Goal: Task Accomplishment & Management: Manage account settings

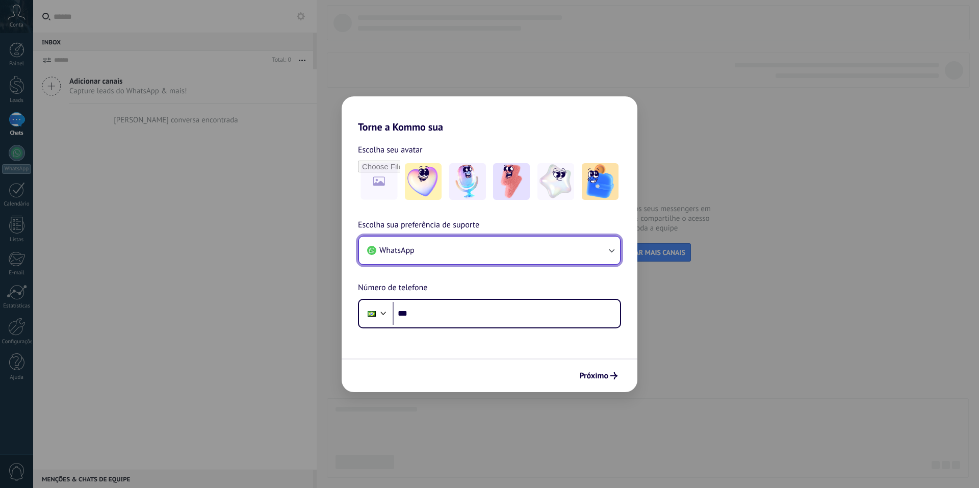
click at [493, 261] on button "WhatsApp" at bounding box center [489, 251] width 261 height 28
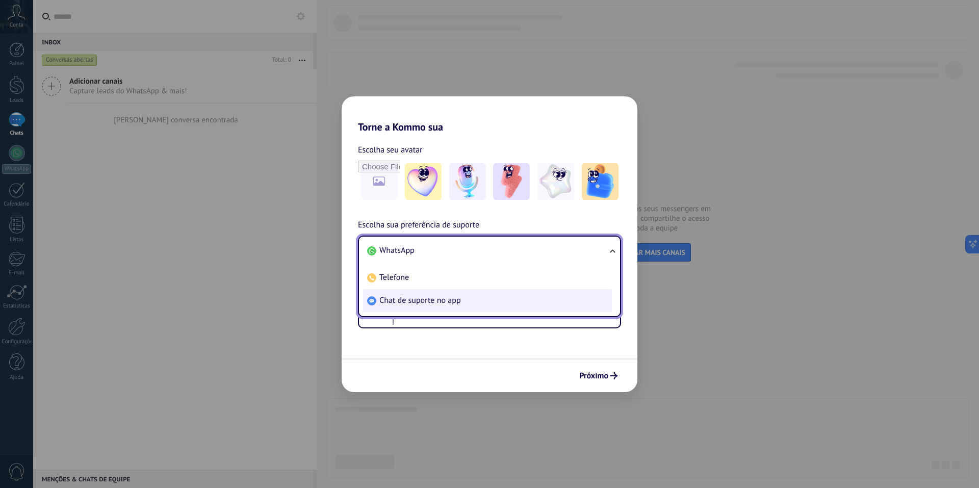
click at [449, 296] on span "Chat de suporte no app" at bounding box center [420, 300] width 82 height 10
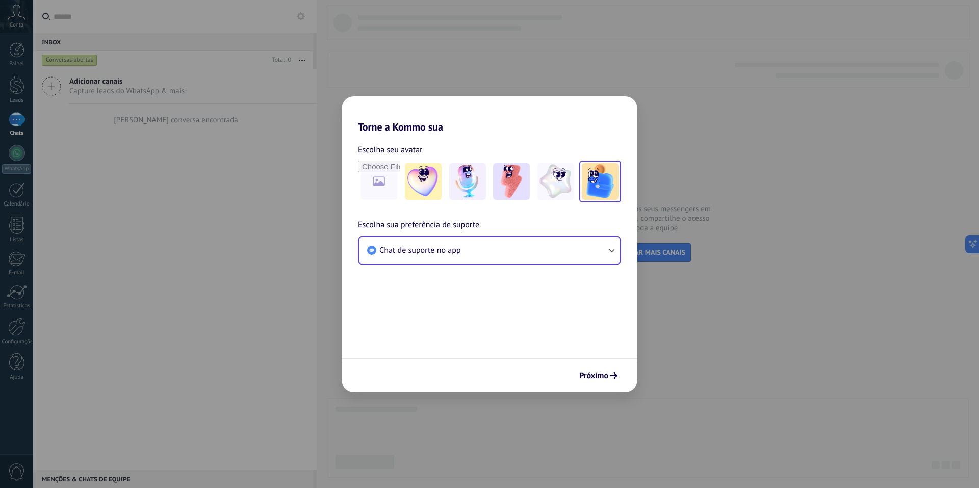
click at [590, 173] on img at bounding box center [600, 181] width 37 height 37
click at [610, 376] on span "Próximo" at bounding box center [598, 375] width 38 height 7
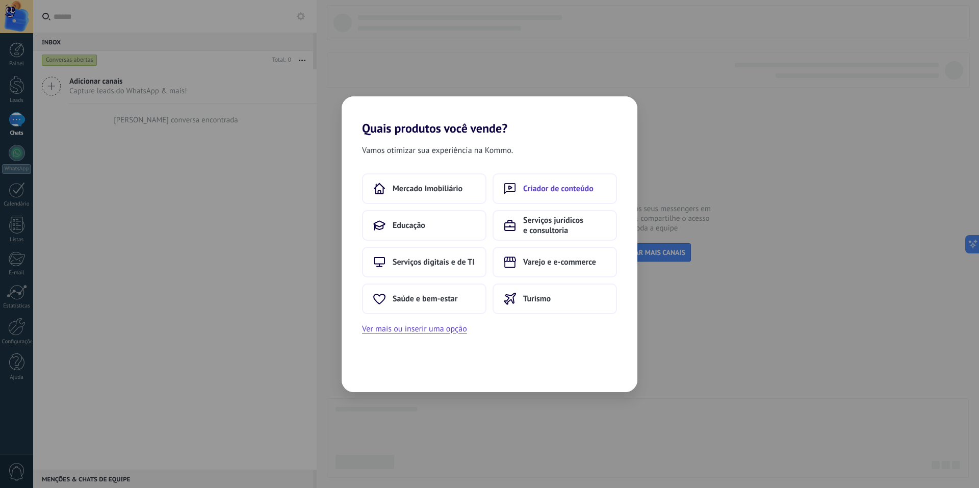
click at [559, 188] on span "Criador de conteúdo" at bounding box center [558, 189] width 70 height 10
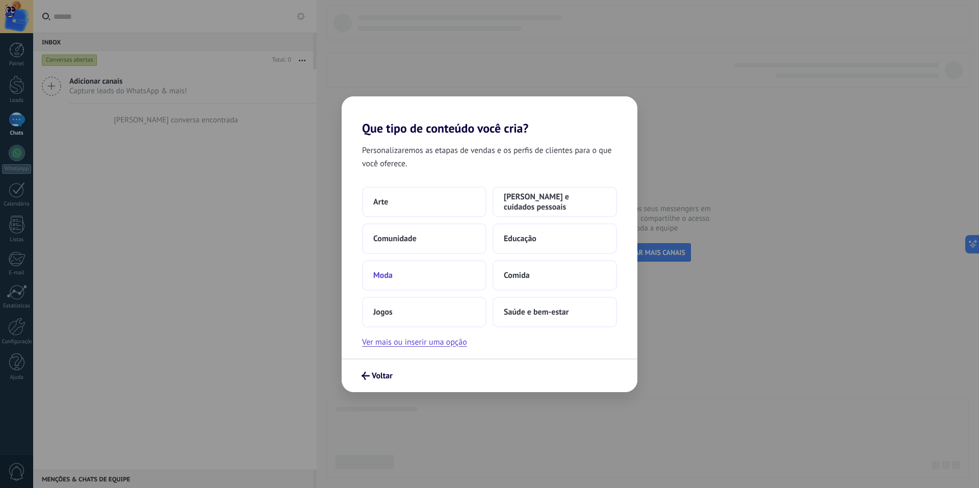
click at [432, 263] on button "Moda" at bounding box center [424, 275] width 124 height 31
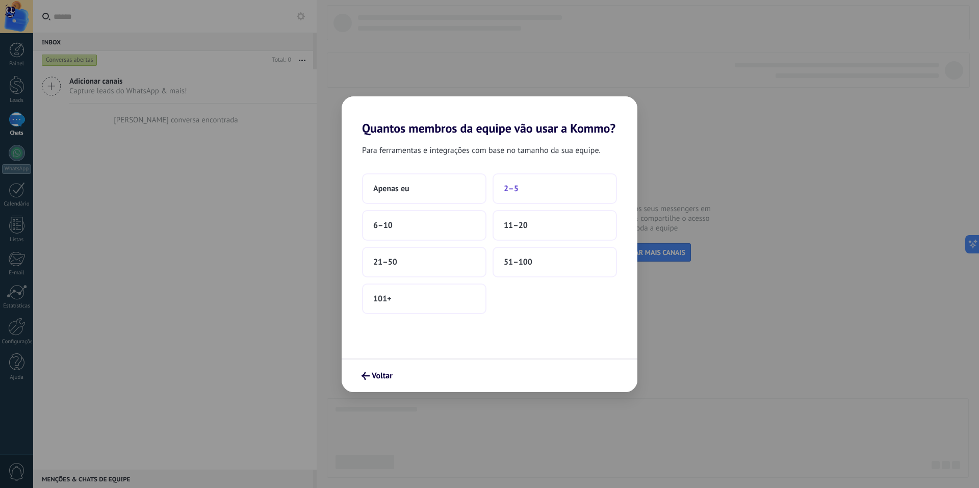
click at [529, 193] on button "2–5" at bounding box center [555, 188] width 124 height 31
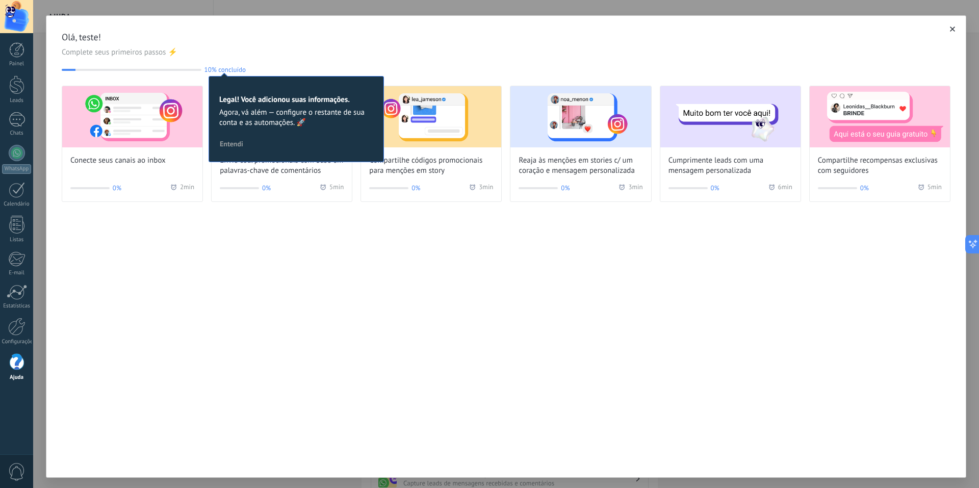
click at [953, 34] on button "button" at bounding box center [952, 29] width 10 height 10
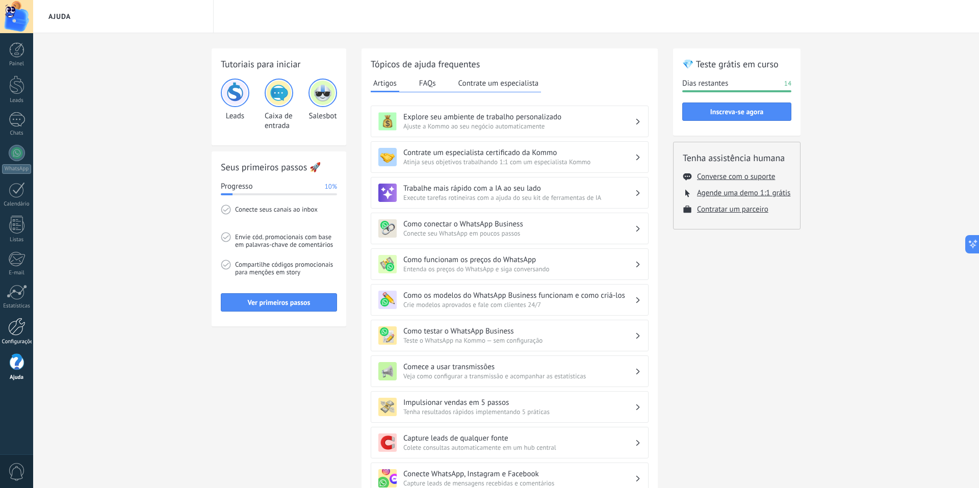
click at [26, 326] on link "Configurações" at bounding box center [16, 332] width 33 height 28
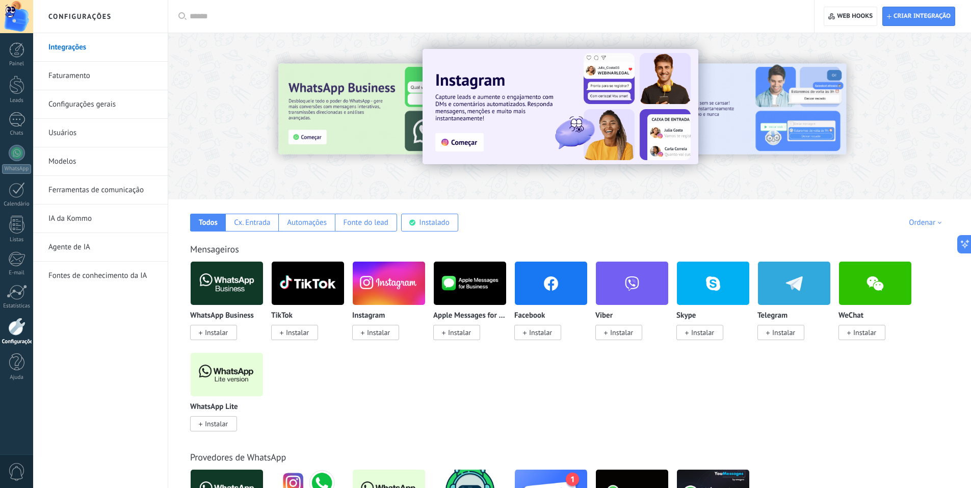
click at [117, 201] on link "Ferramentas de comunicação" at bounding box center [102, 190] width 109 height 29
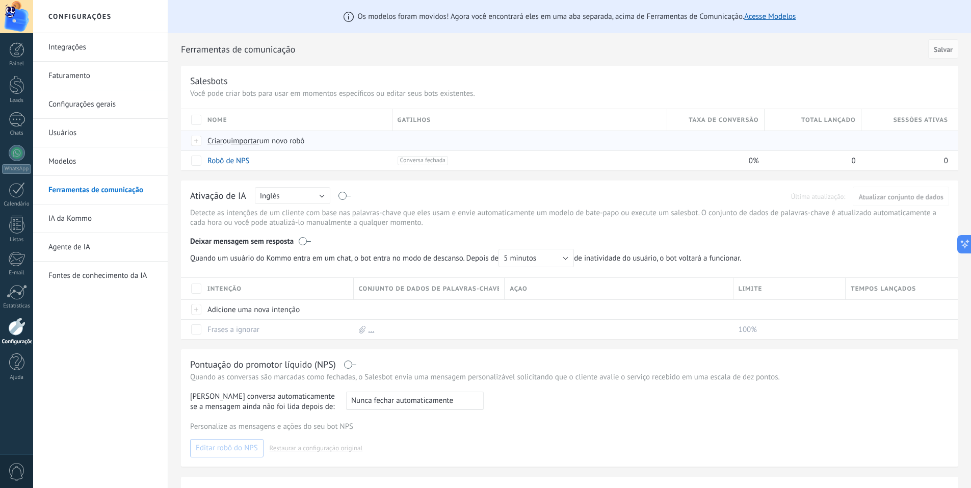
click at [243, 144] on span "importar" at bounding box center [245, 141] width 29 height 10
click at [0, 0] on input "importar um novo robô" at bounding box center [0, 0] width 0 height 0
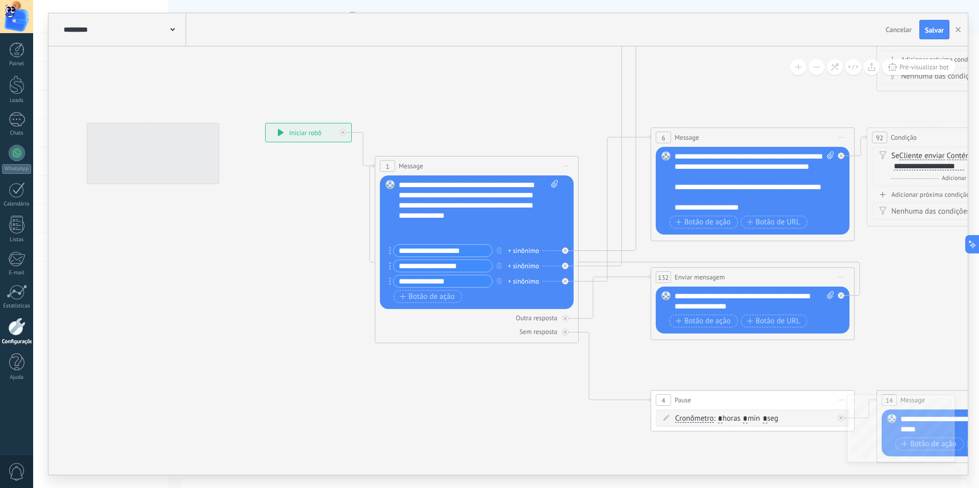
scroll to position [20, 0]
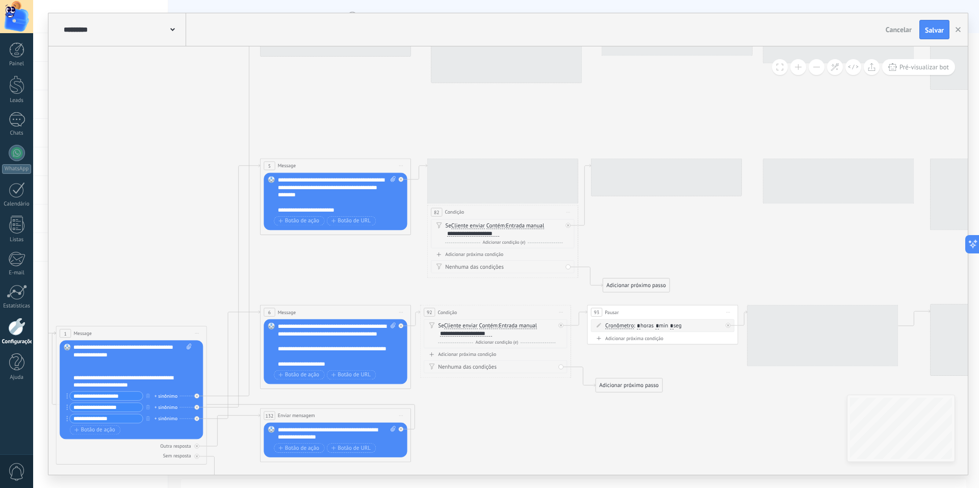
drag, startPoint x: 524, startPoint y: 100, endPoint x: 161, endPoint y: 253, distance: 394.0
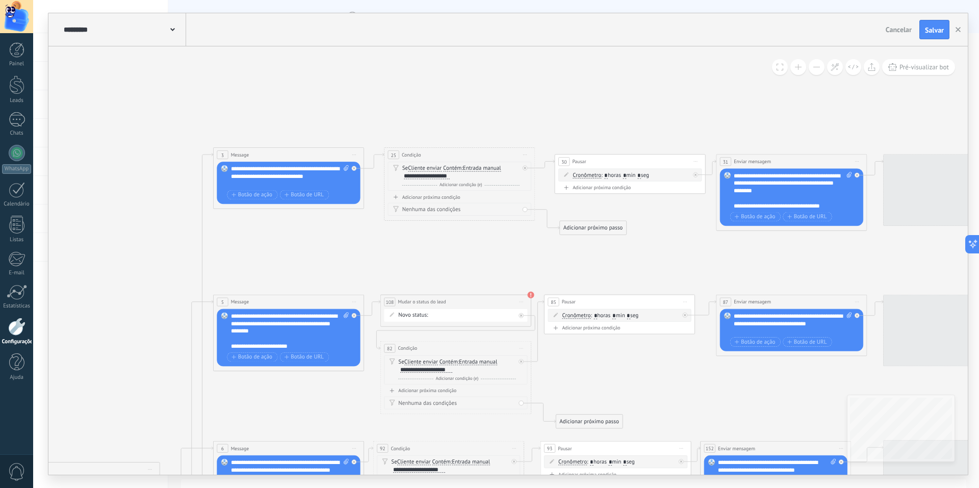
drag, startPoint x: 410, startPoint y: 161, endPoint x: 298, endPoint y: 286, distance: 168.6
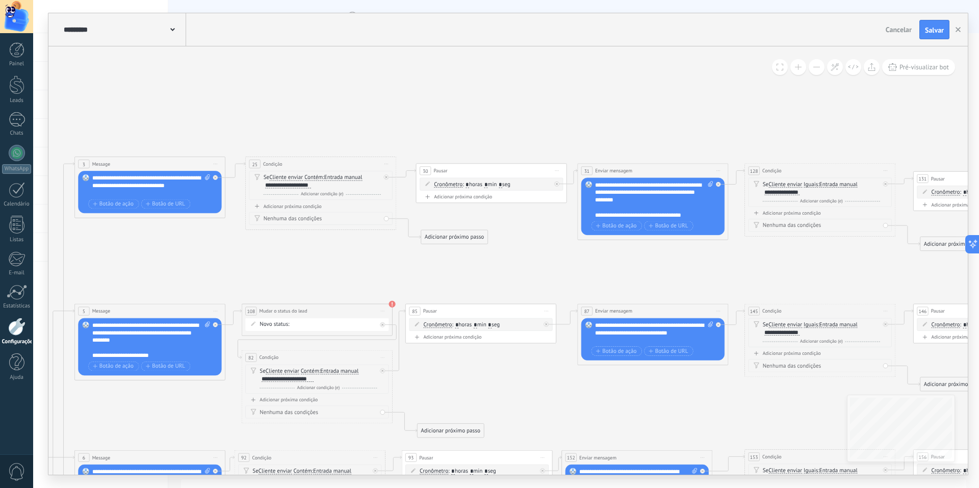
drag, startPoint x: 411, startPoint y: 267, endPoint x: 245, endPoint y: 245, distance: 167.7
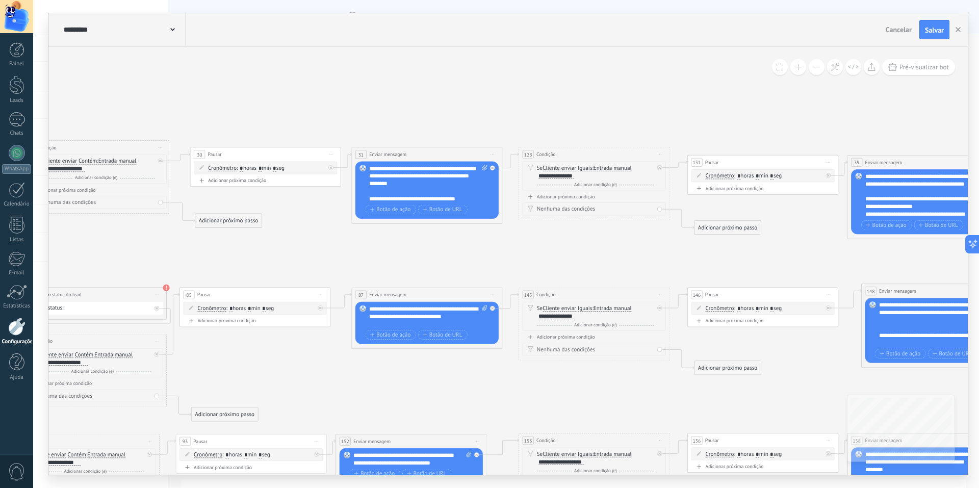
drag, startPoint x: 595, startPoint y: 256, endPoint x: 359, endPoint y: 257, distance: 235.6
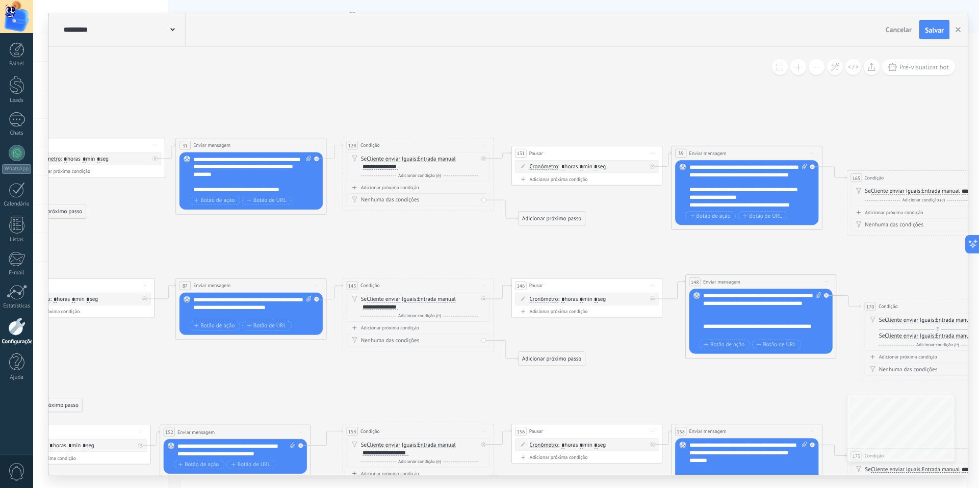
drag, startPoint x: 359, startPoint y: 257, endPoint x: 273, endPoint y: 247, distance: 86.8
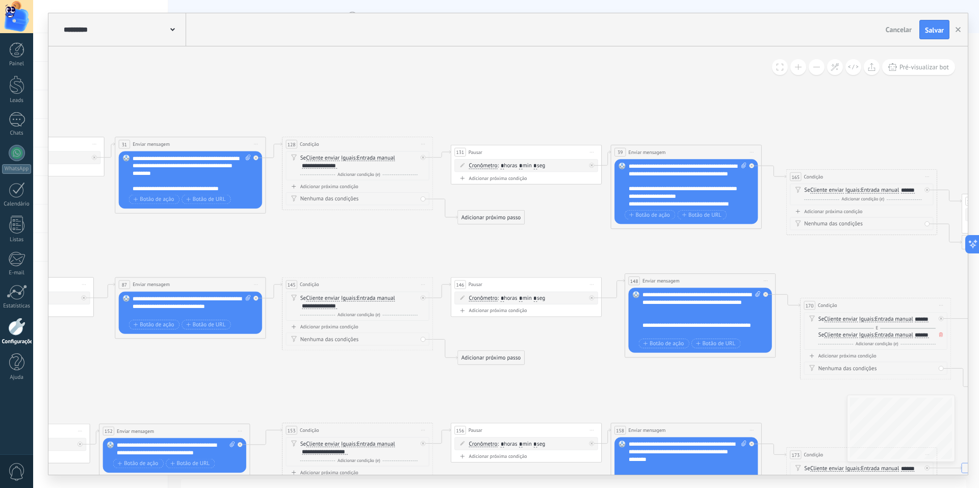
click at [273, 247] on icon "1 Message 1 Message" at bounding box center [952, 373] width 3629 height 865
drag, startPoint x: 561, startPoint y: 248, endPoint x: 377, endPoint y: 247, distance: 184.1
click at [554, 248] on icon "1 Message 1 Message" at bounding box center [952, 373] width 3629 height 865
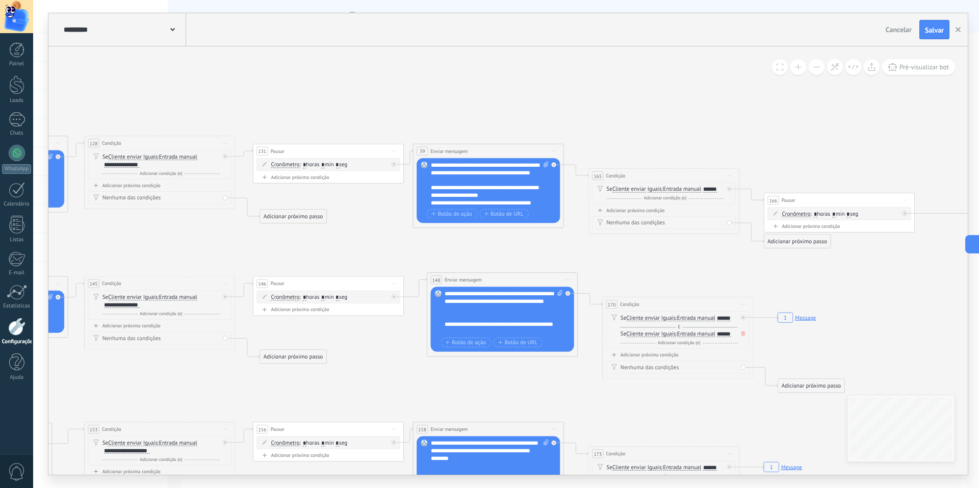
drag, startPoint x: 377, startPoint y: 247, endPoint x: 285, endPoint y: 247, distance: 92.3
click at [285, 247] on icon "1 Message 1 Message" at bounding box center [754, 372] width 3629 height 865
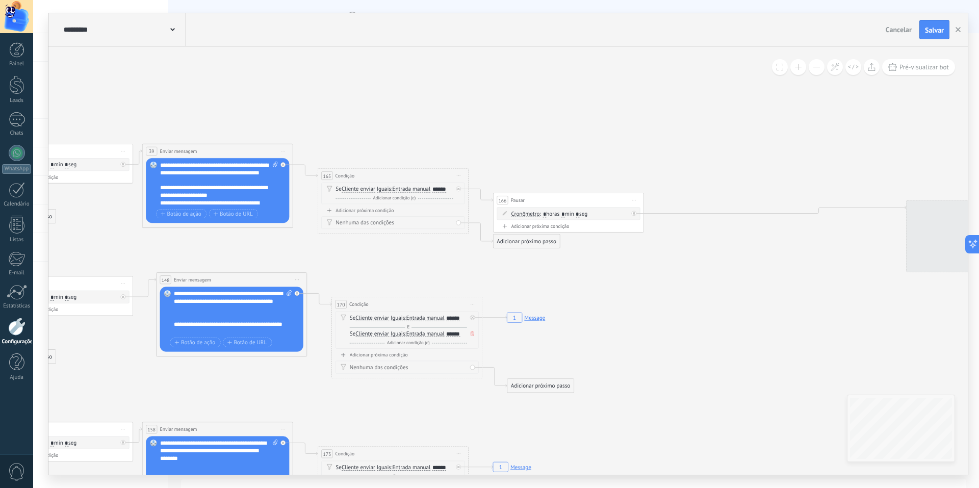
drag, startPoint x: 538, startPoint y: 261, endPoint x: 327, endPoint y: 255, distance: 210.7
click at [327, 255] on icon "1 Message 1 Message" at bounding box center [484, 372] width 3629 height 865
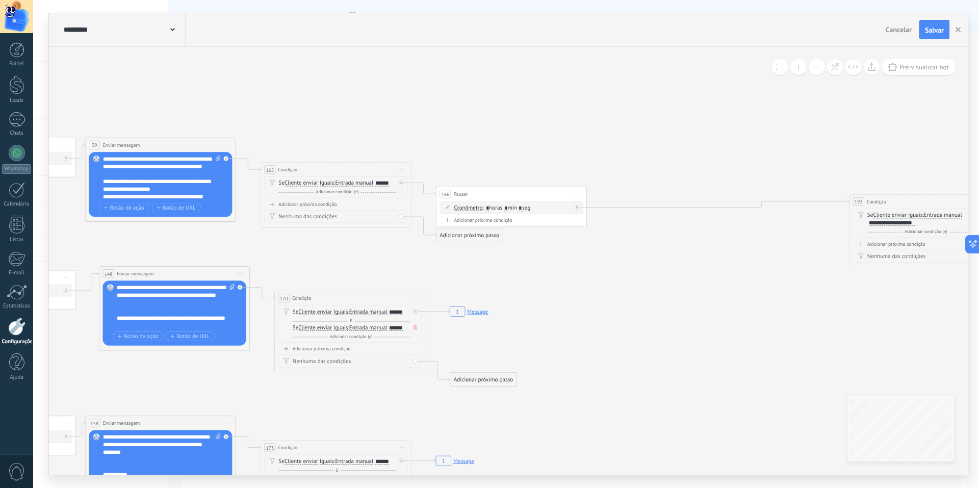
click at [247, 251] on icon "1 Message 1 Message" at bounding box center [427, 366] width 3629 height 865
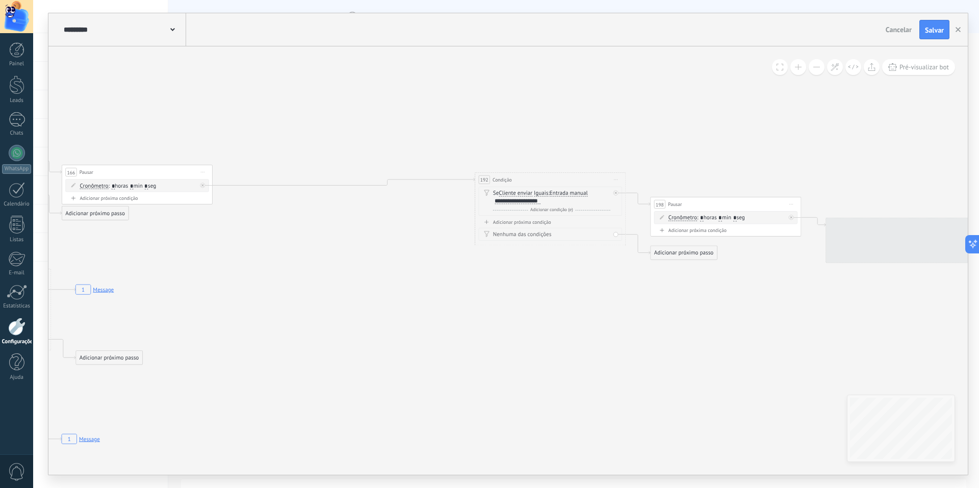
drag, startPoint x: 742, startPoint y: 275, endPoint x: 353, endPoint y: 246, distance: 390.2
click at [353, 246] on icon "1 Message 1 Message" at bounding box center [52, 344] width 3629 height 865
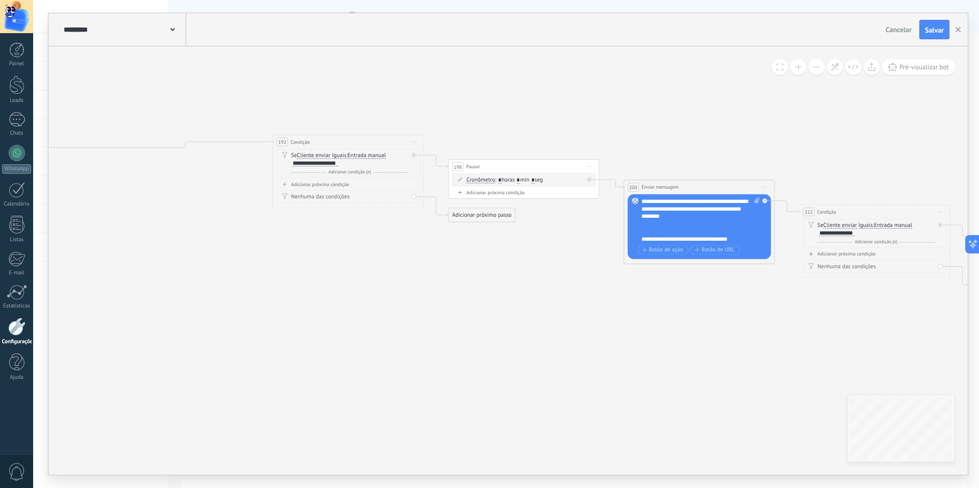
drag, startPoint x: 547, startPoint y: 285, endPoint x: 357, endPoint y: 247, distance: 192.9
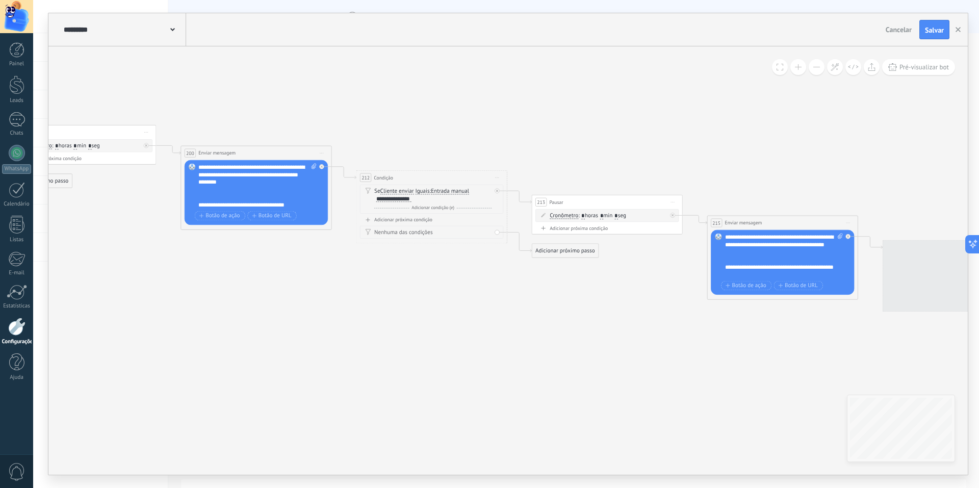
drag, startPoint x: 454, startPoint y: 347, endPoint x: 321, endPoint y: 330, distance: 134.1
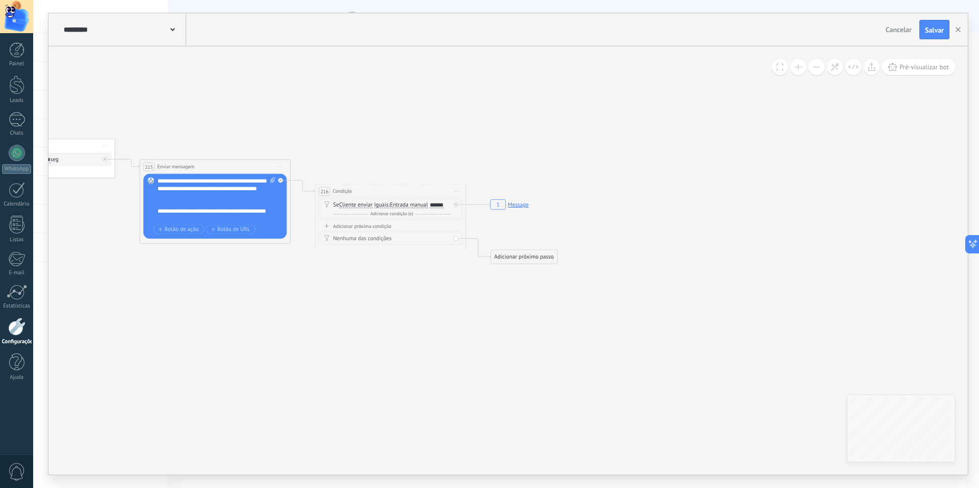
drag, startPoint x: 569, startPoint y: 362, endPoint x: 256, endPoint y: 320, distance: 315.9
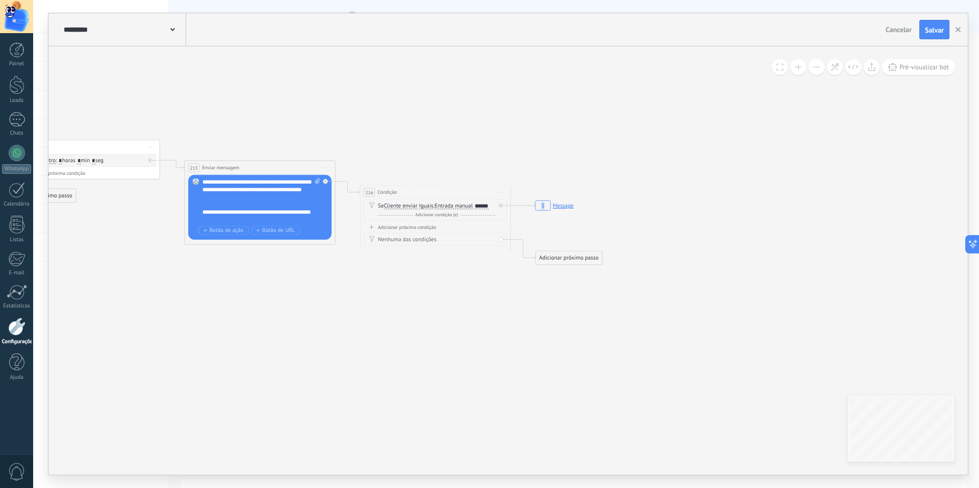
drag, startPoint x: 315, startPoint y: 325, endPoint x: 365, endPoint y: 327, distance: 49.5
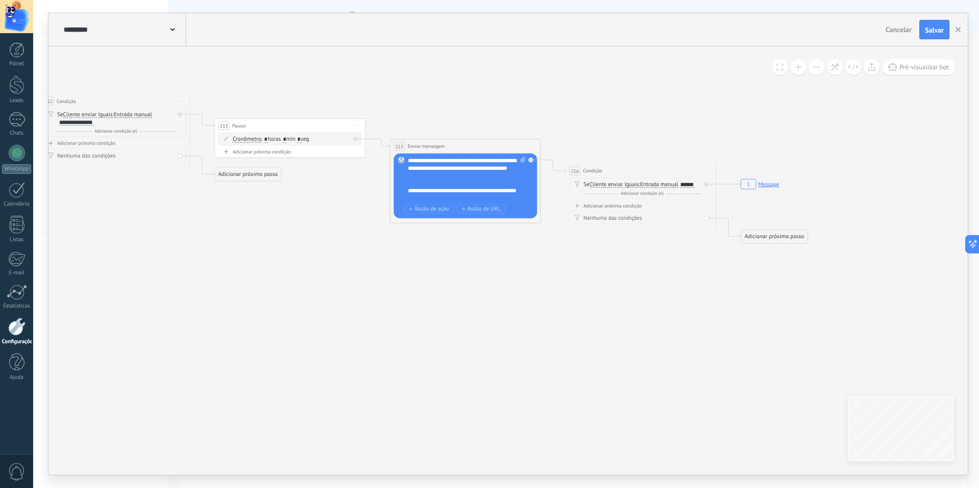
drag, startPoint x: 365, startPoint y: 327, endPoint x: 656, endPoint y: 287, distance: 293.9
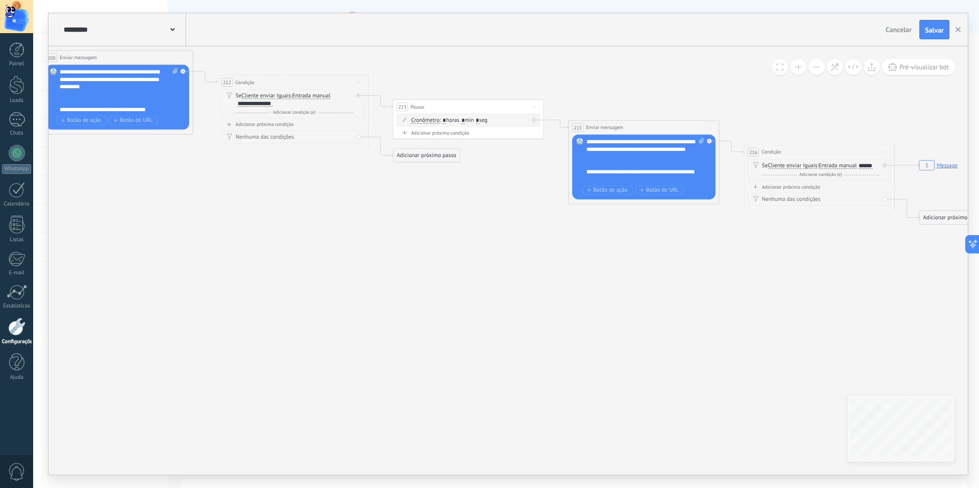
drag, startPoint x: 404, startPoint y: 326, endPoint x: 570, endPoint y: 326, distance: 166.2
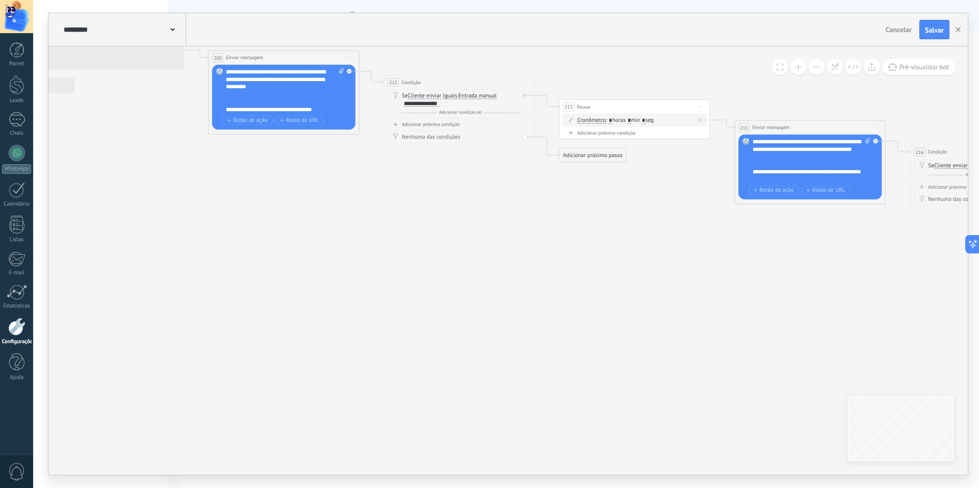
drag, startPoint x: 570, startPoint y: 326, endPoint x: 598, endPoint y: 310, distance: 31.8
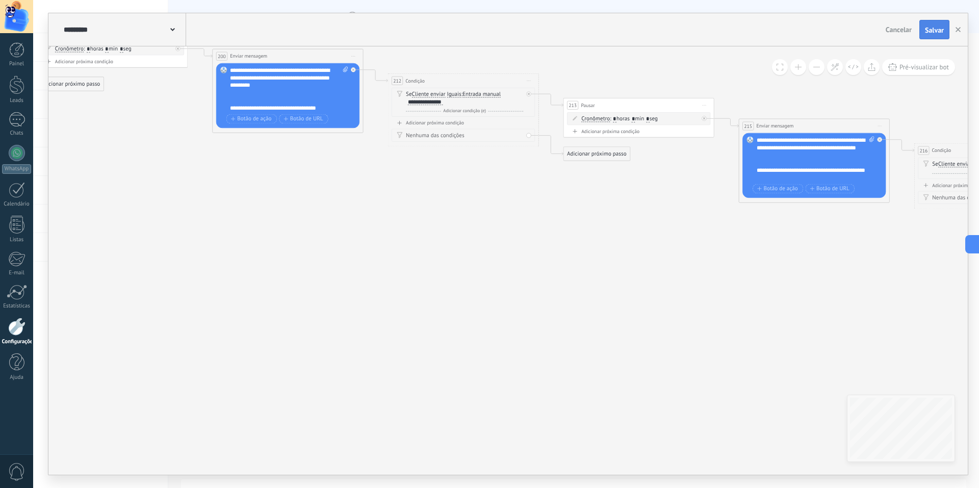
click at [943, 27] on span "Salvar" at bounding box center [934, 30] width 19 height 7
click at [956, 29] on icon "button" at bounding box center [958, 29] width 5 height 5
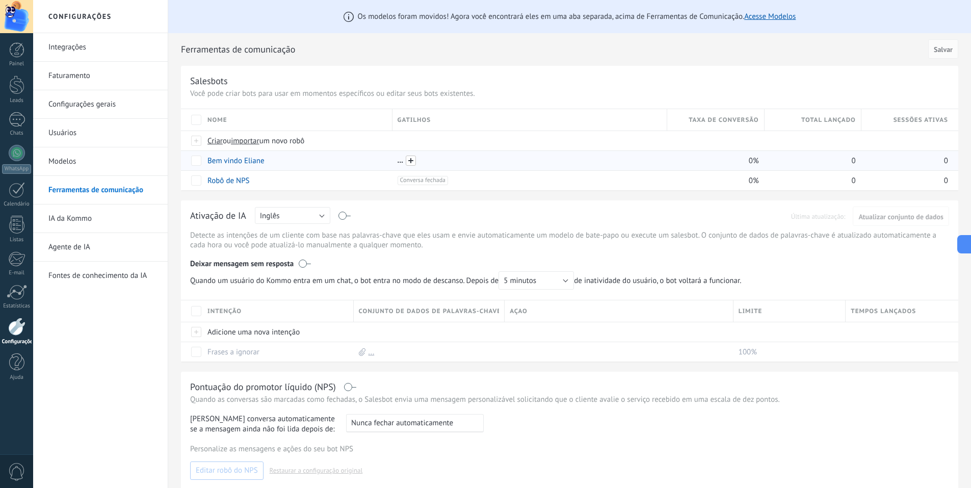
click at [413, 157] on span at bounding box center [411, 161] width 10 height 10
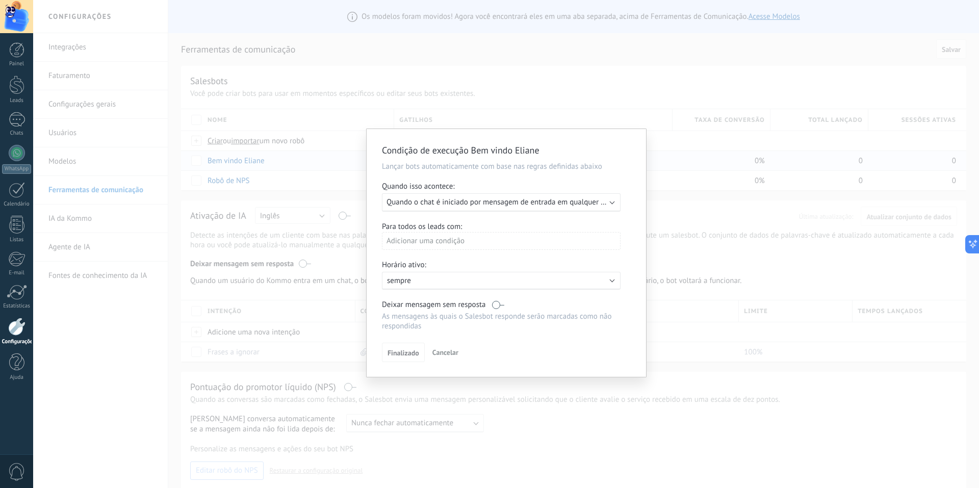
click at [434, 200] on span "Quando o chat é iniciado por mensagem de entrada em qualquer canal" at bounding box center [503, 202] width 232 height 10
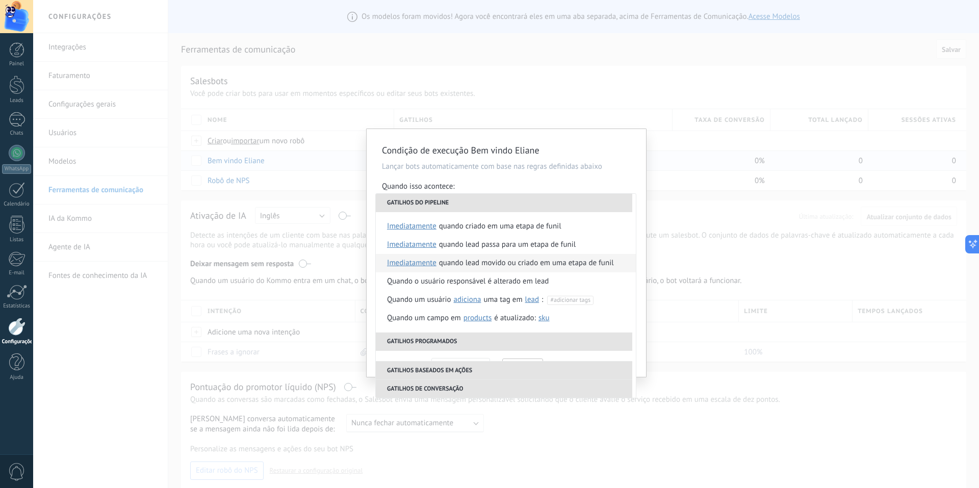
click at [479, 270] on div "Quando lead movido ou criado em uma etapa de funil" at bounding box center [526, 263] width 175 height 18
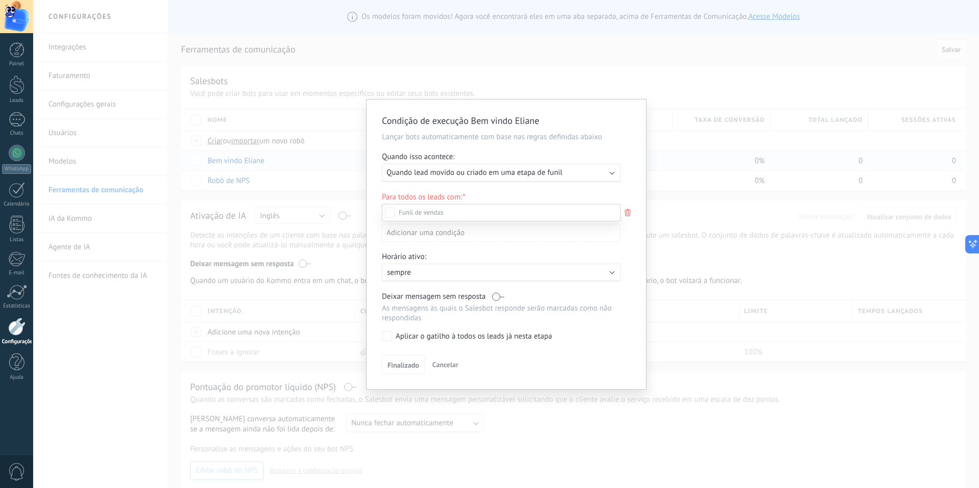
click at [0, 0] on div "Etapa de leads de entrada" at bounding box center [0, 0] width 0 height 0
click at [633, 270] on div at bounding box center [506, 244] width 946 height 488
click at [383, 374] on button "Finalizado" at bounding box center [403, 366] width 43 height 19
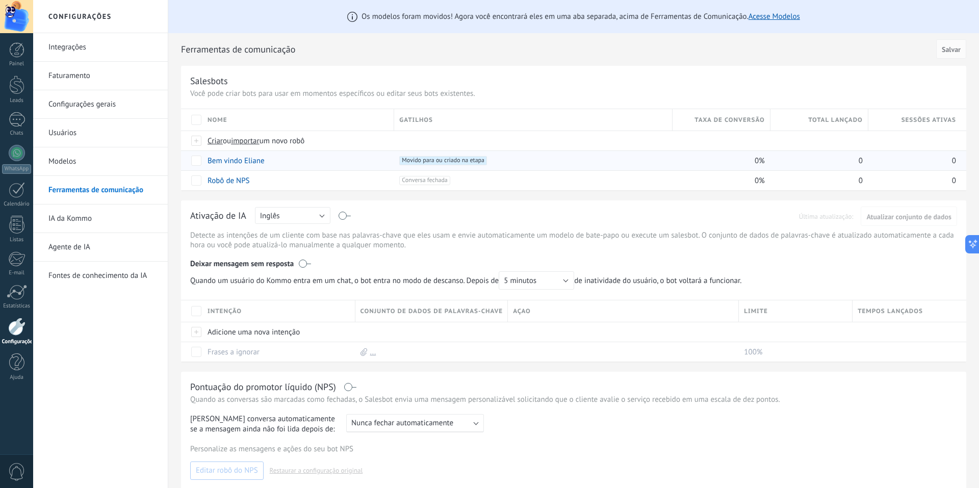
click at [97, 41] on link "Integrações" at bounding box center [102, 47] width 109 height 29
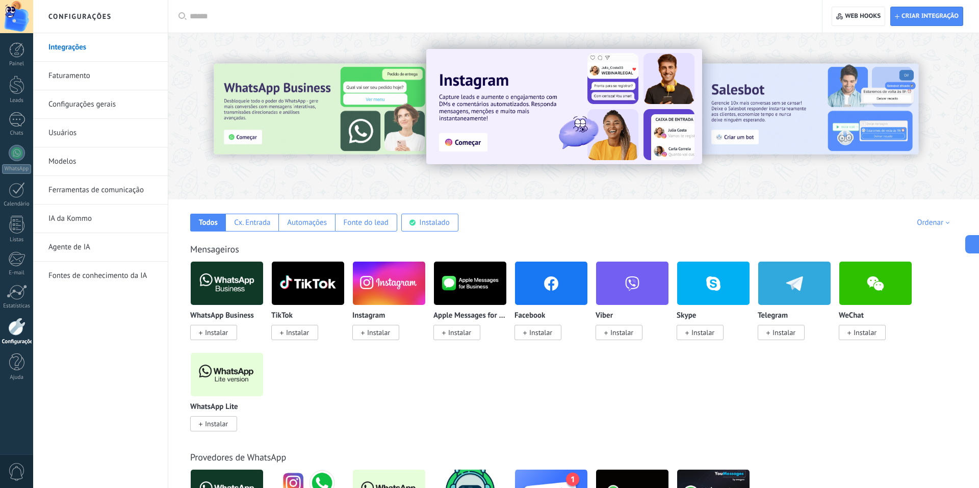
click at [363, 330] on span at bounding box center [363, 332] width 4 height 9
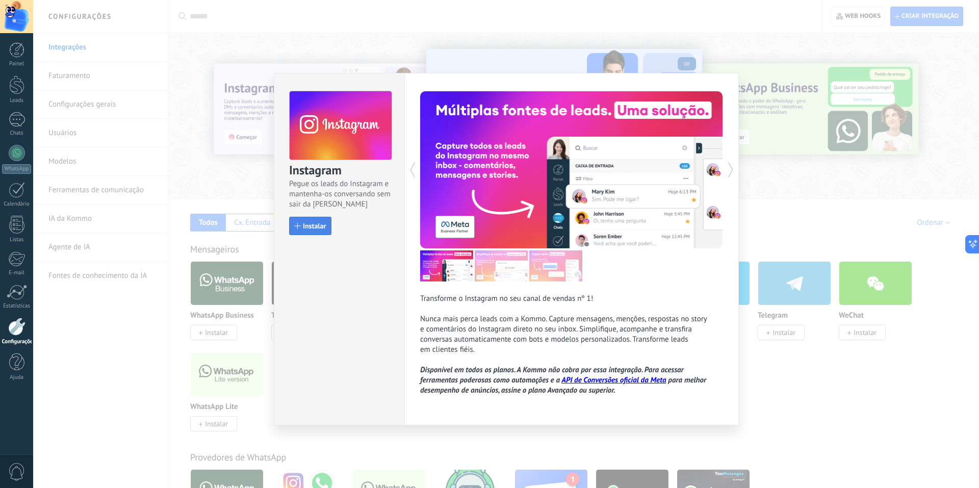
click at [321, 224] on span "Instalar" at bounding box center [314, 225] width 23 height 7
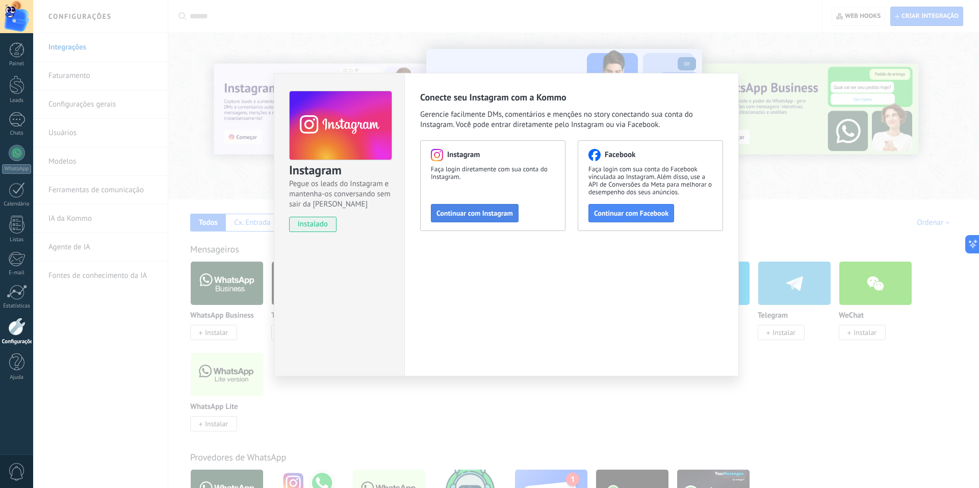
click at [492, 215] on span "Continuar com Instagram" at bounding box center [474, 213] width 76 height 7
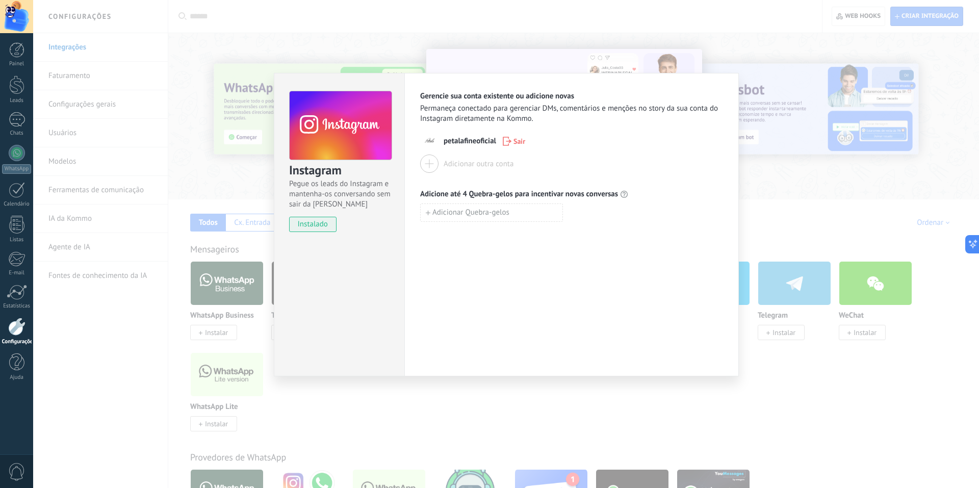
drag, startPoint x: 129, startPoint y: 247, endPoint x: 102, endPoint y: 219, distance: 38.6
click at [128, 247] on div "Instagram Pegue os leads do Instagram e mantenha-os conversando sem sair da Kom…" at bounding box center [506, 244] width 946 height 488
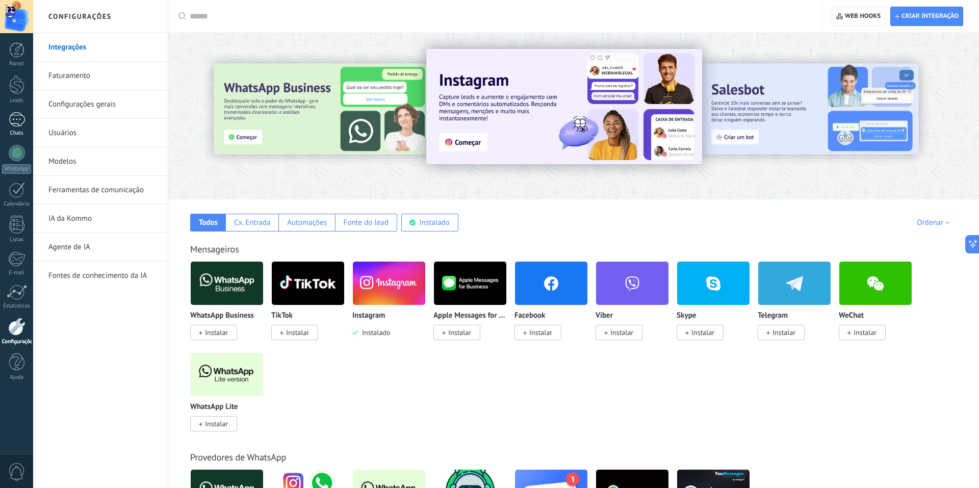
click at [22, 120] on div at bounding box center [17, 119] width 16 height 15
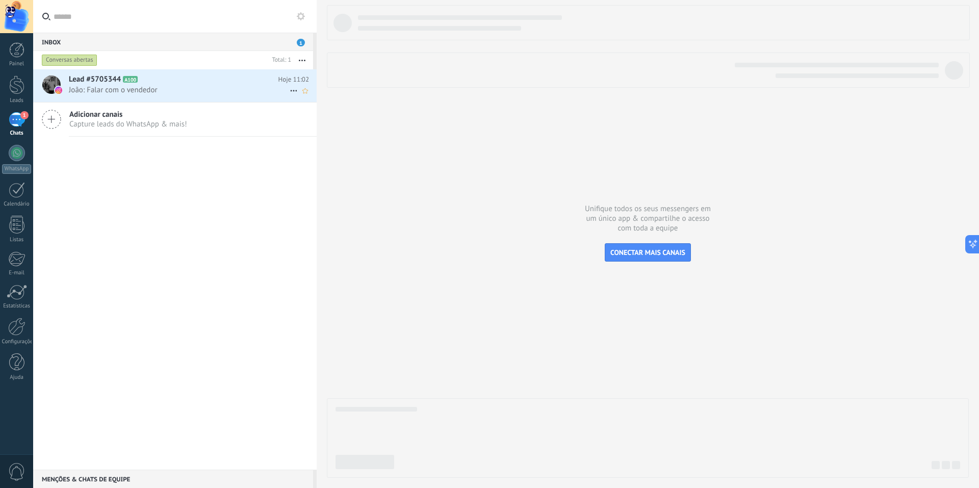
click at [166, 72] on div "Lead #5705344 A100 Hoje 11:02 João: Falar com o vendedor" at bounding box center [193, 85] width 248 height 32
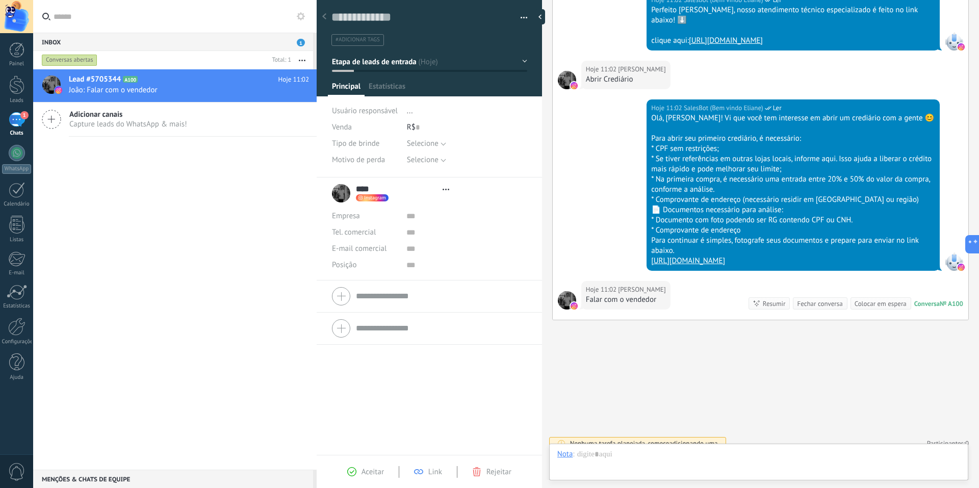
scroll to position [15, 0]
click at [519, 16] on button "button" at bounding box center [520, 17] width 15 height 15
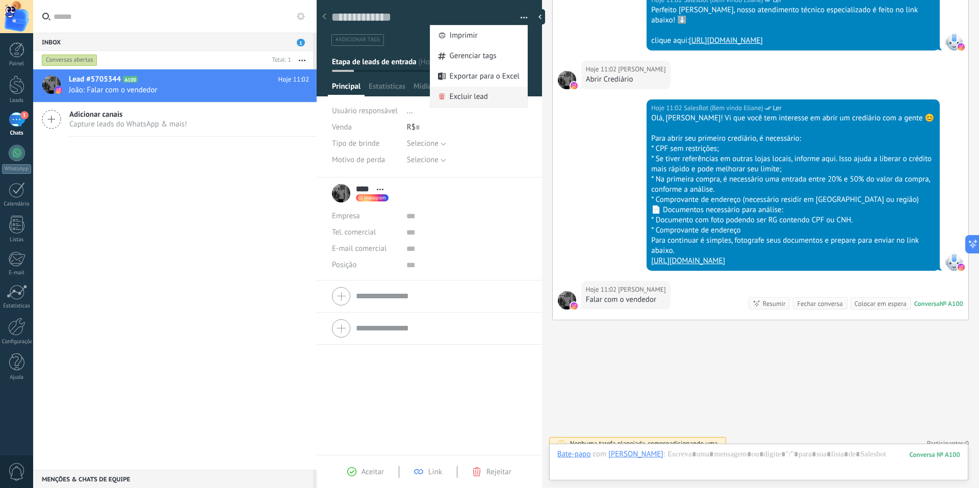
click at [490, 90] on div "Excluir lead" at bounding box center [478, 97] width 97 height 20
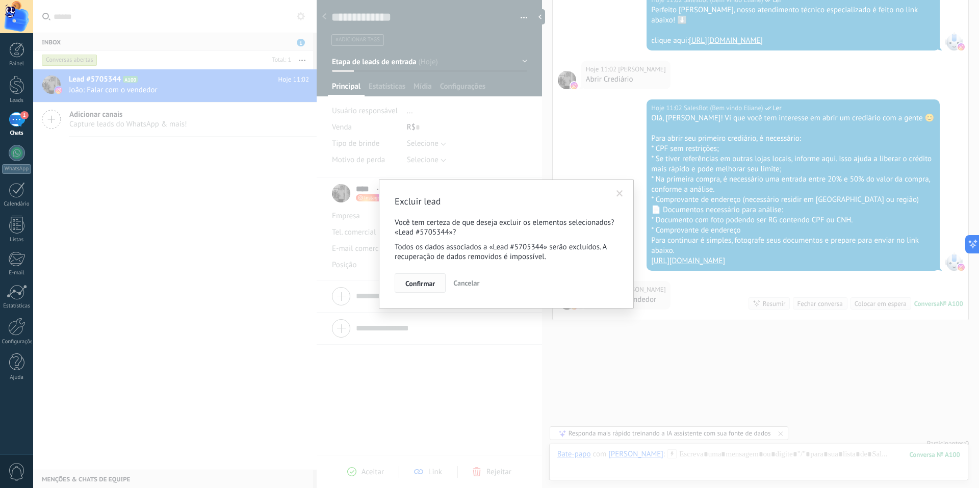
click at [417, 277] on button "Confirmar" at bounding box center [420, 282] width 51 height 19
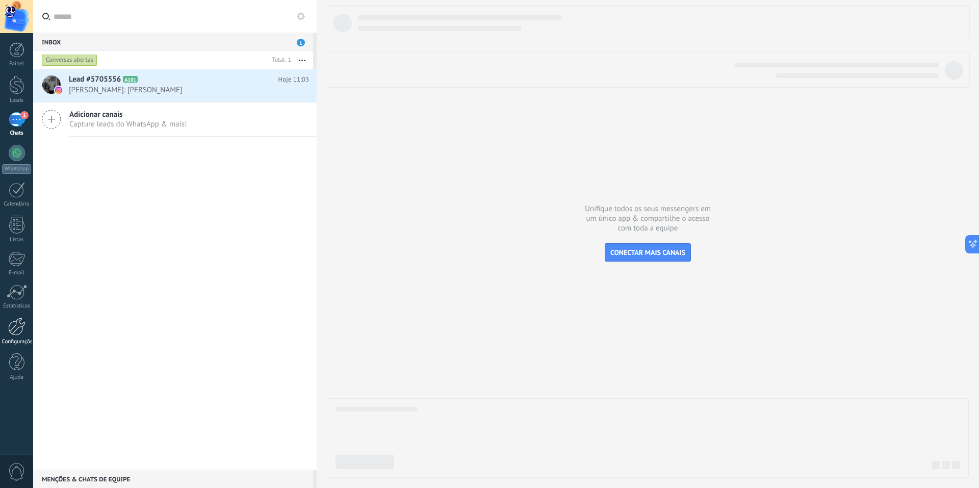
click at [25, 326] on link "Configurações" at bounding box center [16, 332] width 33 height 28
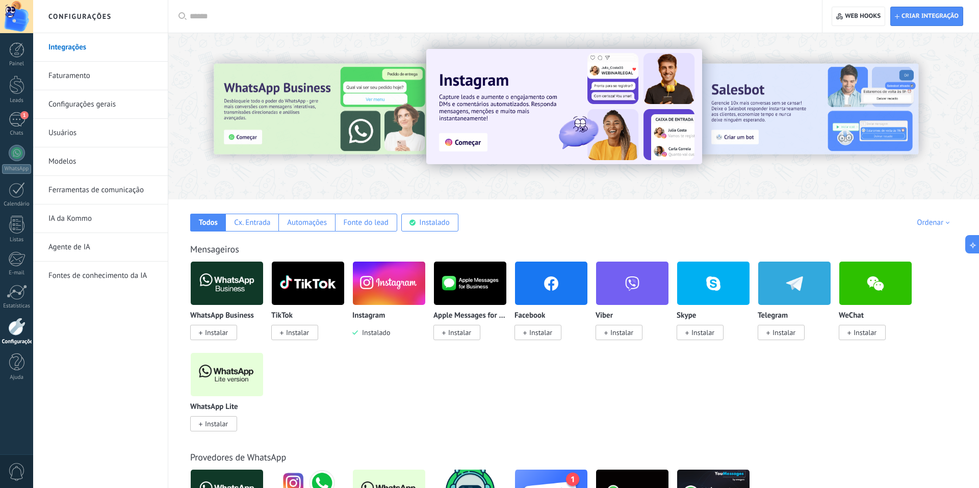
click at [115, 186] on link "Ferramentas de comunicação" at bounding box center [102, 190] width 109 height 29
click at [115, 186] on body ".abccls-1,.abccls-2{fill-rule:evenodd}.abccls-2{fill:#fff} .abfcls-1{fill:none}…" at bounding box center [489, 244] width 979 height 488
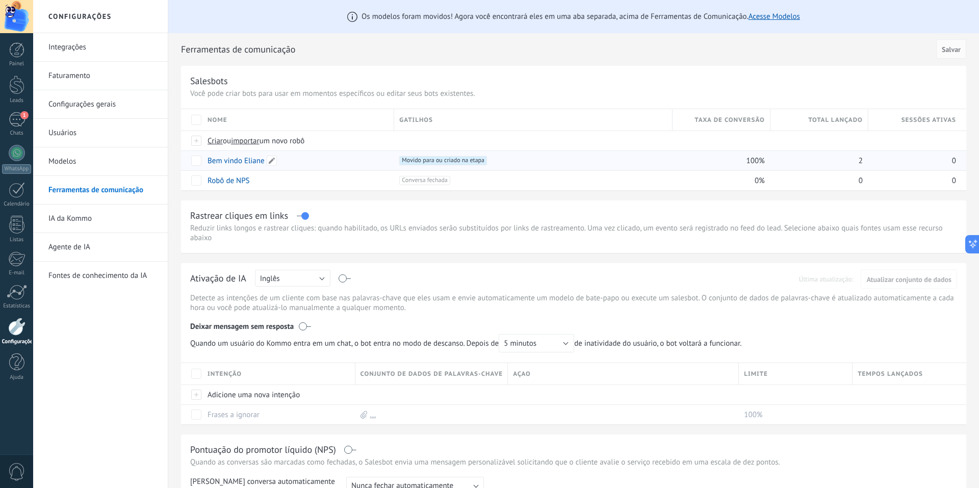
click at [247, 165] on link "Bem vindo Eliane" at bounding box center [236, 161] width 57 height 10
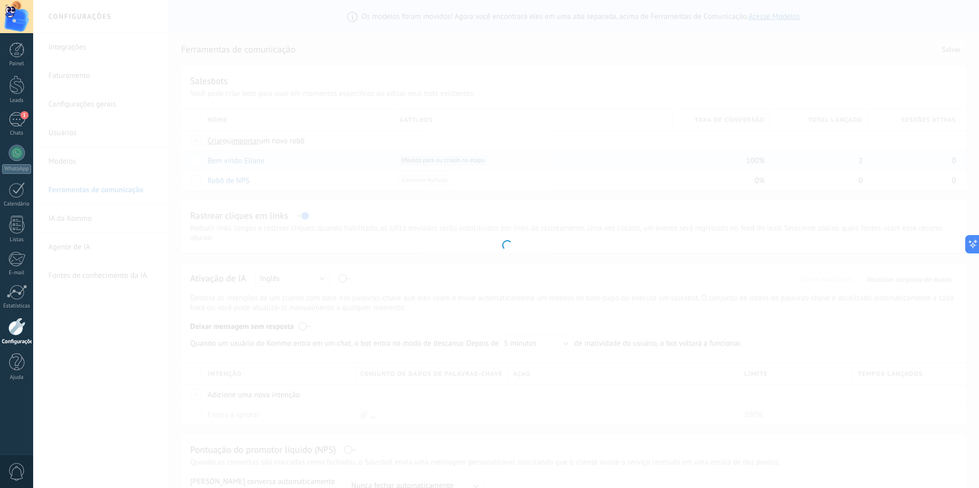
type input "**********"
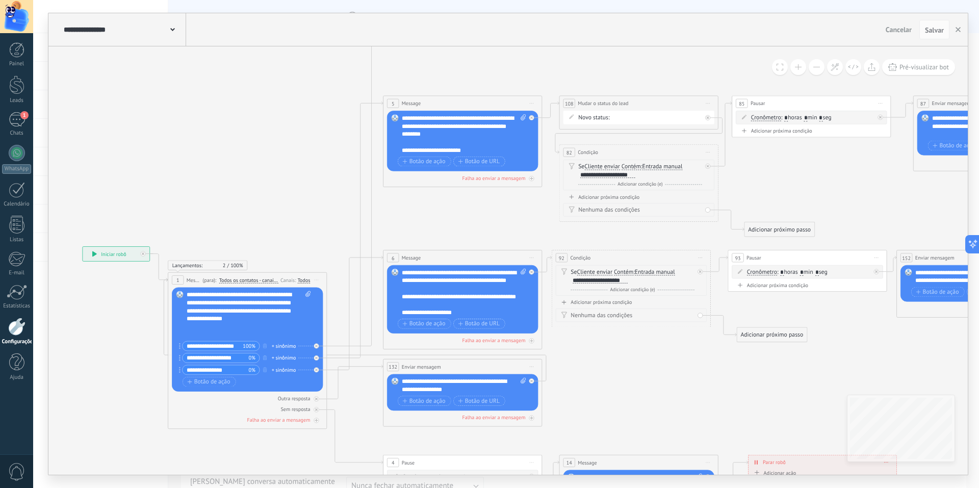
drag, startPoint x: 552, startPoint y: 117, endPoint x: 310, endPoint y: 181, distance: 250.0
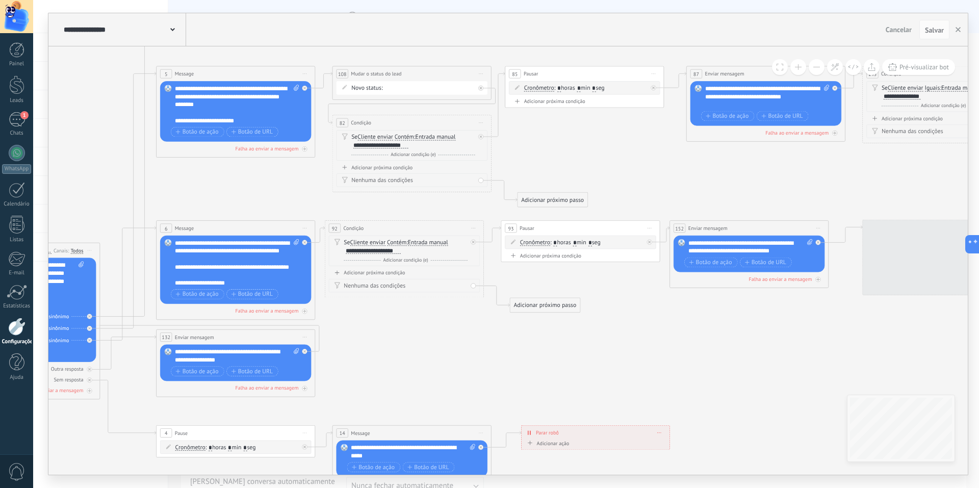
drag, startPoint x: 669, startPoint y: 394, endPoint x: 448, endPoint y: 364, distance: 222.8
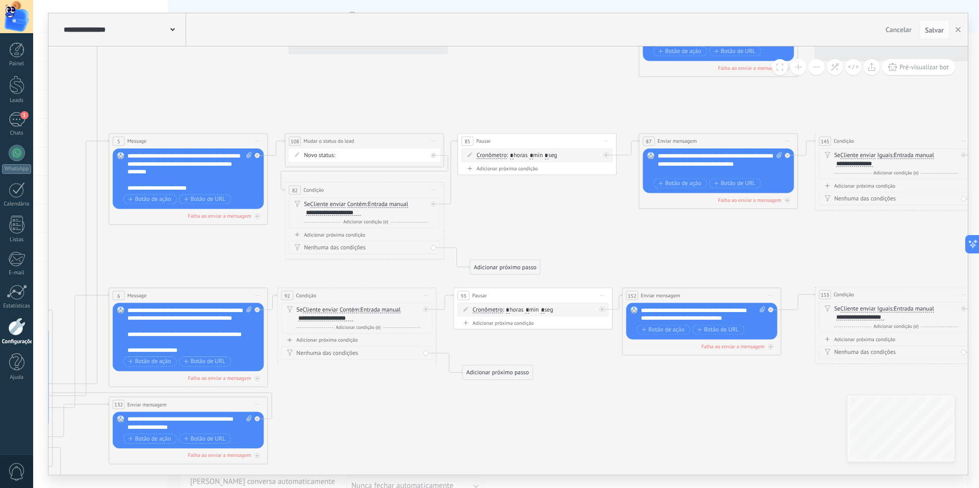
drag, startPoint x: 452, startPoint y: 343, endPoint x: 364, endPoint y: 429, distance: 123.7
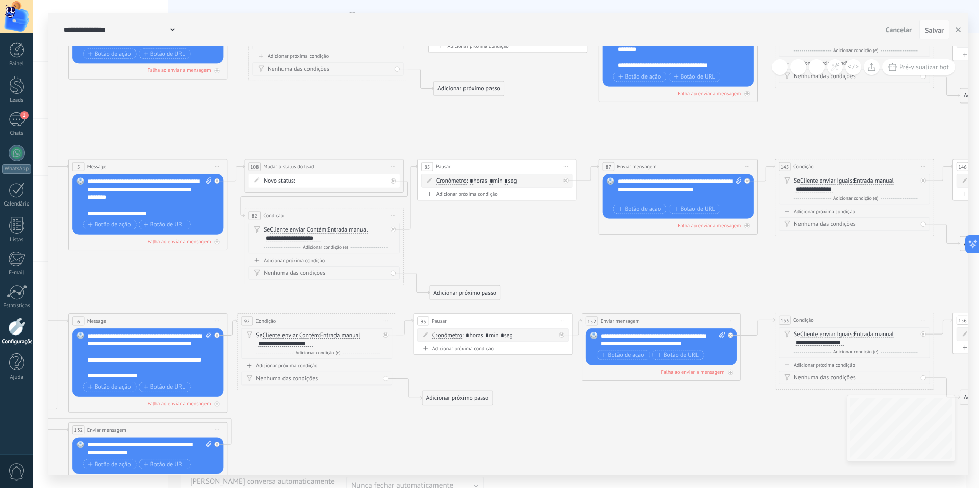
click at [357, 175] on div "Novo status: Comentário ou DM Envio de brinde ou DM Qualificado Oferta enviada …" at bounding box center [323, 181] width 151 height 14
click at [0, 0] on div "Comentário ou DM Envio de brinde ou DM Qualificado Oferta enviada Negociação Co…" at bounding box center [0, 0] width 0 height 0
click at [489, 238] on div at bounding box center [506, 244] width 946 height 488
drag, startPoint x: 489, startPoint y: 238, endPoint x: 505, endPoint y: 322, distance: 85.1
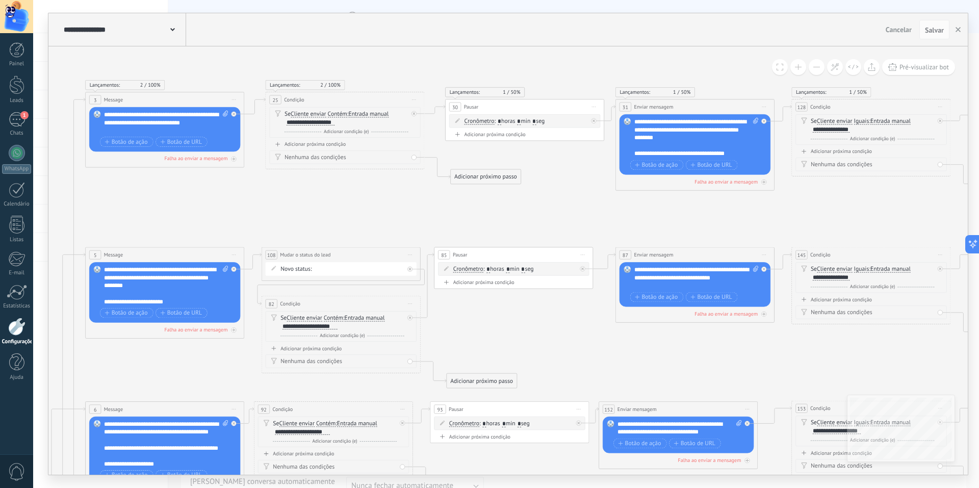
drag, startPoint x: 505, startPoint y: 322, endPoint x: 511, endPoint y: 353, distance: 31.7
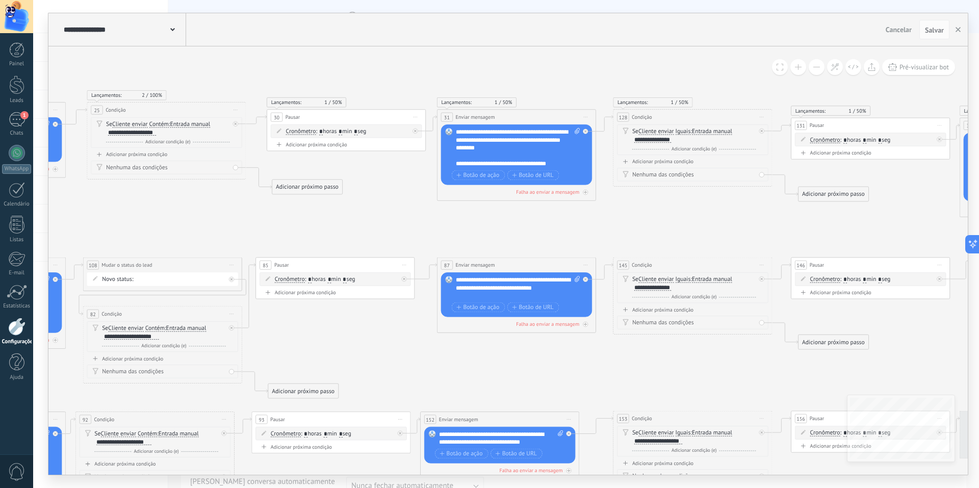
drag, startPoint x: 511, startPoint y: 353, endPoint x: 332, endPoint y: 363, distance: 178.8
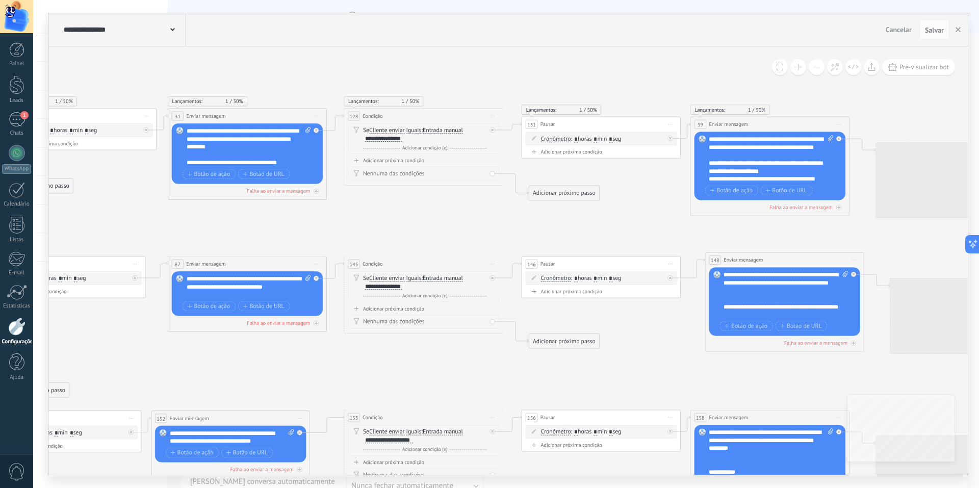
drag, startPoint x: 404, startPoint y: 236, endPoint x: 325, endPoint y: 235, distance: 78.5
drag, startPoint x: 325, startPoint y: 235, endPoint x: 455, endPoint y: 236, distance: 130.0
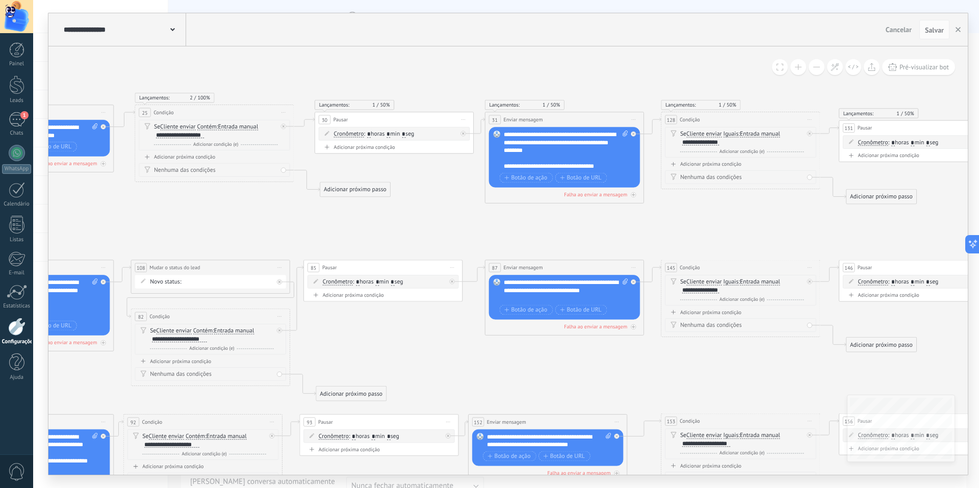
drag, startPoint x: 378, startPoint y: 230, endPoint x: 691, endPoint y: 233, distance: 312.6
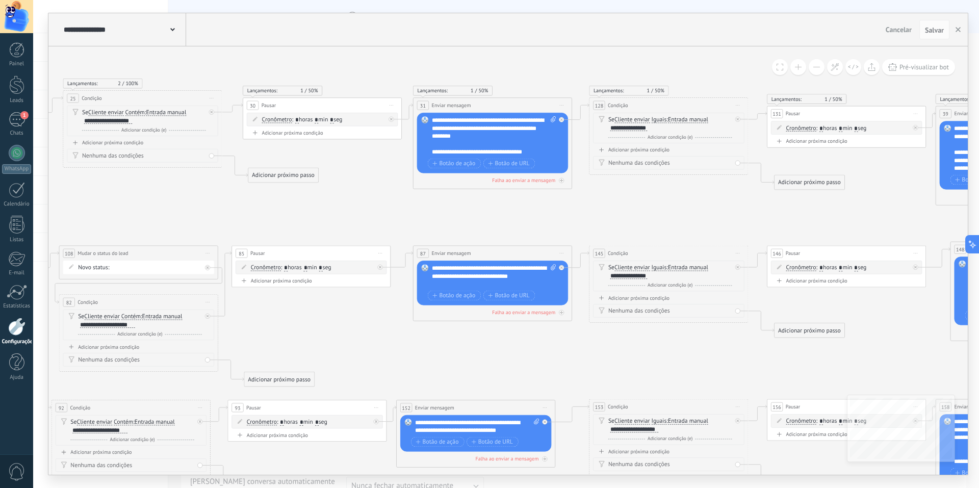
drag, startPoint x: 337, startPoint y: 215, endPoint x: 265, endPoint y: 201, distance: 73.3
click at [640, 130] on div "**********" at bounding box center [628, 127] width 37 height 6
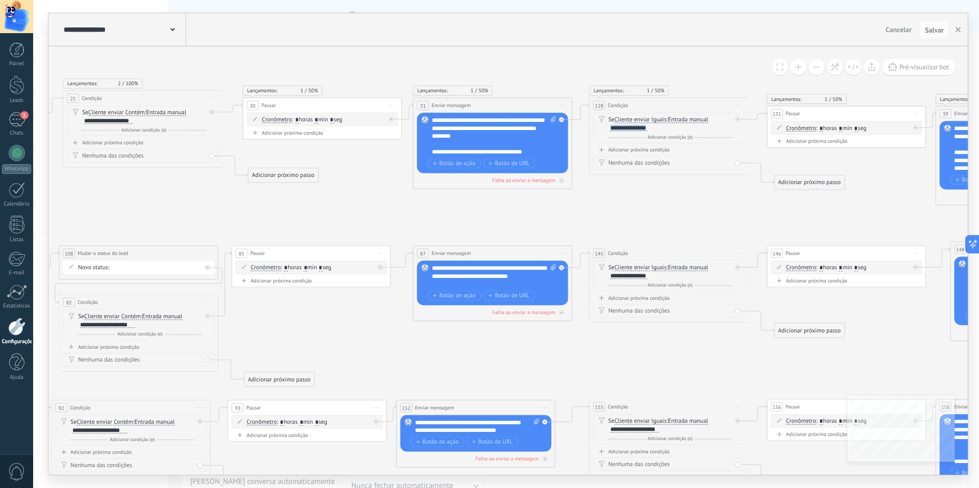
copy div "**********"
click at [739, 105] on icon at bounding box center [738, 105] width 4 height 1
click at [741, 156] on icon at bounding box center [743, 157] width 4 height 5
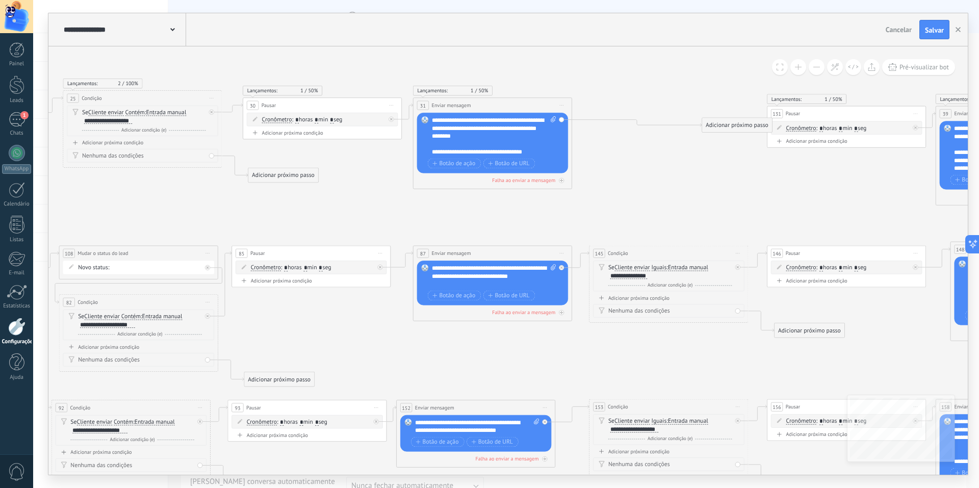
drag, startPoint x: 634, startPoint y: 133, endPoint x: 756, endPoint y: 123, distance: 122.2
click at [745, 126] on div "Adicionar próximo passo" at bounding box center [737, 125] width 70 height 13
drag, startPoint x: 756, startPoint y: 123, endPoint x: 699, endPoint y: 121, distance: 57.7
click at [764, 121] on div "Adicionar próximo passo" at bounding box center [760, 121] width 70 height 13
click at [699, 121] on div "Adicionar próximo passo" at bounding box center [709, 121] width 70 height 13
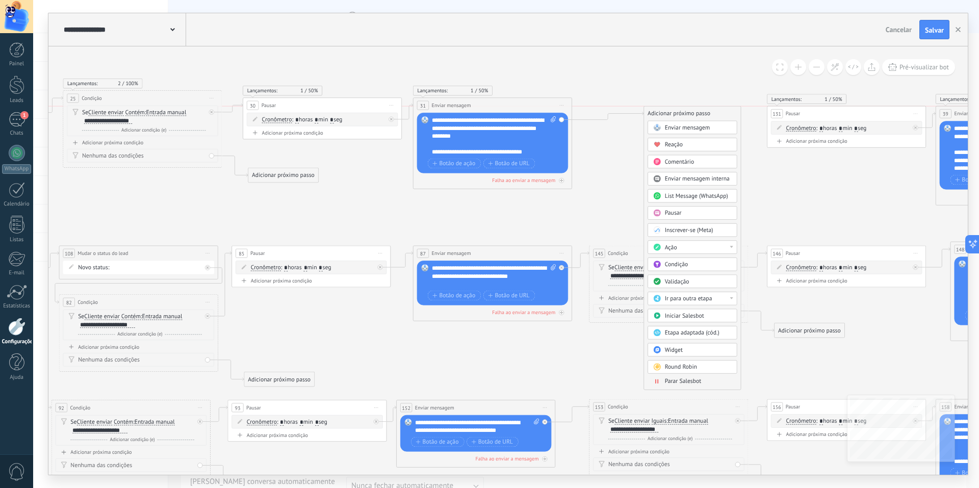
drag, startPoint x: 699, startPoint y: 121, endPoint x: 669, endPoint y: 115, distance: 30.1
click at [669, 115] on div "Adicionar próximo passo" at bounding box center [692, 113] width 97 height 13
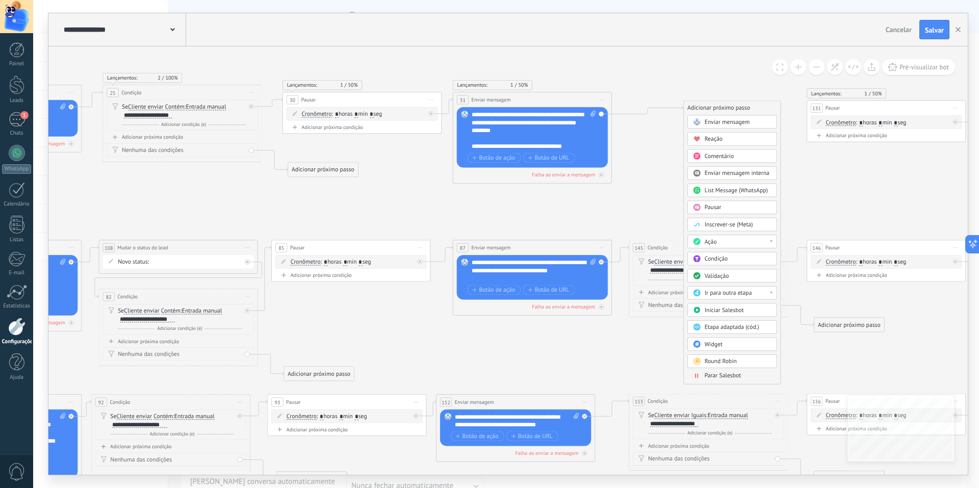
drag, startPoint x: 292, startPoint y: 188, endPoint x: 324, endPoint y: 185, distance: 32.7
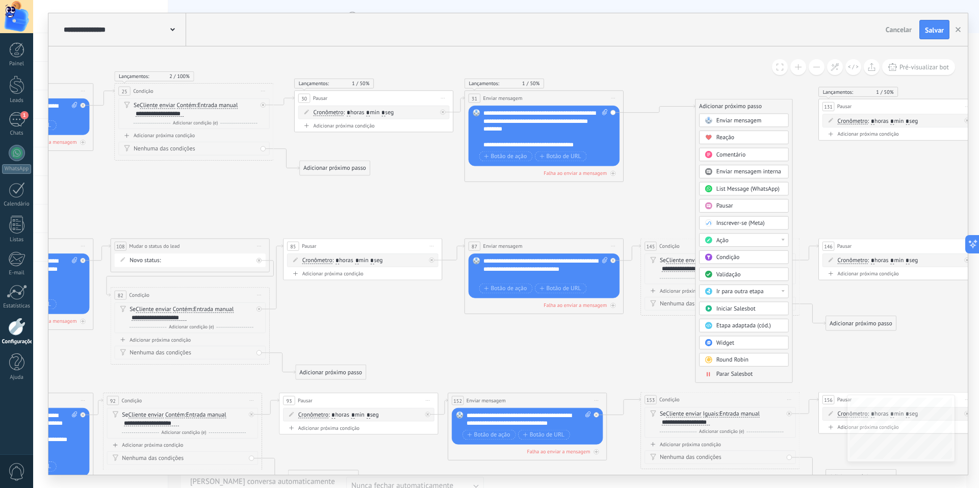
click at [327, 165] on div "Adicionar próximo passo" at bounding box center [335, 168] width 70 height 13
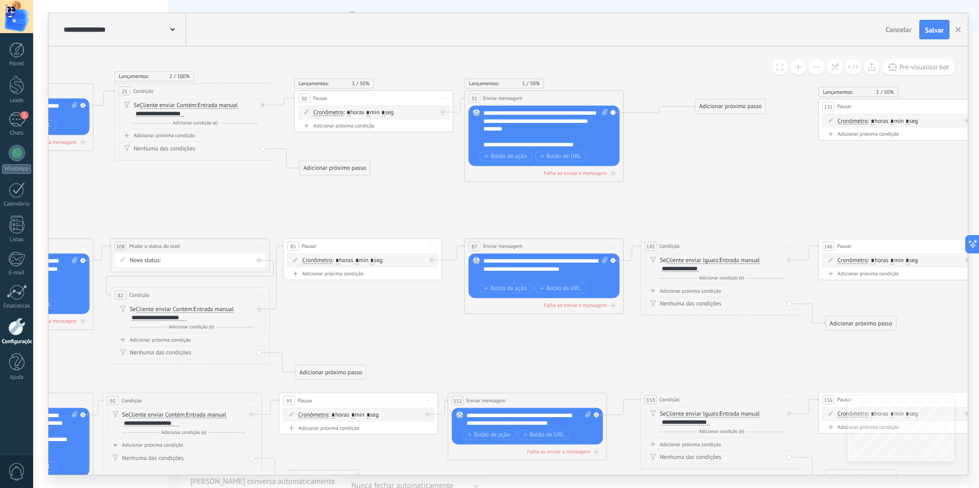
click at [188, 148] on div "Nenhuma das condições" at bounding box center [196, 149] width 124 height 8
click at [180, 135] on div "Adicionar próxima condição" at bounding box center [193, 135] width 151 height 7
click at [186, 173] on div "Nenhuma das condições" at bounding box center [196, 175] width 124 height 8
drag, startPoint x: 314, startPoint y: 194, endPoint x: 480, endPoint y: 146, distance: 172.9
click at [0, 0] on icon at bounding box center [0, 0] width 0 height 0
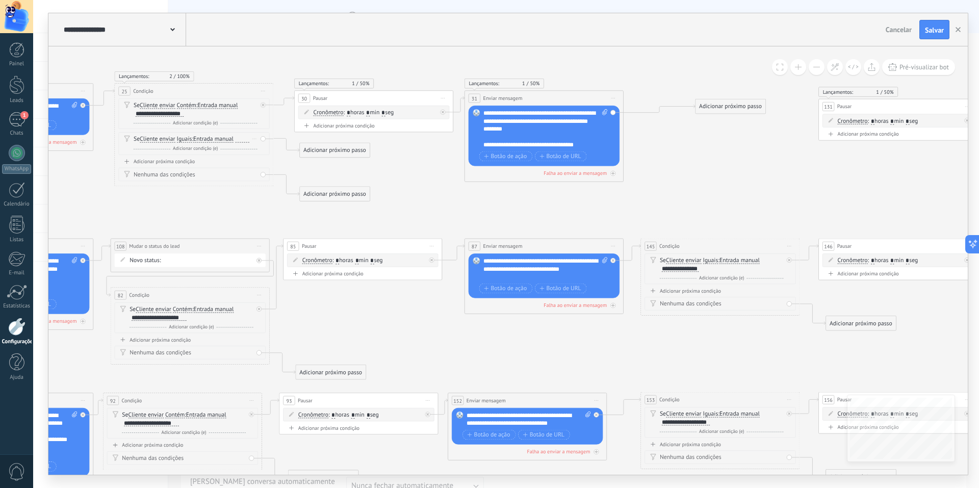
click at [238, 140] on div at bounding box center [243, 139] width 14 height 6
paste div
drag, startPoint x: 350, startPoint y: 160, endPoint x: 523, endPoint y: 144, distance: 173.6
click at [523, 144] on div "**********" at bounding box center [545, 129] width 124 height 40
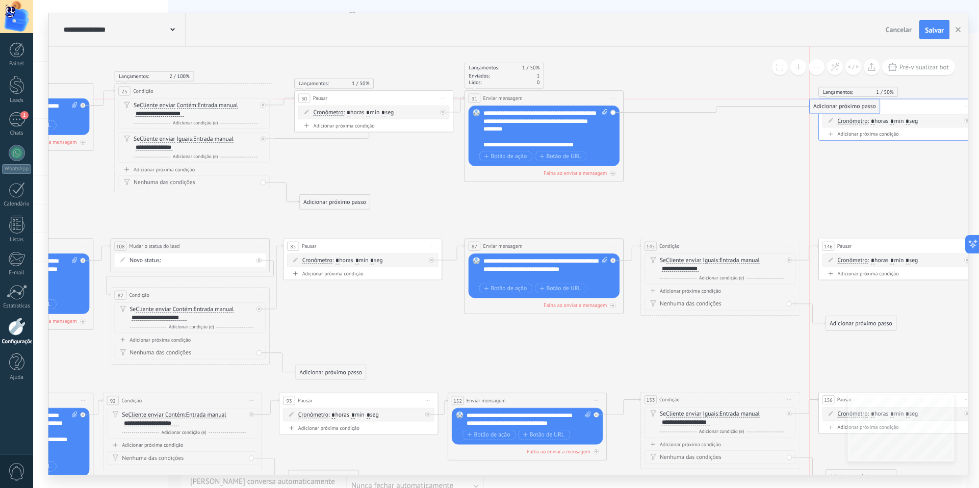
drag, startPoint x: 732, startPoint y: 108, endPoint x: 843, endPoint y: 107, distance: 111.7
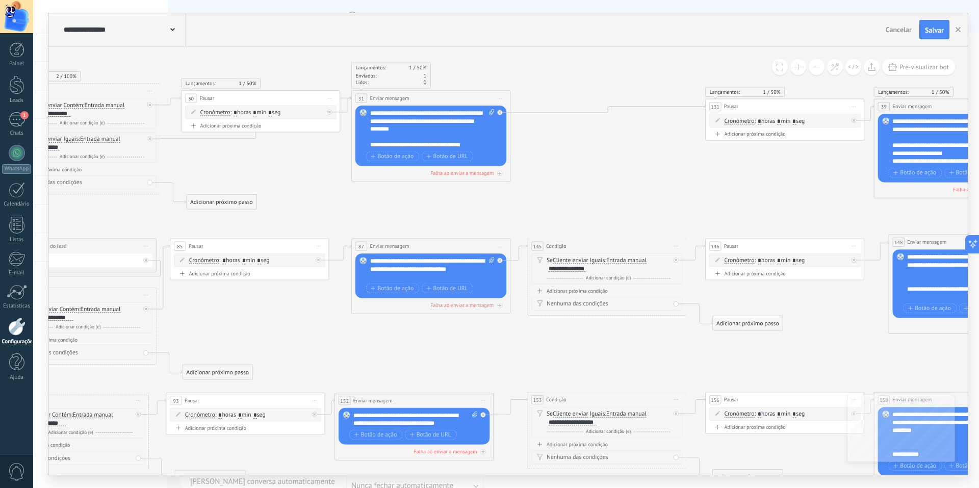
drag, startPoint x: 728, startPoint y: 165, endPoint x: 613, endPoint y: 165, distance: 114.2
click at [499, 259] on icon at bounding box center [499, 260] width 3 height 3
click at [933, 32] on span "Salvar" at bounding box center [934, 30] width 19 height 7
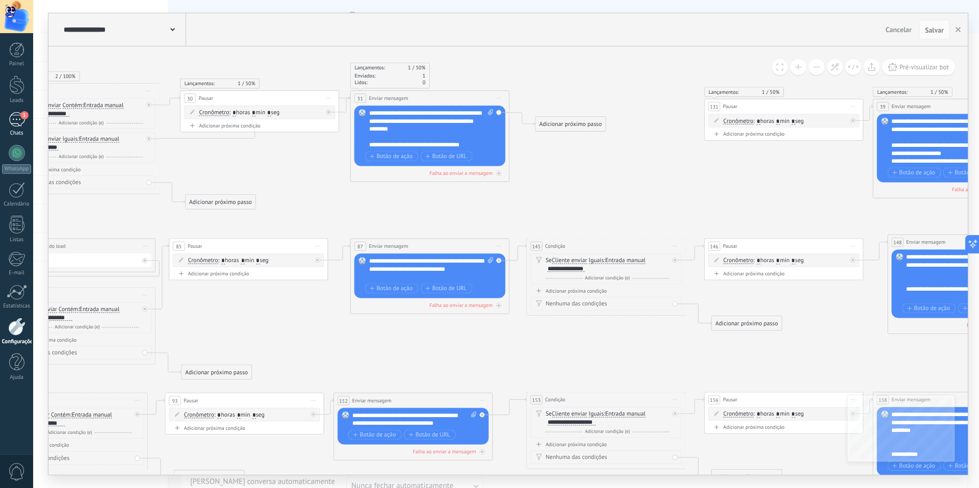
drag, startPoint x: 17, startPoint y: 119, endPoint x: 22, endPoint y: 123, distance: 6.5
click at [17, 119] on div "1" at bounding box center [17, 119] width 16 height 15
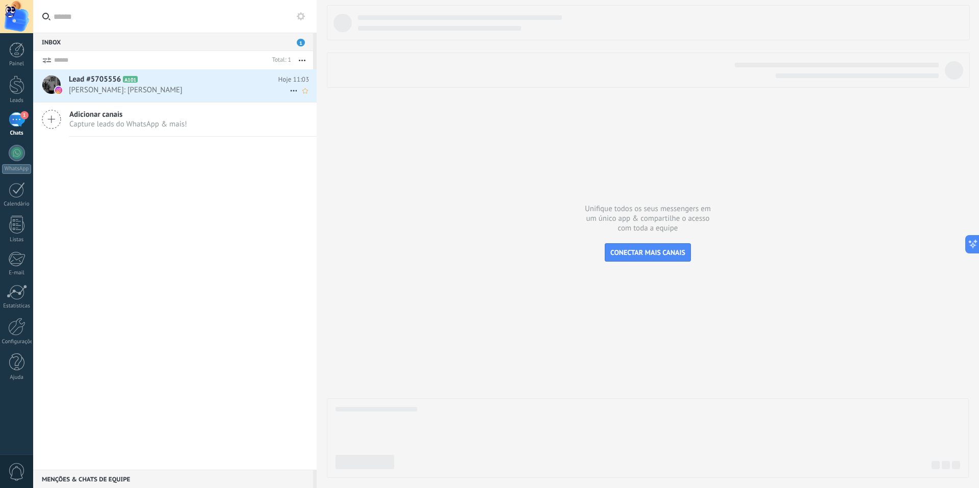
click at [217, 81] on h2 "Lead #5705556 A101" at bounding box center [174, 79] width 210 height 10
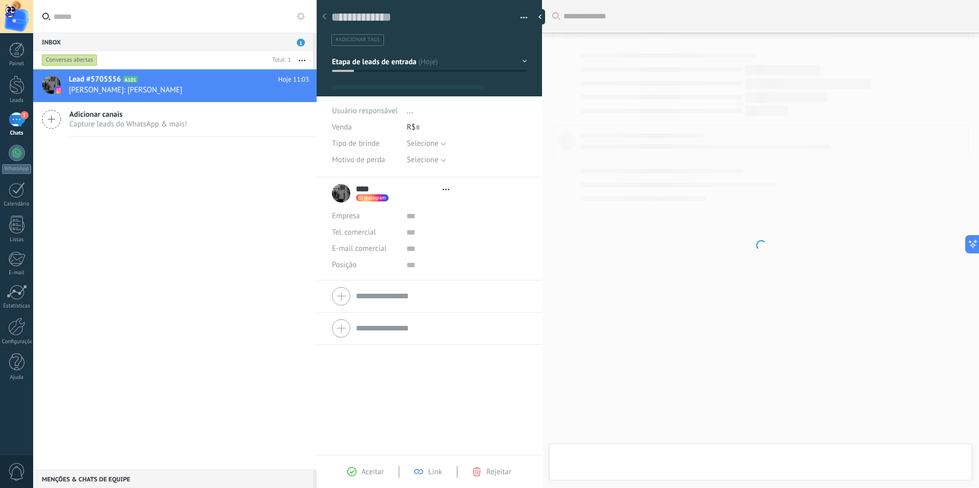
click at [514, 19] on button "button" at bounding box center [520, 17] width 15 height 15
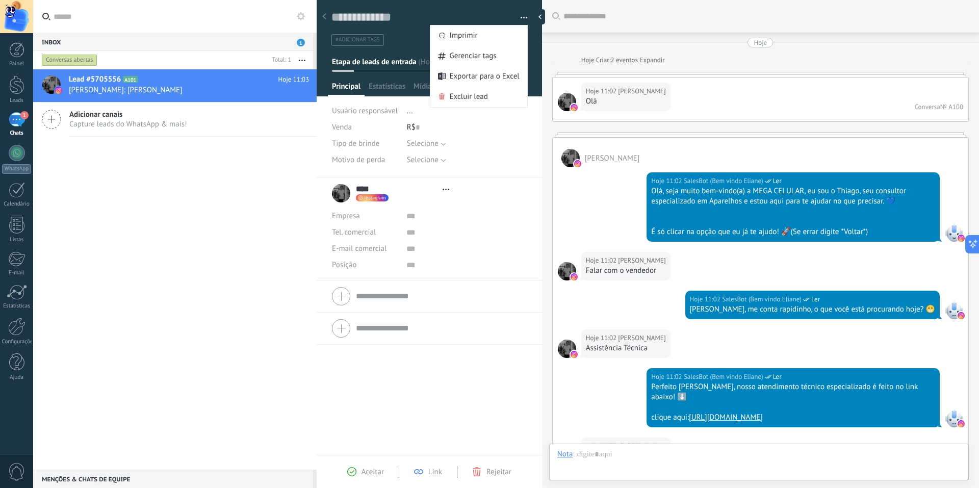
type textarea "**********"
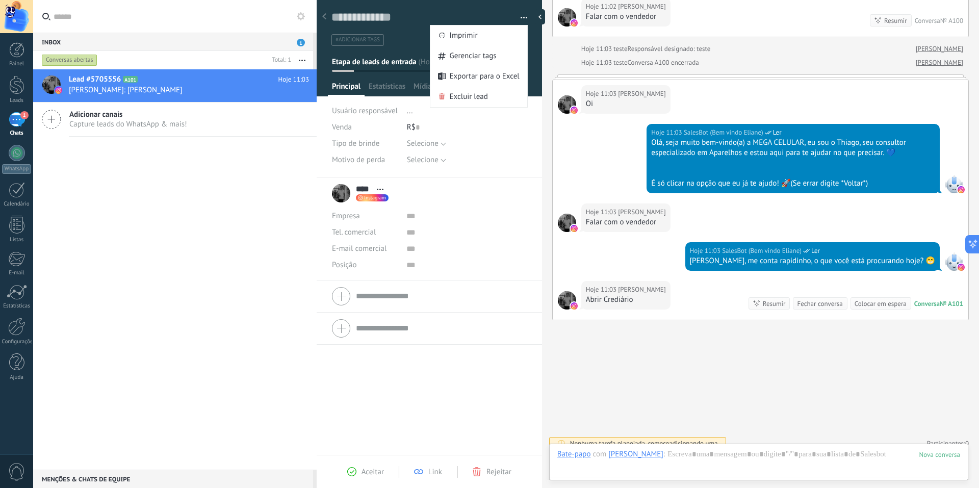
scroll to position [15, 0]
click at [472, 84] on span "Exportar para o Excel" at bounding box center [485, 76] width 70 height 20
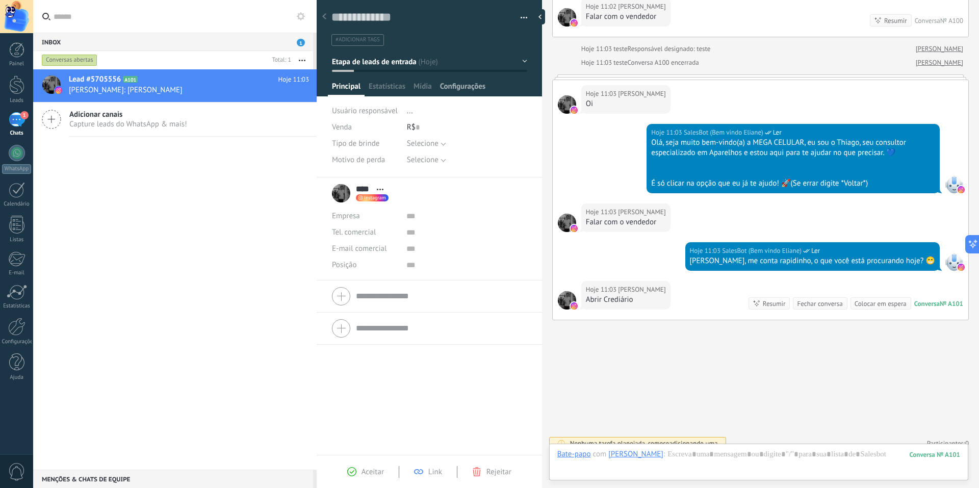
click at [472, 85] on span "Configurações" at bounding box center [462, 89] width 45 height 15
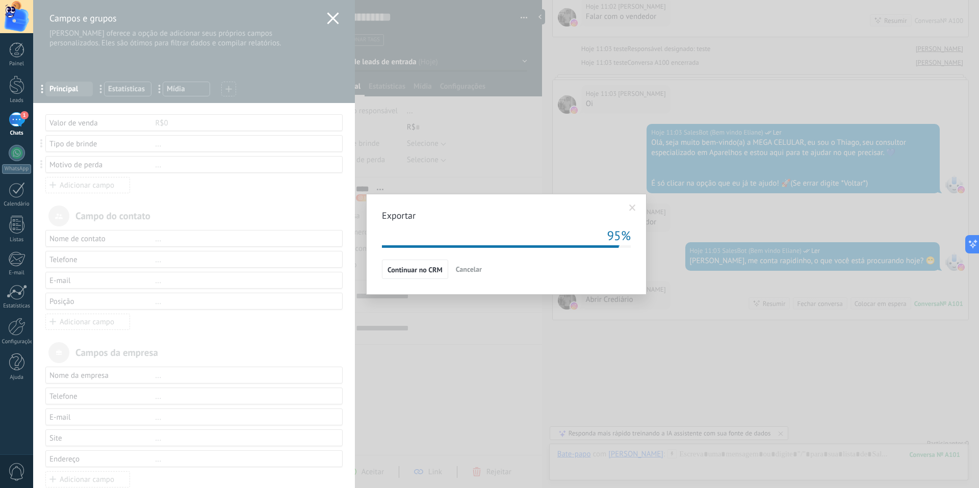
click at [477, 262] on button "Cancelar" at bounding box center [469, 269] width 34 height 19
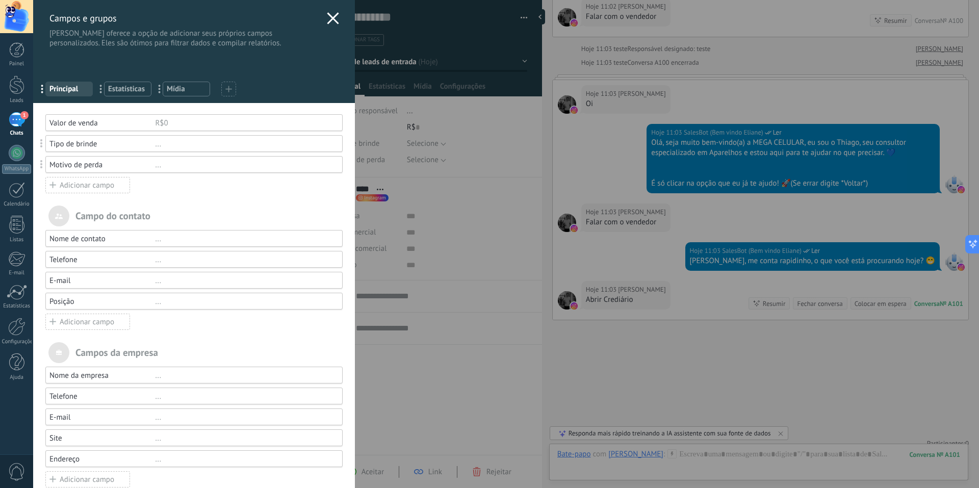
drag, startPoint x: 408, startPoint y: 170, endPoint x: 448, endPoint y: 122, distance: 62.3
click at [410, 168] on div "Campos e grupos Kommo oferece a opção de adicionar seus próprios campos persona…" at bounding box center [506, 244] width 946 height 488
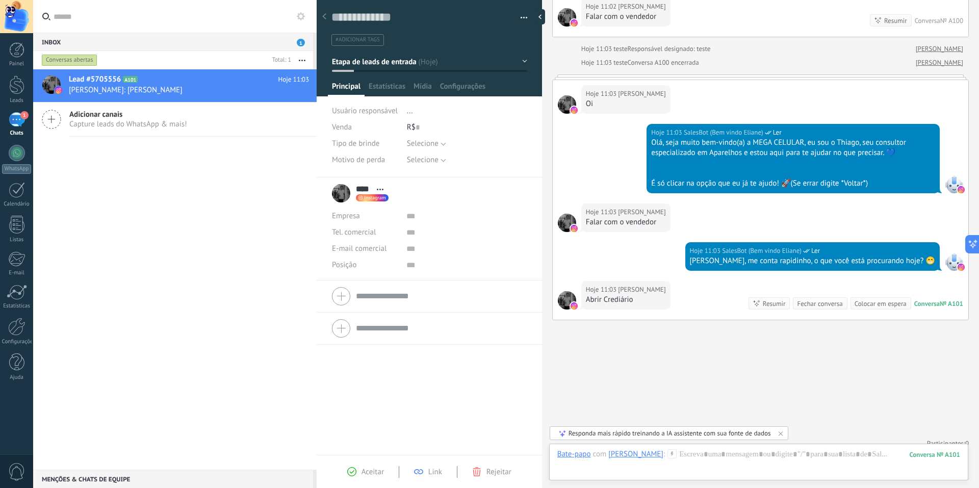
click at [521, 18] on button "button" at bounding box center [520, 17] width 15 height 15
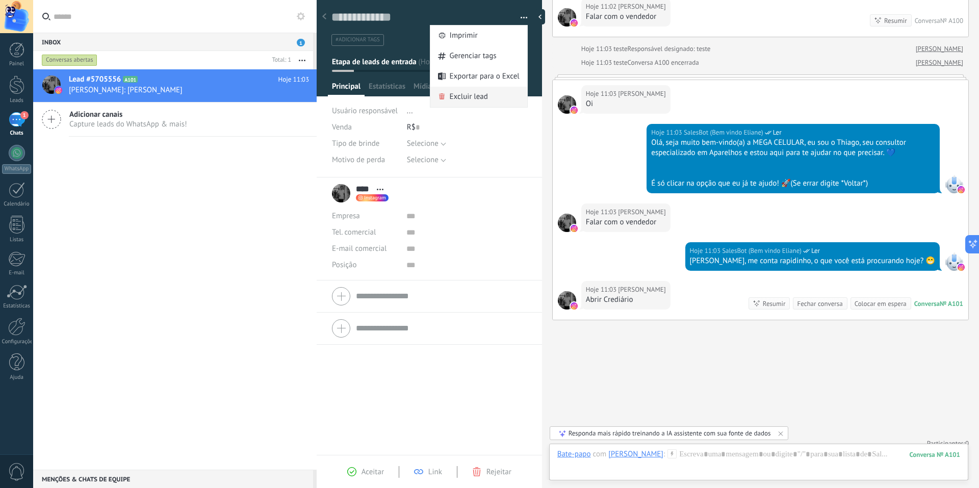
click at [488, 102] on div "Excluir lead" at bounding box center [478, 97] width 97 height 20
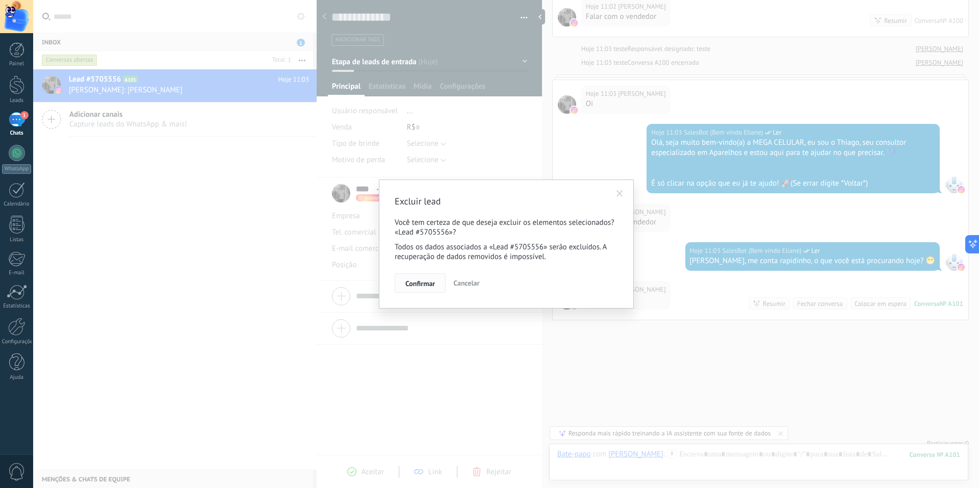
click at [429, 276] on button "Confirmar" at bounding box center [420, 282] width 51 height 19
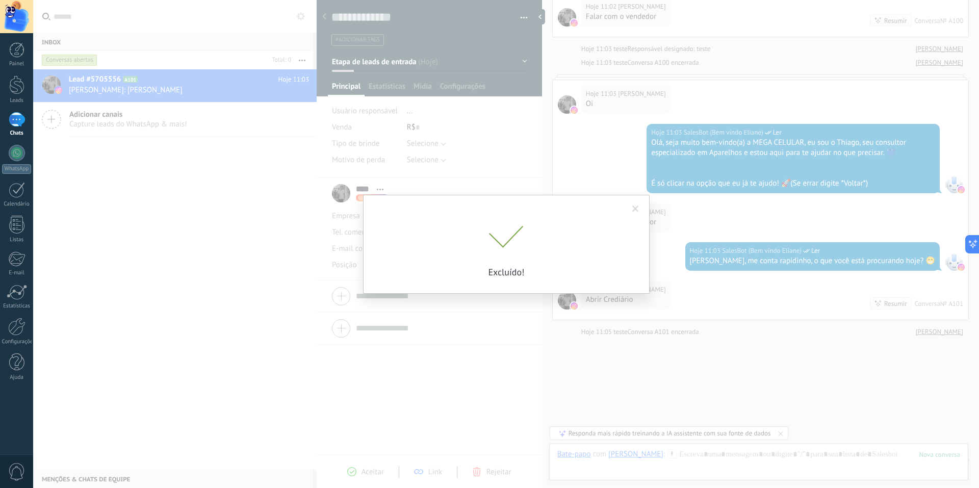
scroll to position [677, 0]
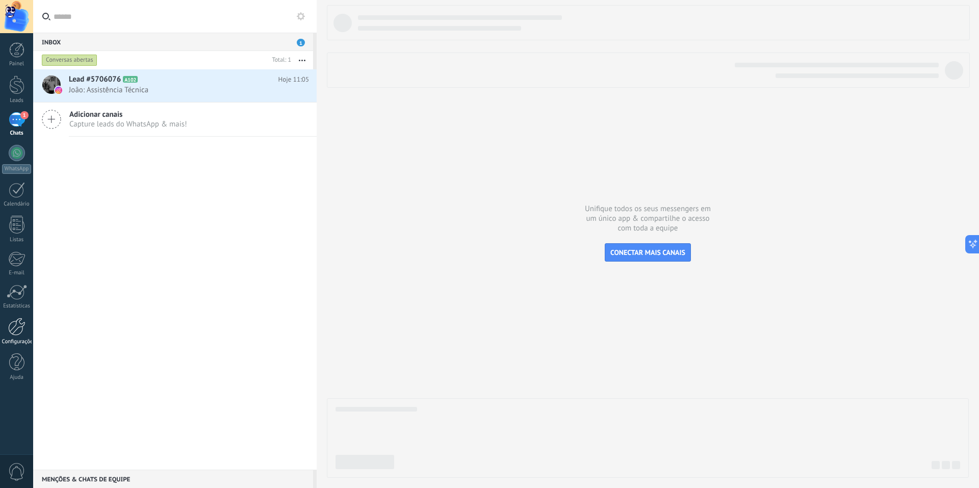
click at [24, 338] on link "Configurações" at bounding box center [16, 332] width 33 height 28
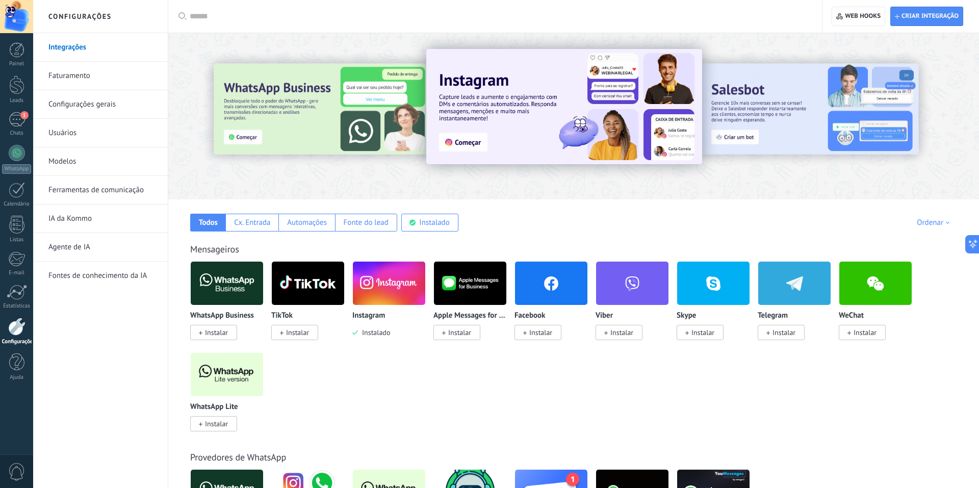
click at [81, 196] on link "Ferramentas de comunicação" at bounding box center [102, 190] width 109 height 29
click at [81, 196] on body ".abccls-1,.abccls-2{fill-rule:evenodd}.abccls-2{fill:#fff} .abfcls-1{fill:none}…" at bounding box center [489, 244] width 979 height 488
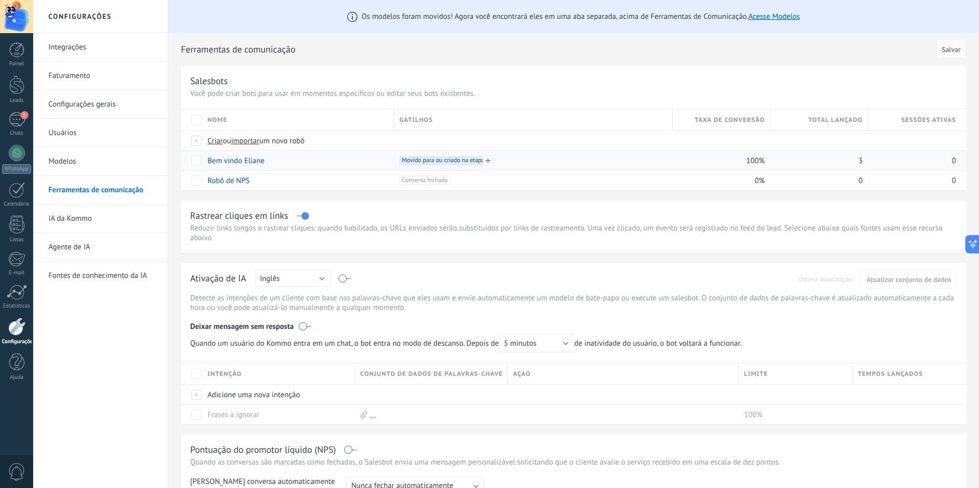
click at [433, 161] on span "Movido para ou criado na etapa +0" at bounding box center [443, 160] width 88 height 9
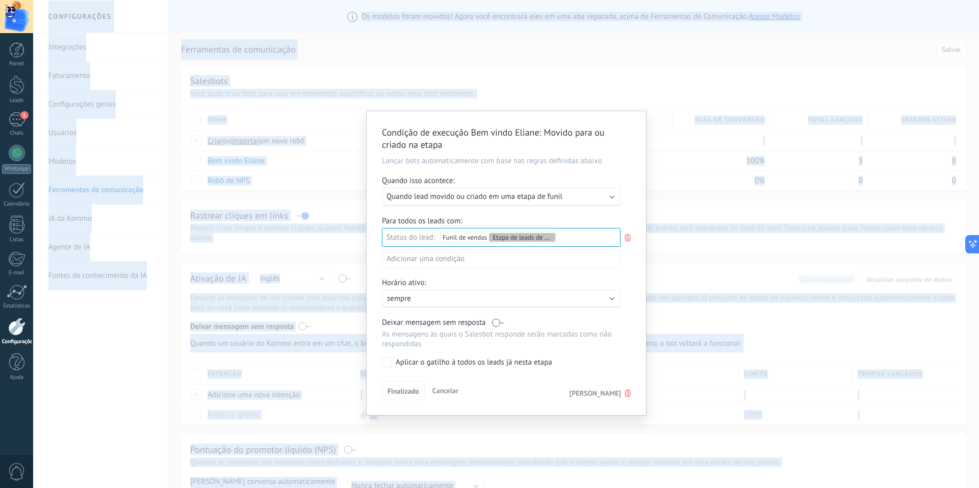
click at [451, 391] on span "Cancelar" at bounding box center [445, 390] width 26 height 9
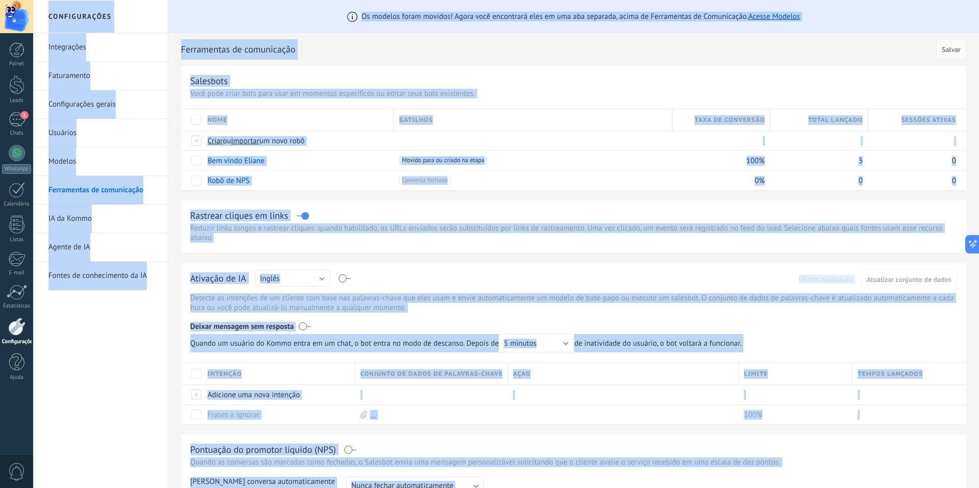
click at [451, 391] on div at bounding box center [506, 244] width 946 height 488
click at [228, 157] on link "Bem vindo Eliane" at bounding box center [236, 161] width 57 height 10
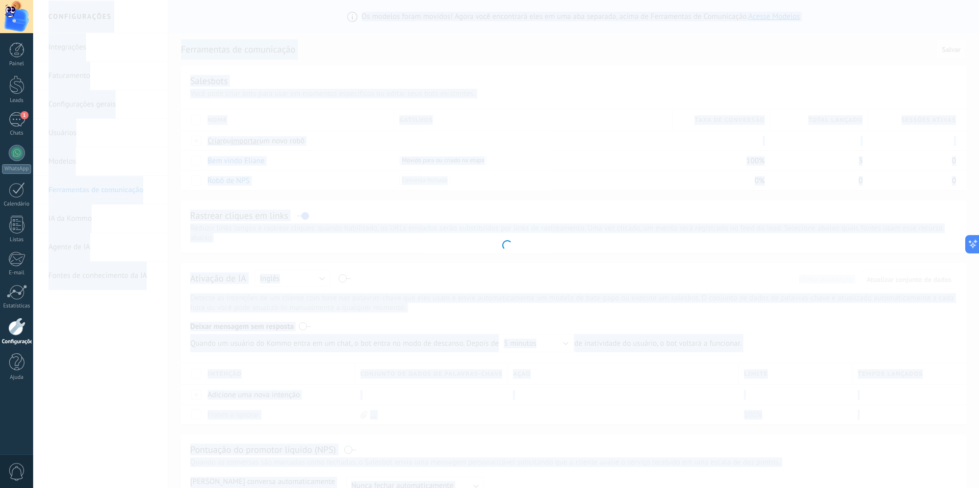
type input "**********"
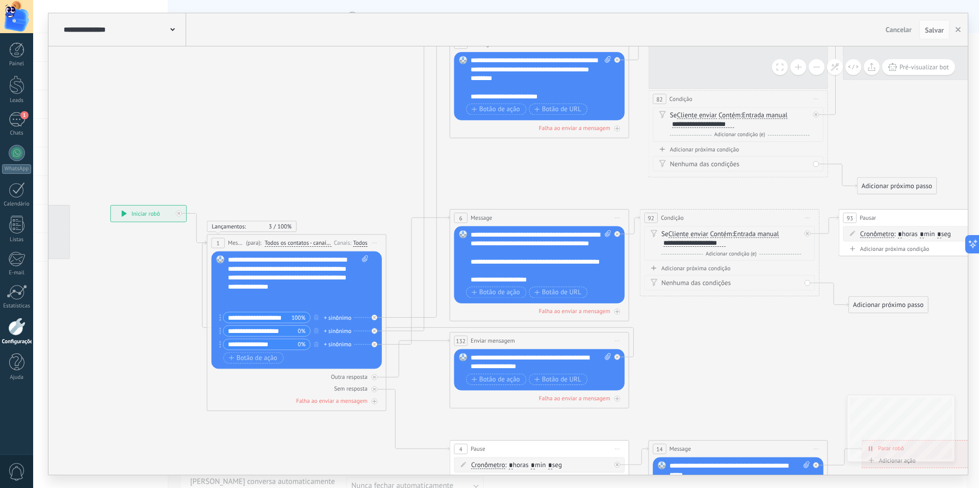
drag, startPoint x: 543, startPoint y: 92, endPoint x: 282, endPoint y: 162, distance: 270.4
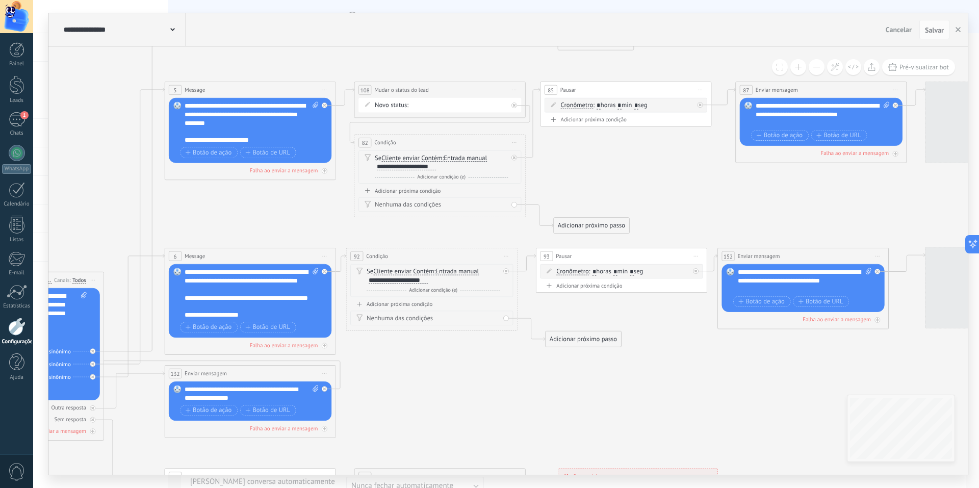
drag, startPoint x: 489, startPoint y: 187, endPoint x: 274, endPoint y: 217, distance: 216.8
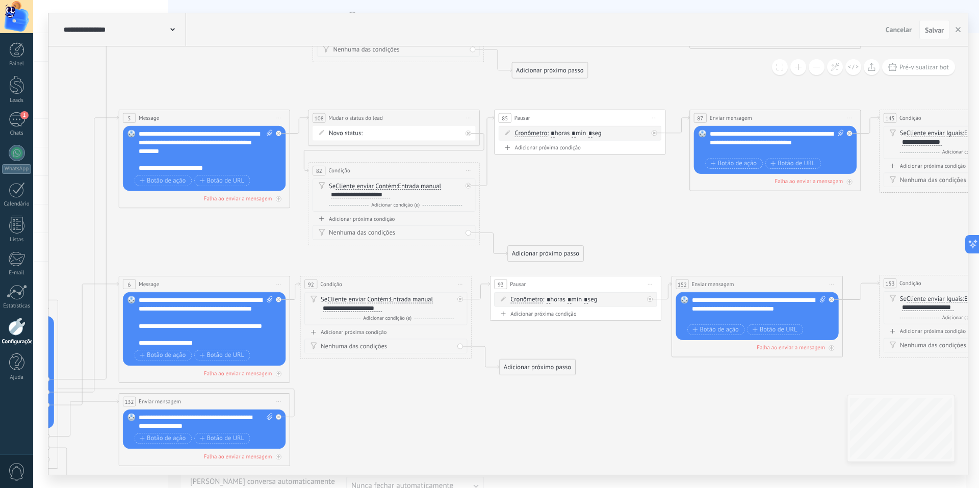
drag, startPoint x: 630, startPoint y: 168, endPoint x: 474, endPoint y: 253, distance: 177.8
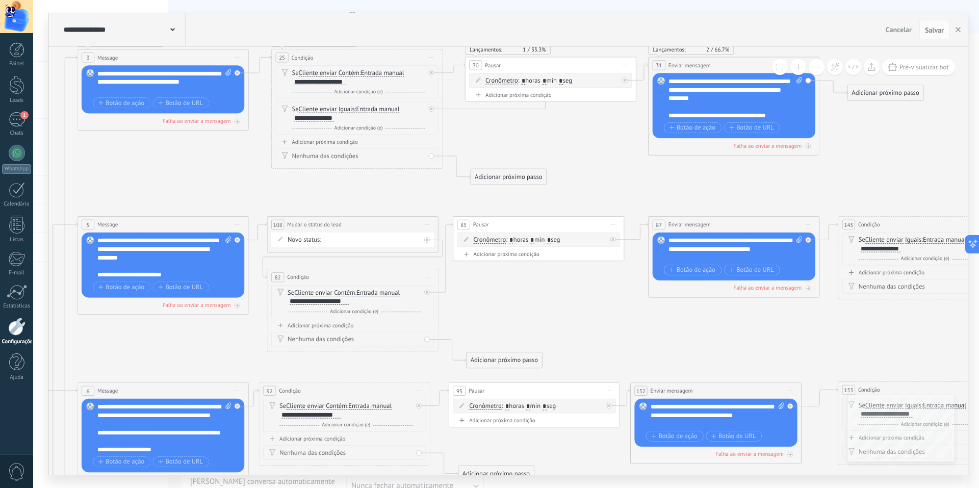
drag, startPoint x: 508, startPoint y: 283, endPoint x: 562, endPoint y: 325, distance: 68.3
drag, startPoint x: 562, startPoint y: 325, endPoint x: 558, endPoint y: 252, distance: 73.0
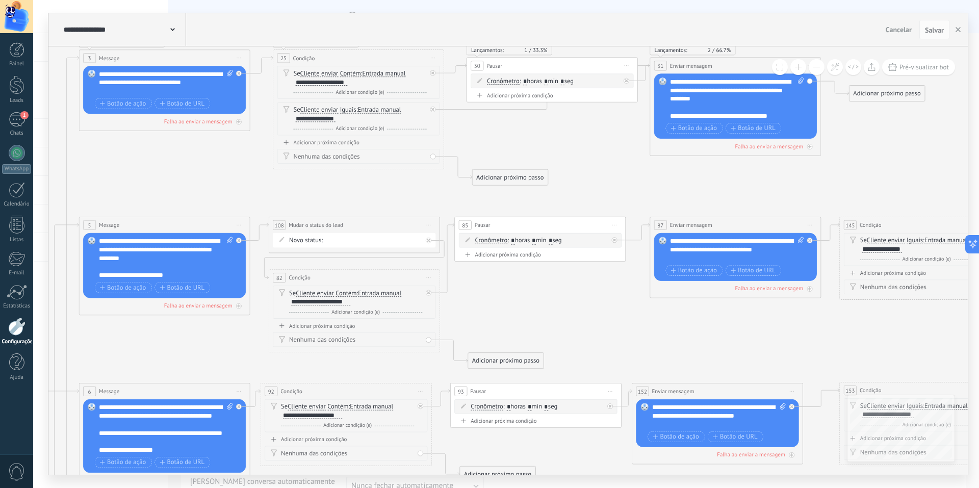
drag, startPoint x: 561, startPoint y: 151, endPoint x: 594, endPoint y: 190, distance: 50.7
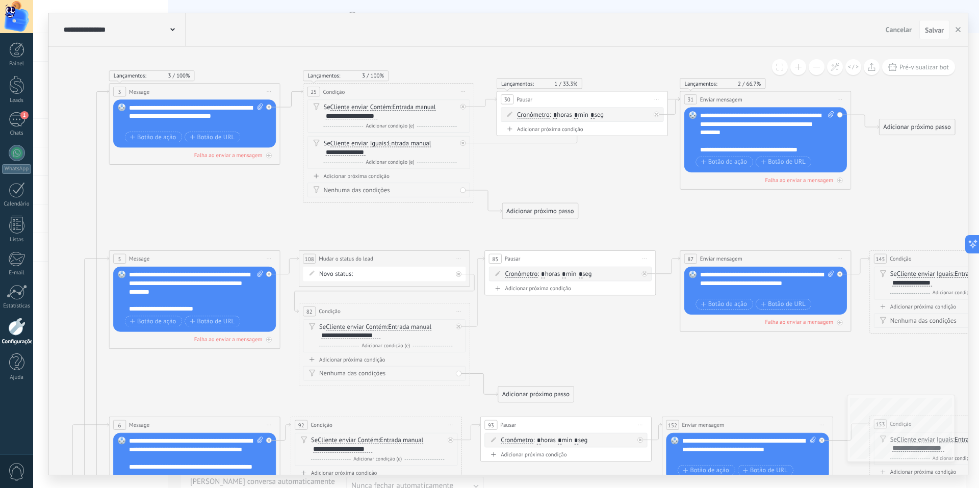
drag, startPoint x: 594, startPoint y: 190, endPoint x: 600, endPoint y: 197, distance: 9.4
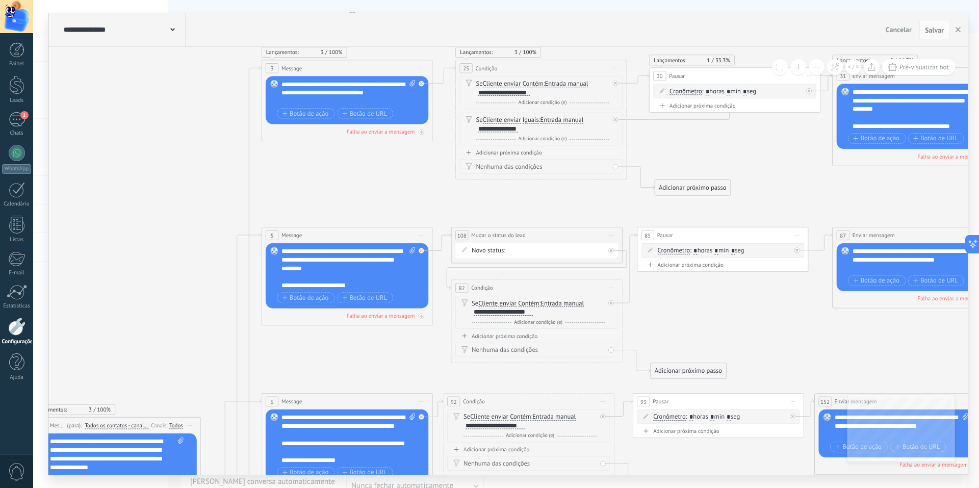
drag, startPoint x: 691, startPoint y: 185, endPoint x: 866, endPoint y: 120, distance: 186.7
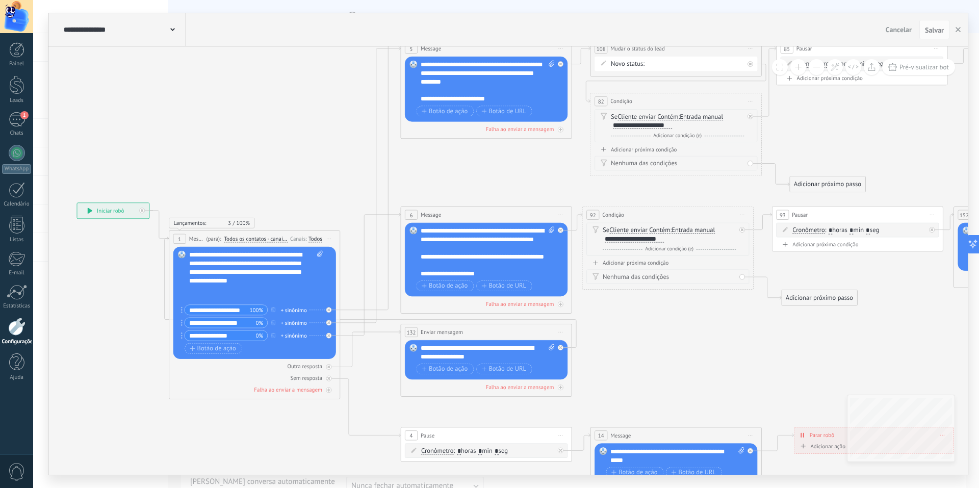
drag, startPoint x: 277, startPoint y: 288, endPoint x: 302, endPoint y: 155, distance: 135.4
click at [216, 349] on span "Botão de ação" at bounding box center [213, 348] width 46 height 7
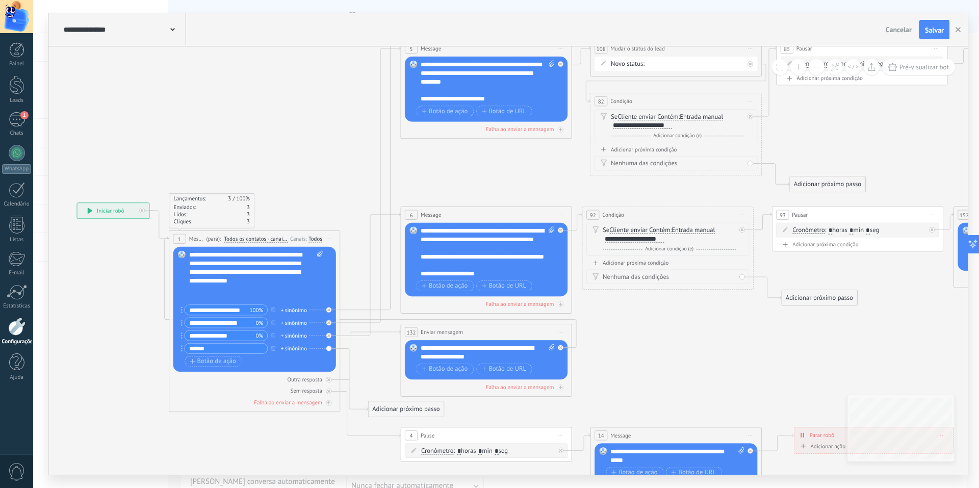
type input "******"
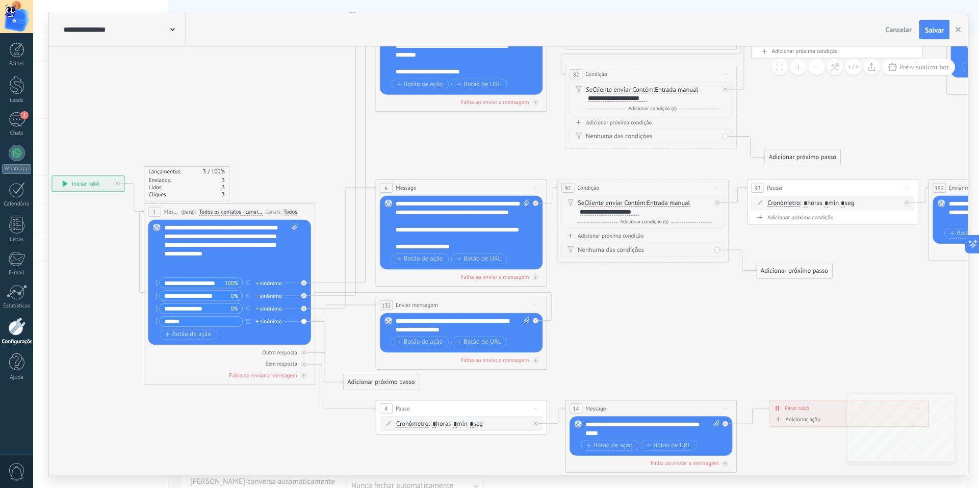
drag, startPoint x: 244, startPoint y: 410, endPoint x: 193, endPoint y: 333, distance: 91.6
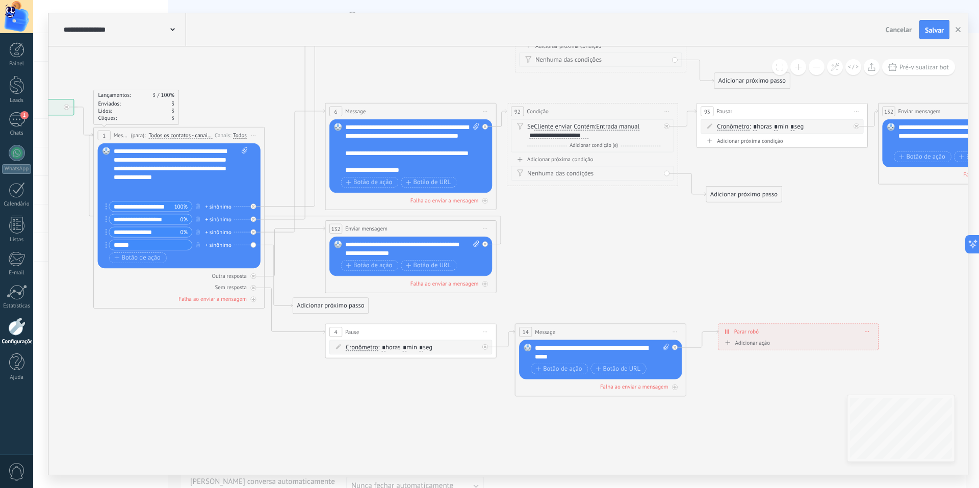
drag, startPoint x: 331, startPoint y: 307, endPoint x: 603, endPoint y: 250, distance: 277.8
click at [603, 250] on div "Adicionar próximo passo" at bounding box center [631, 248] width 75 height 14
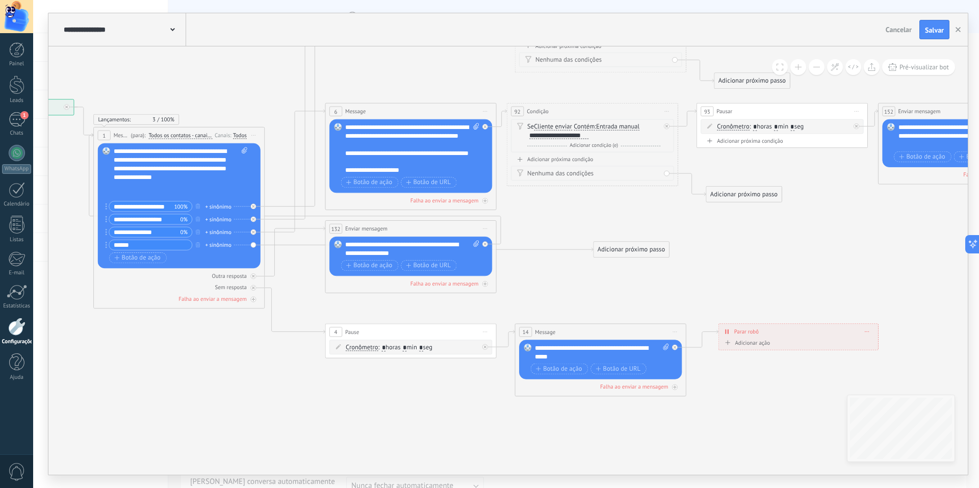
click at [196, 247] on icon "button" at bounding box center [197, 244] width 4 height 5
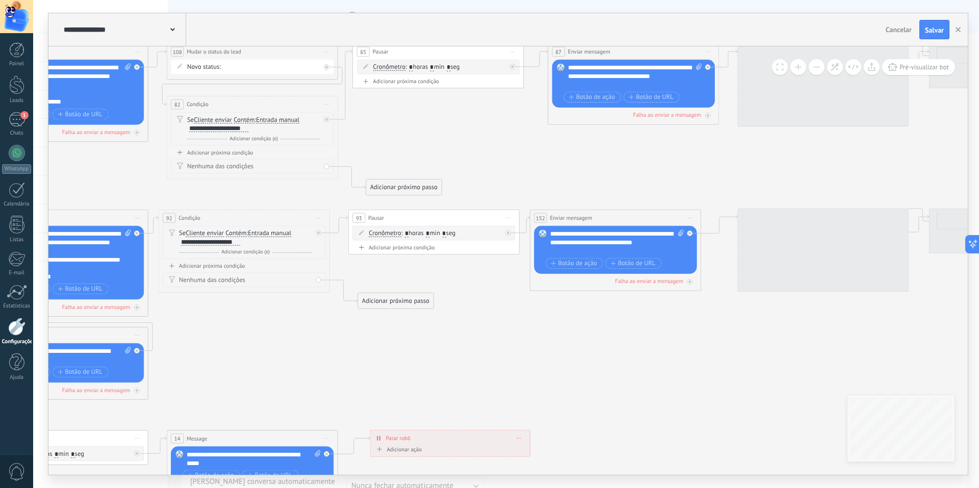
drag, startPoint x: 457, startPoint y: 363, endPoint x: 372, endPoint y: 380, distance: 87.0
drag, startPoint x: 372, startPoint y: 380, endPoint x: 507, endPoint y: 317, distance: 149.4
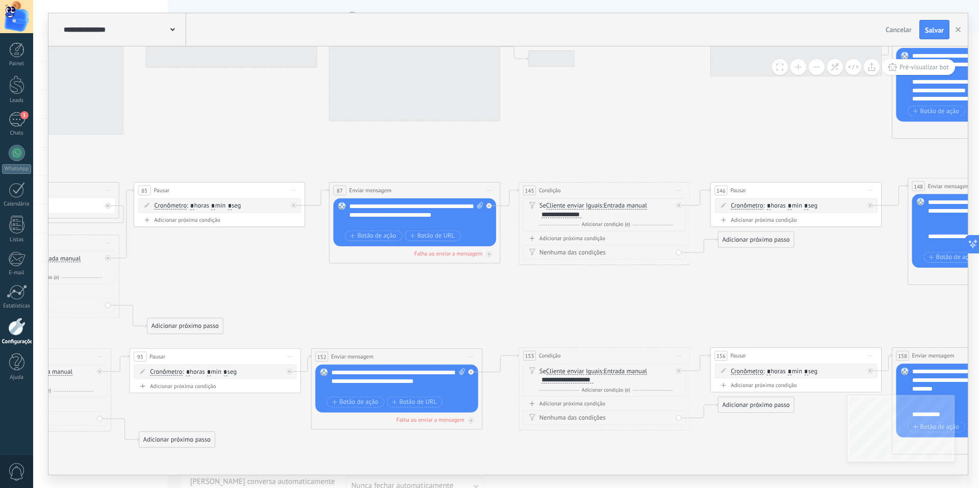
drag, startPoint x: 544, startPoint y: 264, endPoint x: 432, endPoint y: 323, distance: 126.4
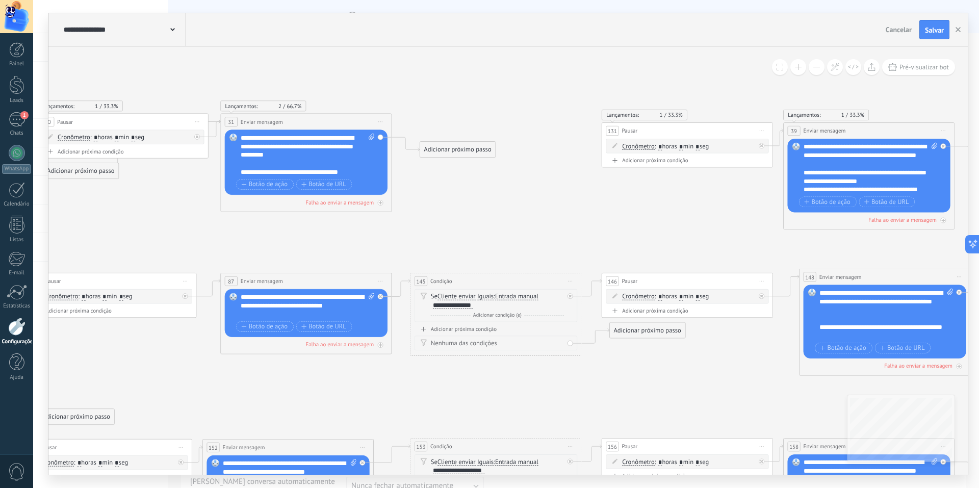
drag, startPoint x: 487, startPoint y: 319, endPoint x: 396, endPoint y: 384, distance: 112.3
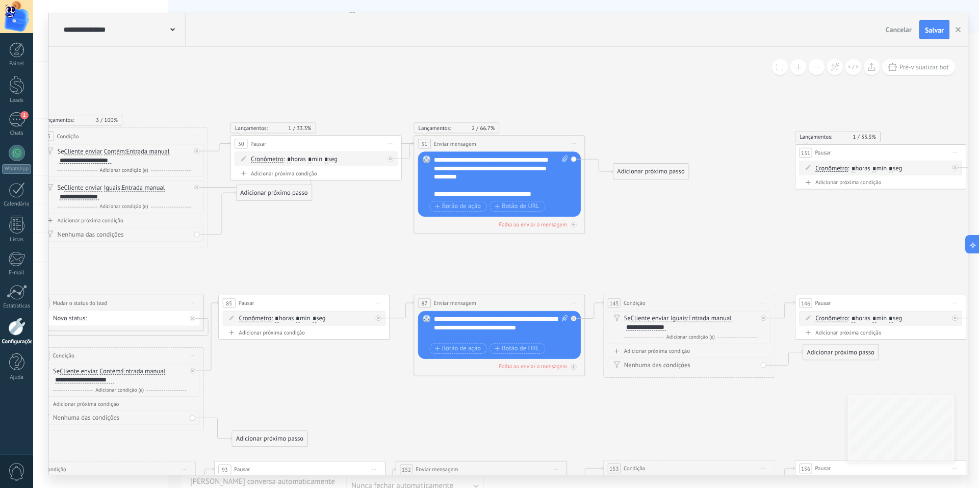
drag, startPoint x: 423, startPoint y: 245, endPoint x: 616, endPoint y: 267, distance: 194.5
drag, startPoint x: 460, startPoint y: 263, endPoint x: 576, endPoint y: 265, distance: 115.8
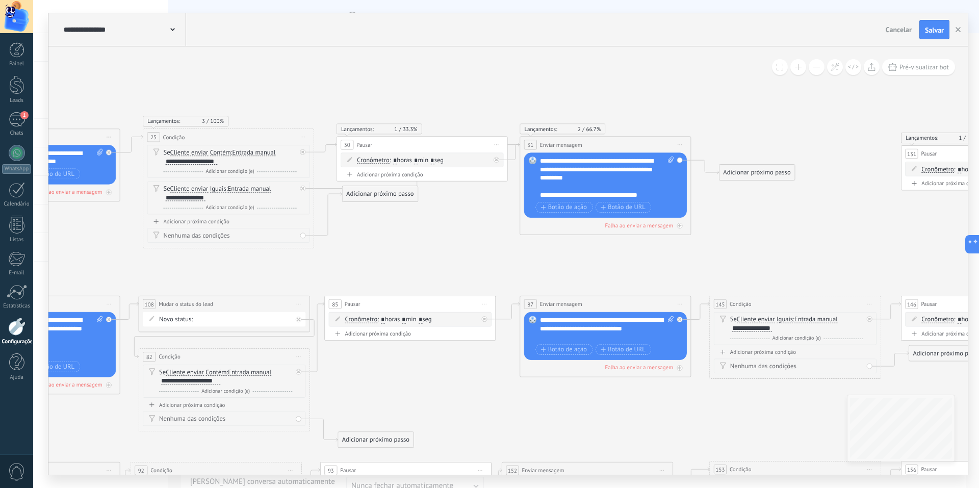
click at [306, 187] on div at bounding box center [305, 186] width 10 height 10
click at [295, 190] on div "Excluir" at bounding box center [294, 188] width 9 height 12
drag, startPoint x: 378, startPoint y: 202, endPoint x: 405, endPoint y: 220, distance: 32.3
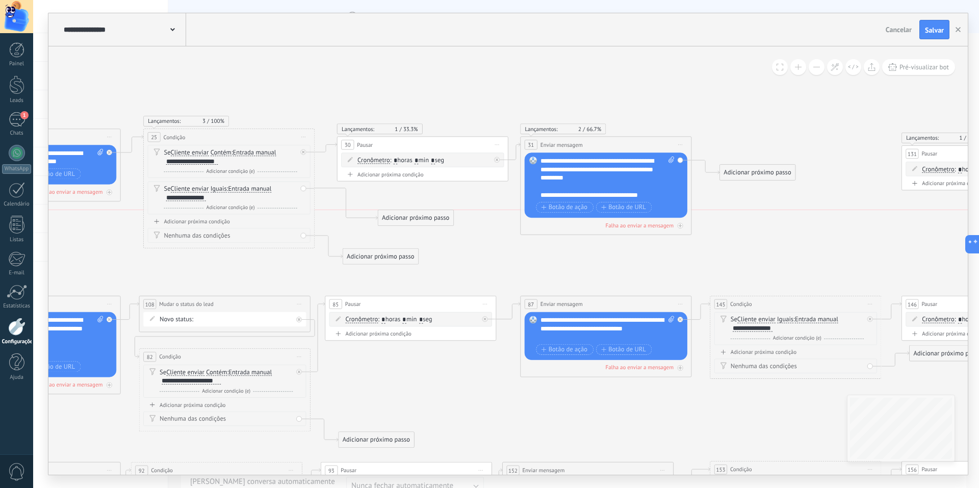
click at [405, 220] on div "Adicionar próximo passo" at bounding box center [415, 218] width 75 height 14
click at [188, 198] on div "**********" at bounding box center [186, 197] width 40 height 7
copy div "**********"
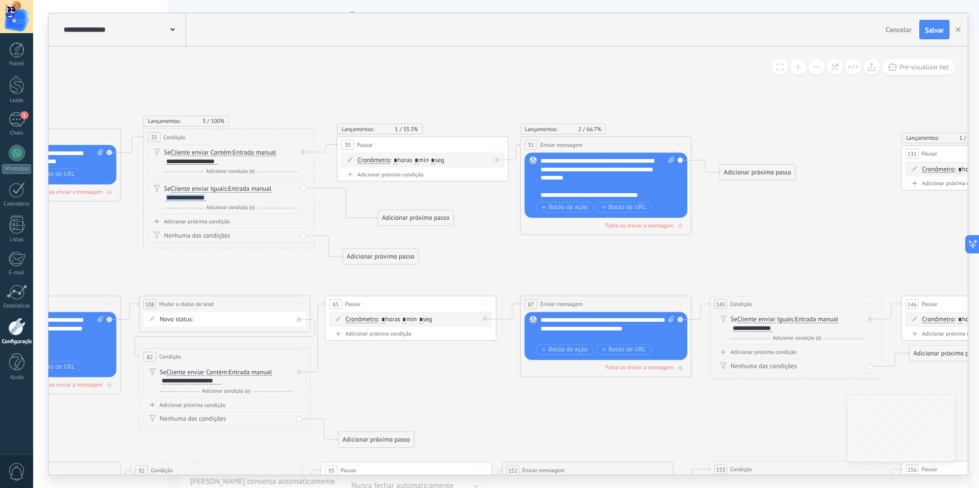
click at [294, 186] on div "Excluir" at bounding box center [294, 188] width 9 height 12
click at [312, 203] on div "Excluir" at bounding box center [309, 200] width 40 height 15
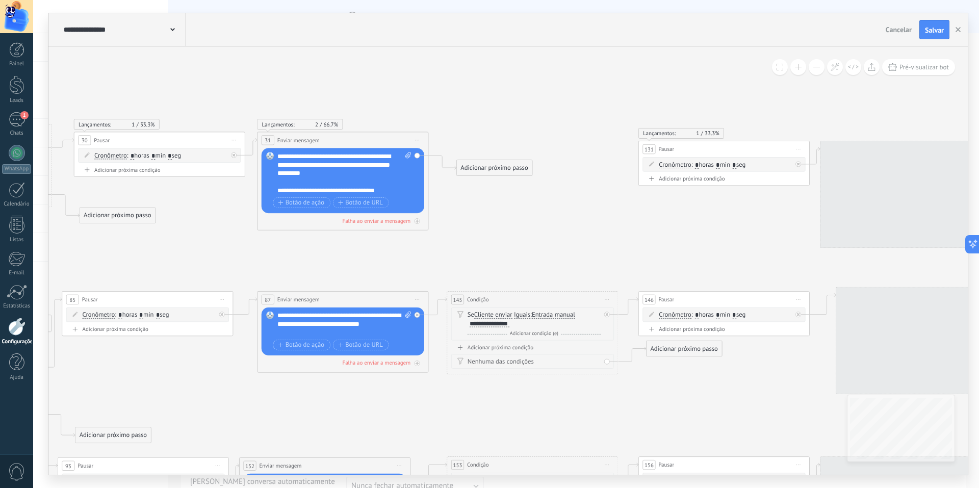
drag, startPoint x: 399, startPoint y: 244, endPoint x: 221, endPoint y: 232, distance: 177.9
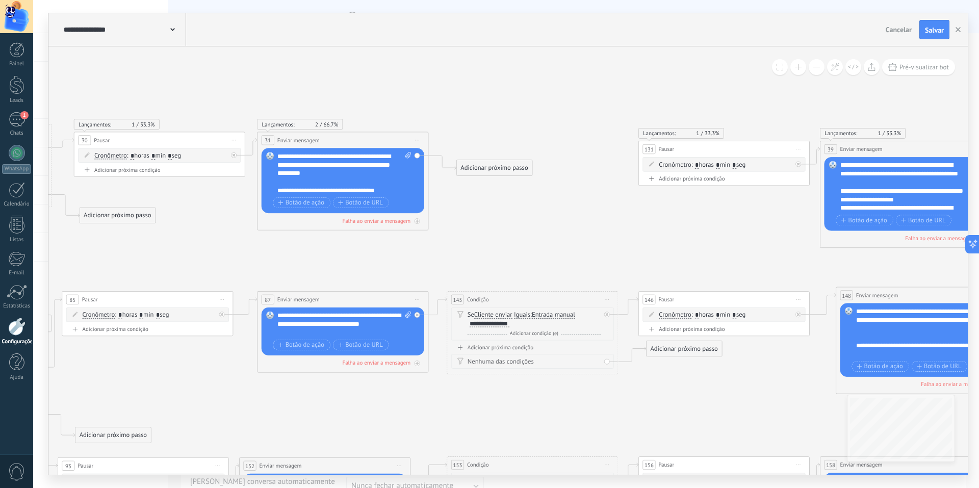
click at [486, 174] on div "Adicionar próximo passo" at bounding box center [494, 168] width 75 height 14
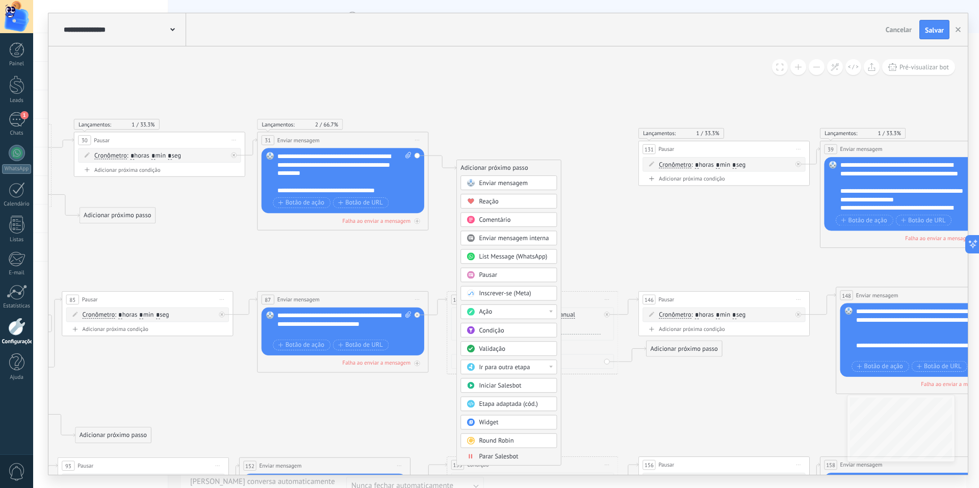
click at [506, 330] on div "Condição" at bounding box center [515, 330] width 72 height 9
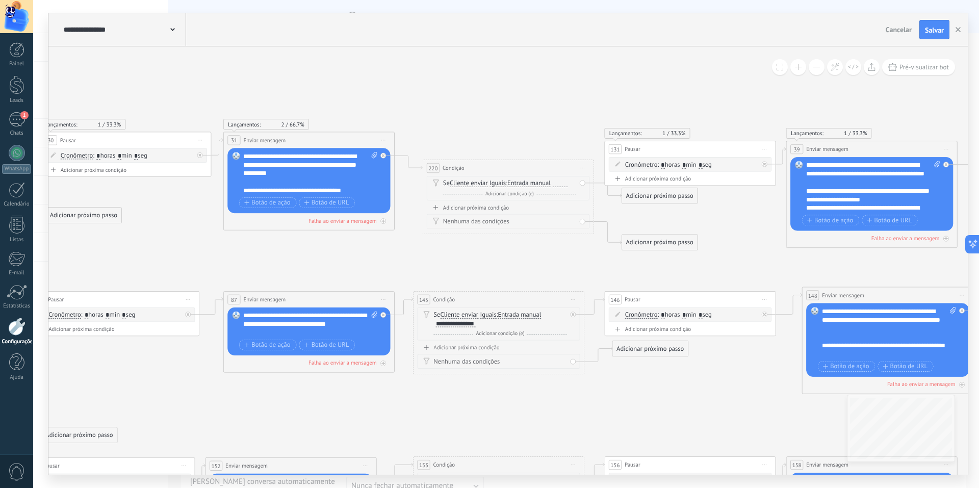
click at [557, 182] on div at bounding box center [560, 183] width 15 height 7
paste div
drag, startPoint x: 641, startPoint y: 218, endPoint x: 643, endPoint y: 151, distance: 67.3
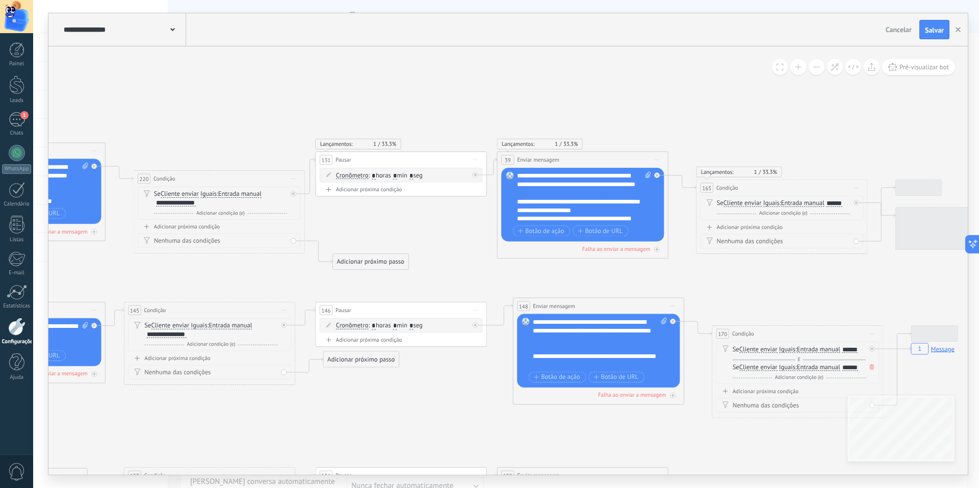
drag, startPoint x: 457, startPoint y: 112, endPoint x: 315, endPoint y: 108, distance: 142.3
click at [315, 108] on icon "1 Message 1 Message" at bounding box center [885, 411] width 4120 height 982
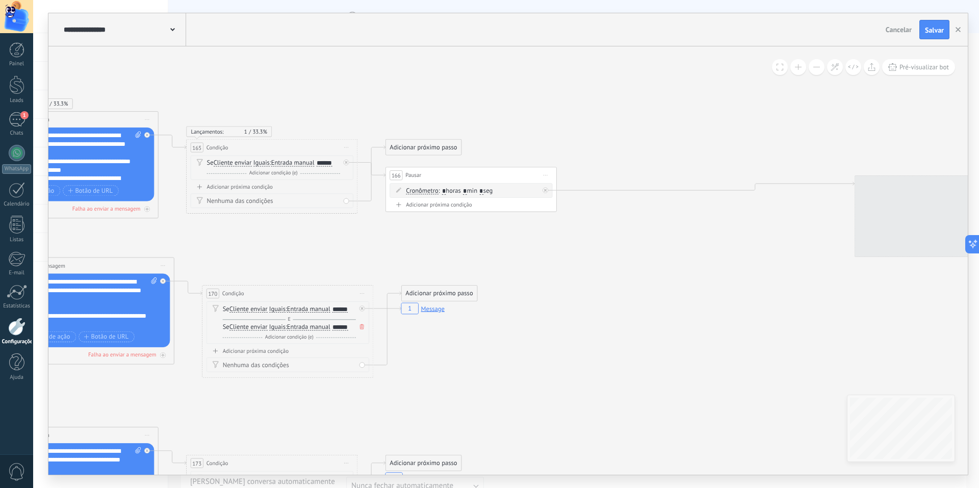
drag, startPoint x: 679, startPoint y: 317, endPoint x: 235, endPoint y: 280, distance: 445.1
click at [235, 280] on icon "1 Message 1 Message" at bounding box center [375, 371] width 4120 height 982
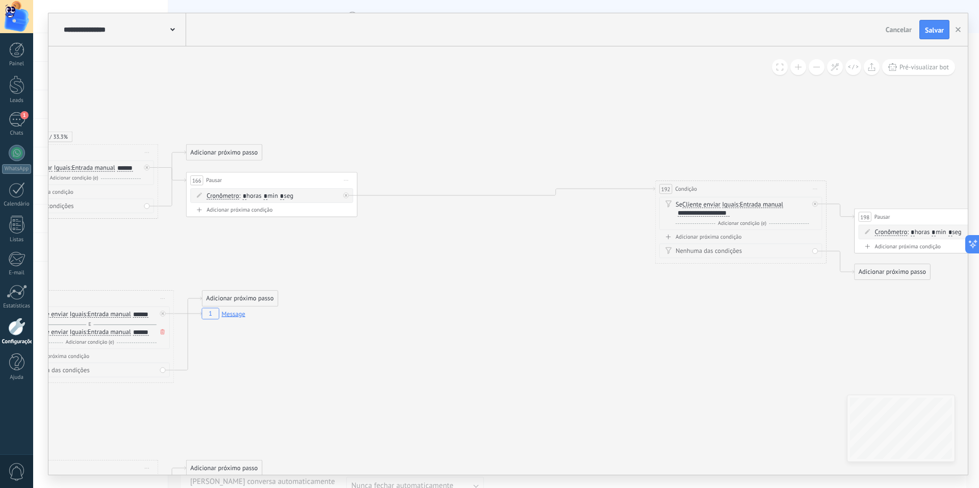
drag, startPoint x: 449, startPoint y: 291, endPoint x: 236, endPoint y: 291, distance: 212.6
click at [236, 291] on icon "1 Message 1 Message" at bounding box center [176, 376] width 4120 height 982
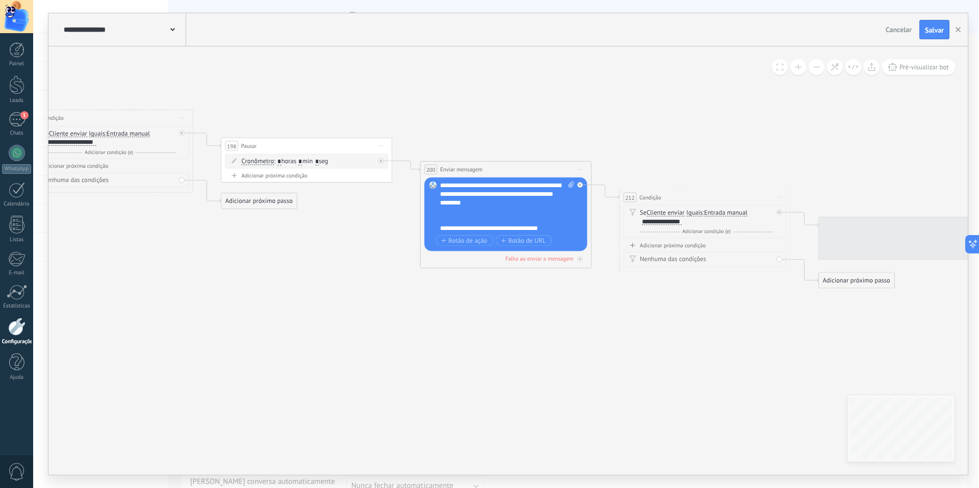
drag, startPoint x: 419, startPoint y: 304, endPoint x: 204, endPoint y: 244, distance: 222.5
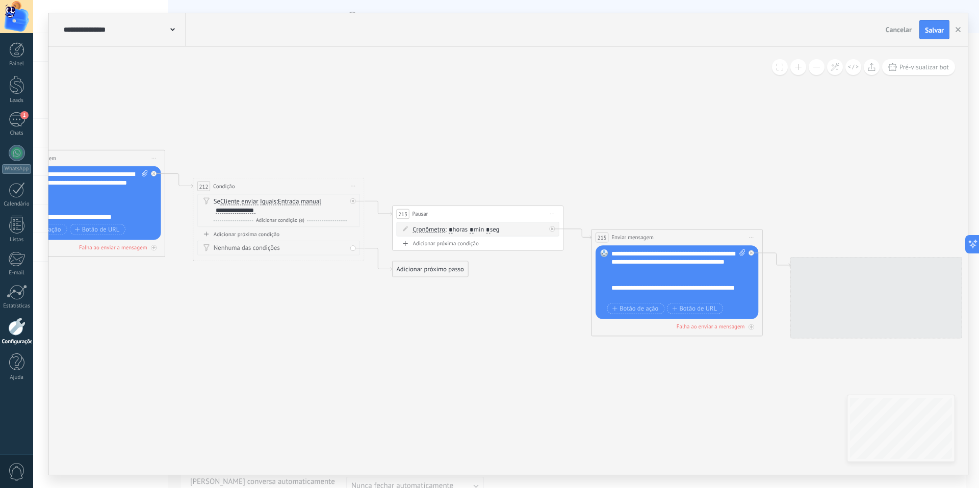
drag, startPoint x: 447, startPoint y: 331, endPoint x: 206, endPoint y: 300, distance: 243.3
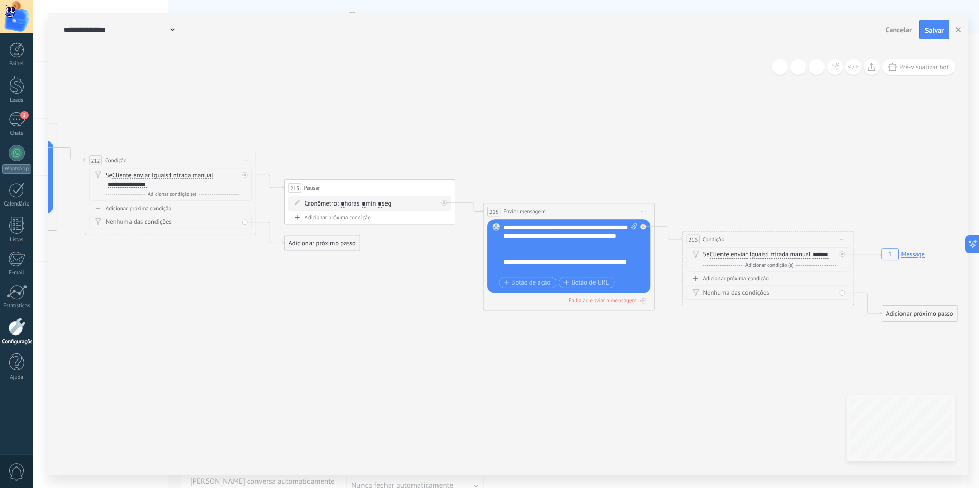
drag, startPoint x: 653, startPoint y: 402, endPoint x: 179, endPoint y: 294, distance: 486.0
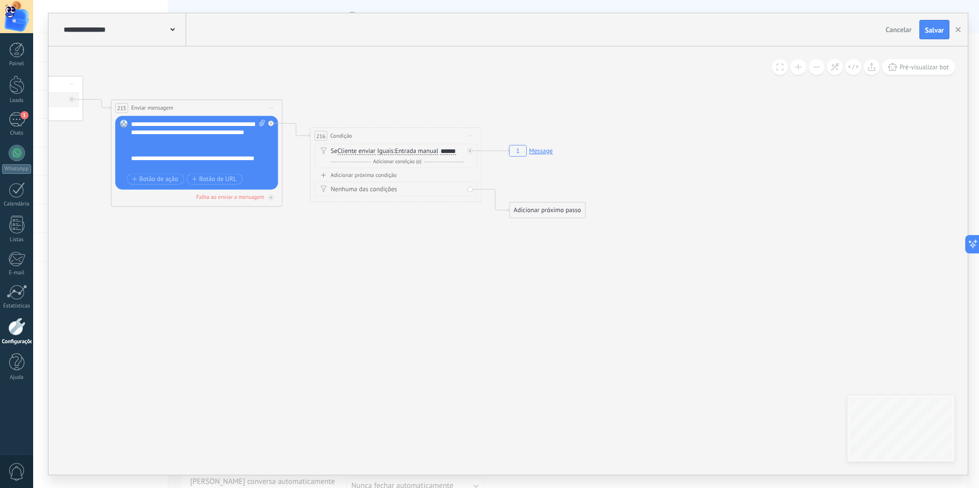
drag, startPoint x: 434, startPoint y: 312, endPoint x: 511, endPoint y: 315, distance: 77.1
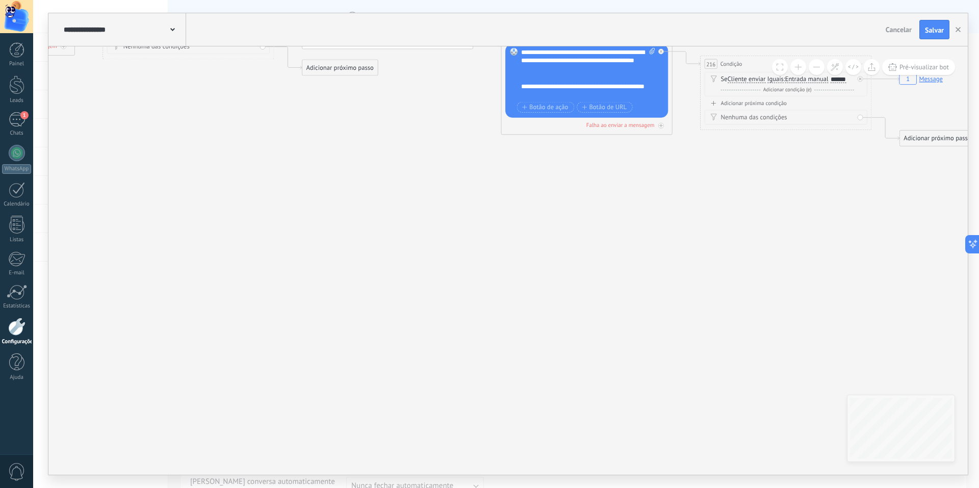
drag, startPoint x: 348, startPoint y: 349, endPoint x: 472, endPoint y: 308, distance: 130.3
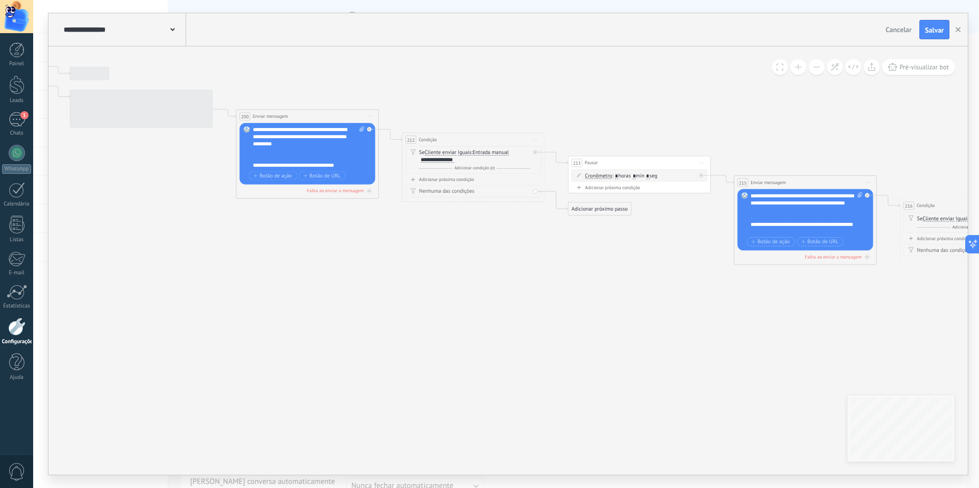
drag, startPoint x: 352, startPoint y: 327, endPoint x: 408, endPoint y: 361, distance: 65.4
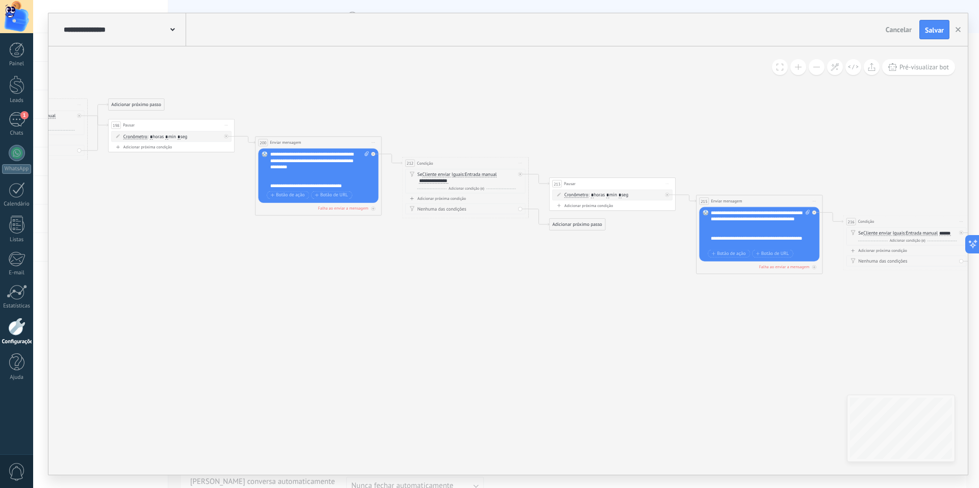
drag, startPoint x: 435, startPoint y: 418, endPoint x: 418, endPoint y: 407, distance: 20.4
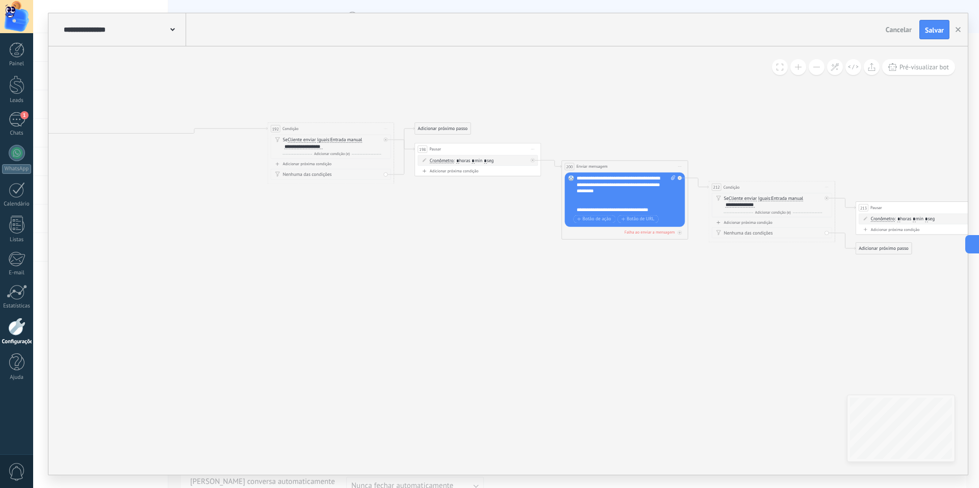
drag, startPoint x: 523, startPoint y: 376, endPoint x: 486, endPoint y: 358, distance: 40.6
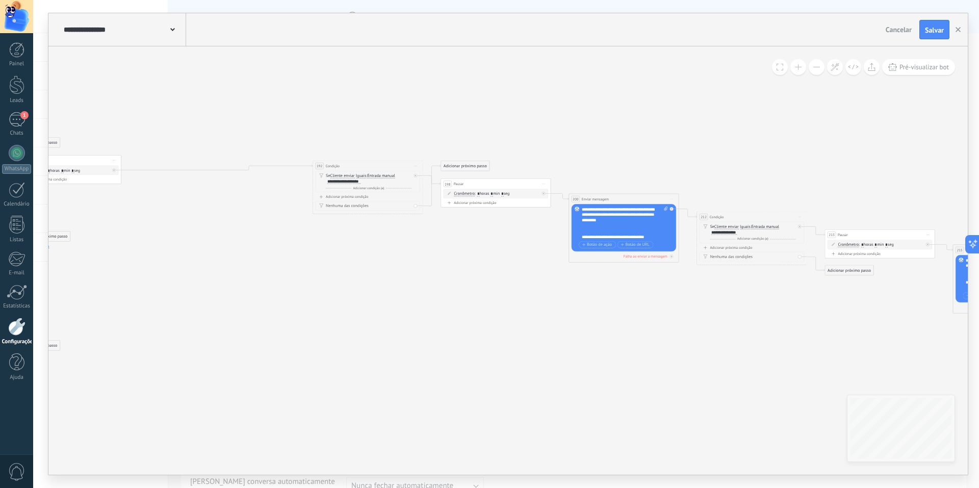
drag, startPoint x: 351, startPoint y: 374, endPoint x: 551, endPoint y: 376, distance: 199.4
click at [565, 381] on icon "1 Message 1 Message 1 Message" at bounding box center [28, 286] width 2696 height 631
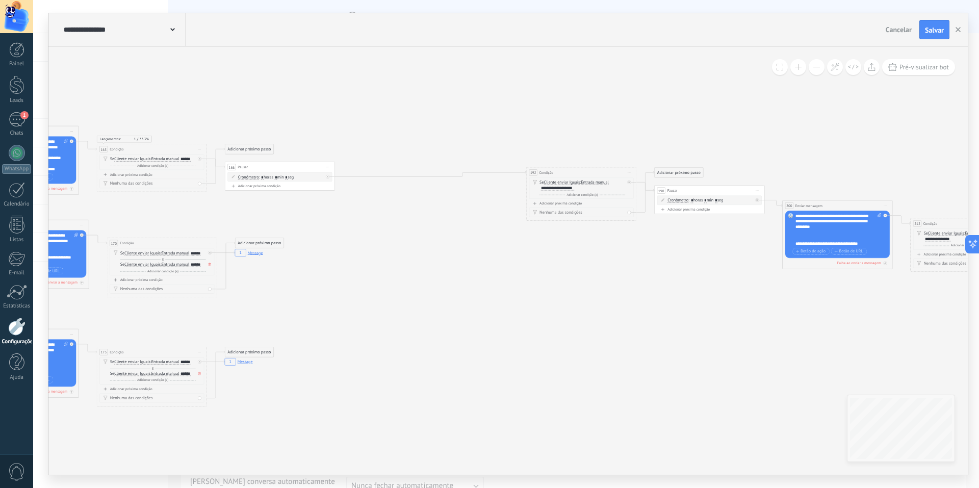
drag, startPoint x: 415, startPoint y: 345, endPoint x: 750, endPoint y: 313, distance: 336.6
click at [741, 316] on icon "1 Message 1 Message 1 Message" at bounding box center [242, 293] width 2696 height 631
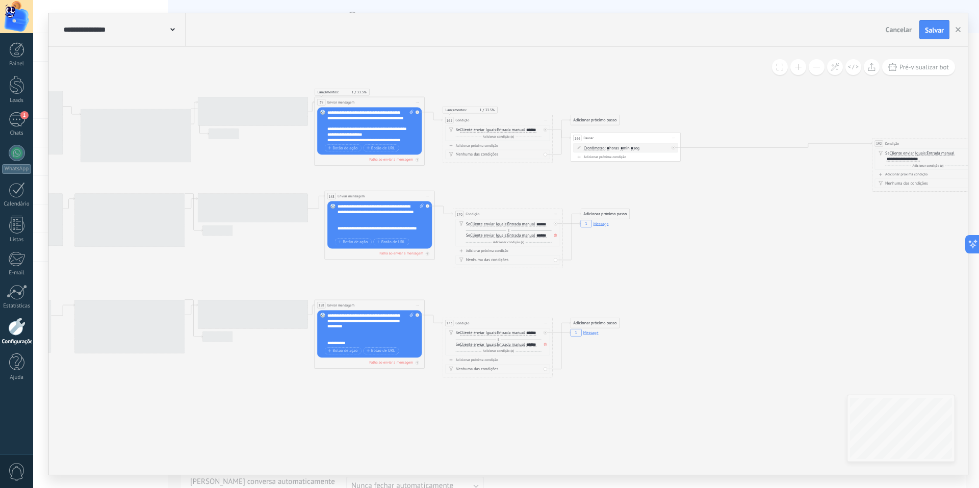
click at [752, 312] on icon "1 Message 1 Message 1 Message" at bounding box center [588, 263] width 2696 height 631
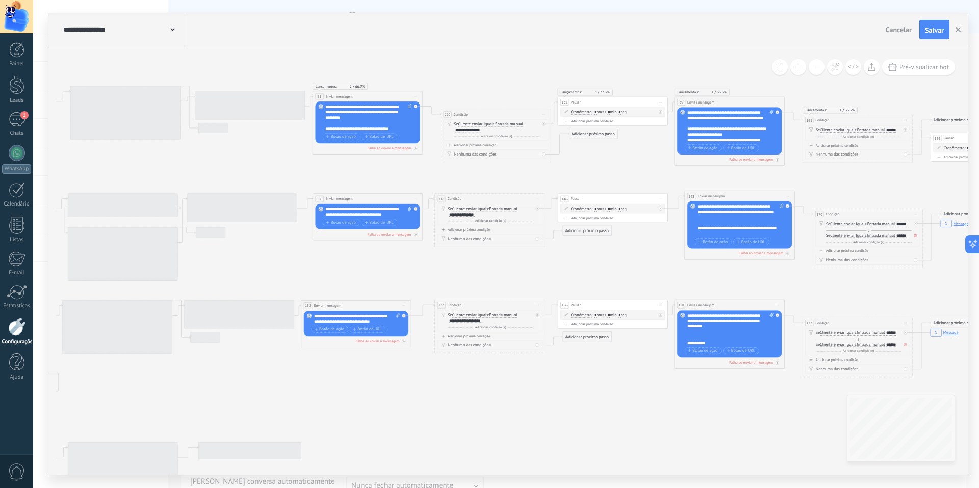
drag, startPoint x: 267, startPoint y: 418, endPoint x: 695, endPoint y: 418, distance: 427.8
click at [695, 418] on icon "1 Message 1 Message 1 Message" at bounding box center [948, 263] width 2696 height 631
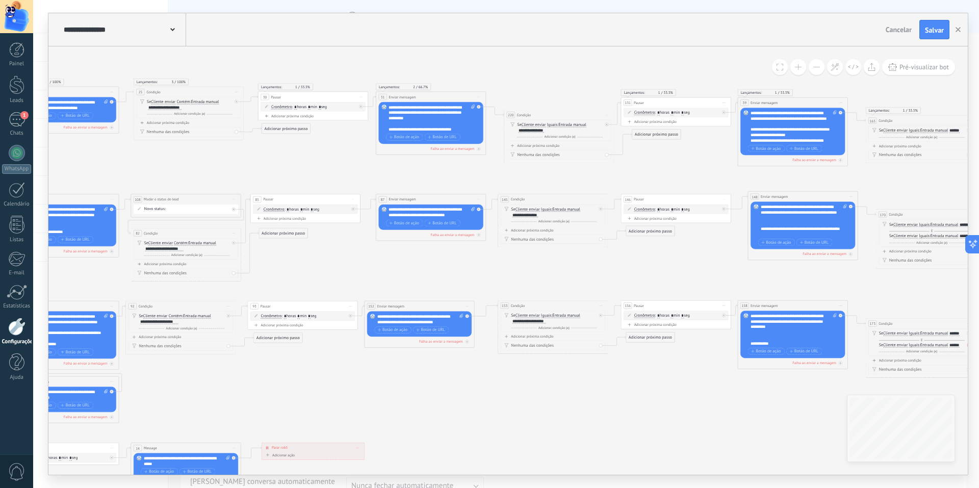
drag, startPoint x: 695, startPoint y: 418, endPoint x: 688, endPoint y: 419, distance: 6.1
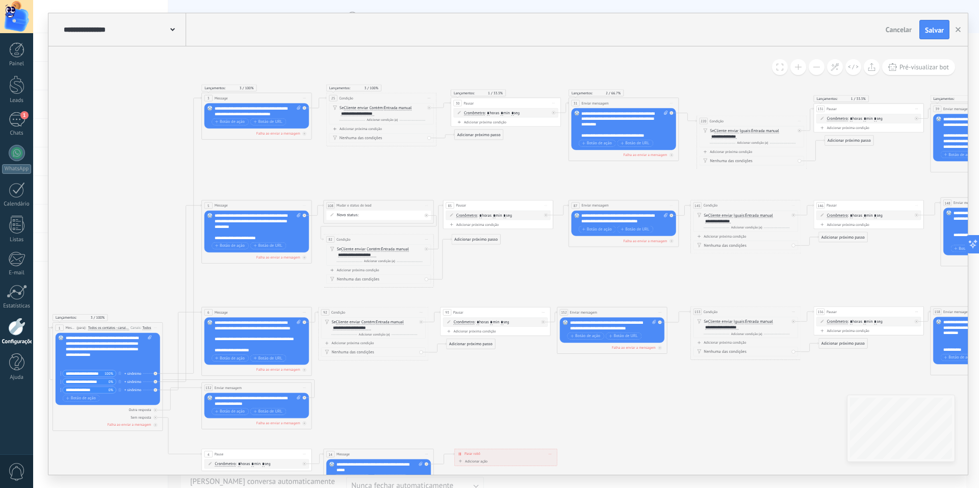
drag, startPoint x: 513, startPoint y: 427, endPoint x: 706, endPoint y: 433, distance: 192.8
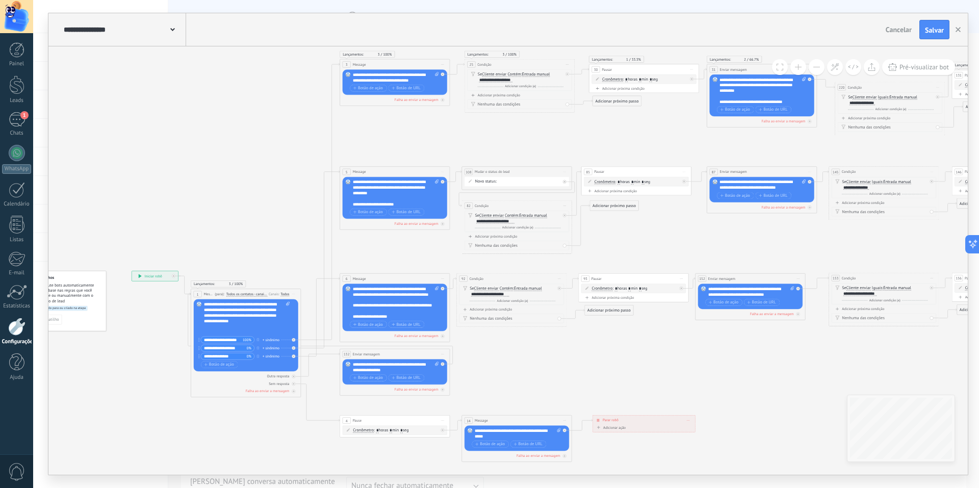
drag, startPoint x: 611, startPoint y: 428, endPoint x: 699, endPoint y: 408, distance: 89.8
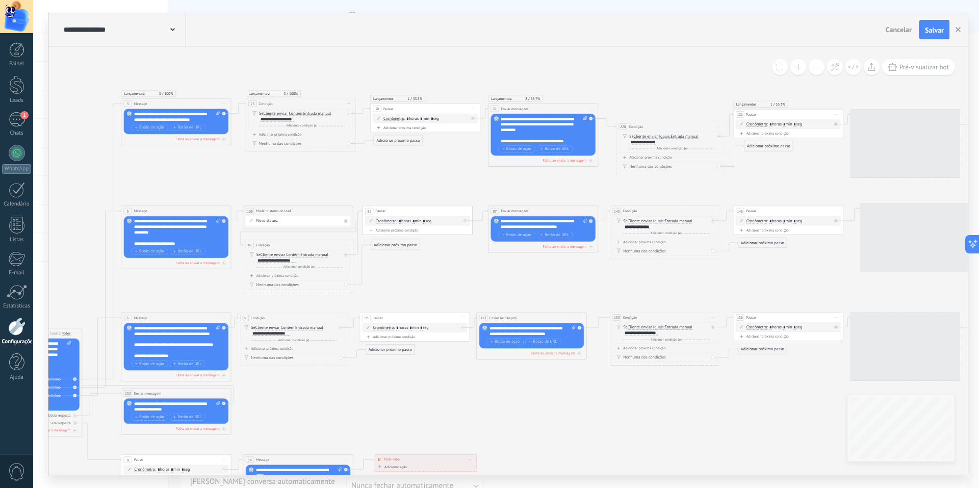
drag, startPoint x: 629, startPoint y: 419, endPoint x: 461, endPoint y: 452, distance: 171.5
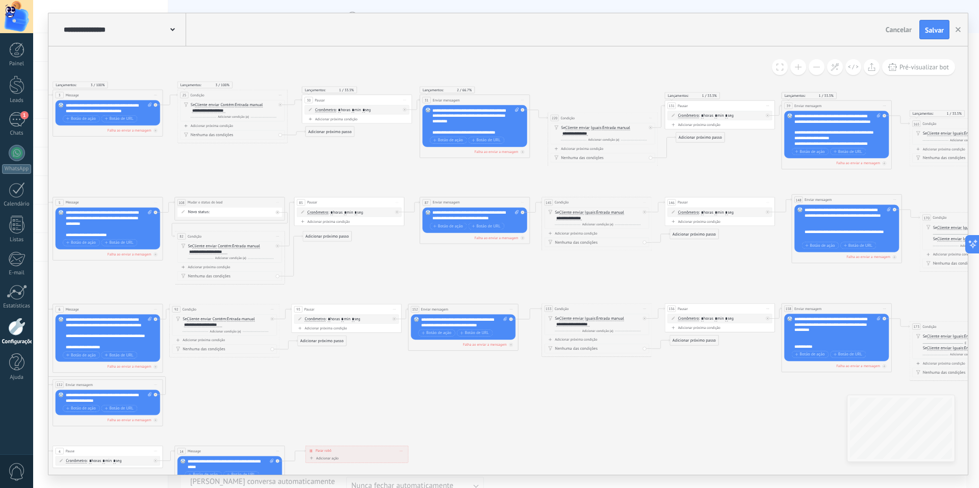
drag, startPoint x: 461, startPoint y: 452, endPoint x: 336, endPoint y: 443, distance: 125.8
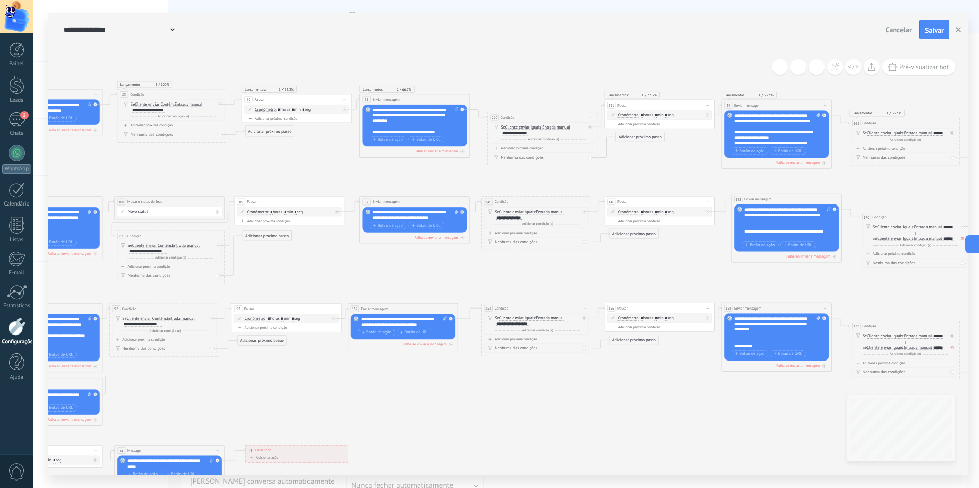
click at [336, 443] on icon "1 Message 1 Message 1 Message" at bounding box center [995, 267] width 2696 height 631
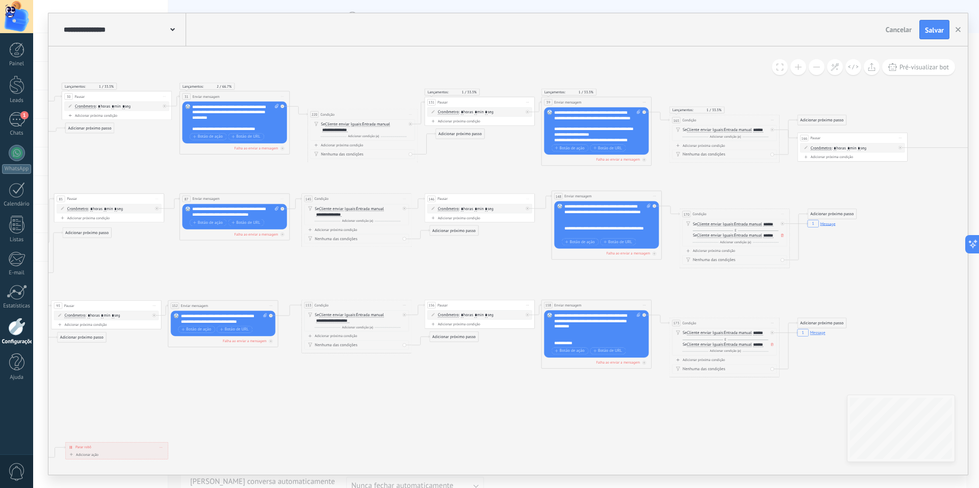
drag, startPoint x: 543, startPoint y: 443, endPoint x: 363, endPoint y: 440, distance: 180.0
click at [363, 440] on icon "1 Message 1 Message 1 Message" at bounding box center [815, 263] width 2696 height 631
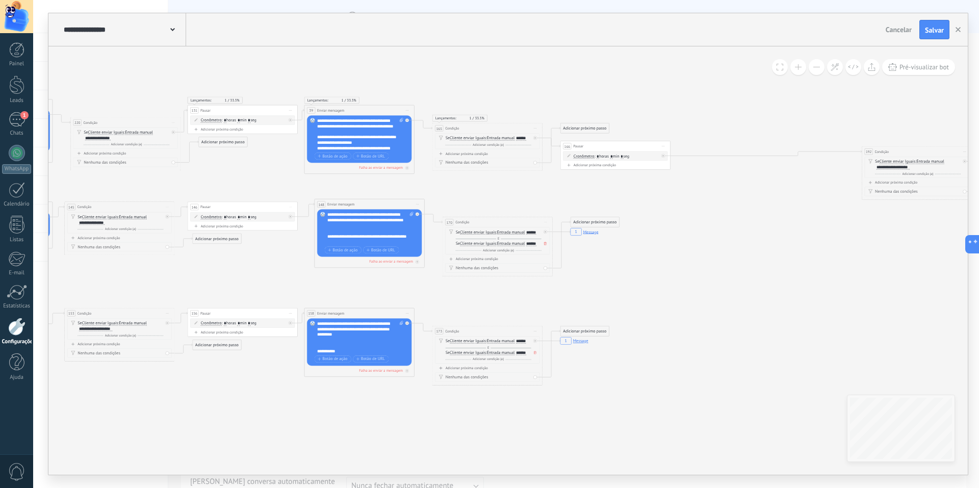
drag, startPoint x: 520, startPoint y: 440, endPoint x: 282, endPoint y: 448, distance: 237.3
click at [282, 448] on icon "1 Message 1 Message 1 Message" at bounding box center [578, 272] width 2696 height 631
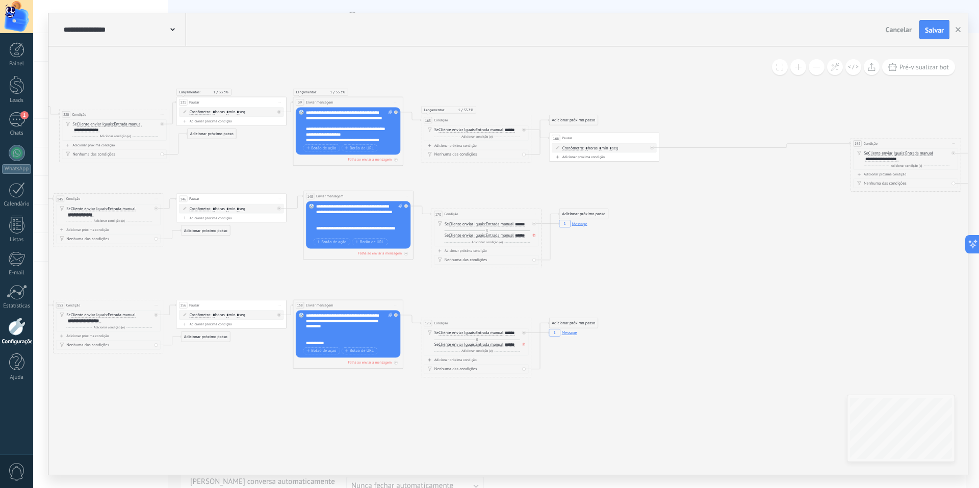
drag, startPoint x: 461, startPoint y: 464, endPoint x: 424, endPoint y: 461, distance: 37.3
click at [440, 458] on icon "1 Message 1 Message 1 Message" at bounding box center [566, 263] width 2696 height 631
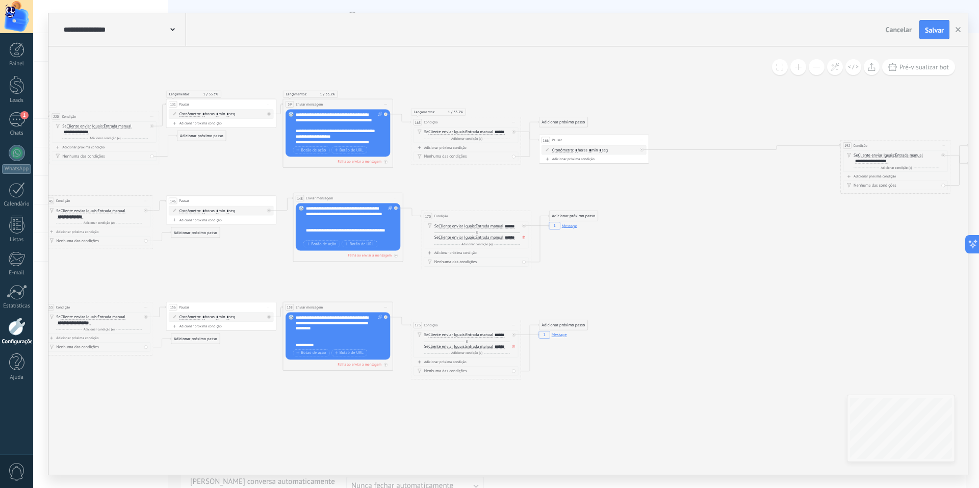
click at [424, 461] on icon "1 Message 1 Message 1 Message" at bounding box center [556, 266] width 2696 height 631
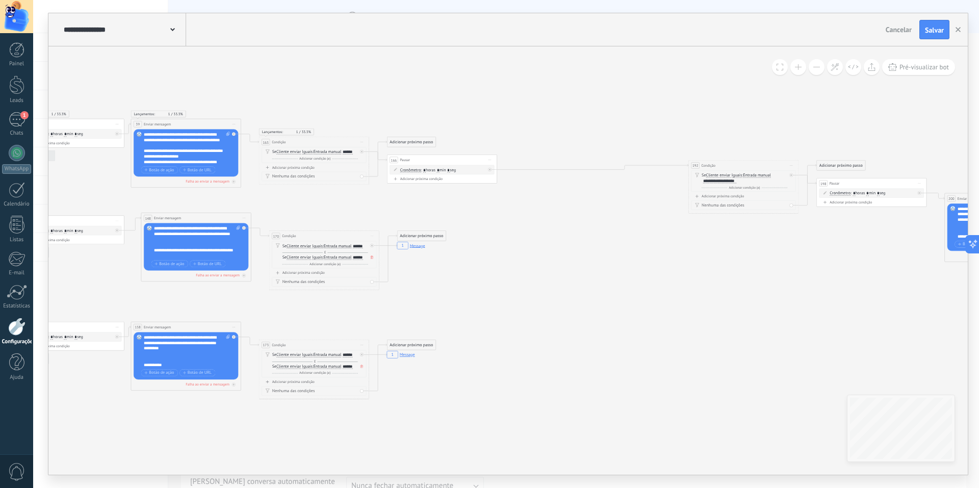
drag, startPoint x: 690, startPoint y: 263, endPoint x: 516, endPoint y: 200, distance: 185.8
click at [542, 275] on icon "1 Message 1 Message 1 Message" at bounding box center [404, 285] width 2696 height 631
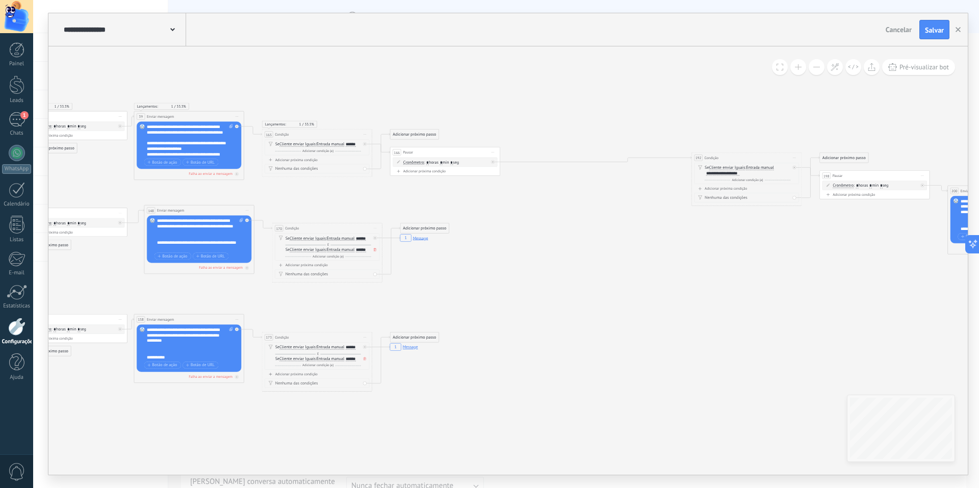
click at [366, 133] on span "Iniciar pré-visualização aqui [GEOGRAPHIC_DATA] Duplicar Excluir" at bounding box center [365, 135] width 9 height 8
click at [381, 170] on div "Excluir" at bounding box center [394, 170] width 63 height 9
click at [491, 151] on span "Iniciar pré-visualização aqui [GEOGRAPHIC_DATA] Duplicar Excluir" at bounding box center [493, 152] width 9 height 8
click at [503, 186] on div "Excluir" at bounding box center [522, 188] width 63 height 9
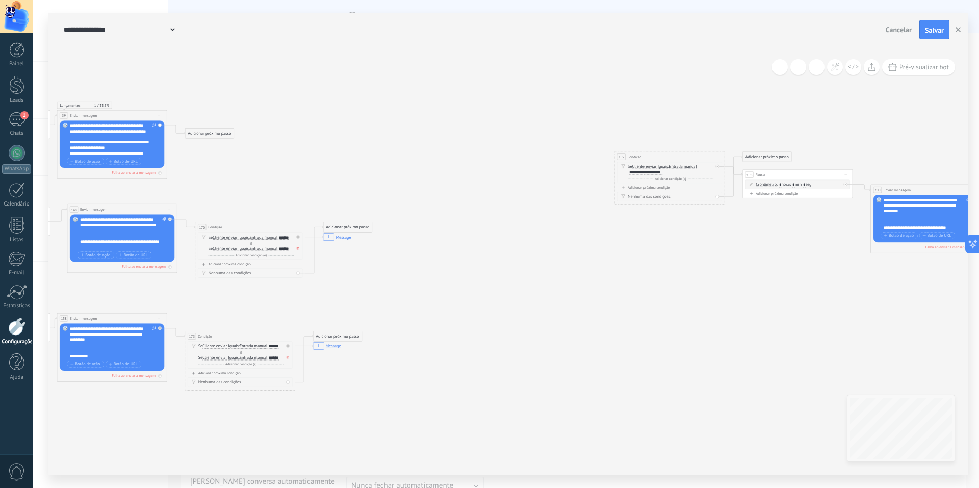
drag, startPoint x: 597, startPoint y: 230, endPoint x: 387, endPoint y: 172, distance: 218.0
click at [552, 222] on icon "1 Message 1 Message 1 Message" at bounding box center [330, 277] width 2696 height 631
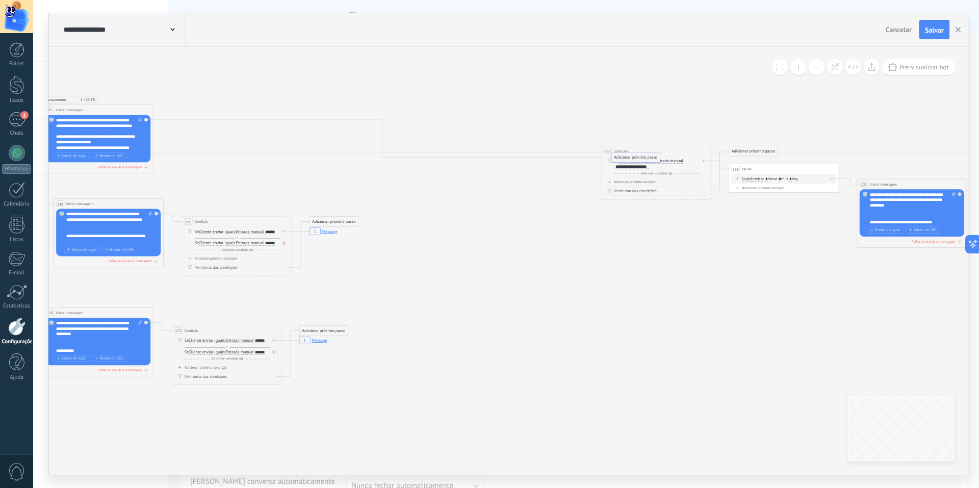
drag, startPoint x: 209, startPoint y: 127, endPoint x: 648, endPoint y: 153, distance: 440.3
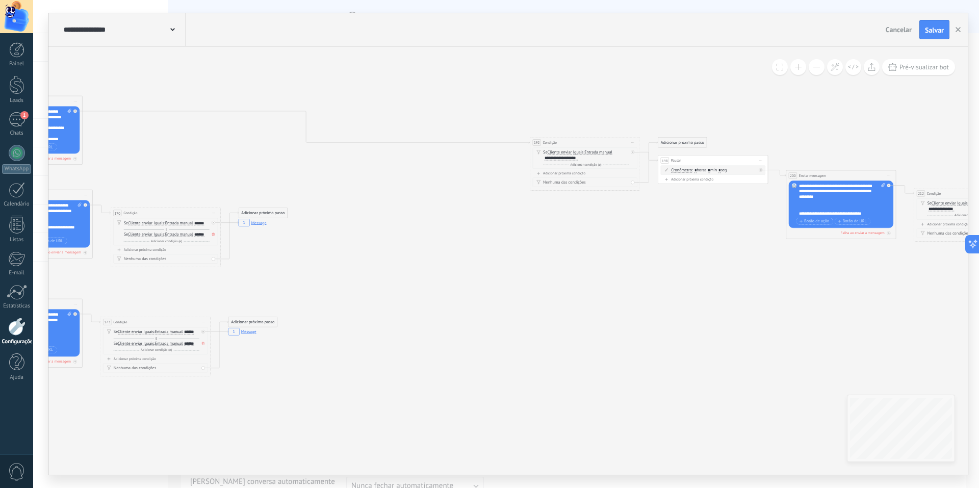
drag, startPoint x: 537, startPoint y: 251, endPoint x: 392, endPoint y: 223, distance: 147.9
click at [386, 225] on icon "1 Message 1 Message 1 Message" at bounding box center [246, 262] width 2696 height 631
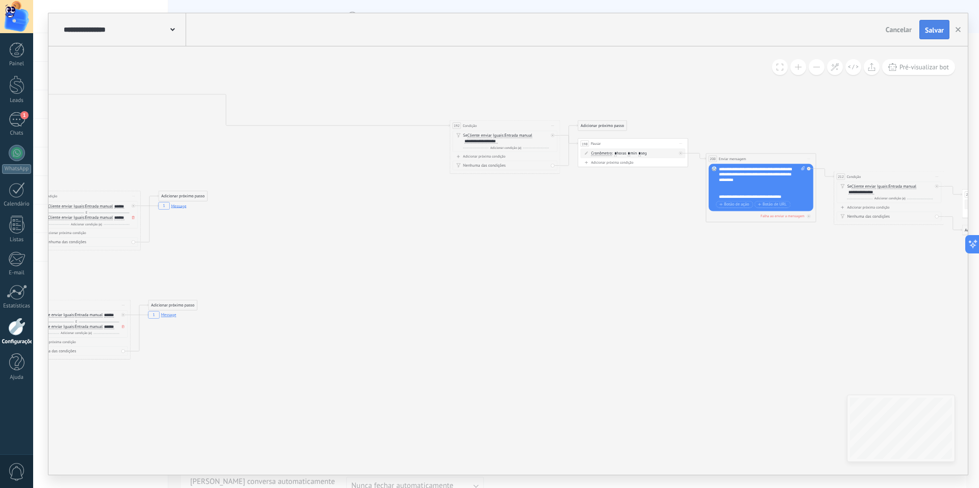
click at [933, 33] on span "Salvar" at bounding box center [934, 30] width 19 height 7
click at [962, 30] on button "button" at bounding box center [957, 29] width 15 height 18
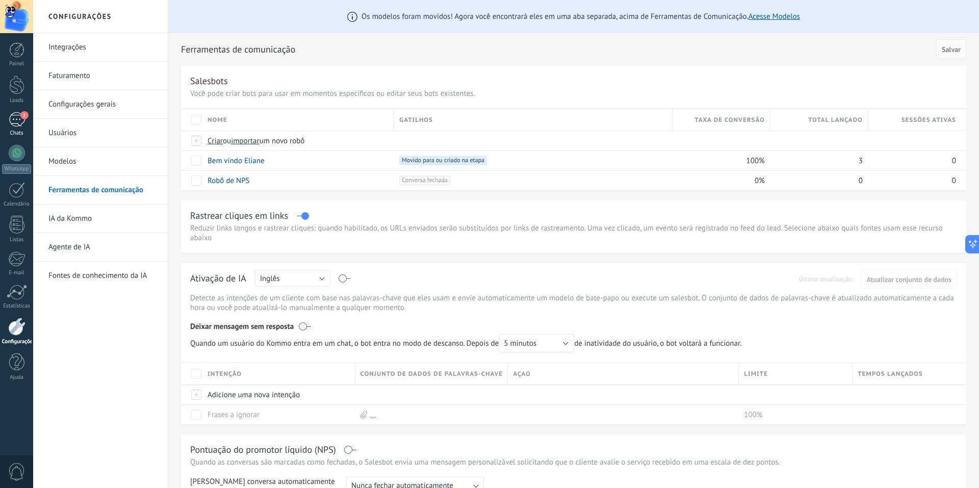
click at [13, 133] on div "Chats" at bounding box center [17, 133] width 30 height 7
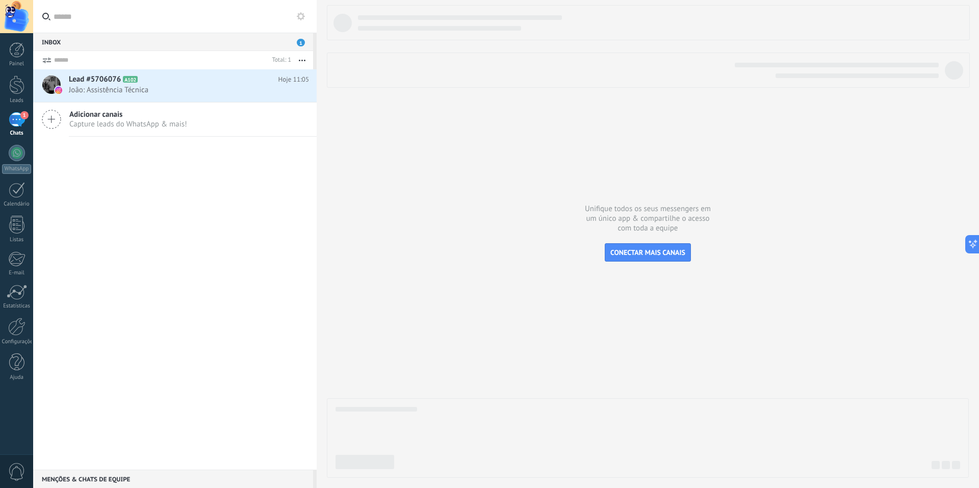
click at [148, 96] on div "Lead #5706076 A102 Hoje 11:05 [PERSON_NAME]: Assistência Técnica" at bounding box center [193, 85] width 248 height 32
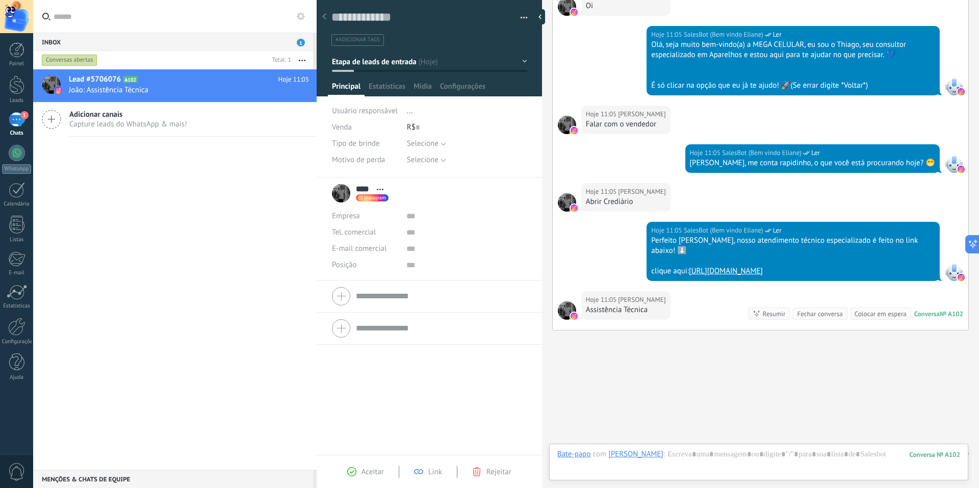
scroll to position [15, 0]
click at [516, 21] on button "button" at bounding box center [520, 17] width 15 height 15
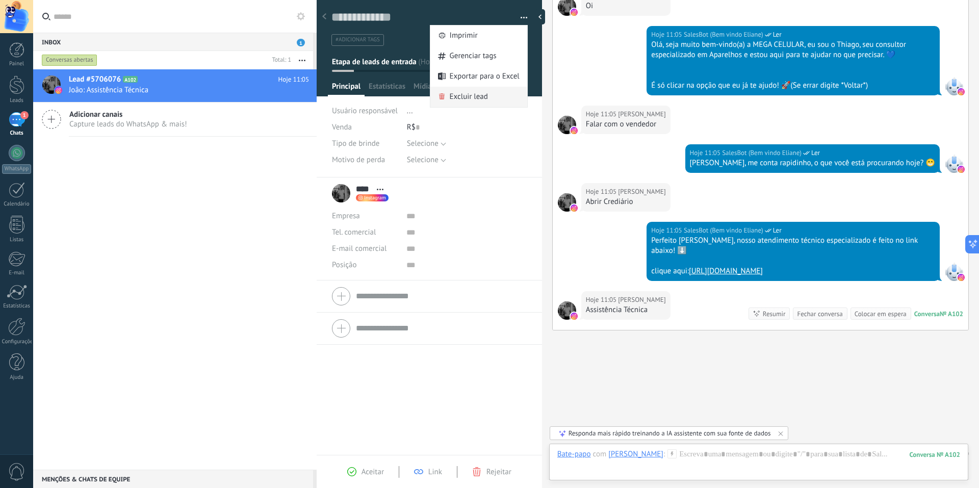
click at [494, 87] on div "Excluir lead" at bounding box center [478, 97] width 97 height 20
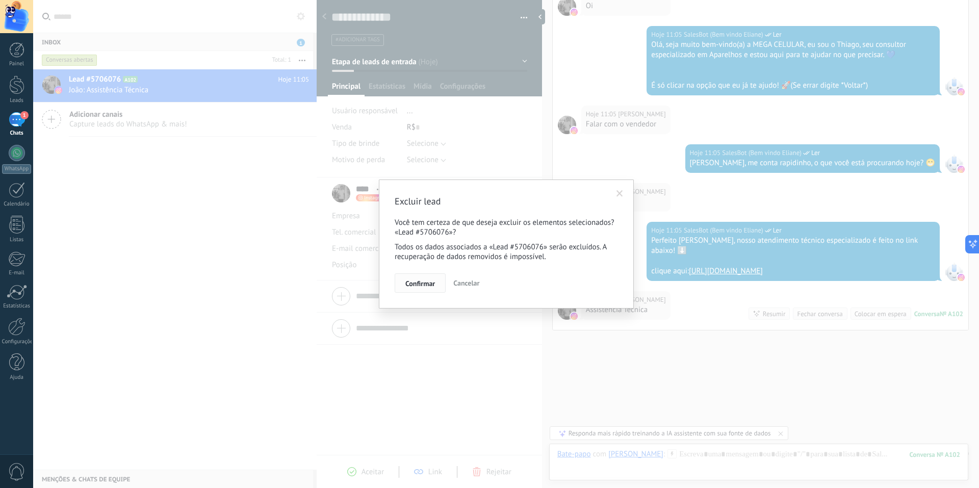
click at [407, 278] on button "Confirmar" at bounding box center [420, 282] width 51 height 19
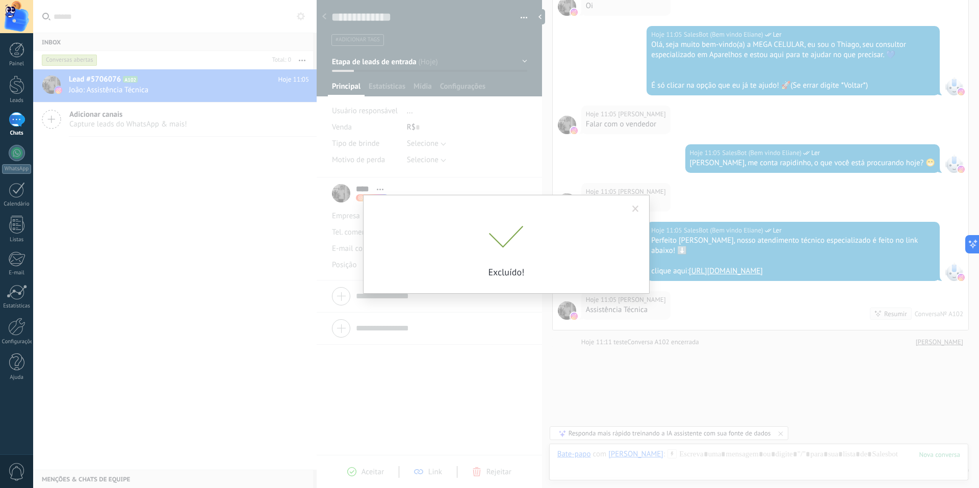
scroll to position [1044, 0]
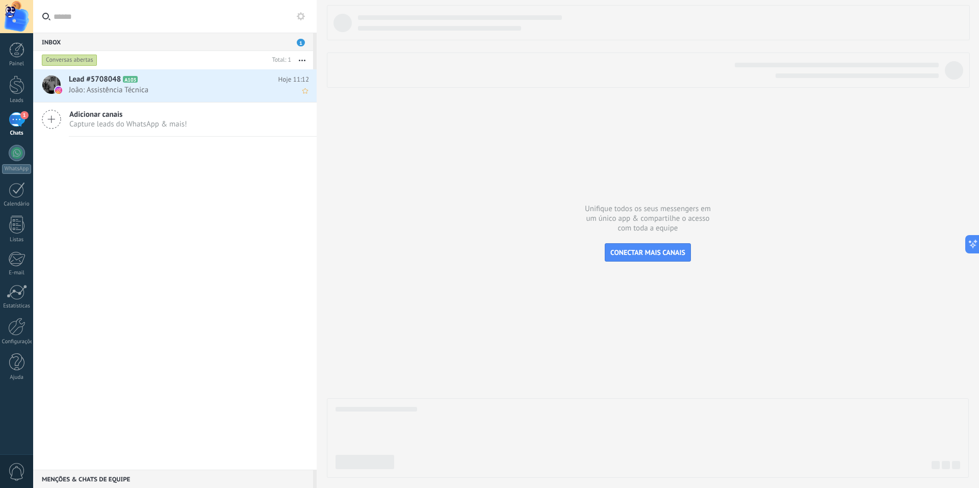
click at [202, 79] on h2 "Lead #5708048 A103" at bounding box center [174, 79] width 210 height 10
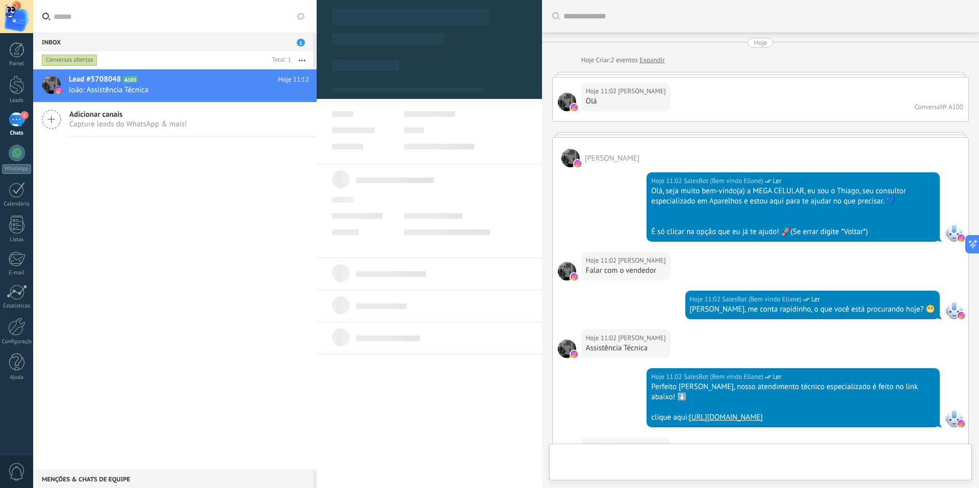
scroll to position [1327, 0]
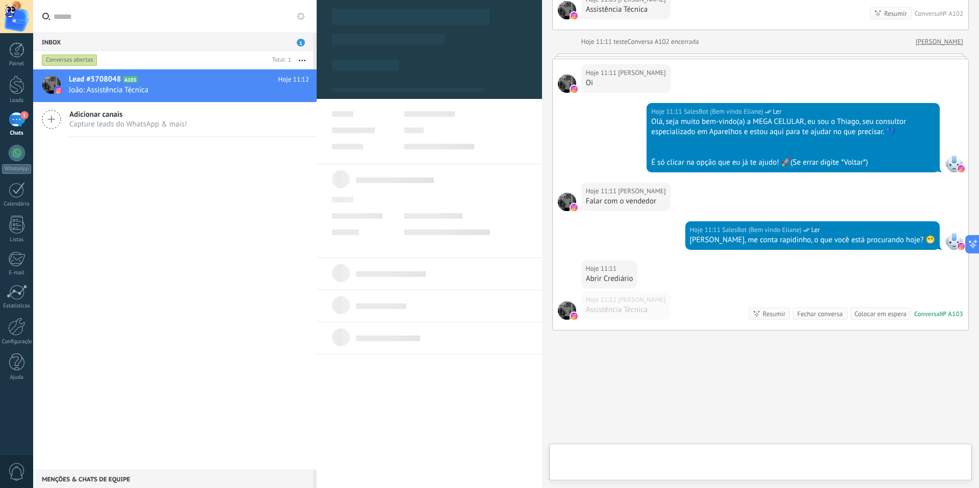
type textarea "**********"
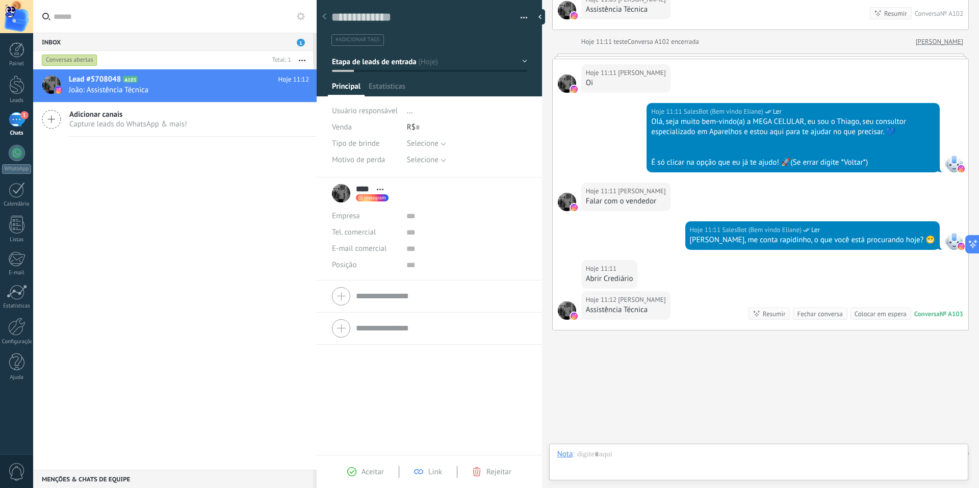
scroll to position [15, 0]
click at [518, 16] on button "button" at bounding box center [520, 17] width 15 height 15
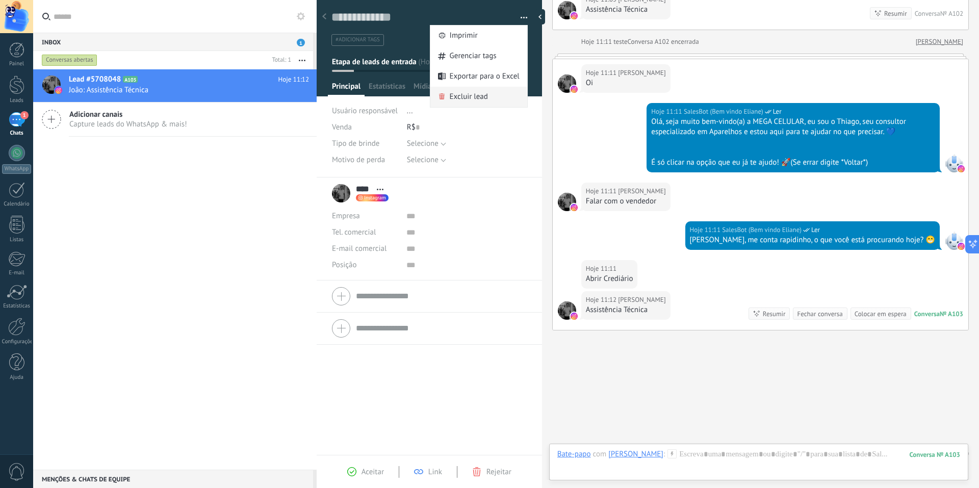
click at [475, 93] on span "Excluir lead" at bounding box center [469, 97] width 38 height 20
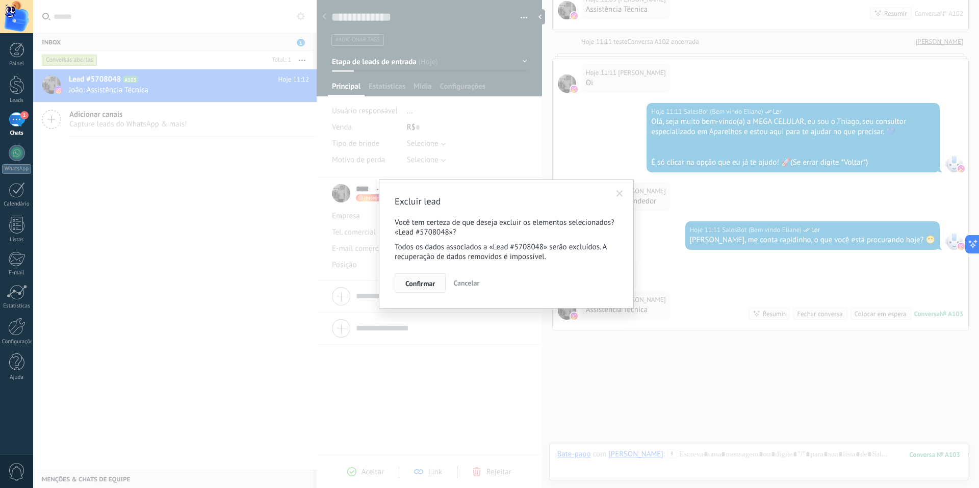
click at [407, 280] on span "Confirmar" at bounding box center [420, 283] width 30 height 7
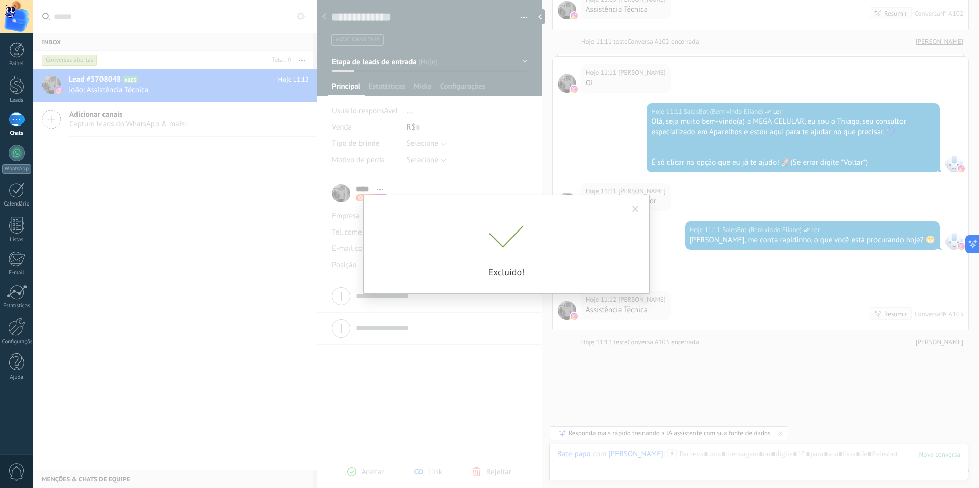
scroll to position [1344, 0]
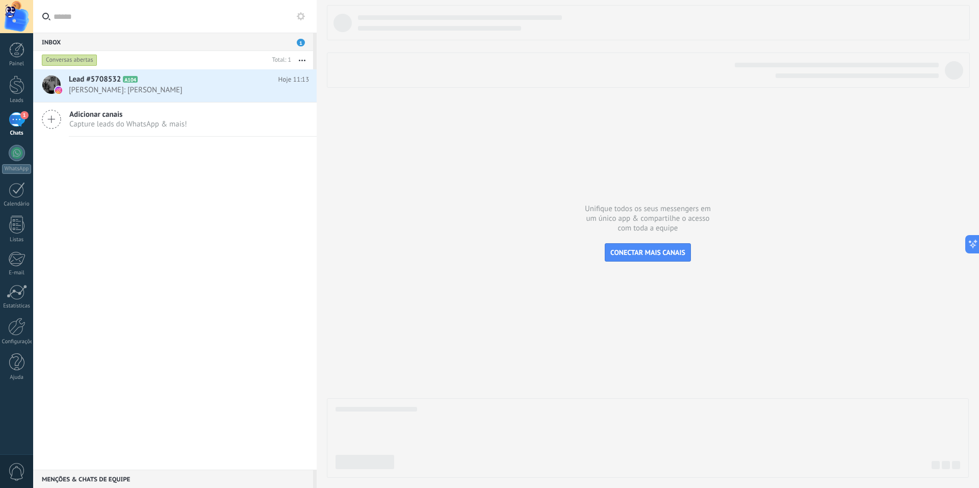
click at [15, 316] on div "Painel Leads 1 Chats WhatsApp Clientes" at bounding box center [16, 216] width 33 height 349
click at [16, 322] on div at bounding box center [16, 327] width 17 height 18
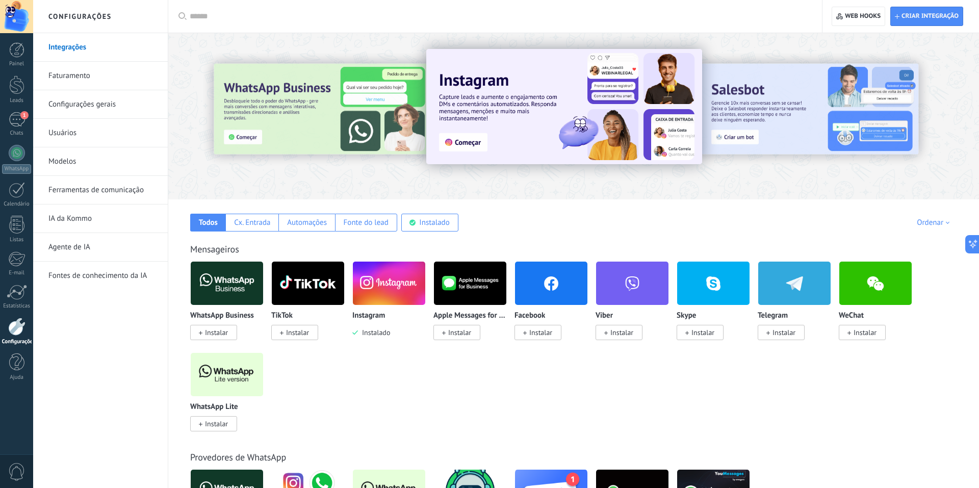
click at [117, 187] on link "Ferramentas de comunicação" at bounding box center [102, 190] width 109 height 29
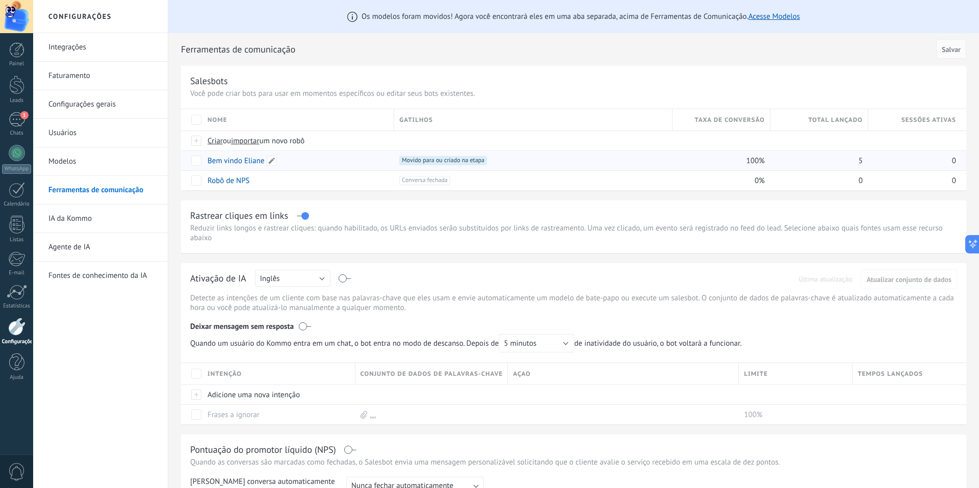
click at [237, 166] on div "Bem vindo Eliane" at bounding box center [295, 160] width 187 height 19
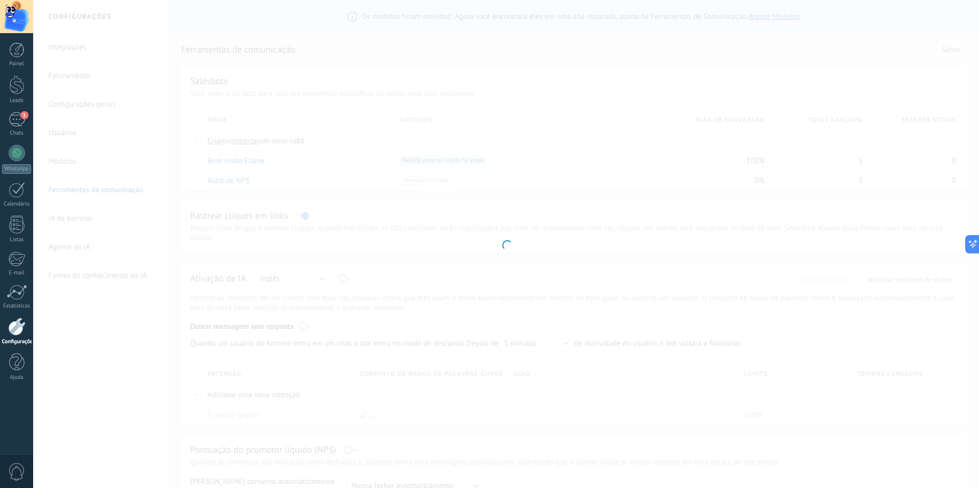
type input "**********"
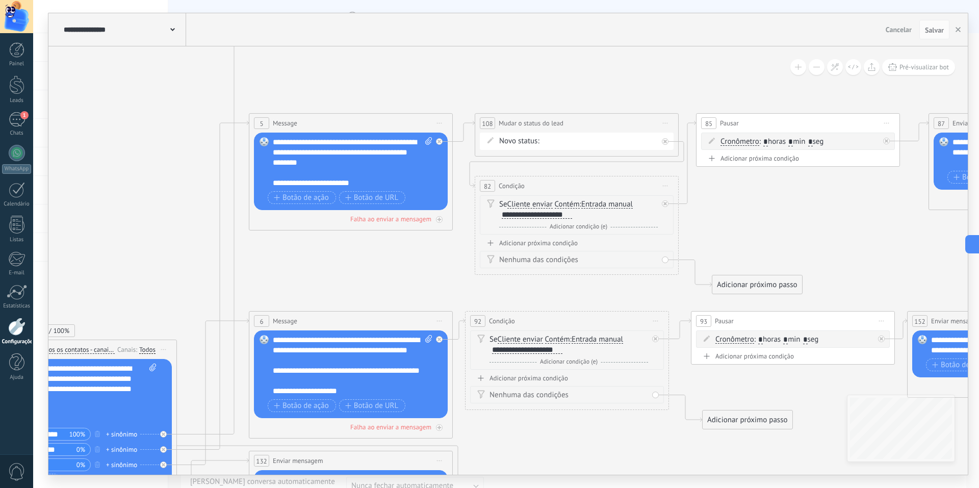
drag, startPoint x: 616, startPoint y: 79, endPoint x: 242, endPoint y: 252, distance: 411.8
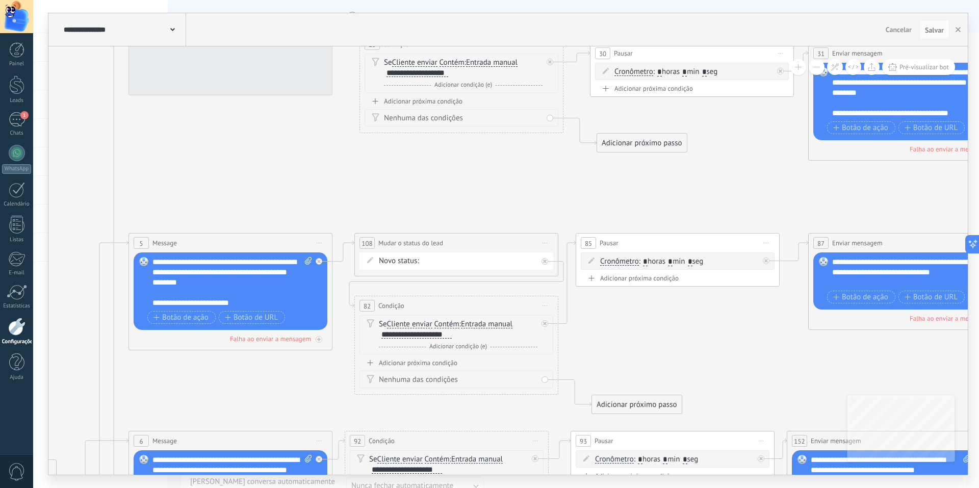
drag, startPoint x: 777, startPoint y: 235, endPoint x: 633, endPoint y: 373, distance: 198.7
drag, startPoint x: 633, startPoint y: 373, endPoint x: 604, endPoint y: 360, distance: 32.2
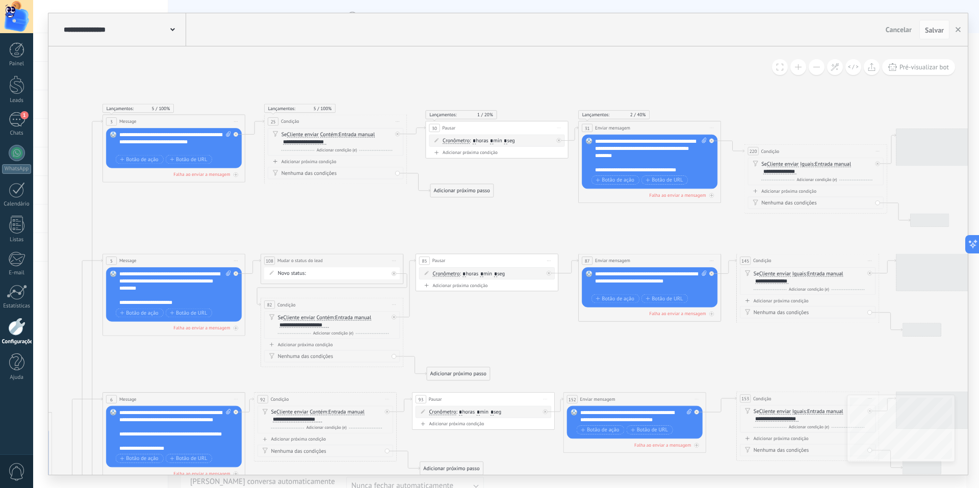
drag, startPoint x: 355, startPoint y: 232, endPoint x: 185, endPoint y: 223, distance: 171.0
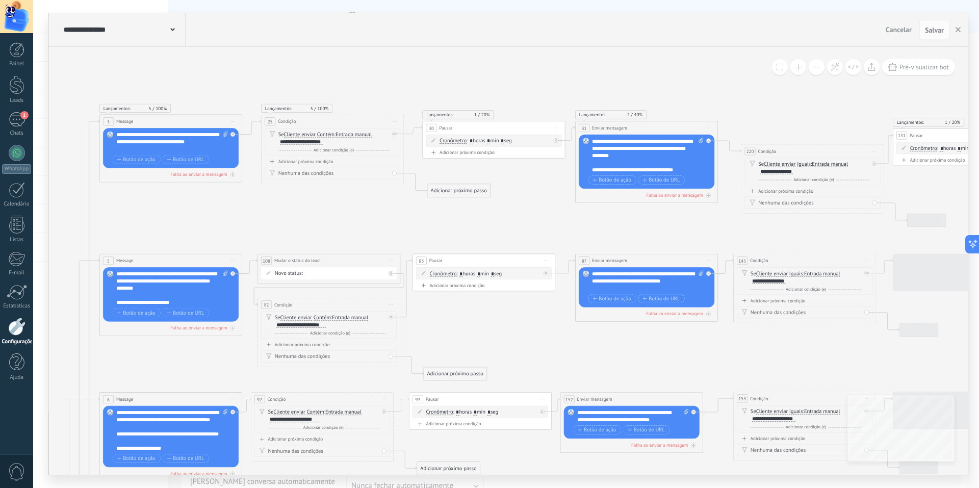
click at [388, 259] on span "Iniciar pré-visualização aqui [GEOGRAPHIC_DATA] Duplicar Excluir" at bounding box center [390, 260] width 11 height 10
click at [398, 310] on div "Excluir" at bounding box center [429, 307] width 82 height 12
drag, startPoint x: 306, startPoint y: 285, endPoint x: 341, endPoint y: 318, distance: 48.3
click at [341, 318] on span "Entrada manual" at bounding box center [350, 318] width 36 height 6
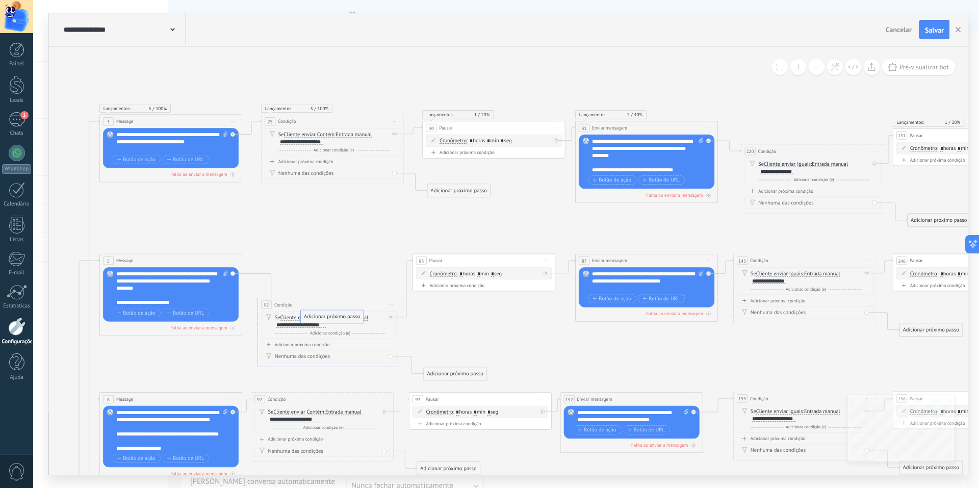
click at [341, 318] on button "Entrada manual" at bounding box center [372, 317] width 89 height 13
click at [934, 31] on span "Salvar" at bounding box center [934, 30] width 19 height 7
click at [954, 28] on button "button" at bounding box center [957, 29] width 15 height 18
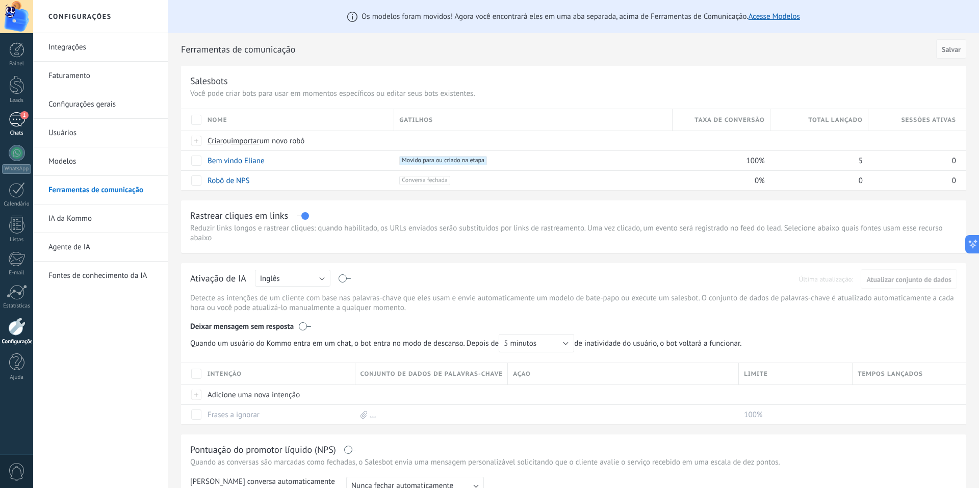
click at [20, 120] on div "1" at bounding box center [17, 119] width 16 height 15
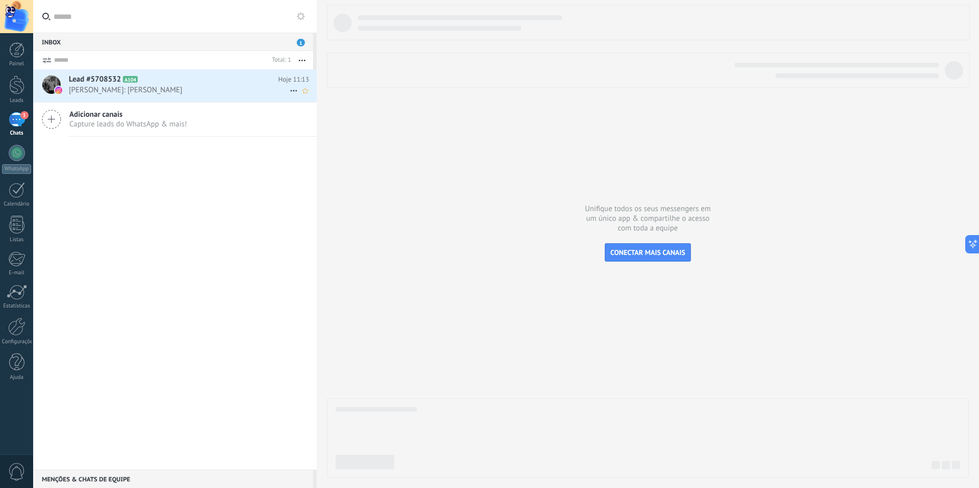
click at [167, 85] on div "Lead #5708532 A104 Hoje 11:13 João: Abrir Crediário" at bounding box center [193, 85] width 248 height 32
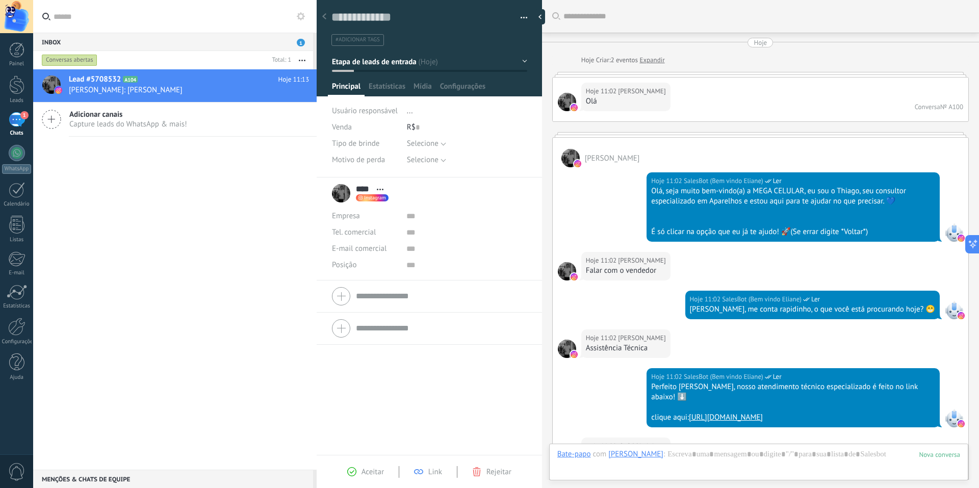
scroll to position [1597, 0]
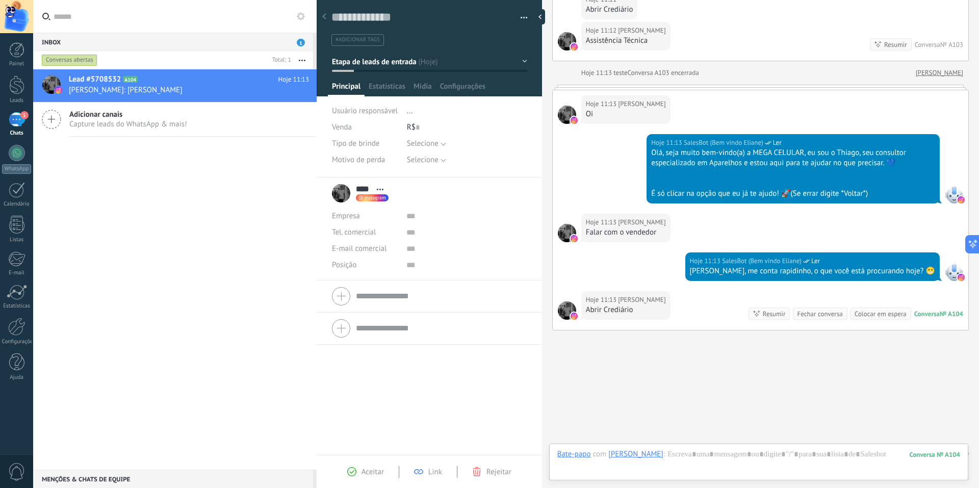
click at [522, 17] on button "button" at bounding box center [520, 17] width 15 height 15
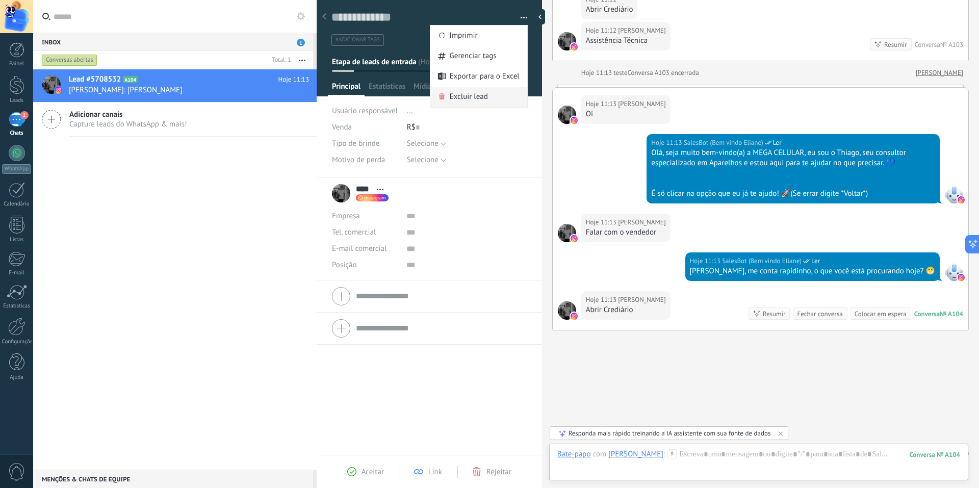
click at [500, 91] on div "Excluir lead" at bounding box center [478, 97] width 97 height 20
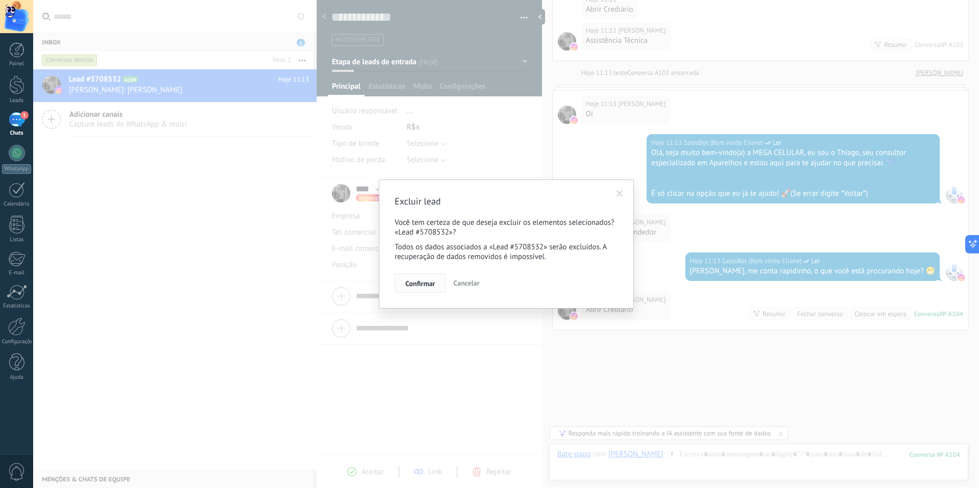
click at [427, 285] on span "Confirmar" at bounding box center [420, 283] width 30 height 7
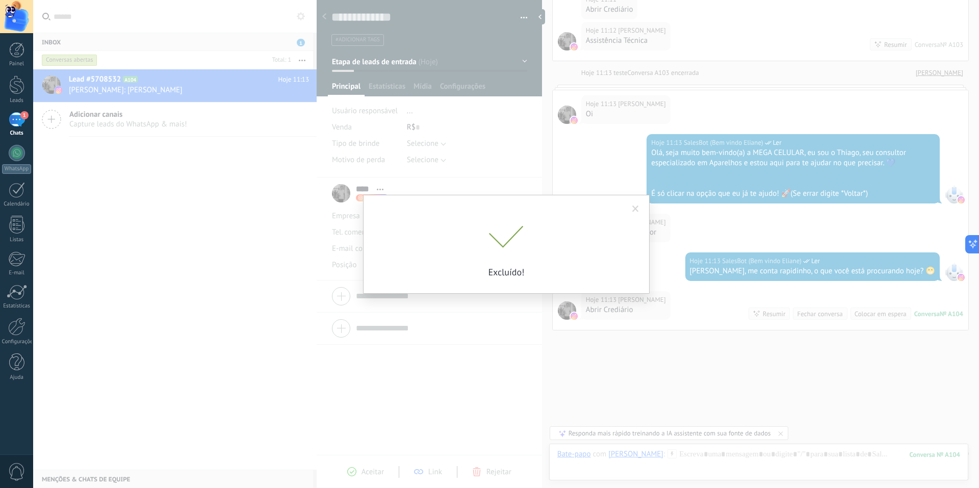
scroll to position [1613, 0]
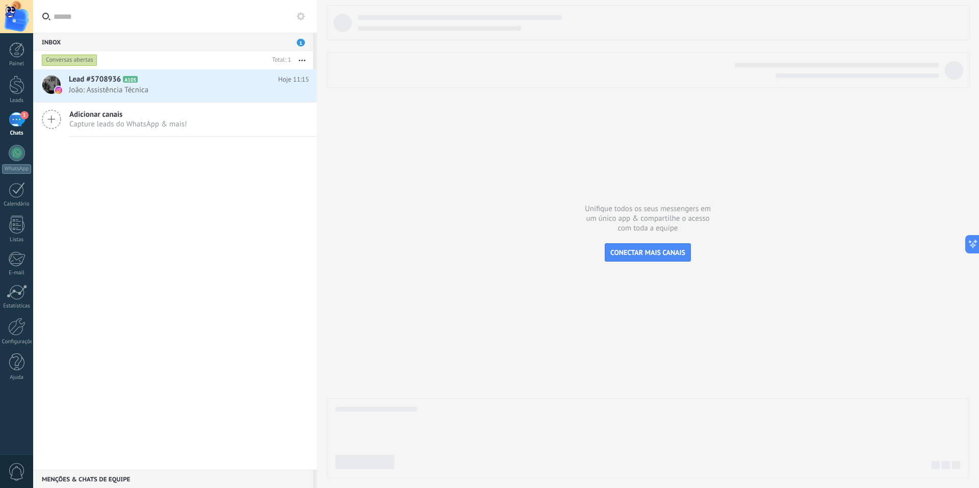
click at [16, 127] on div "1" at bounding box center [17, 119] width 16 height 15
click at [143, 80] on icon at bounding box center [146, 79] width 10 height 10
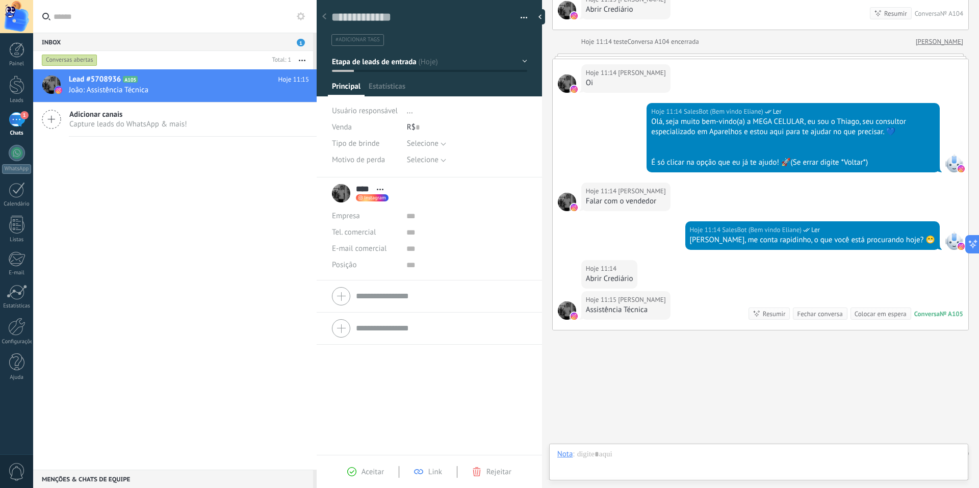
scroll to position [15, 0]
click at [522, 13] on button "button" at bounding box center [520, 17] width 15 height 15
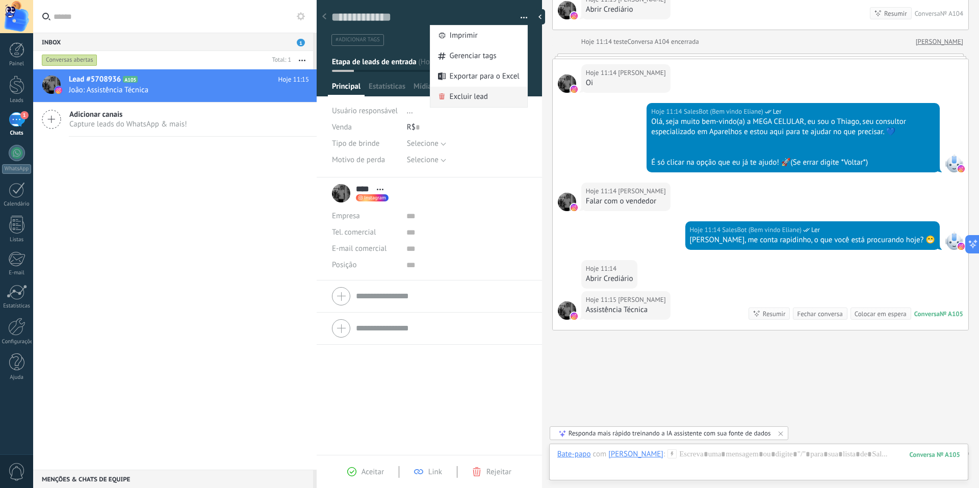
click at [481, 91] on span "Excluir lead" at bounding box center [469, 97] width 38 height 20
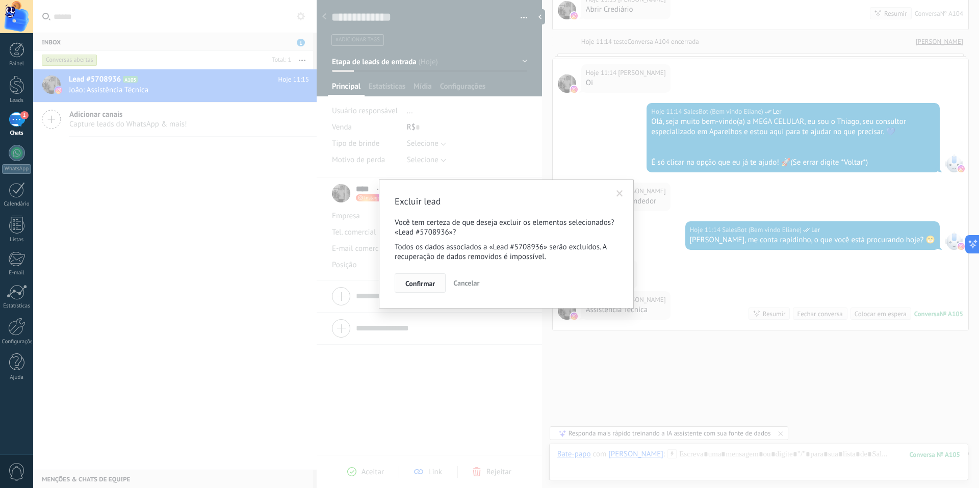
click at [421, 281] on span "Confirmar" at bounding box center [420, 283] width 30 height 7
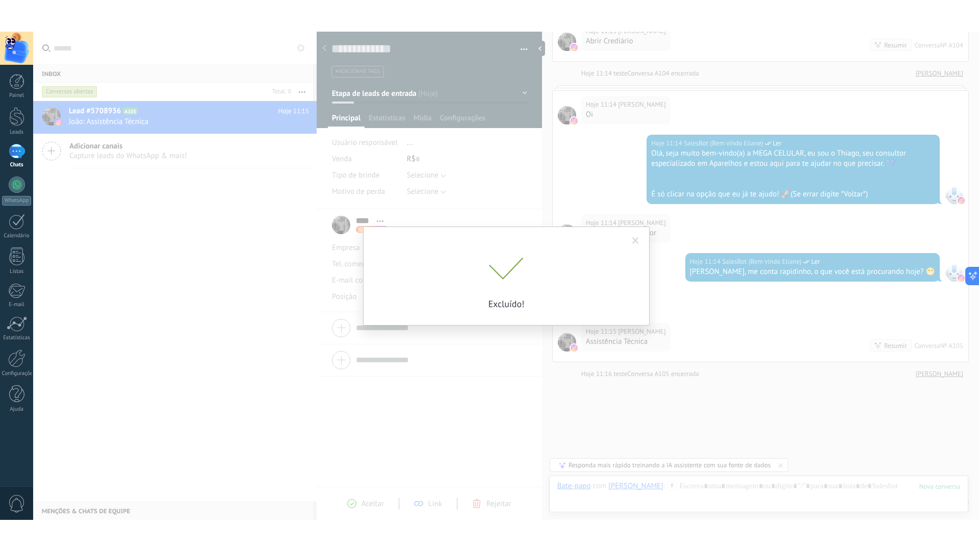
scroll to position [1914, 0]
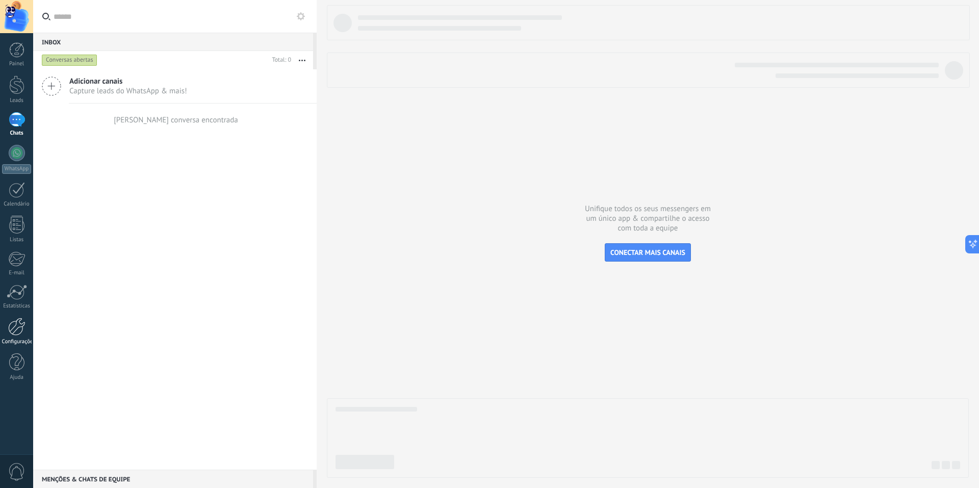
click at [8, 323] on div at bounding box center [16, 327] width 17 height 18
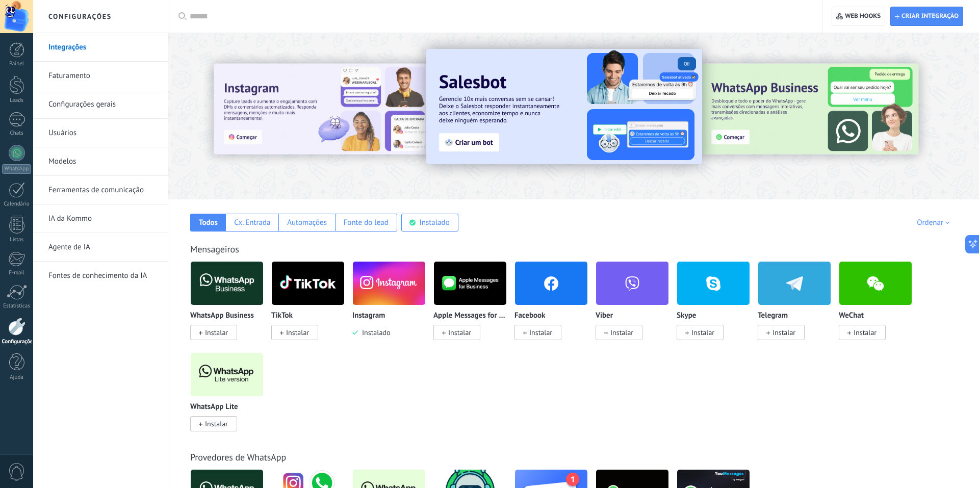
click at [18, 107] on div "Painel Leads 1 Chats WhatsApp Clientes" at bounding box center [16, 216] width 33 height 349
click at [18, 104] on div "Painel Leads 1 Chats WhatsApp Clientes" at bounding box center [16, 216] width 33 height 349
click at [18, 100] on div "Leads" at bounding box center [17, 100] width 30 height 7
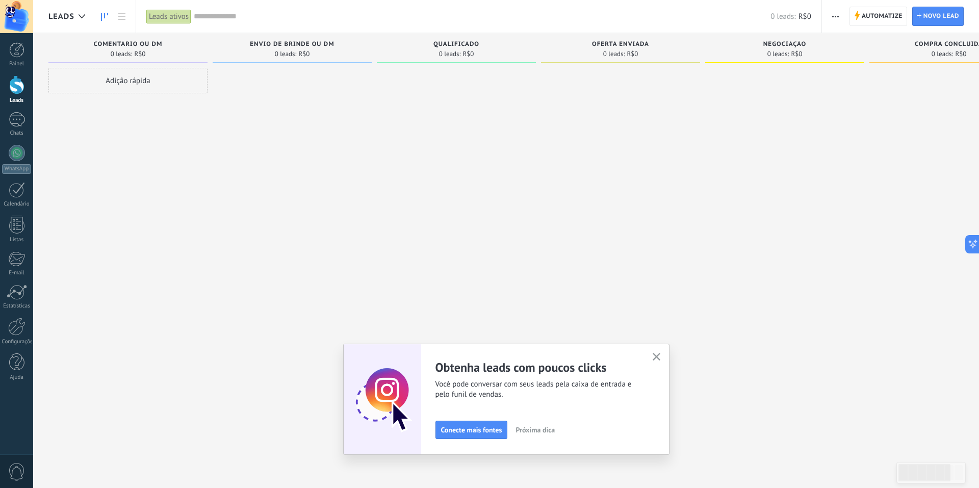
click at [655, 355] on use "button" at bounding box center [657, 357] width 8 height 8
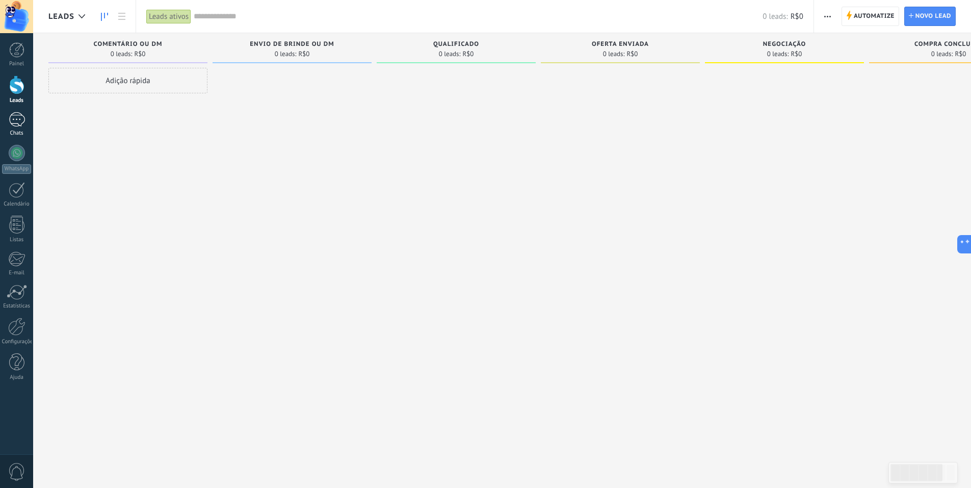
click at [8, 117] on link "1 Chats" at bounding box center [16, 124] width 33 height 24
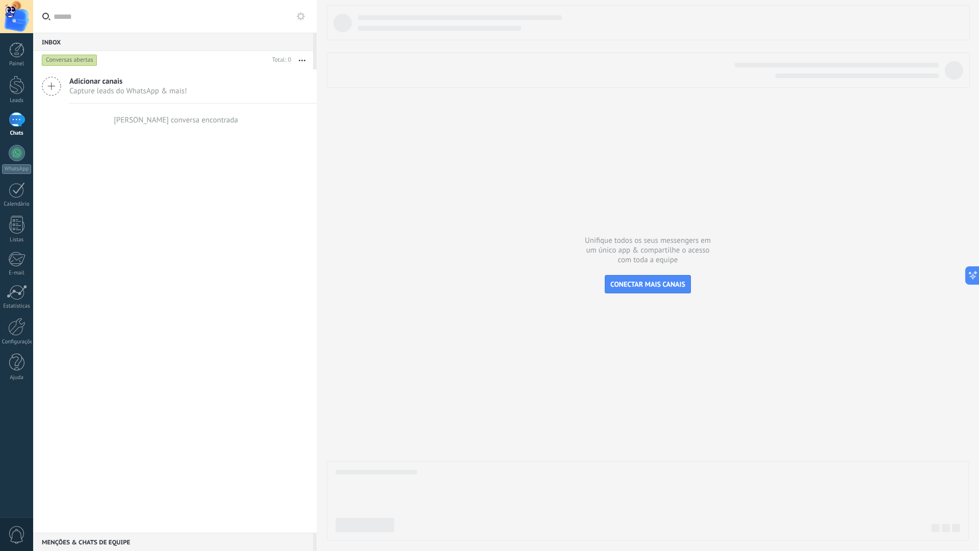
scroll to position [10, 0]
click at [17, 94] on div at bounding box center [16, 84] width 15 height 19
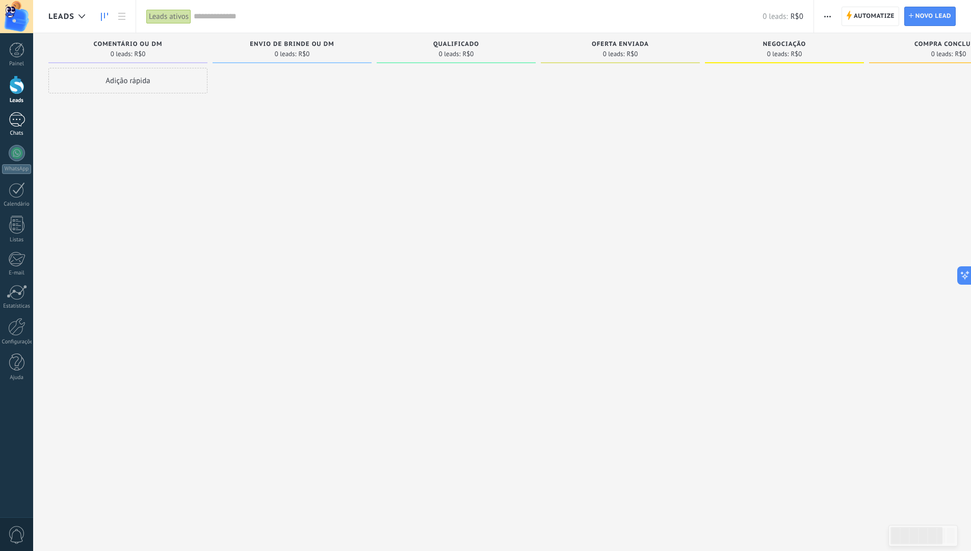
click at [30, 116] on link "1 Chats" at bounding box center [16, 124] width 33 height 24
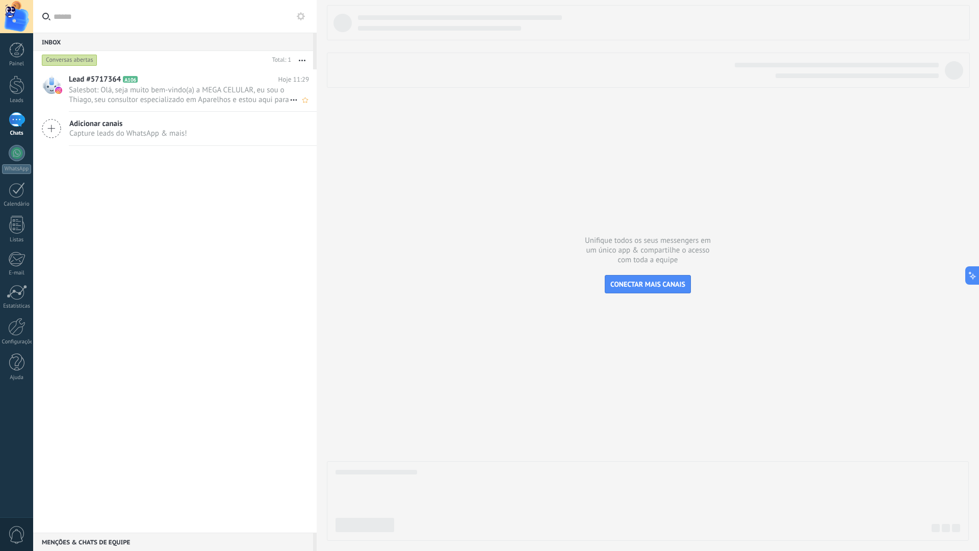
click at [225, 97] on span "Salesbot: Olá, seja muito bem-vindo(a) a MEGA CELULAR, eu sou o Thiago, seu con…" at bounding box center [179, 94] width 221 height 19
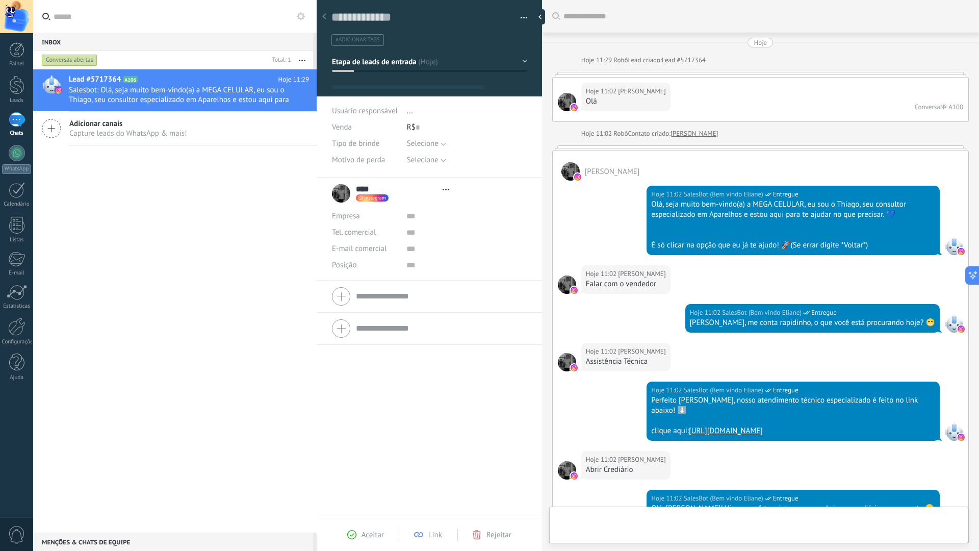
type textarea "**********"
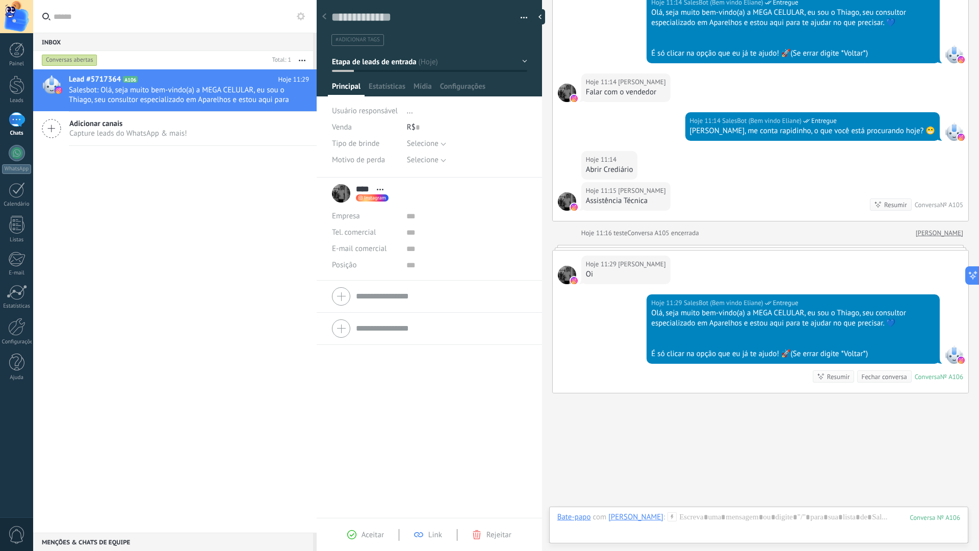
drag, startPoint x: 595, startPoint y: 258, endPoint x: 584, endPoint y: 256, distance: 10.8
click at [584, 256] on div "Hoje 11:29 João Oi" at bounding box center [625, 269] width 89 height 29
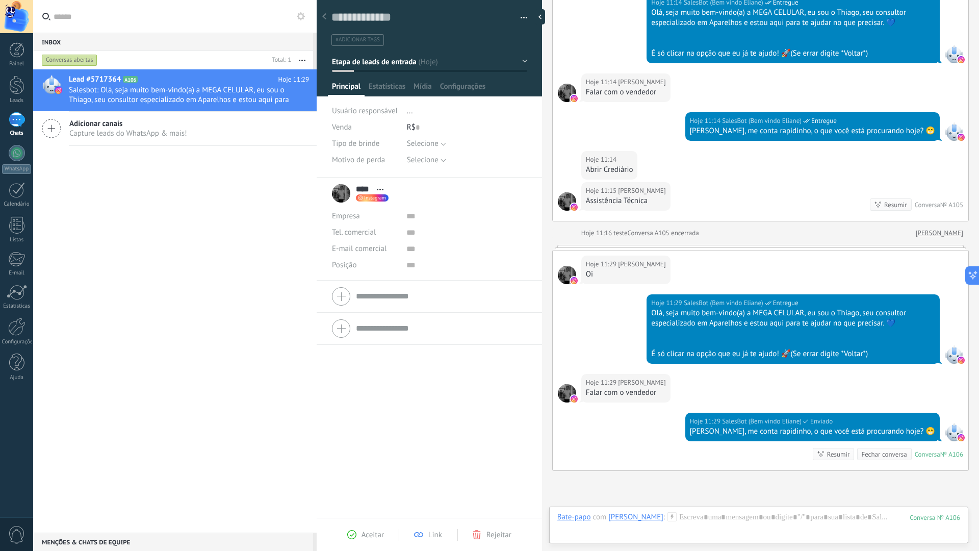
scroll to position [2097, 0]
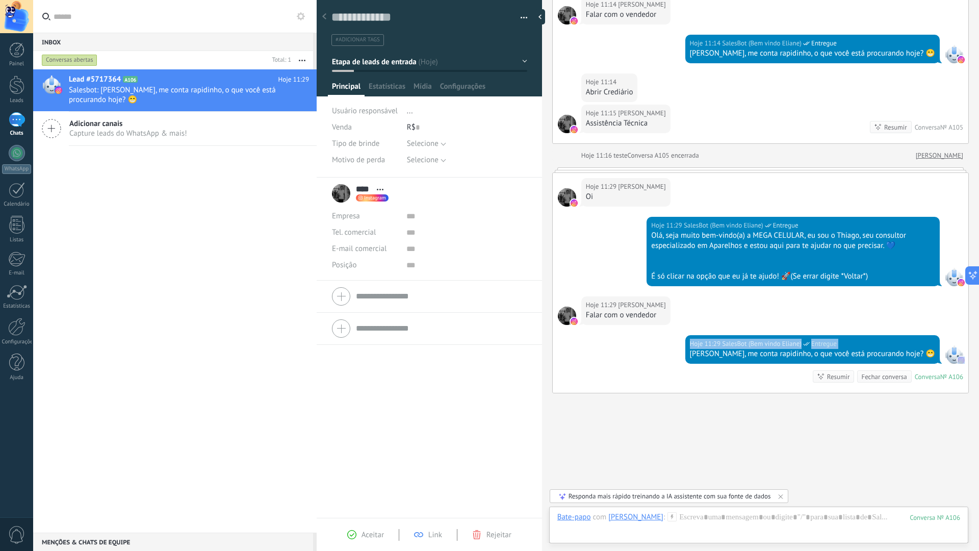
drag, startPoint x: 727, startPoint y: 334, endPoint x: 940, endPoint y: 331, distance: 212.7
click at [944, 335] on div "Hoje 11:29 SalesBot (Bem vindo Eliane) Entregue João, me conta rapidinho, o que…" at bounding box center [761, 364] width 416 height 58
drag, startPoint x: 585, startPoint y: 296, endPoint x: 619, endPoint y: 296, distance: 34.2
click at [619, 296] on div "Hoje 11:29 João Falar com o vendedor" at bounding box center [625, 310] width 89 height 29
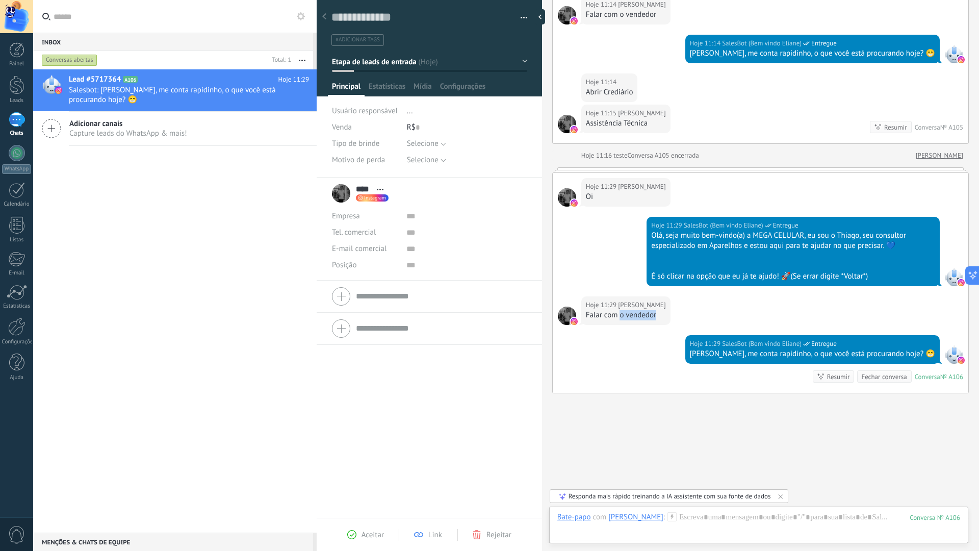
click at [619, 310] on div "Falar com o vendedor" at bounding box center [626, 315] width 80 height 10
drag, startPoint x: 789, startPoint y: 334, endPoint x: 750, endPoint y: 335, distance: 39.3
click at [750, 349] on div "[PERSON_NAME], me conta rapidinho, o que você está procurando hoje? 😁" at bounding box center [812, 354] width 245 height 10
click at [690, 487] on div at bounding box center [758, 527] width 403 height 31
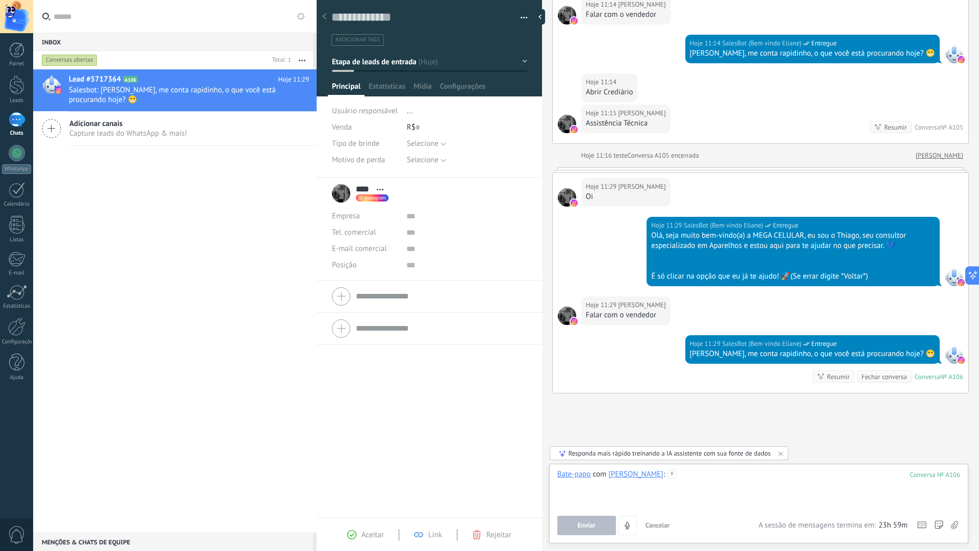
click at [662, 478] on div at bounding box center [758, 488] width 403 height 39
click at [673, 482] on div "****" at bounding box center [758, 488] width 403 height 39
click at [574, 487] on button "Enviar" at bounding box center [586, 525] width 59 height 19
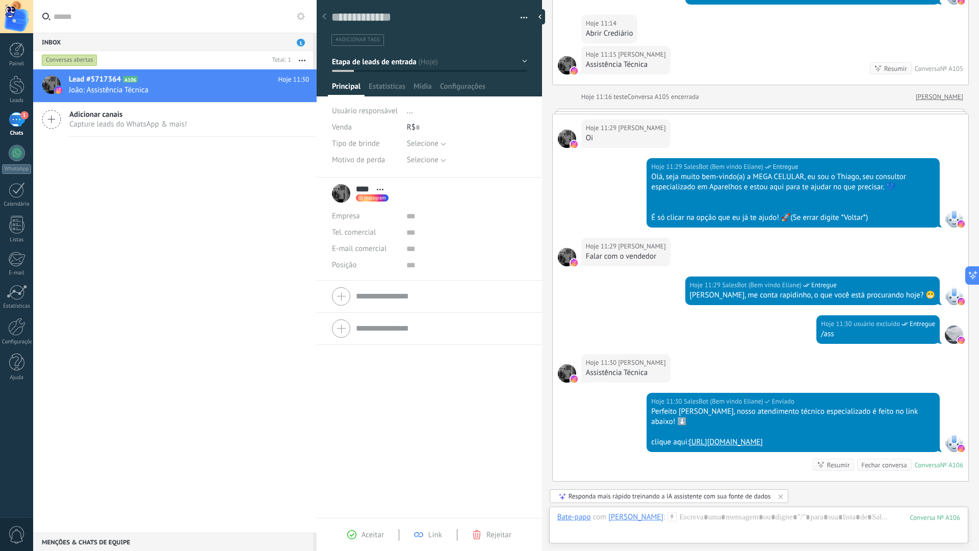
scroll to position [2233, 0]
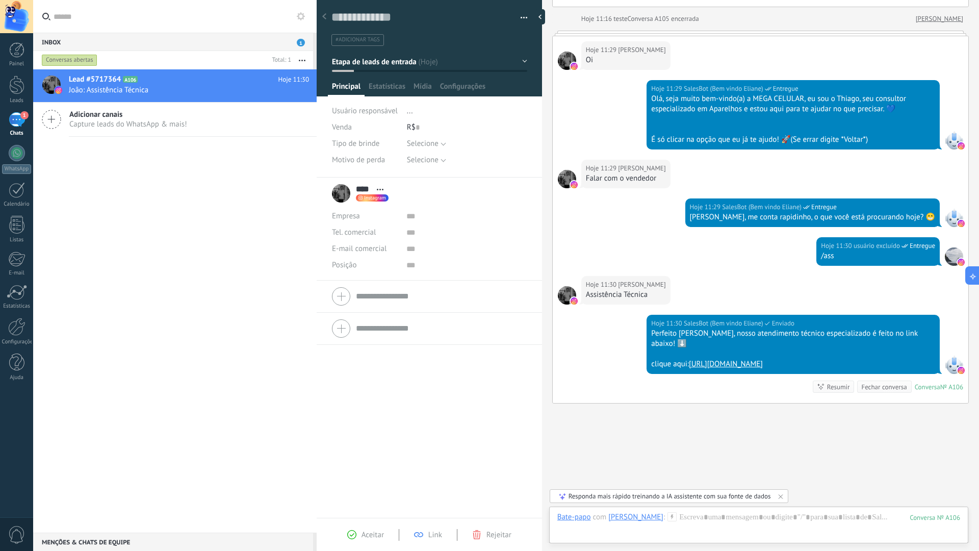
drag, startPoint x: 731, startPoint y: 316, endPoint x: 768, endPoint y: 315, distance: 36.7
click at [768, 328] on div "Perfeito [PERSON_NAME], nosso atendimento técnico especializado é feito no link…" at bounding box center [793, 338] width 284 height 20
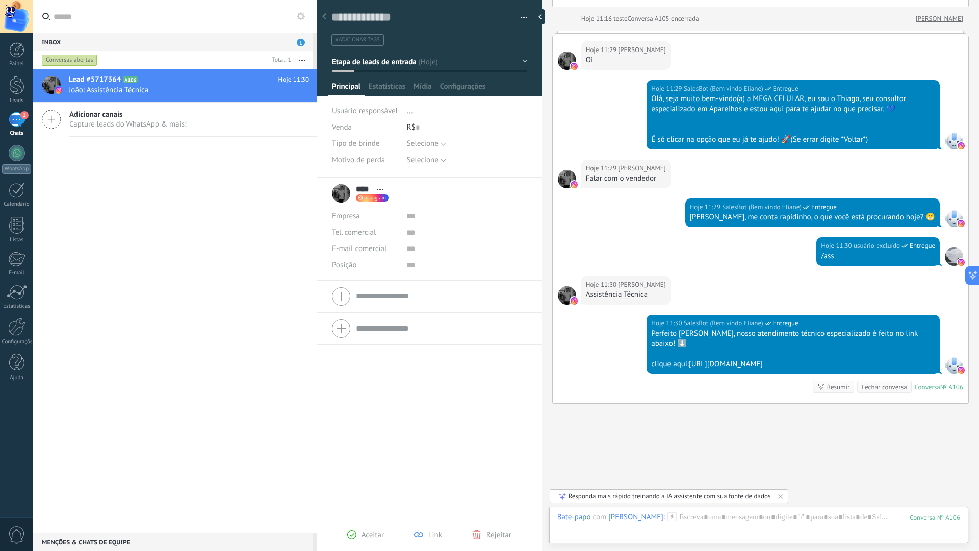
drag, startPoint x: 755, startPoint y: 405, endPoint x: 648, endPoint y: 373, distance: 112.3
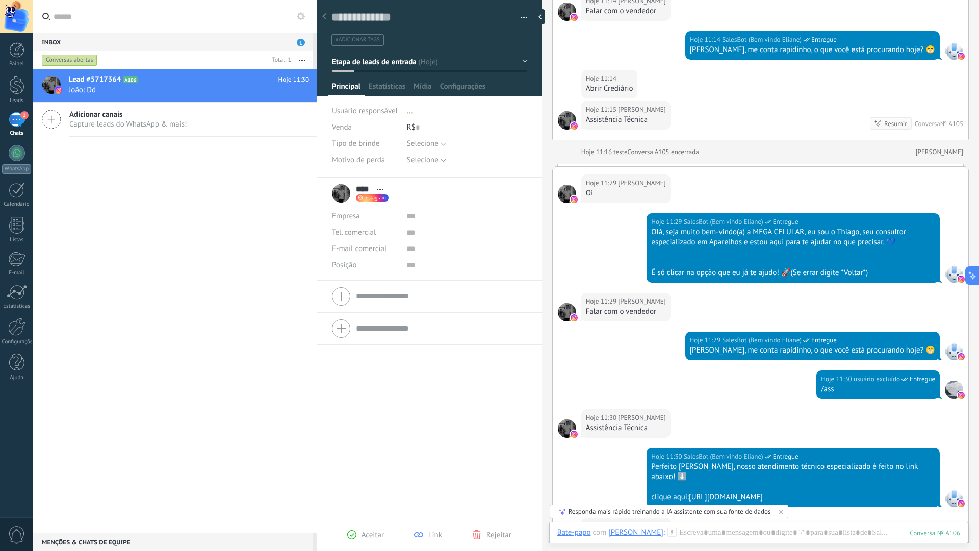
scroll to position [2253, 0]
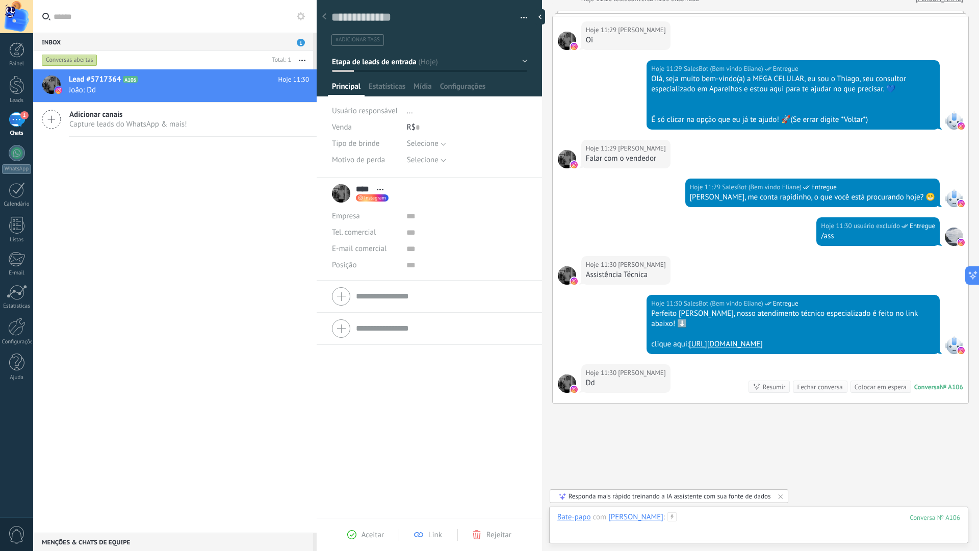
click at [777, 487] on div at bounding box center [758, 527] width 403 height 31
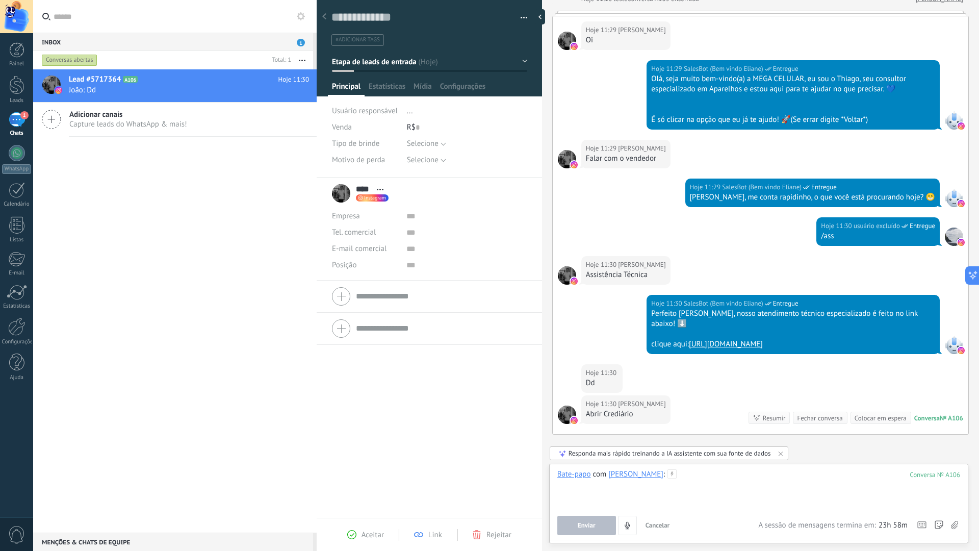
scroll to position [2284, 0]
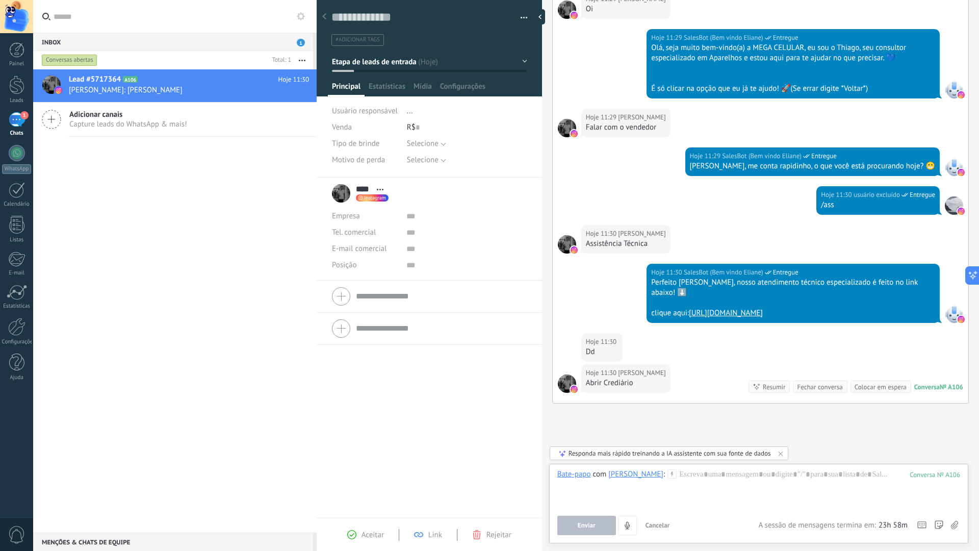
click at [616, 378] on div "Abrir Crediário" at bounding box center [626, 383] width 80 height 10
click at [654, 487] on span "Cancelar" at bounding box center [658, 525] width 24 height 9
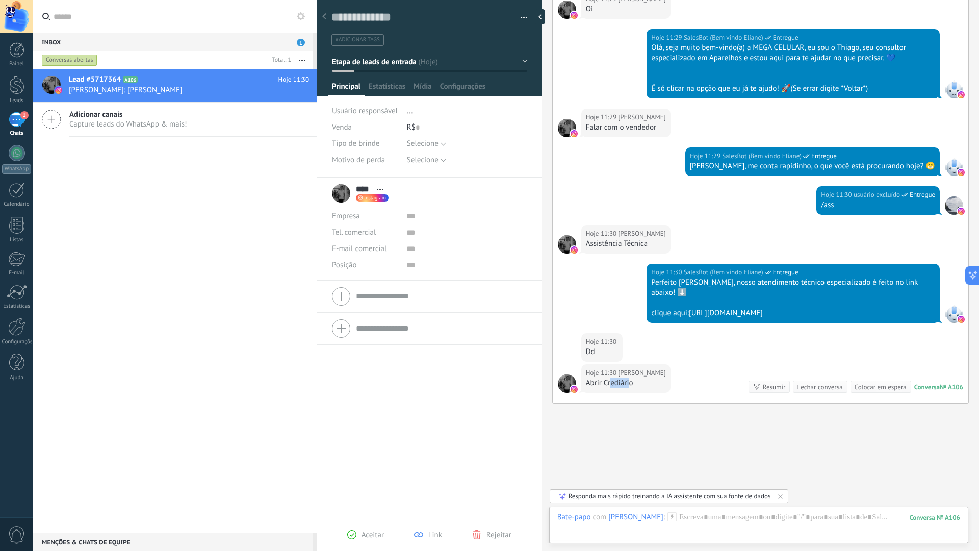
drag, startPoint x: 611, startPoint y: 354, endPoint x: 630, endPoint y: 358, distance: 18.7
click at [630, 364] on div "Hoje 11:30 João Abrir Crediário" at bounding box center [625, 378] width 89 height 29
drag, startPoint x: 616, startPoint y: 220, endPoint x: 632, endPoint y: 220, distance: 16.3
click at [632, 239] on div "Assistência Técnica" at bounding box center [626, 244] width 80 height 10
drag, startPoint x: 598, startPoint y: 350, endPoint x: 621, endPoint y: 350, distance: 22.9
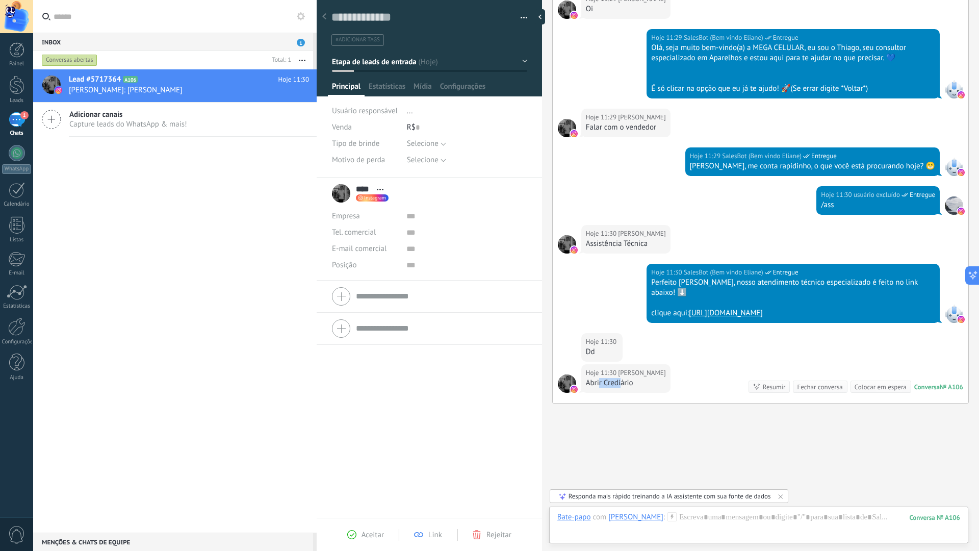
click at [621, 378] on div "Abrir Crediário" at bounding box center [626, 383] width 80 height 10
drag, startPoint x: 620, startPoint y: 218, endPoint x: 718, endPoint y: 215, distance: 98.4
click at [654, 217] on div "Encaminhar Copiar link ❤️" at bounding box center [621, 243] width 70 height 78
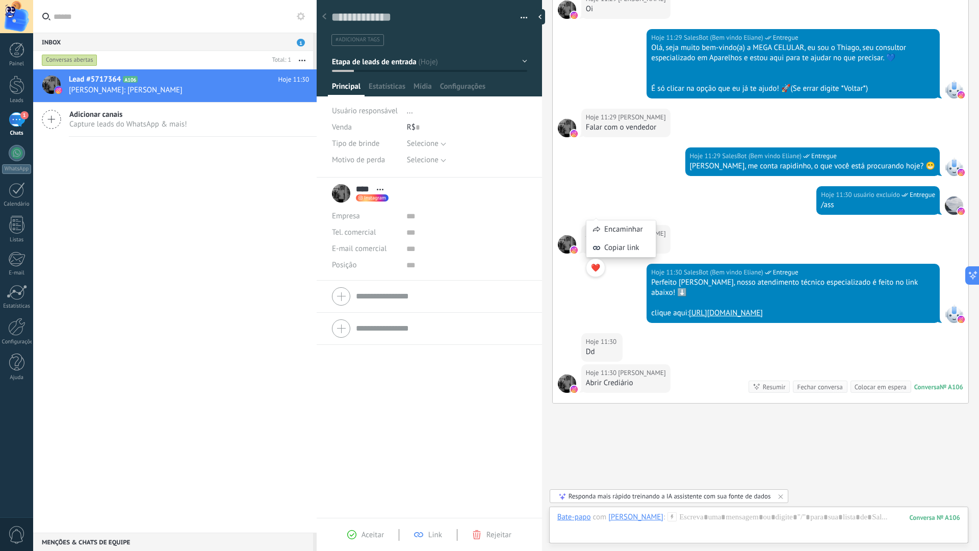
drag, startPoint x: 718, startPoint y: 215, endPoint x: 723, endPoint y: 391, distance: 175.5
click at [721, 225] on div "Hoje 11:30 João Assistência Técnica" at bounding box center [761, 244] width 416 height 39
drag, startPoint x: 731, startPoint y: 519, endPoint x: 651, endPoint y: 362, distance: 175.8
click at [731, 487] on div at bounding box center [758, 527] width 403 height 31
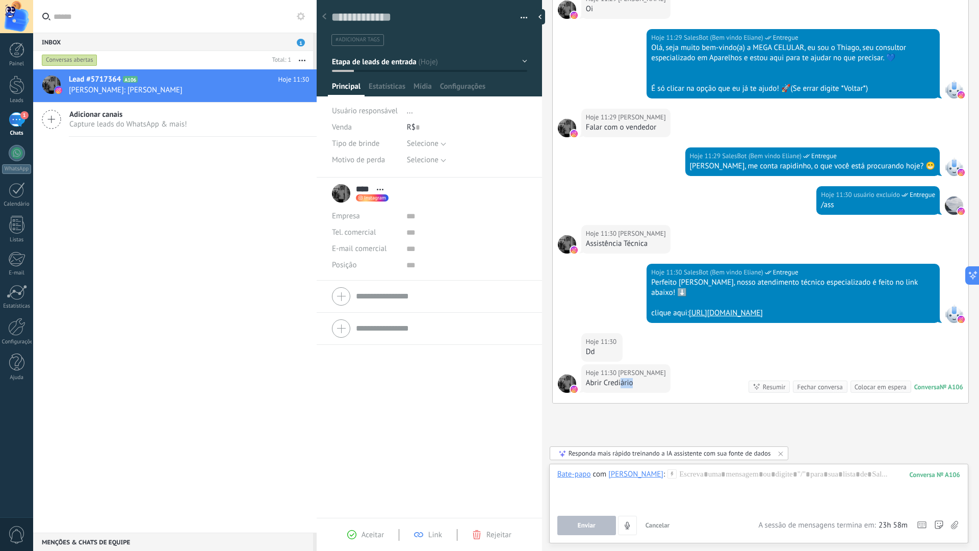
drag, startPoint x: 620, startPoint y: 354, endPoint x: 641, endPoint y: 358, distance: 21.2
click at [640, 364] on div "Hoje 11:30 João Abrir Crediário Conversa № A106 Conversa № A106 Resumir Resumir…" at bounding box center [761, 383] width 416 height 39
click at [691, 483] on div at bounding box center [758, 488] width 403 height 39
click at [652, 487] on button "Cancelar" at bounding box center [657, 525] width 33 height 19
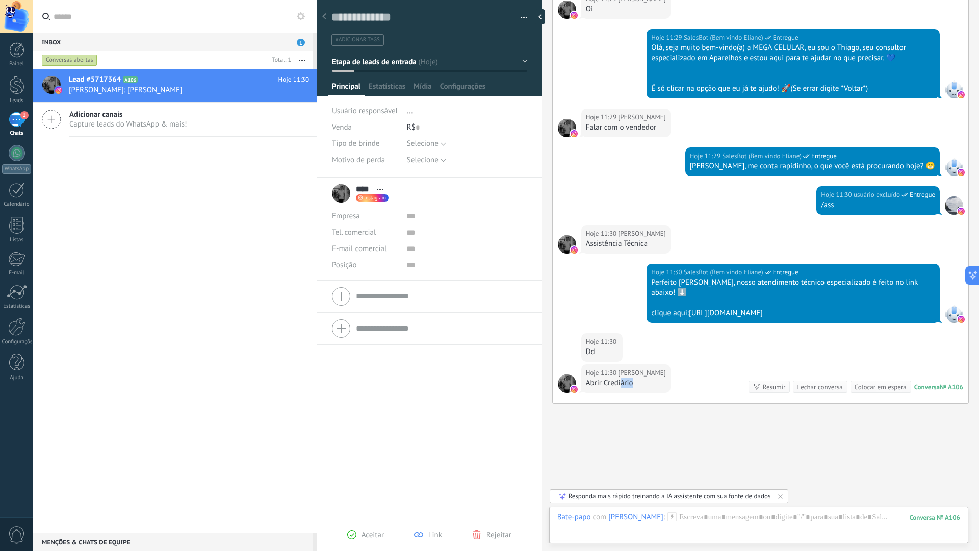
drag, startPoint x: 418, startPoint y: 142, endPoint x: 451, endPoint y: 149, distance: 33.8
click at [418, 141] on span "Selecione" at bounding box center [423, 144] width 32 height 10
click at [460, 351] on div "**** João **** João Sobrenome Abrir detalhes Copiar nome" at bounding box center [429, 347] width 225 height 341
click at [401, 67] on button "Etapa de leads de entrada" at bounding box center [429, 62] width 195 height 18
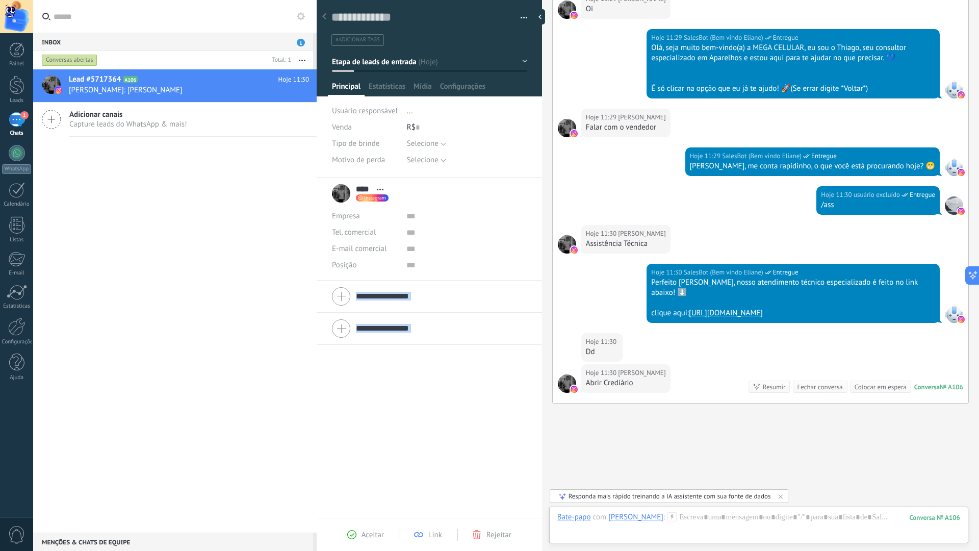
click at [0, 0] on li "Etapa de leads de entrada" at bounding box center [0, 0] width 0 height 0
click at [402, 72] on div at bounding box center [430, 44] width 226 height 103
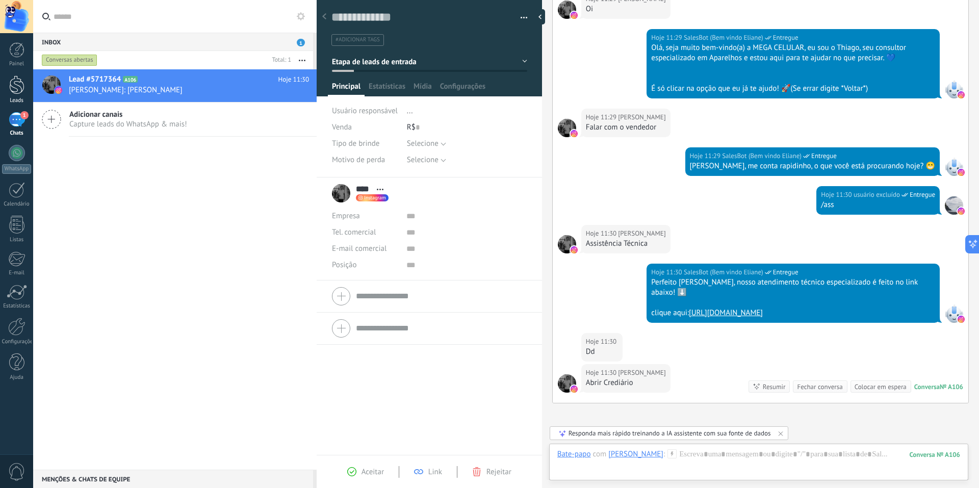
click at [8, 83] on link "Leads" at bounding box center [16, 89] width 33 height 29
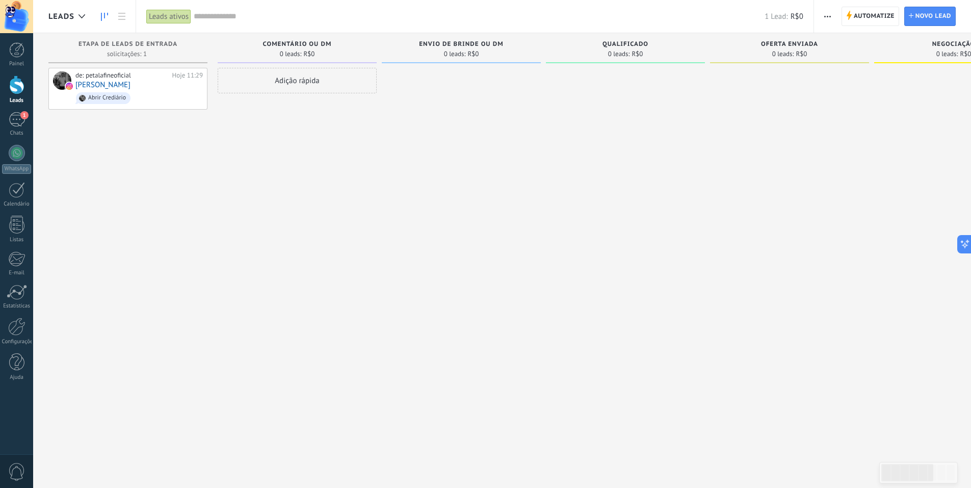
click at [884, 6] on div "Automatize Nova transmissão Editar funil de vendas Editar layout de cartão Impo…" at bounding box center [892, 16] width 157 height 33
click at [880, 11] on span "Automatize" at bounding box center [874, 16] width 41 height 18
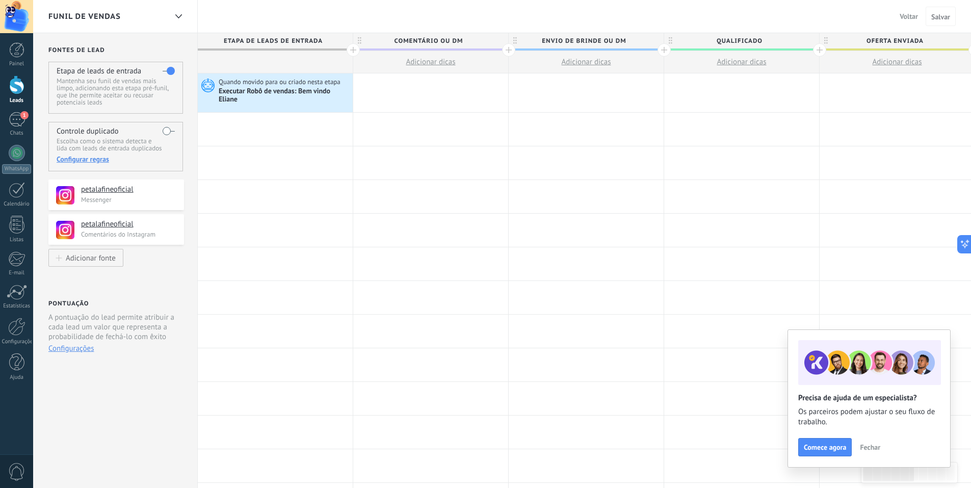
click at [479, 36] on span "Comentário ou DM" at bounding box center [428, 41] width 150 height 16
type input "*"
type input "**********"
drag, startPoint x: 638, startPoint y: 49, endPoint x: 637, endPoint y: 43, distance: 5.7
click at [637, 48] on DM "Envio de brinde ou DM" at bounding box center [587, 41] width 156 height 17
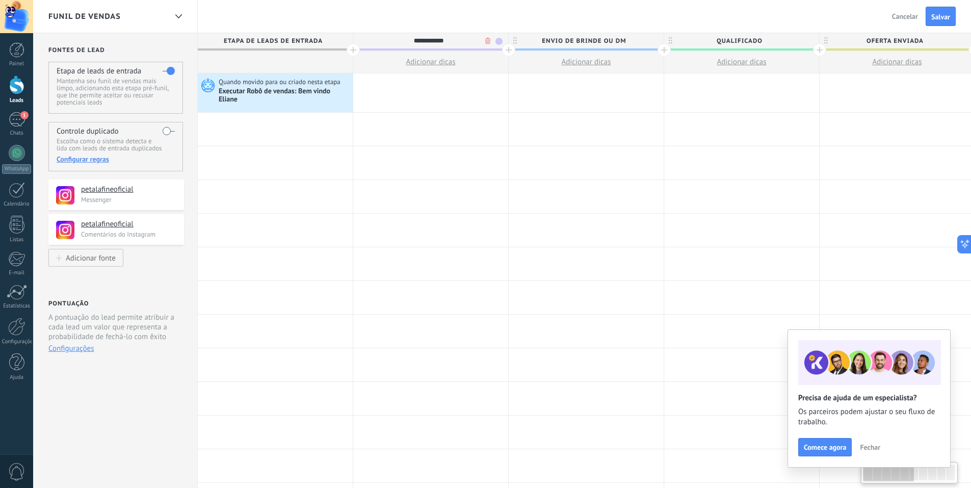
scroll to position [0, 1]
click at [635, 40] on span "Envio de brinde ou DM" at bounding box center [583, 41] width 150 height 16
type input "*"
click at [589, 43] on input "**********" at bounding box center [583, 40] width 135 height 15
type input "**********"
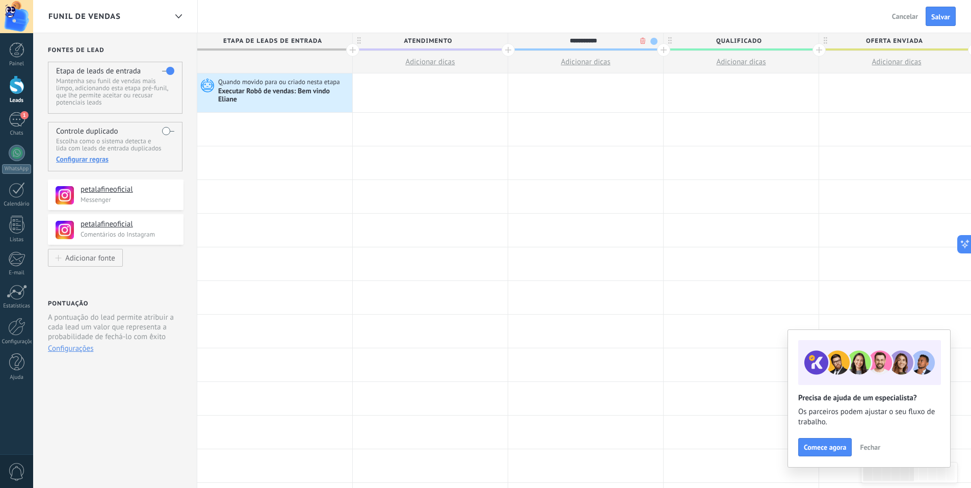
click at [766, 42] on span "Qualificado" at bounding box center [739, 41] width 150 height 16
type input "*"
click at [727, 38] on div at bounding box center [741, 40] width 155 height 15
click at [728, 39] on input "text" at bounding box center [739, 40] width 135 height 15
type input "**********"
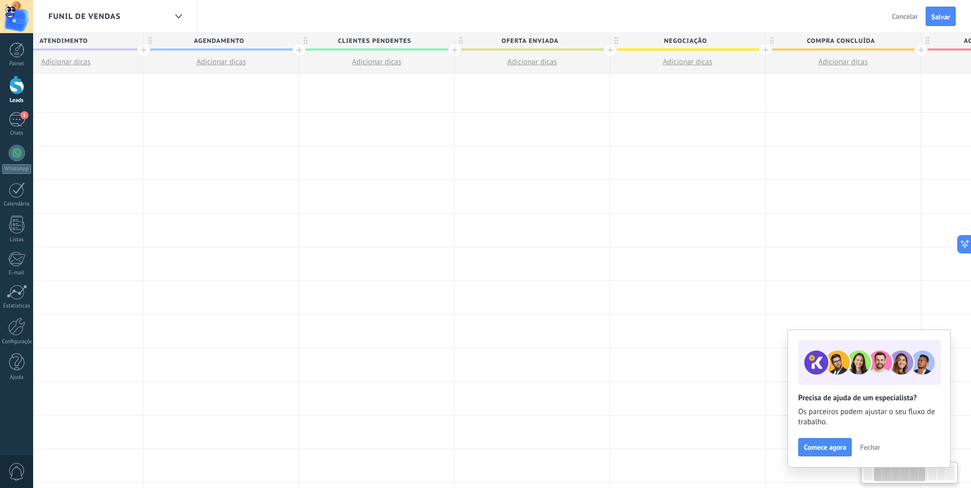
drag, startPoint x: 672, startPoint y: 185, endPoint x: 638, endPoint y: 38, distance: 150.8
click at [357, 202] on div "**********" at bounding box center [610, 429] width 1555 height 712
click at [359, 202] on div at bounding box center [376, 196] width 155 height 33
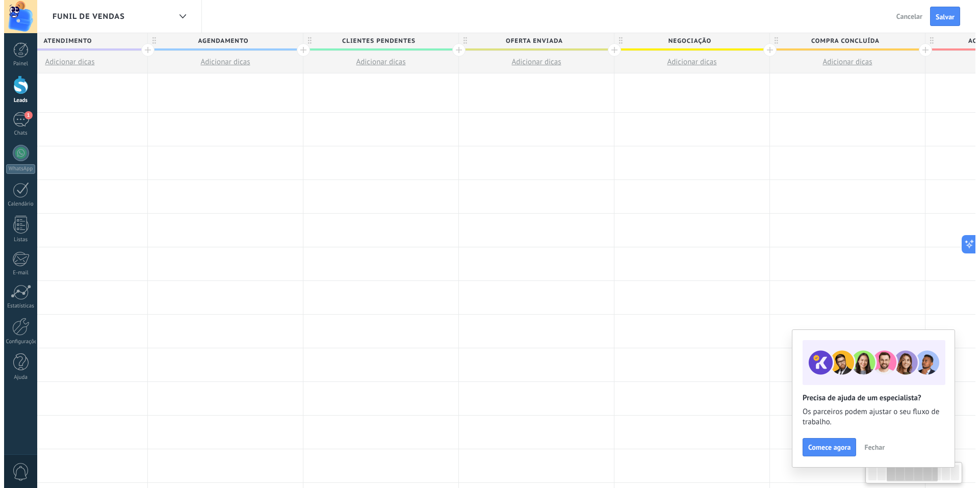
scroll to position [0, 368]
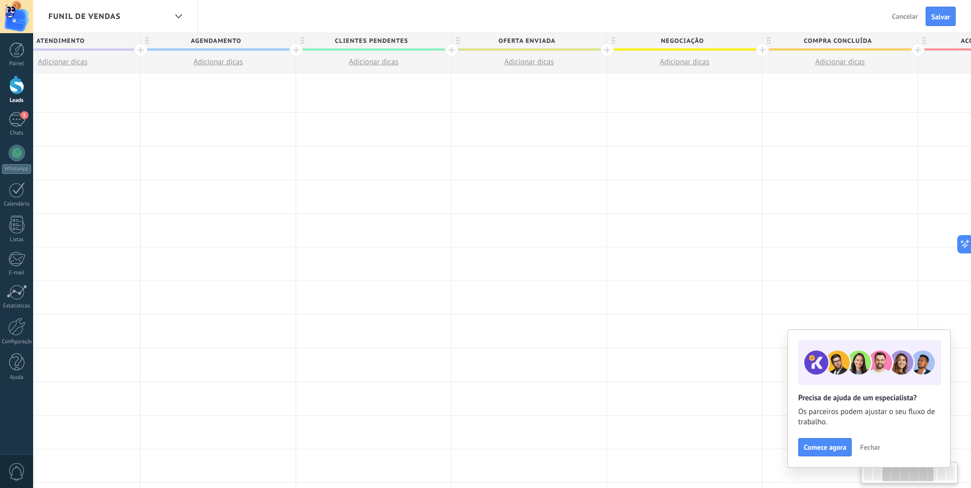
click at [566, 43] on span "Oferta enviada" at bounding box center [527, 41] width 150 height 16
click at [587, 42] on body ".abccls-1,.abccls-2{fill-rule:evenodd}.abccls-2{fill:#fff} .abfcls-1{fill:none}…" at bounding box center [485, 244] width 971 height 488
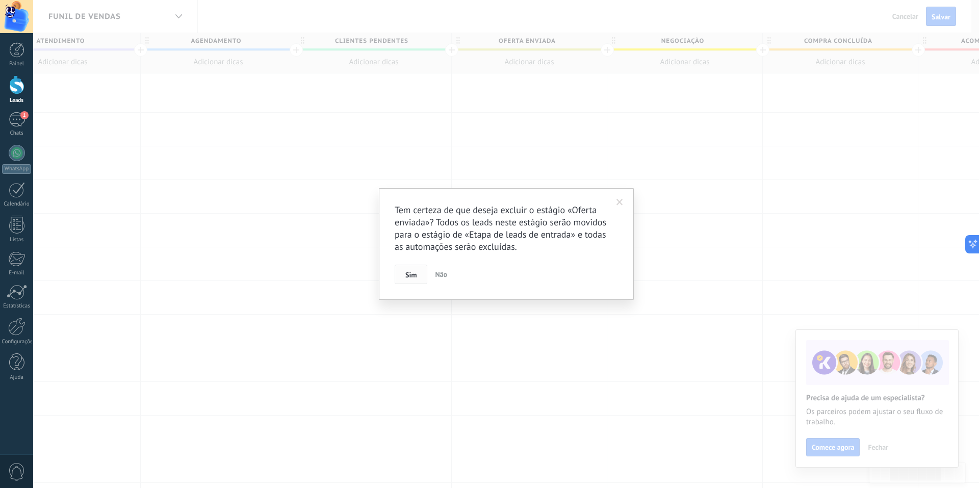
click at [415, 276] on span "Sim" at bounding box center [410, 274] width 11 height 7
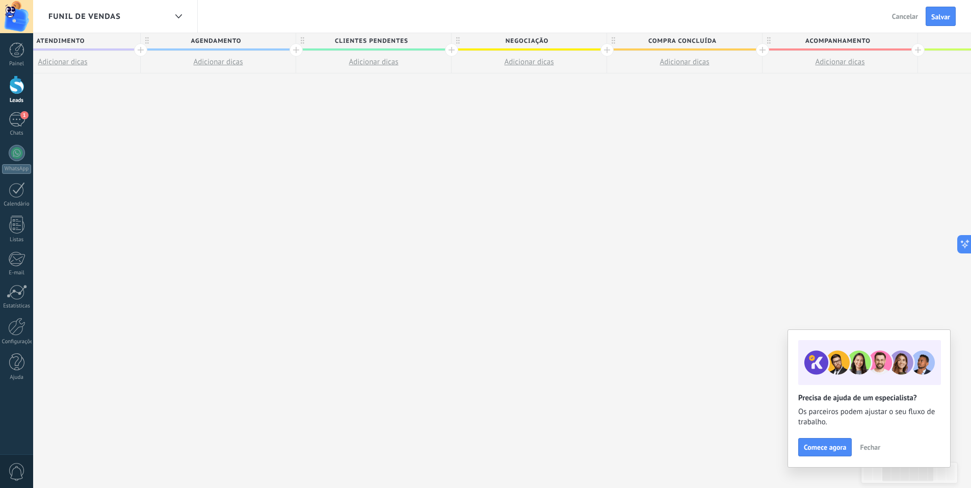
click at [560, 44] on span "Negociação" at bounding box center [527, 41] width 150 height 16
click at [584, 42] on body ".abccls-1,.abccls-2{fill-rule:evenodd}.abccls-2{fill:#fff} .abfcls-1{fill:none}…" at bounding box center [489, 244] width 979 height 488
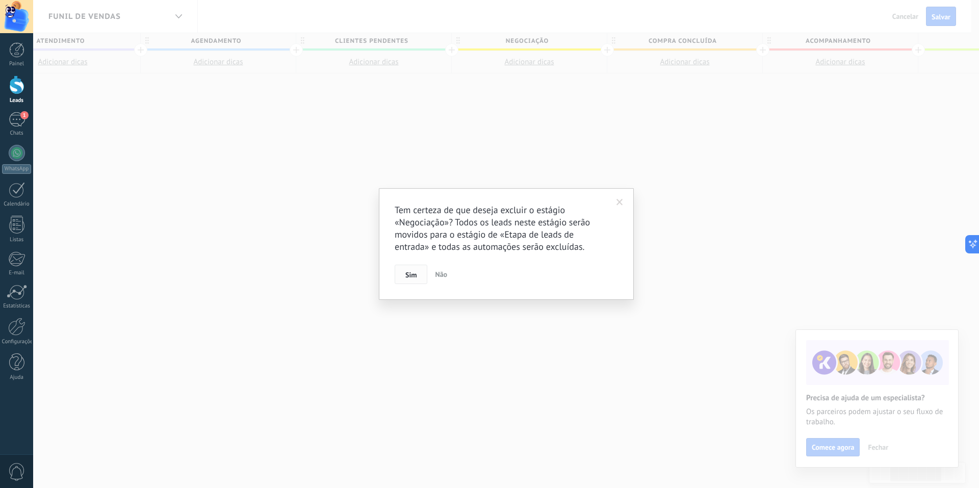
click at [421, 275] on button "Sim" at bounding box center [411, 274] width 33 height 19
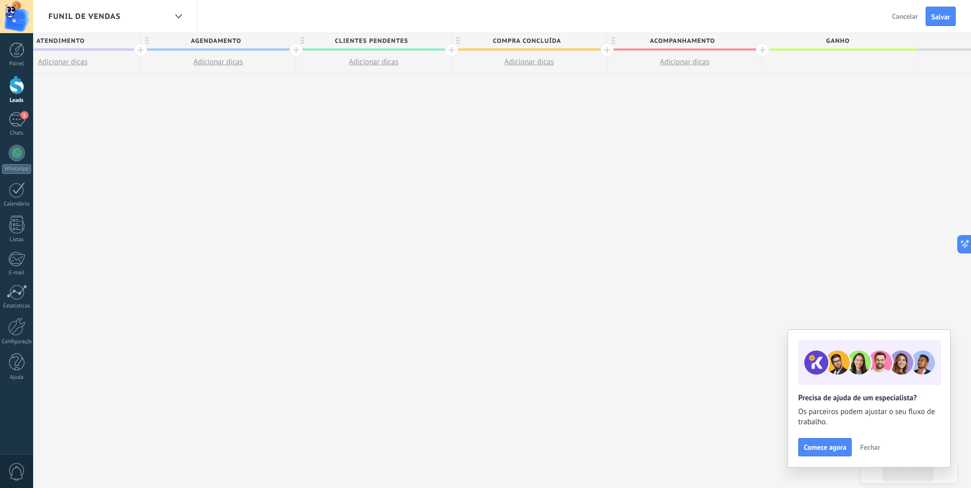
click at [576, 39] on span "Compra concluída" at bounding box center [527, 41] width 150 height 16
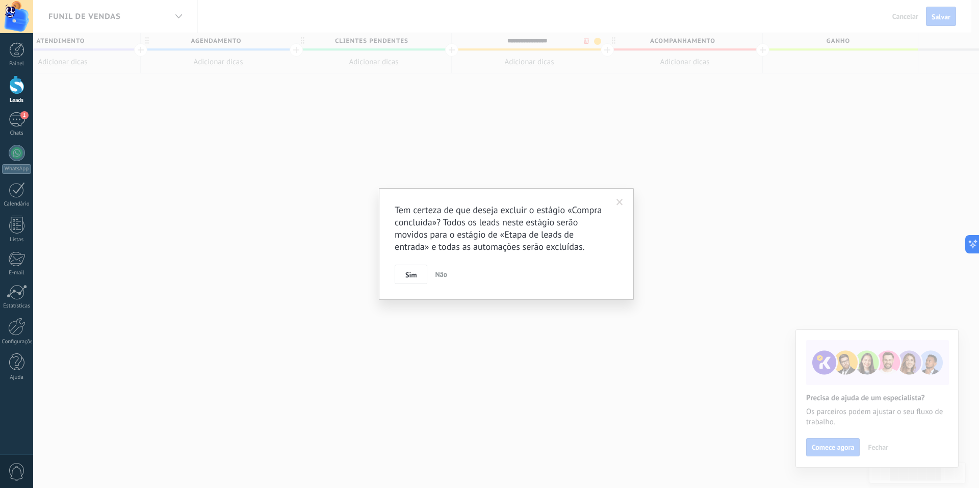
click at [584, 41] on body ".abccls-1,.abccls-2{fill-rule:evenodd}.abccls-2{fill:#fff} .abfcls-1{fill:none}…" at bounding box center [489, 244] width 979 height 488
click at [414, 273] on span "Sim" at bounding box center [410, 274] width 11 height 7
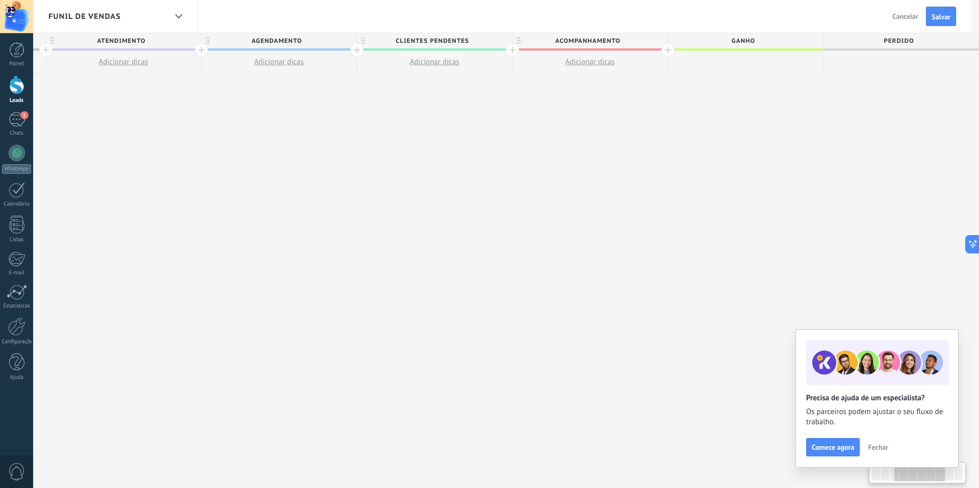
scroll to position [0, 307]
click at [642, 45] on span "Acompanhamento" at bounding box center [587, 41] width 150 height 16
click at [648, 40] on body ".abccls-1,.abccls-2{fill-rule:evenodd}.abccls-2{fill:#fff} .abfcls-1{fill:none}…" at bounding box center [485, 244] width 971 height 488
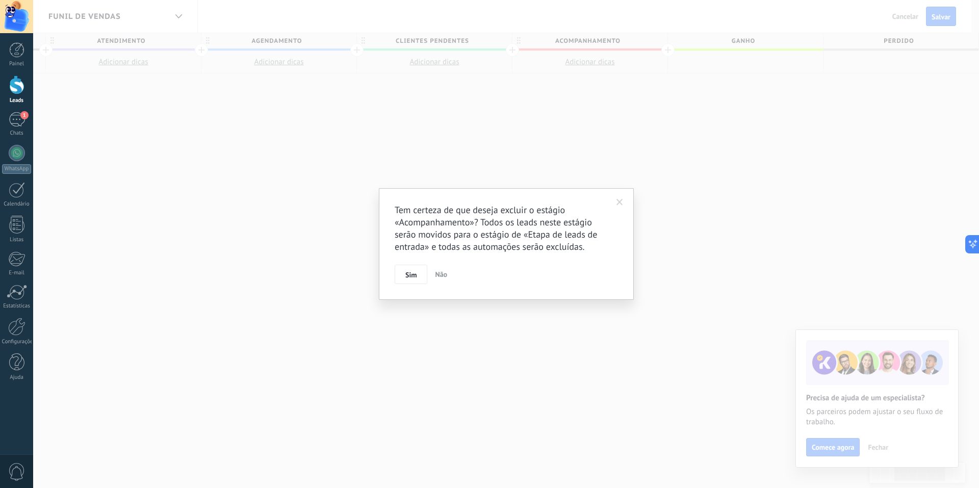
click at [407, 271] on span "Sim" at bounding box center [410, 274] width 11 height 7
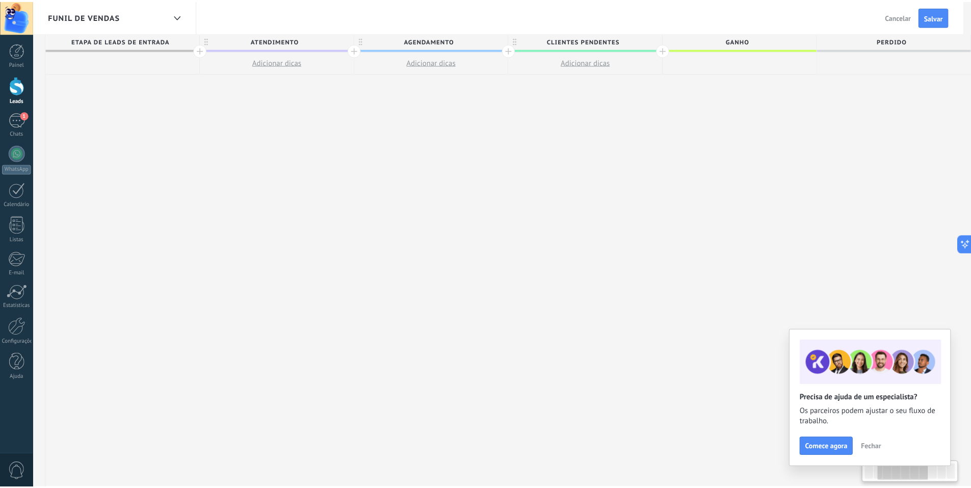
scroll to position [0, 152]
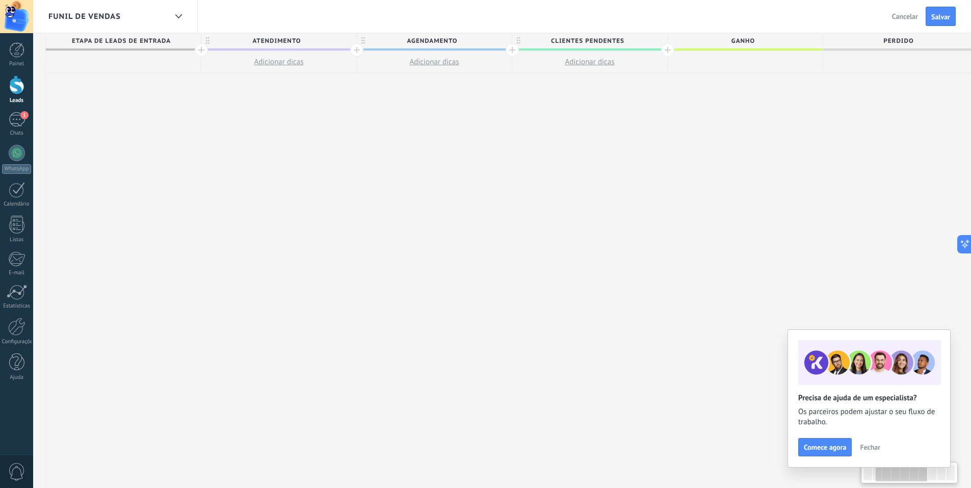
click at [775, 37] on span "Ganho" at bounding box center [743, 41] width 150 height 16
type input "*"
type input "**********"
click at [932, 36] on span "Perdido" at bounding box center [899, 41] width 150 height 16
type input "*"
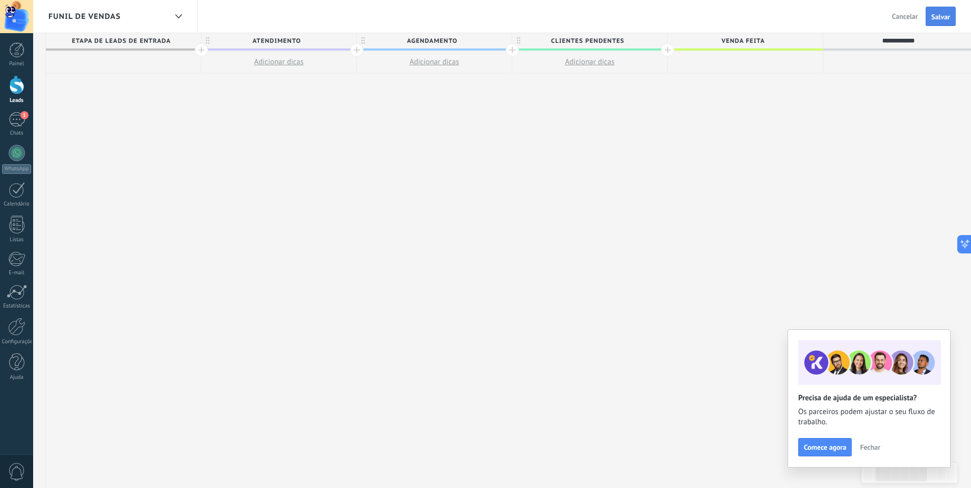
type input "**********"
click at [932, 19] on span "Salvar" at bounding box center [941, 16] width 19 height 7
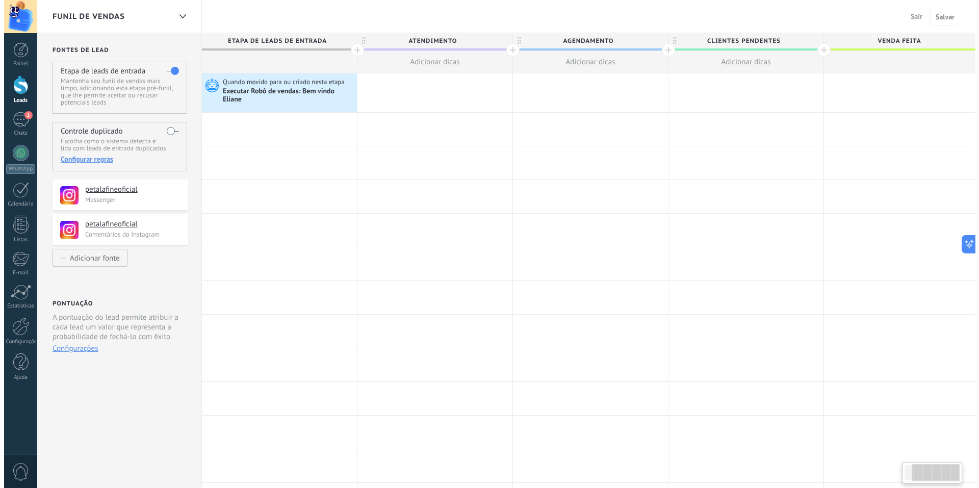
scroll to position [0, 152]
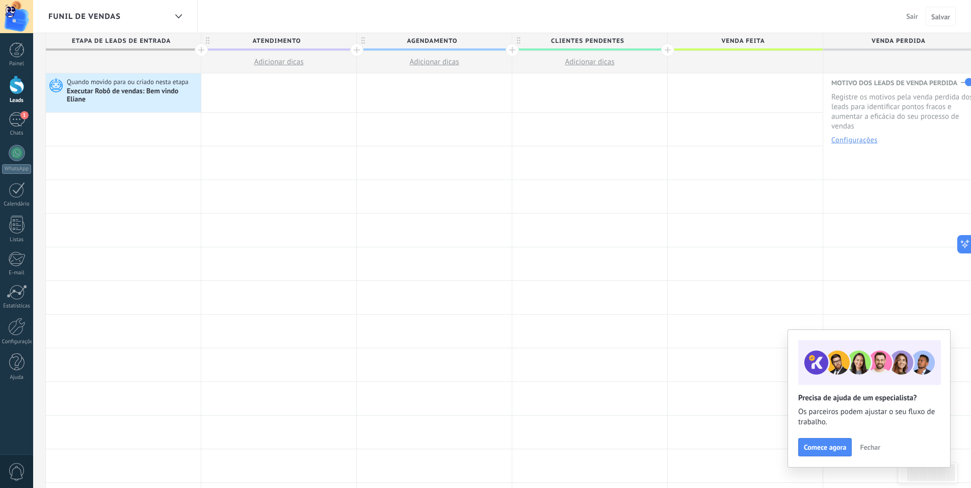
click at [911, 21] on button "Sair" at bounding box center [913, 16] width 20 height 15
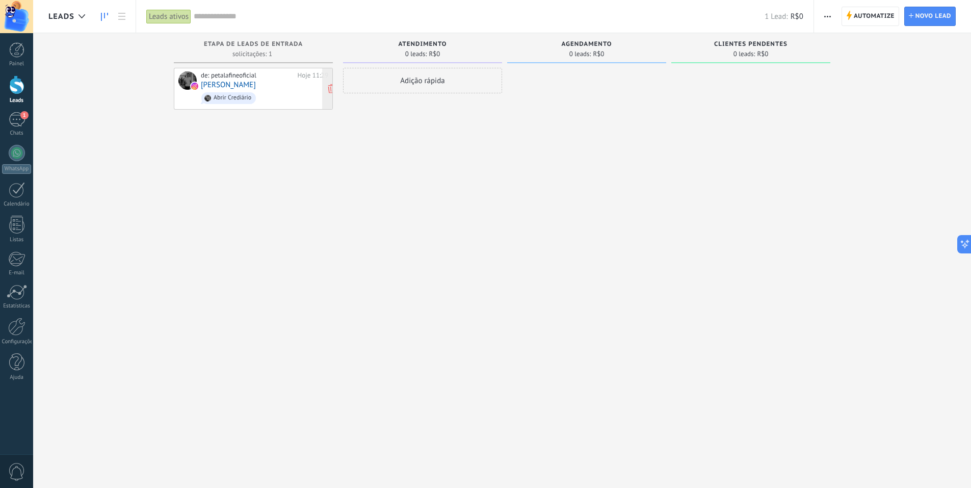
click at [256, 90] on span "Abrir Crediário" at bounding box center [264, 98] width 127 height 16
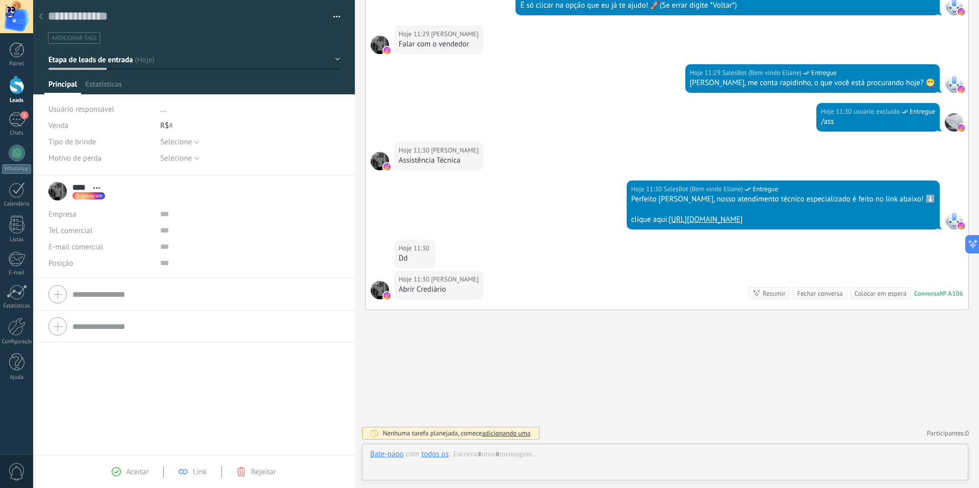
scroll to position [15, 0]
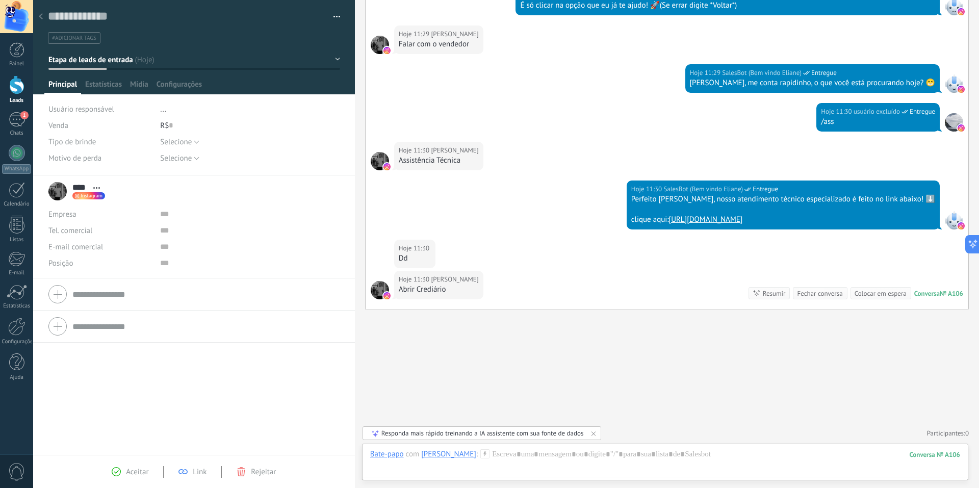
click at [337, 14] on div "Salvar e criar Imprimir Gerenciar tags Exportar para o Excel" at bounding box center [194, 22] width 322 height 44
click at [329, 15] on button "button" at bounding box center [333, 16] width 15 height 15
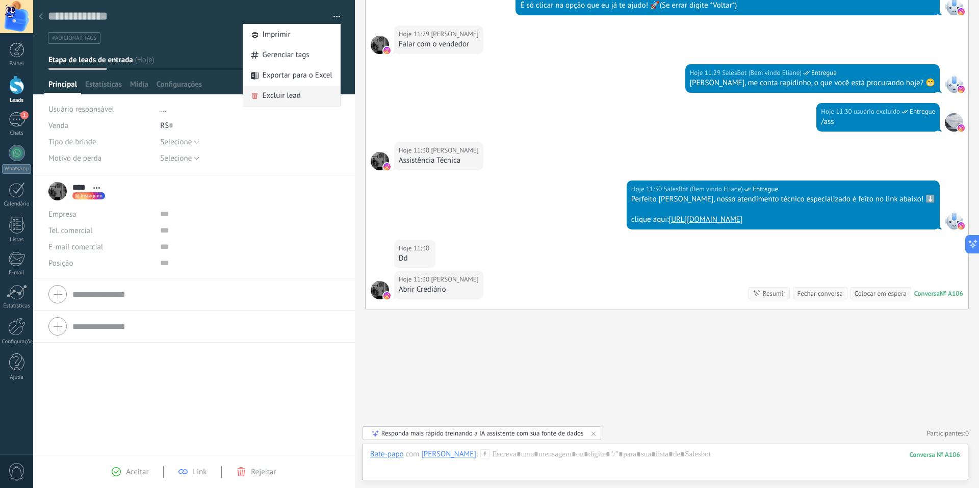
click at [306, 98] on div "Excluir lead" at bounding box center [291, 96] width 97 height 20
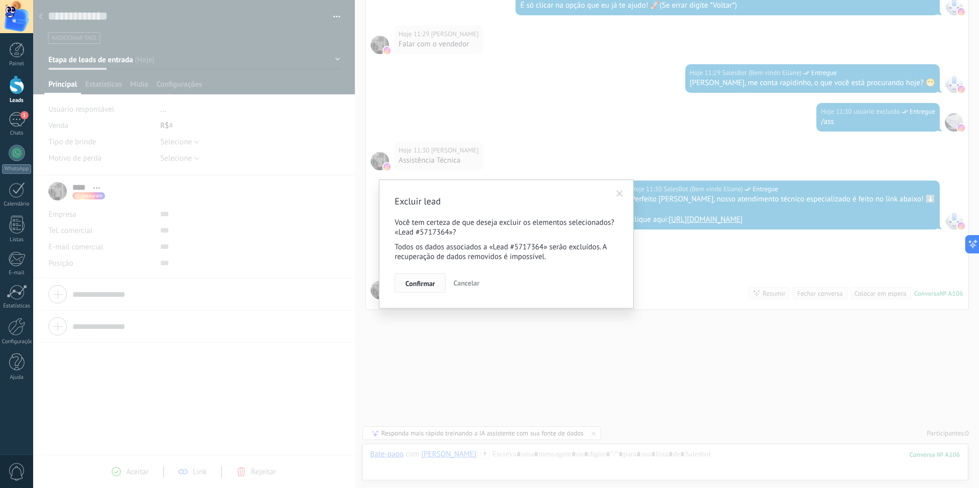
click at [414, 289] on button "Confirmar" at bounding box center [420, 282] width 51 height 19
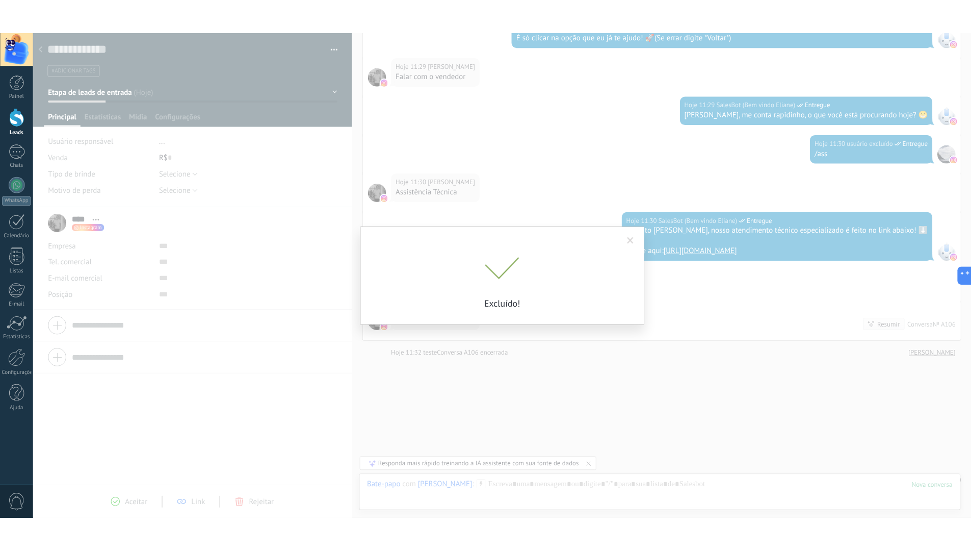
scroll to position [2333, 0]
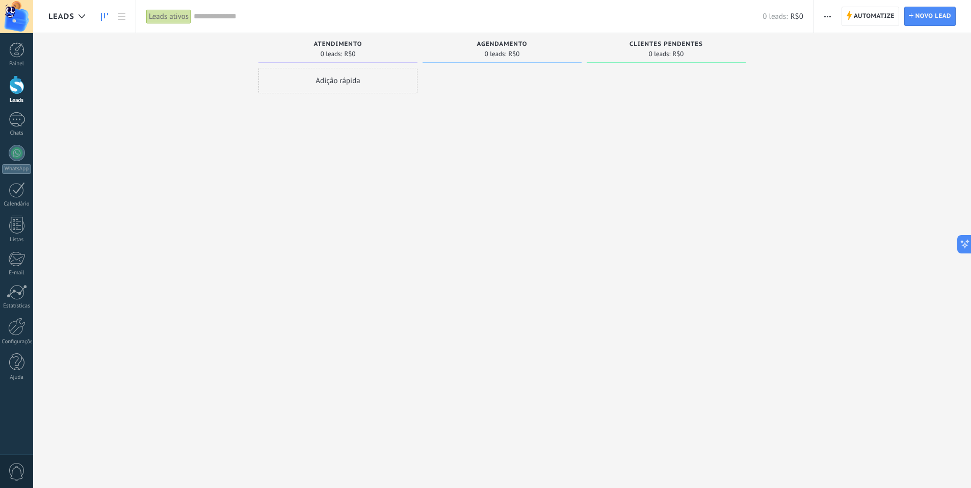
click at [166, 16] on div "Leads ativos" at bounding box center [168, 16] width 45 height 15
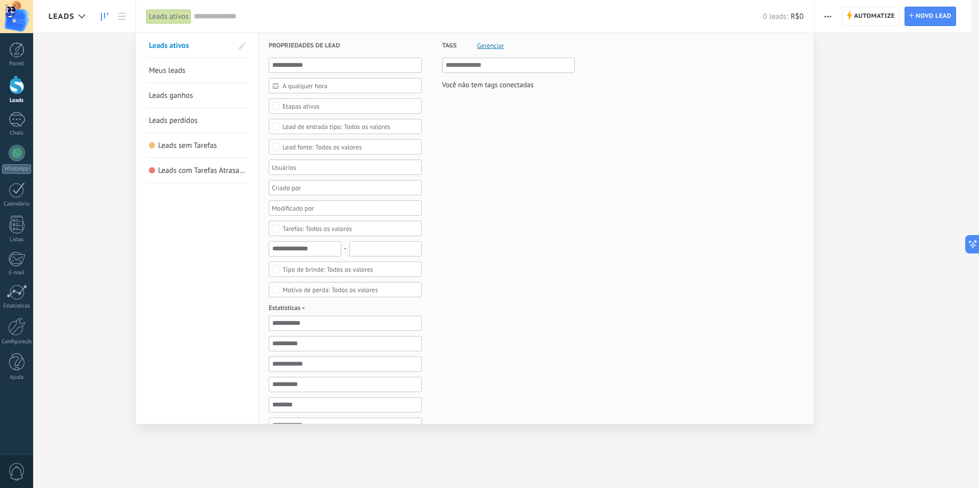
click at [313, 87] on span "A qualquer hora" at bounding box center [349, 86] width 134 height 8
click at [313, 86] on span "A qualquer hora" at bounding box center [349, 86] width 134 height 8
click at [337, 82] on span "A qualquer hora" at bounding box center [349, 86] width 134 height 8
drag, startPoint x: 586, startPoint y: 146, endPoint x: 390, endPoint y: 121, distance: 197.8
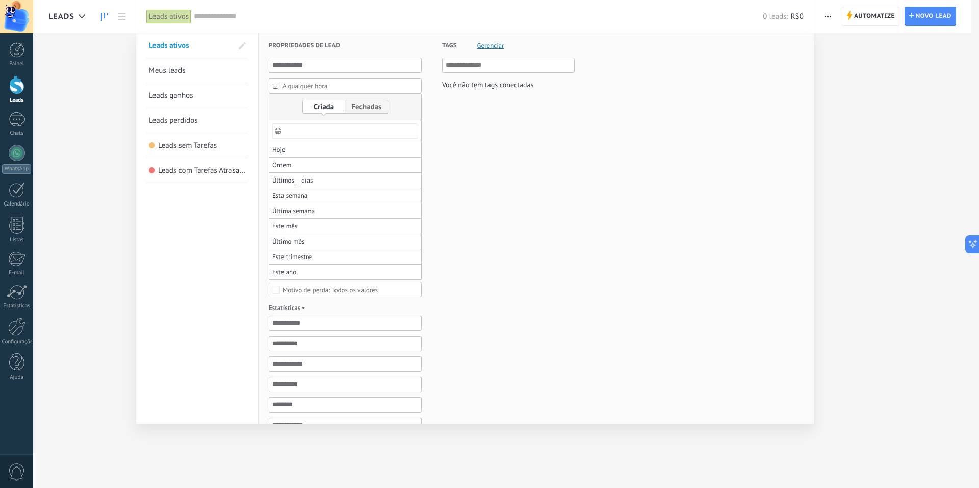
click at [560, 141] on form "Propriedades de lead A qualquer hora A qualquer hora Hoje Ontem Últimos ** 30 d…" at bounding box center [536, 341] width 535 height 617
click at [350, 108] on span "Etapas ativas" at bounding box center [345, 106] width 126 height 8
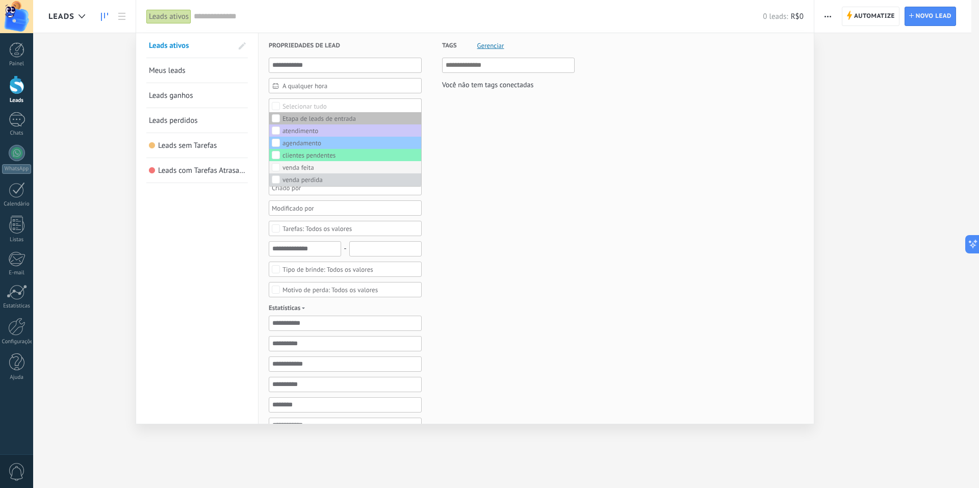
click at [317, 169] on label "venda feita" at bounding box center [345, 167] width 152 height 12
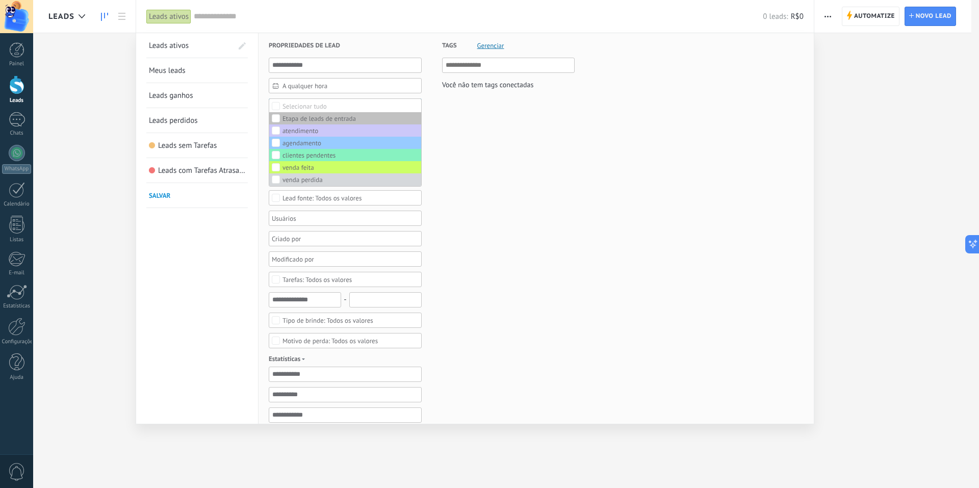
drag, startPoint x: 317, startPoint y: 175, endPoint x: 339, endPoint y: 261, distance: 87.9
click at [318, 176] on div "venda perdida" at bounding box center [302, 179] width 40 height 7
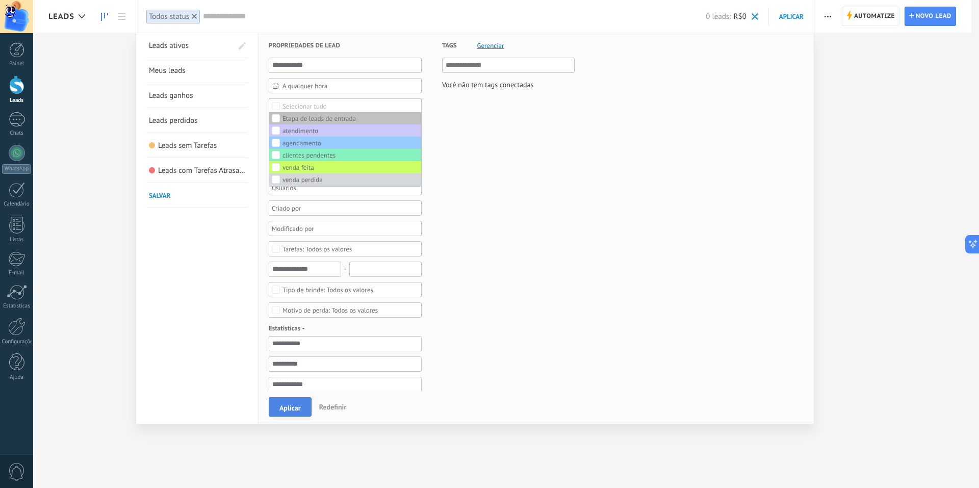
click at [295, 406] on span "Aplicar" at bounding box center [289, 407] width 21 height 7
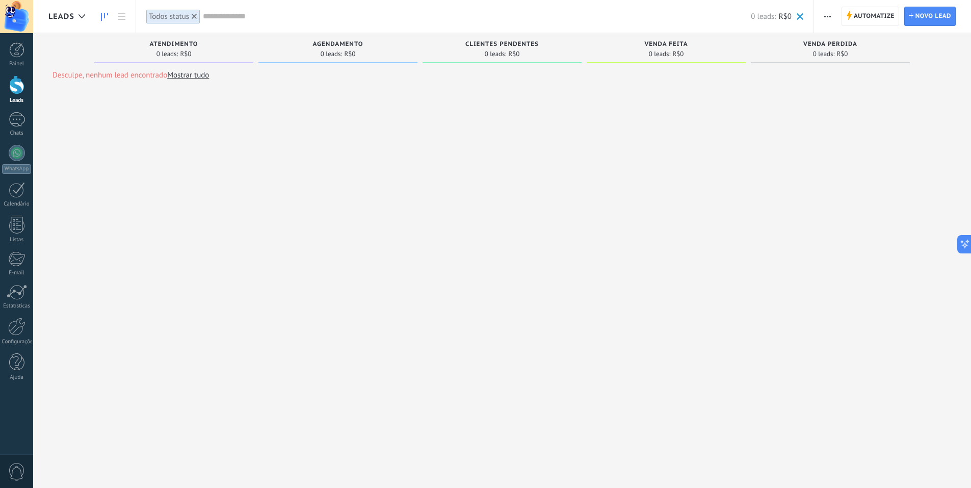
type textarea "**********"
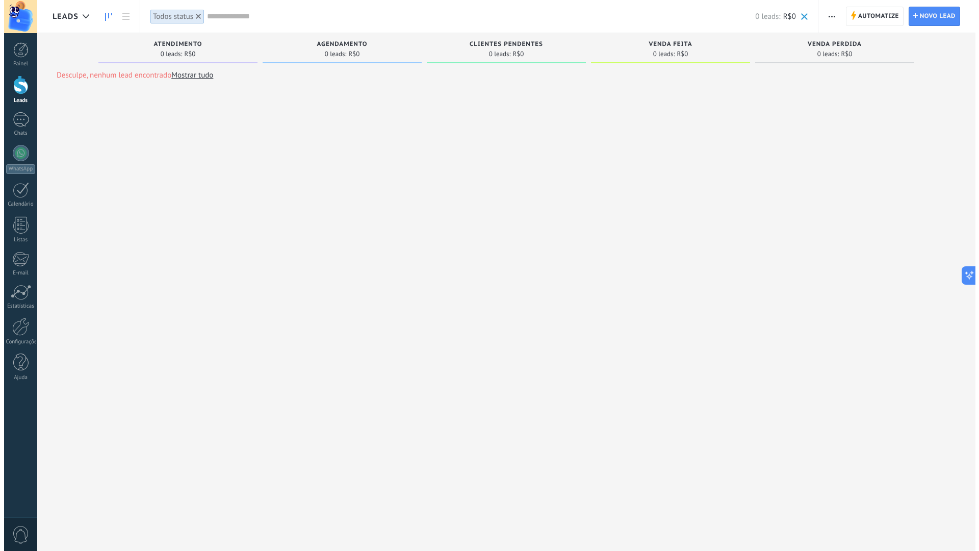
scroll to position [10, 0]
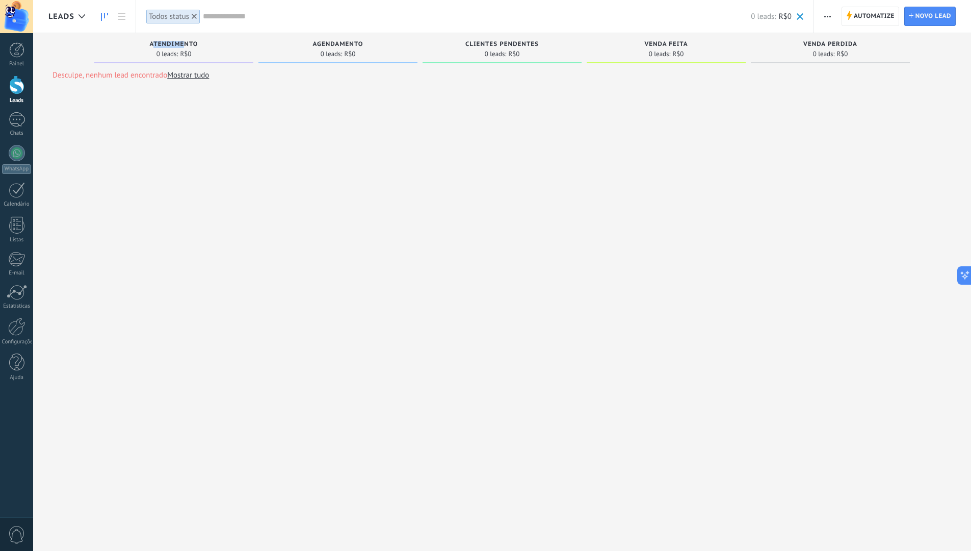
drag, startPoint x: 155, startPoint y: 45, endPoint x: 183, endPoint y: 42, distance: 27.7
click at [183, 42] on span "atendimento" at bounding box center [173, 44] width 48 height 7
drag, startPoint x: 333, startPoint y: 43, endPoint x: 351, endPoint y: 47, distance: 18.3
click at [351, 47] on span "agendamento" at bounding box center [338, 44] width 50 height 7
drag, startPoint x: 466, startPoint y: 39, endPoint x: 625, endPoint y: 66, distance: 161.9
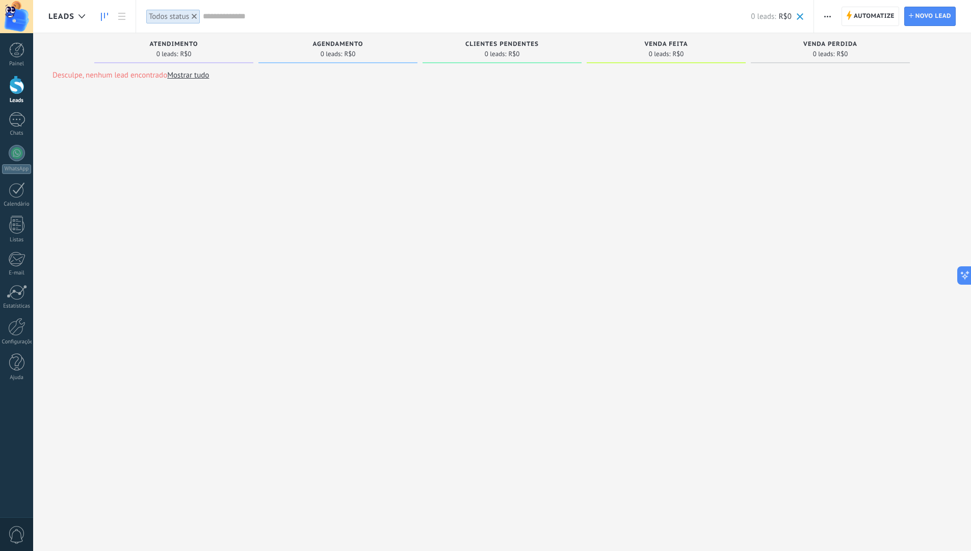
click at [516, 44] on div "clientes pendentes 0 leads: R$0" at bounding box center [502, 48] width 159 height 30
click at [695, 98] on div "Desculpe, nenhum lead encontrado Mostrar tudo Etapa de leads de entrada solicit…" at bounding box center [509, 288] width 923 height 510
drag, startPoint x: 239, startPoint y: 189, endPoint x: 281, endPoint y: 102, distance: 96.5
click at [668, 207] on div "Desculpe, nenhum lead encontrado Mostrar tudo Etapa de leads de entrada solicit…" at bounding box center [509, 288] width 923 height 510
click at [190, 43] on span "atendimento" at bounding box center [173, 44] width 48 height 7
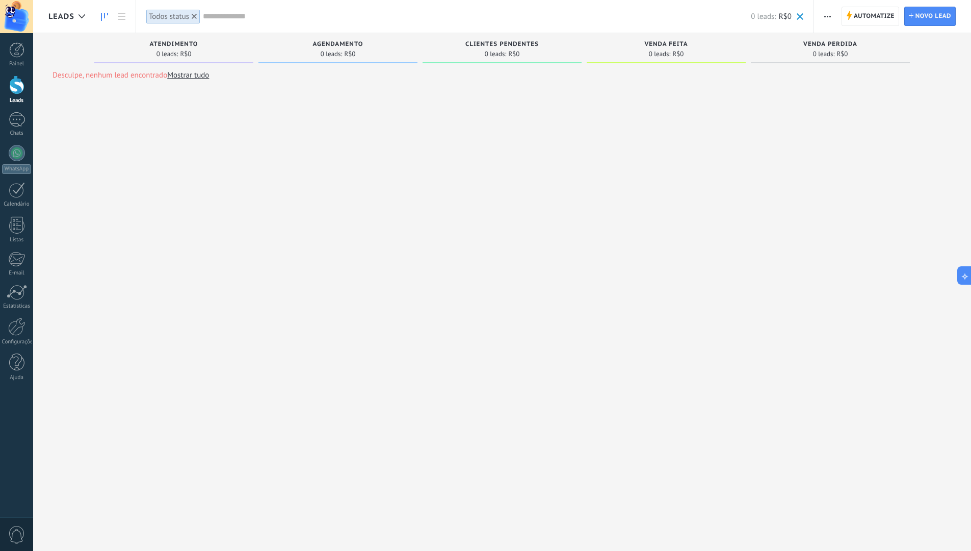
click at [195, 41] on span "atendimento" at bounding box center [173, 44] width 48 height 7
click at [6, 124] on link "1 Chats" at bounding box center [16, 124] width 33 height 24
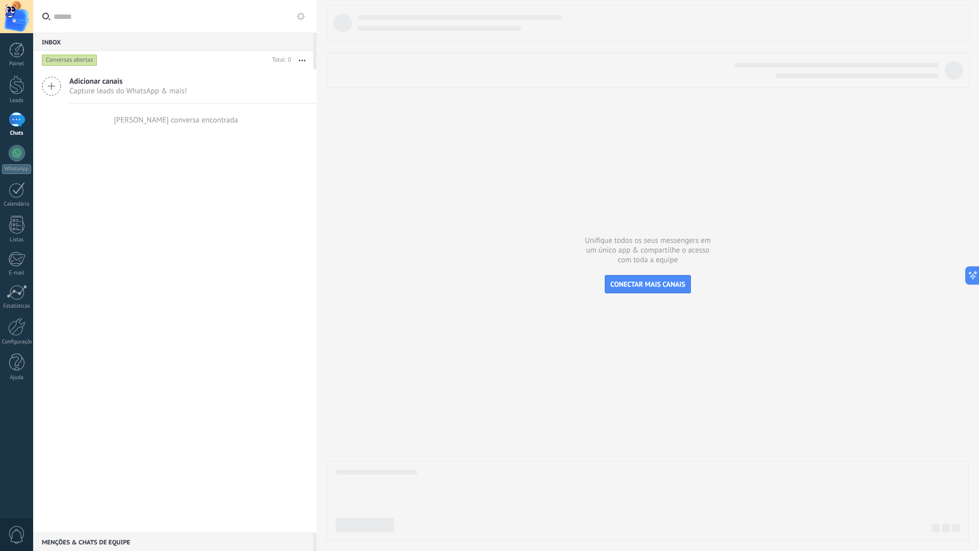
click at [64, 57] on div "Conversas abertas" at bounding box center [70, 60] width 56 height 12
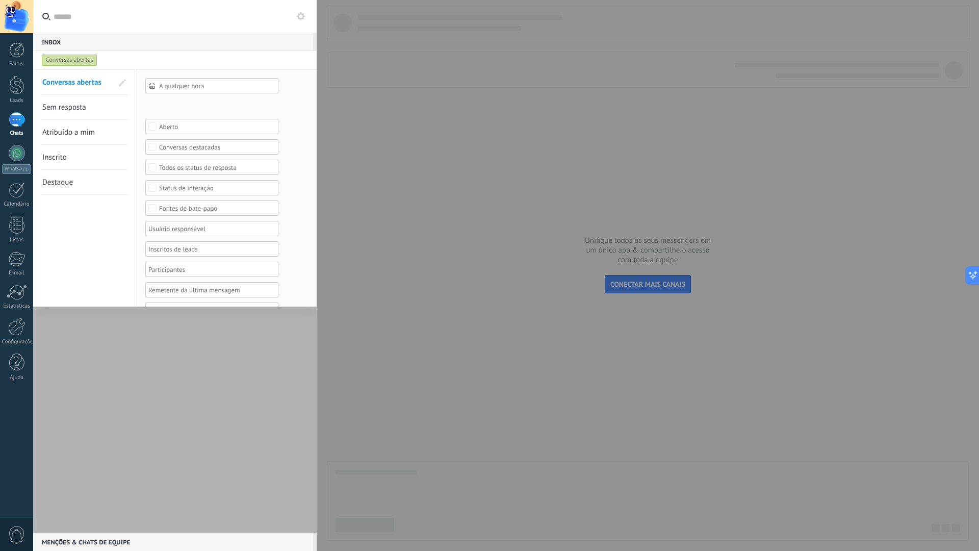
click at [0, 0] on div "Etapa de leads de entrada atendimento agendamento clientes pendentes venda feit…" at bounding box center [0, 0] width 0 height 0
click at [0, 0] on div "atendimento" at bounding box center [0, 0] width 0 height 0
click at [73, 250] on div at bounding box center [506, 275] width 946 height 551
click at [63, 207] on span "Salvar" at bounding box center [53, 207] width 22 height 9
click at [83, 207] on input "**********" at bounding box center [70, 207] width 53 height 10
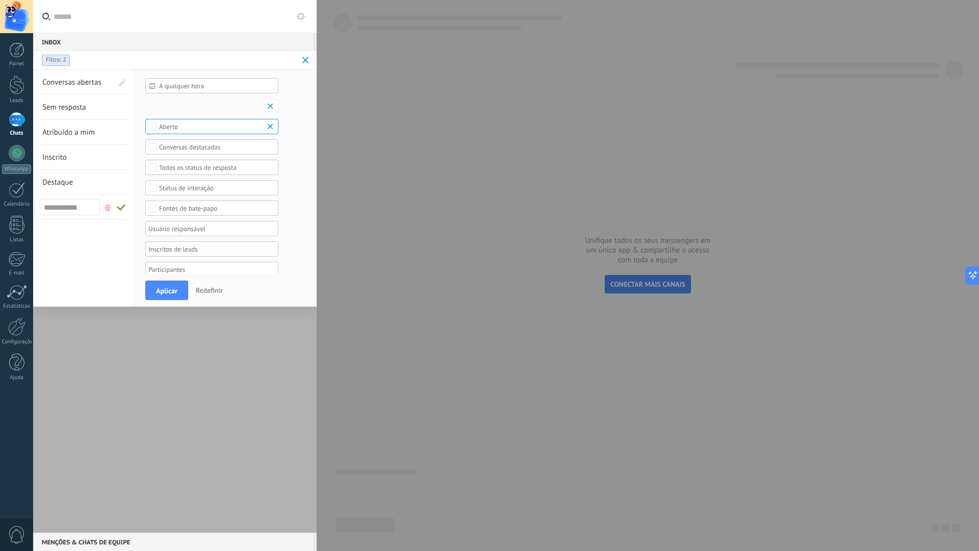
type input "**********"
click at [89, 410] on div at bounding box center [175, 300] width 284 height 463
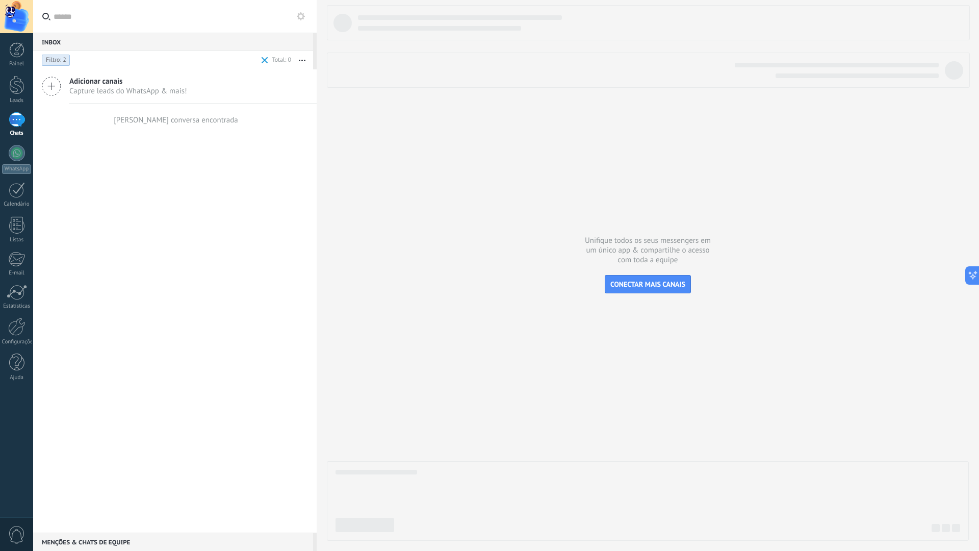
click at [262, 59] on span at bounding box center [265, 60] width 7 height 7
click at [81, 61] on div "Conversas abertas" at bounding box center [70, 60] width 56 height 12
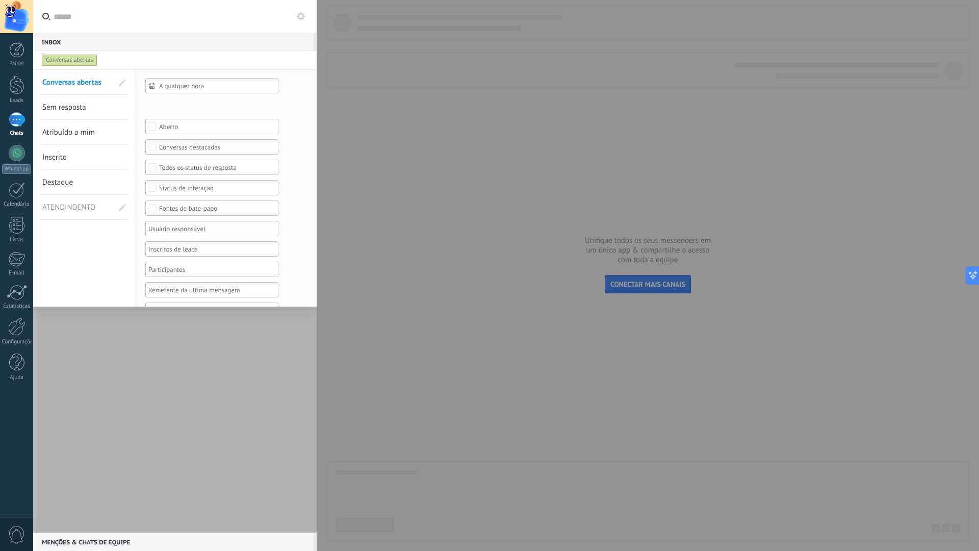
click at [79, 208] on span "ATENDINDENTO" at bounding box center [70, 207] width 57 height 24
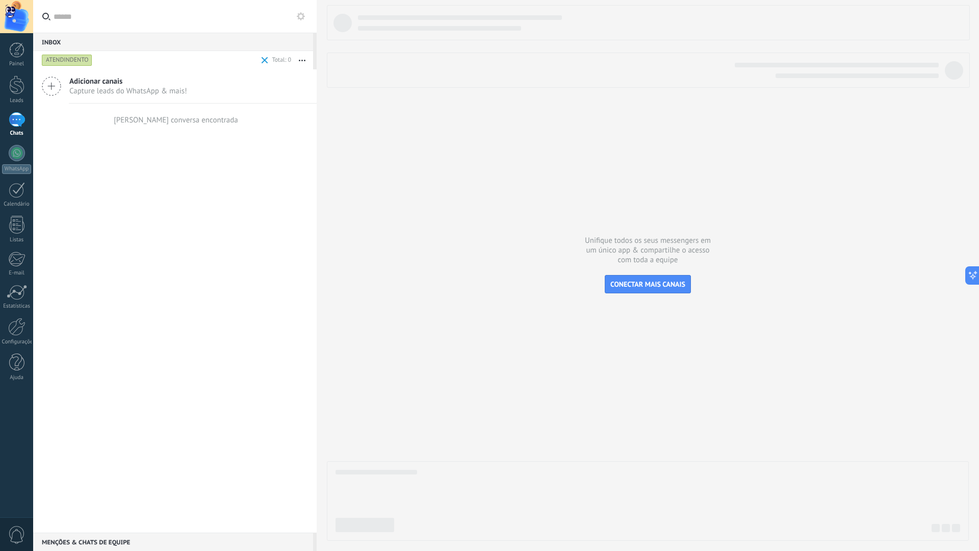
click at [261, 56] on span at bounding box center [265, 60] width 12 height 20
click at [213, 92] on span "Salesbot: Olá, seja muito bem-vindo(a) a MEGA CELULAR, eu sou o Thiago, seu con…" at bounding box center [179, 94] width 221 height 19
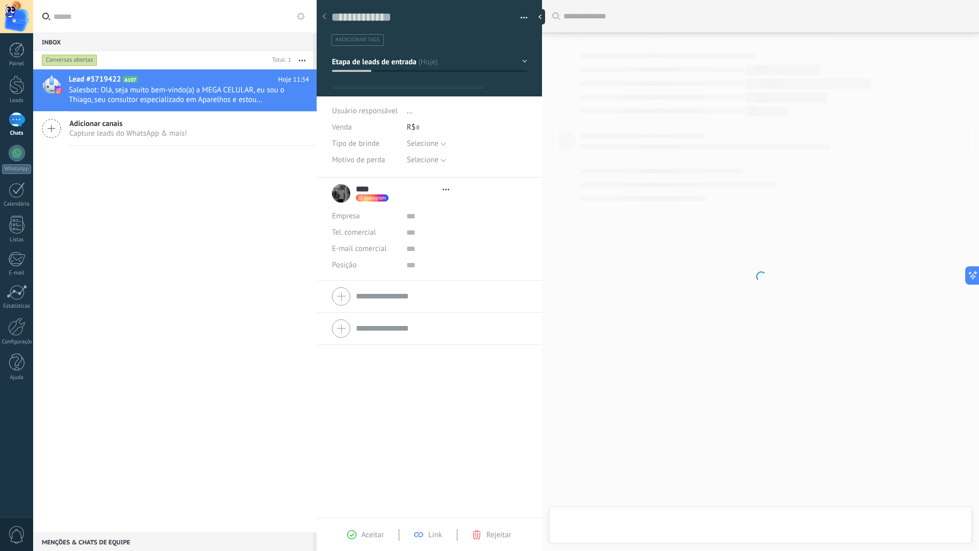
click at [401, 65] on span "Etapa de leads de entrada" at bounding box center [374, 62] width 85 height 10
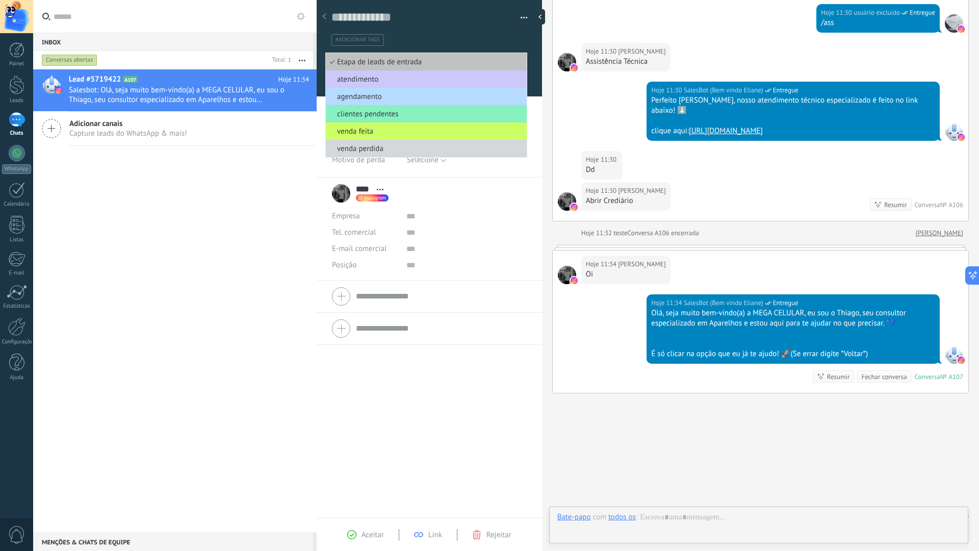
scroll to position [15, 0]
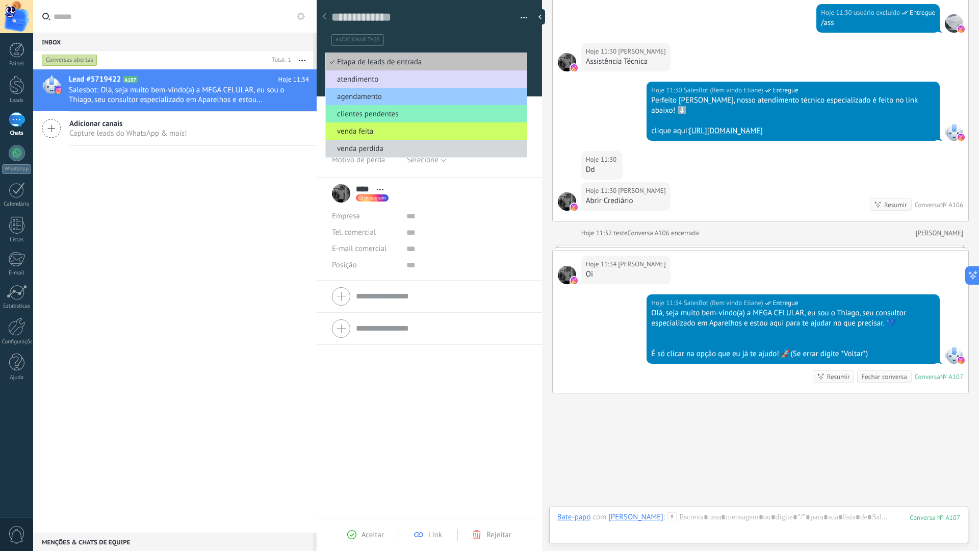
click at [362, 77] on span "atendimento" at bounding box center [425, 79] width 198 height 10
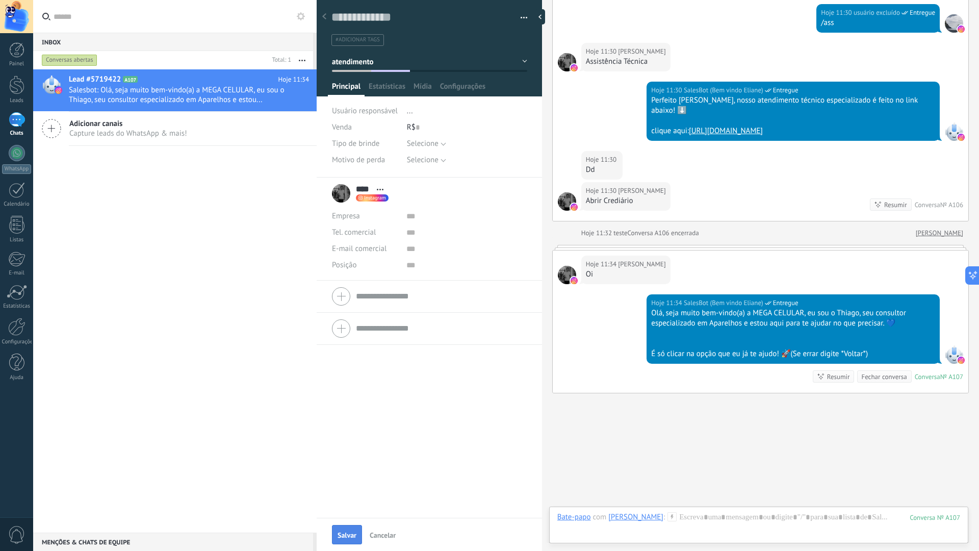
click at [346, 487] on span "Salvar" at bounding box center [347, 534] width 19 height 7
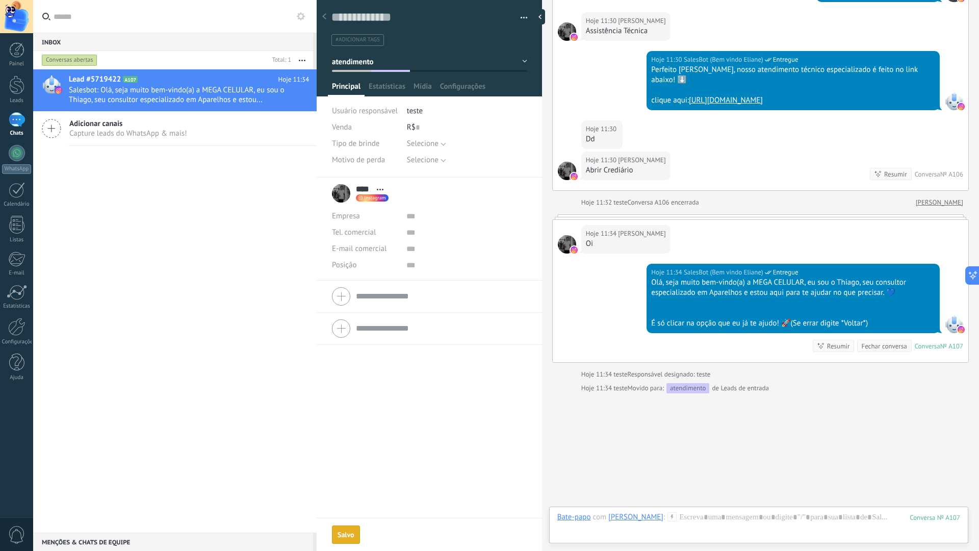
drag, startPoint x: 184, startPoint y: 230, endPoint x: 211, endPoint y: 174, distance: 62.7
click at [187, 223] on div "Lead #5719422 A107 Hoje 11:34 Salesbot: Olá, seja muito bem-vindo(a) a MEGA CEL…" at bounding box center [175, 300] width 284 height 463
drag, startPoint x: 68, startPoint y: 61, endPoint x: 68, endPoint y: 47, distance: 13.8
click at [67, 60] on div "Conversas abertas" at bounding box center [70, 60] width 56 height 12
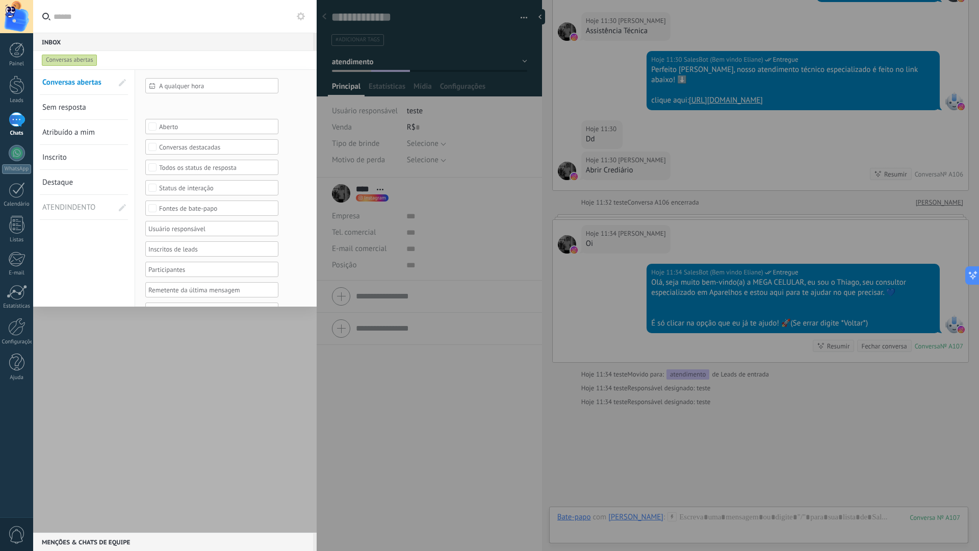
click at [75, 209] on span "ATENDINDENTO" at bounding box center [70, 207] width 57 height 24
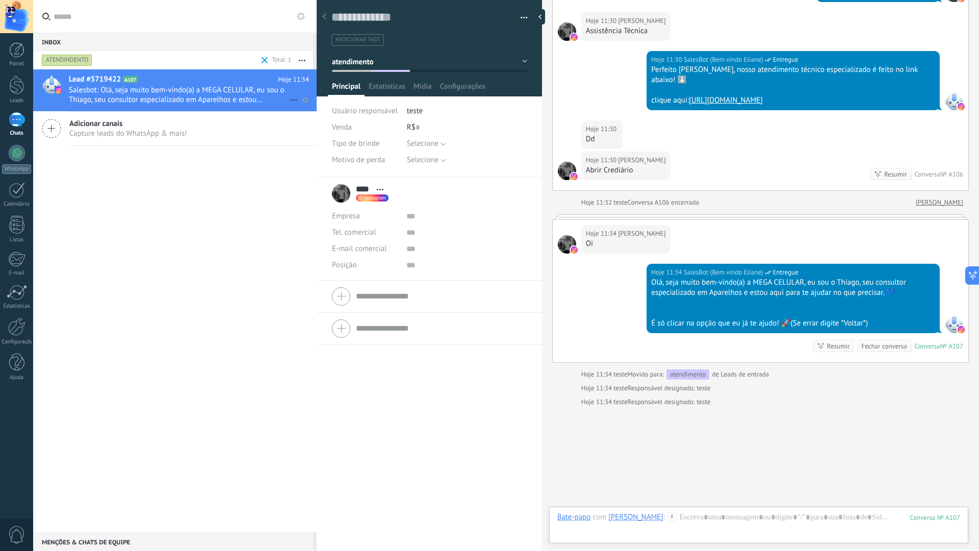
click at [189, 97] on span "Salesbot: Olá, seja muito bem-vindo(a) a MEGA CELULAR, eu sou o Thiago, seu con…" at bounding box center [179, 94] width 221 height 19
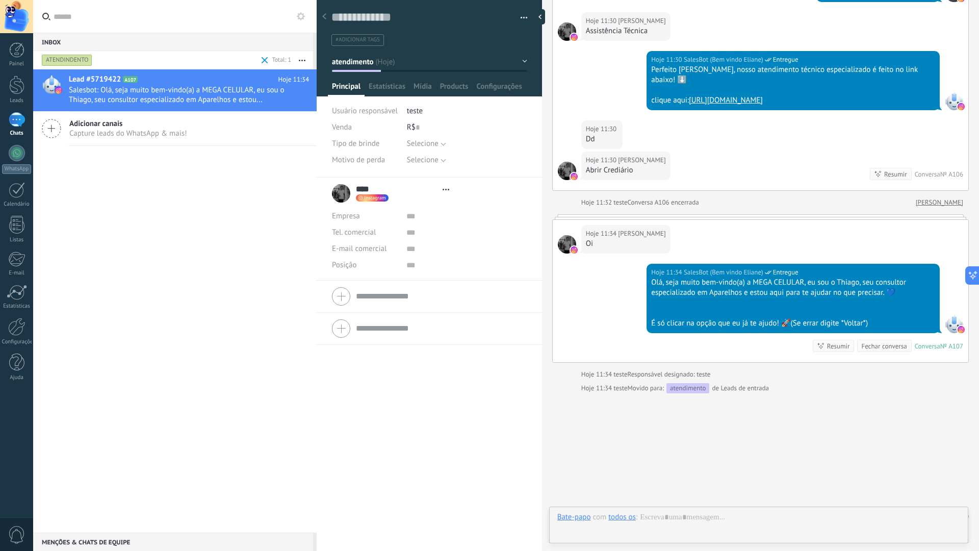
scroll to position [15, 0]
click at [386, 21] on textarea at bounding box center [422, 18] width 182 height 16
type textarea "*"
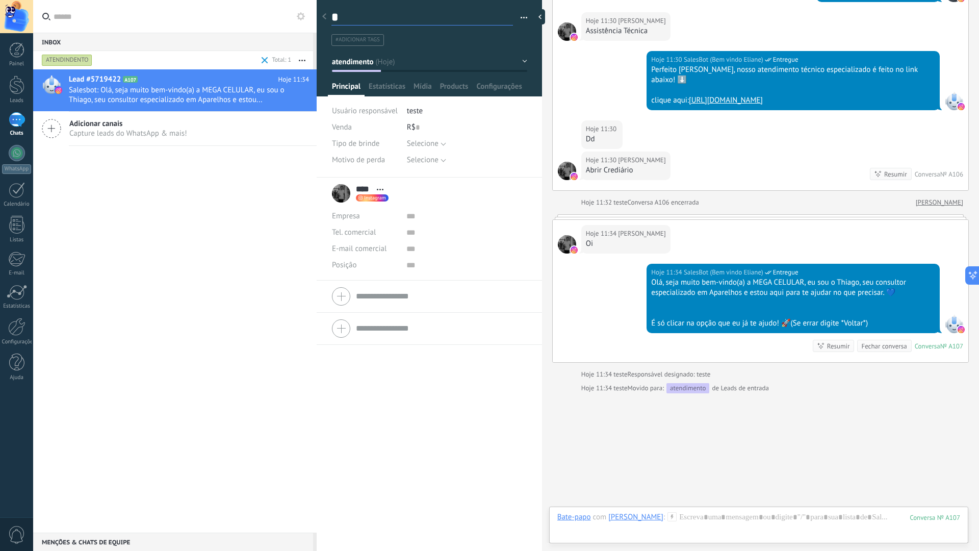
type textarea "**"
type textarea "***"
type textarea "****"
click at [430, 487] on div "**** João **** João Sobrenome Abrir detalhes Copiar nome" at bounding box center [429, 364] width 225 height 374
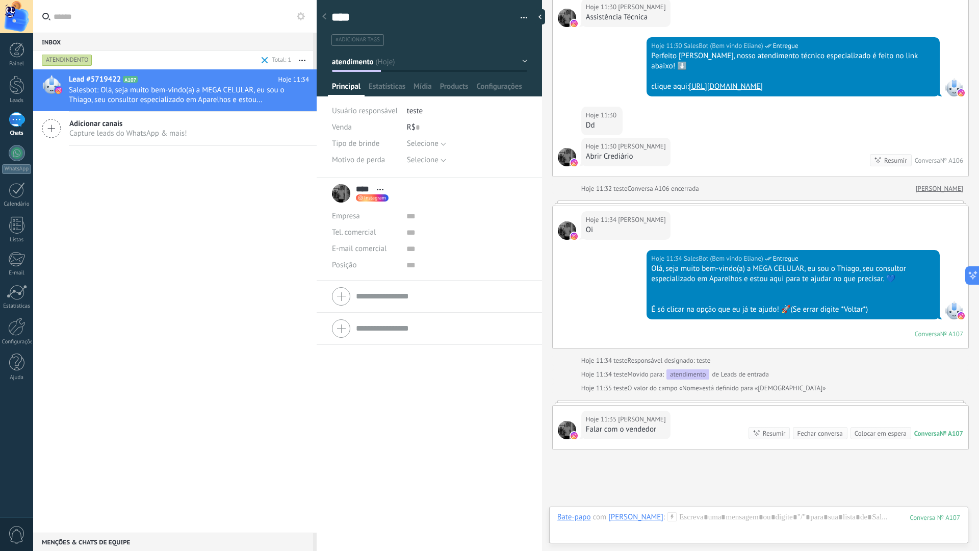
scroll to position [1975, 0]
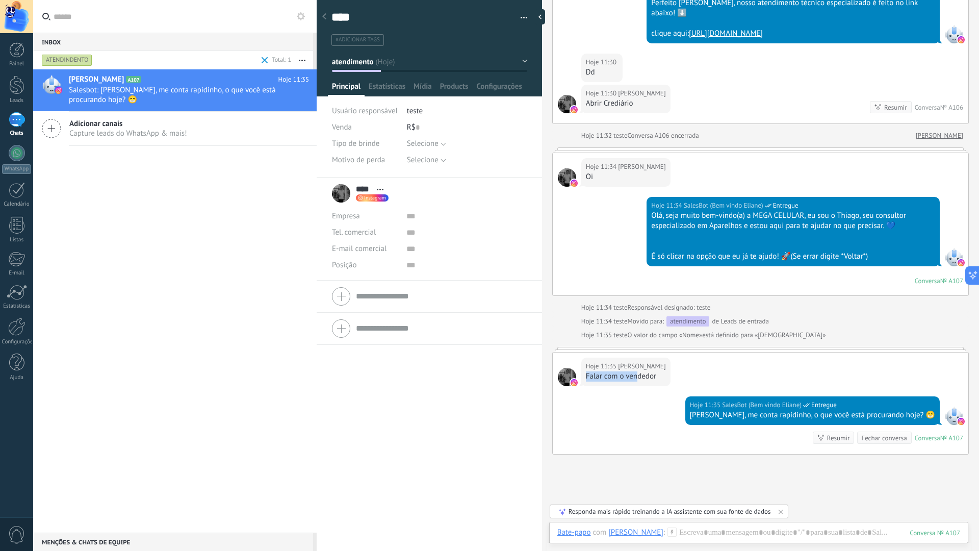
drag, startPoint x: 586, startPoint y: 355, endPoint x: 641, endPoint y: 358, distance: 55.2
click at [639, 371] on div "Falar com o vendedor" at bounding box center [626, 376] width 80 height 10
drag, startPoint x: 727, startPoint y: 395, endPoint x: 919, endPoint y: 402, distance: 191.9
click at [919, 402] on div "Hoje 11:35 SalesBot (Bem vindo Eliane) Entregue João, me conta rapidinho, o que…" at bounding box center [812, 410] width 254 height 29
click at [906, 400] on div "Hoje 11:35 SalesBot (Bem vindo Eliane) Entregue" at bounding box center [812, 405] width 245 height 10
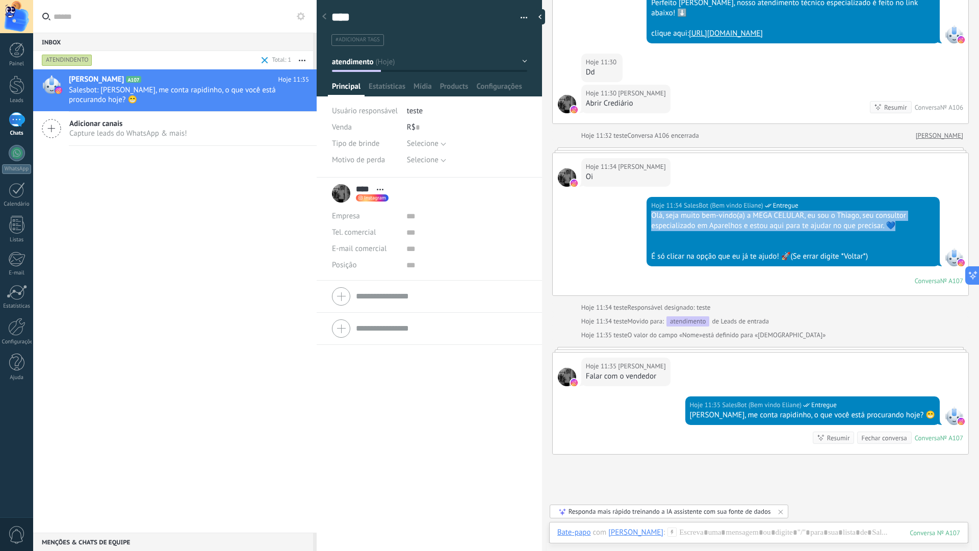
drag, startPoint x: 650, startPoint y: 194, endPoint x: 709, endPoint y: 312, distance: 131.8
click at [888, 203] on div "Hoje 11:34 SalesBot (Bem vindo Eliane) Entregue Olá, seja muito bem-vindo(a) a …" at bounding box center [793, 231] width 293 height 69
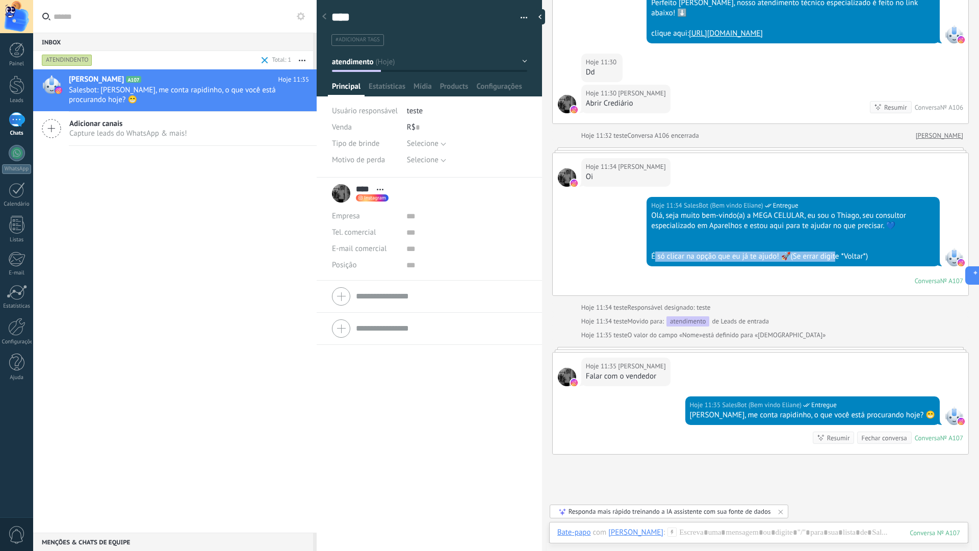
drag, startPoint x: 655, startPoint y: 247, endPoint x: 836, endPoint y: 242, distance: 181.1
click at [836, 242] on div "Hoje 11:34 SalesBot (Bem vindo Eliane) Entregue Olá, seja muito bem-vindo(a) a …" at bounding box center [761, 246] width 416 height 98
click at [872, 251] on div "É só clicar na opção que eu já te ajudo! 🚀(Se errar digite *Voltar*)" at bounding box center [793, 256] width 284 height 10
drag, startPoint x: 693, startPoint y: 202, endPoint x: 823, endPoint y: 202, distance: 129.5
click at [823, 211] on div "Olá, seja muito bem-vindo(a) a MEGA CELULAR, eu sou o Thiago, seu consultor esp…" at bounding box center [793, 221] width 284 height 20
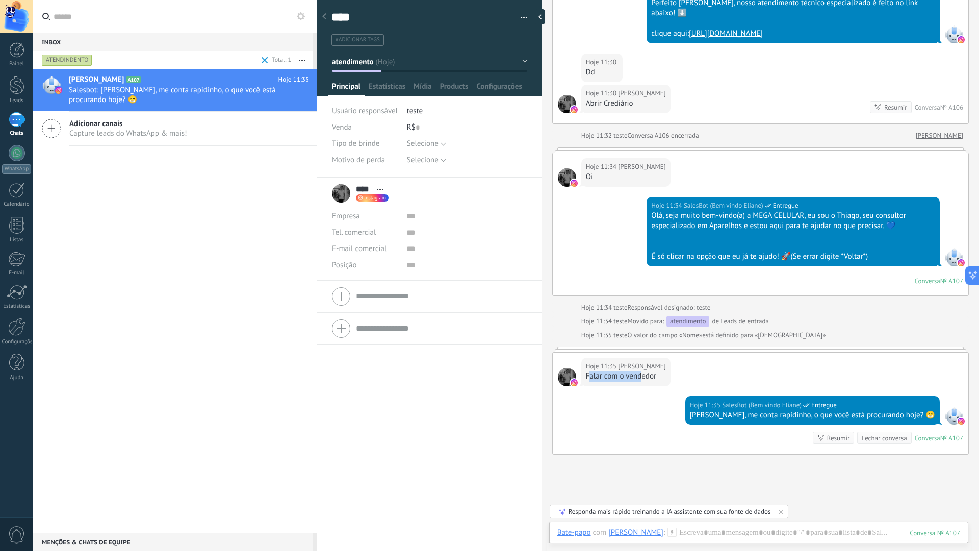
drag, startPoint x: 600, startPoint y: 363, endPoint x: 628, endPoint y: 374, distance: 29.5
click at [638, 363] on div "Hoje 11:35 João Falar com o vendedor" at bounding box center [625, 371] width 89 height 29
click at [887, 410] on div "[PERSON_NAME], me conta rapidinho, o que você está procurando hoje? 😁" at bounding box center [812, 415] width 245 height 10
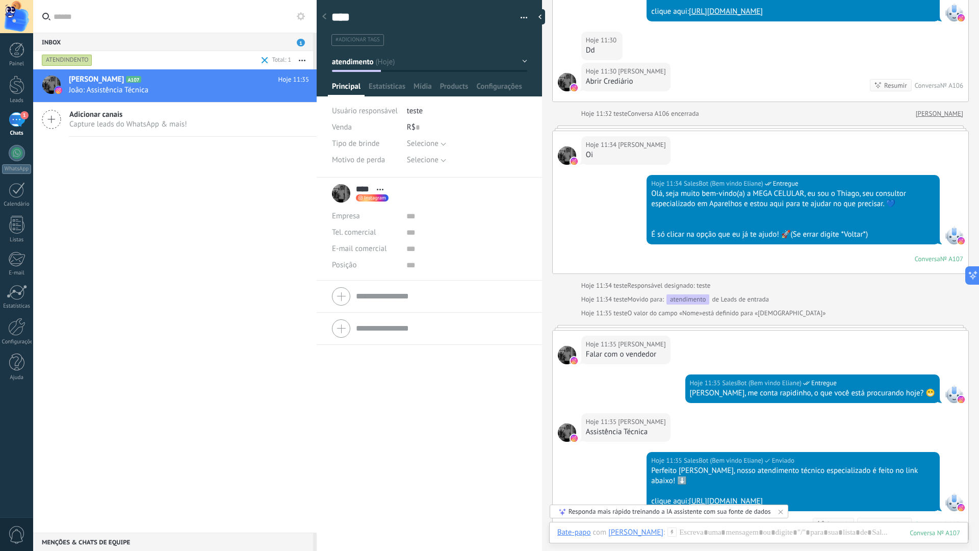
scroll to position [2077, 0]
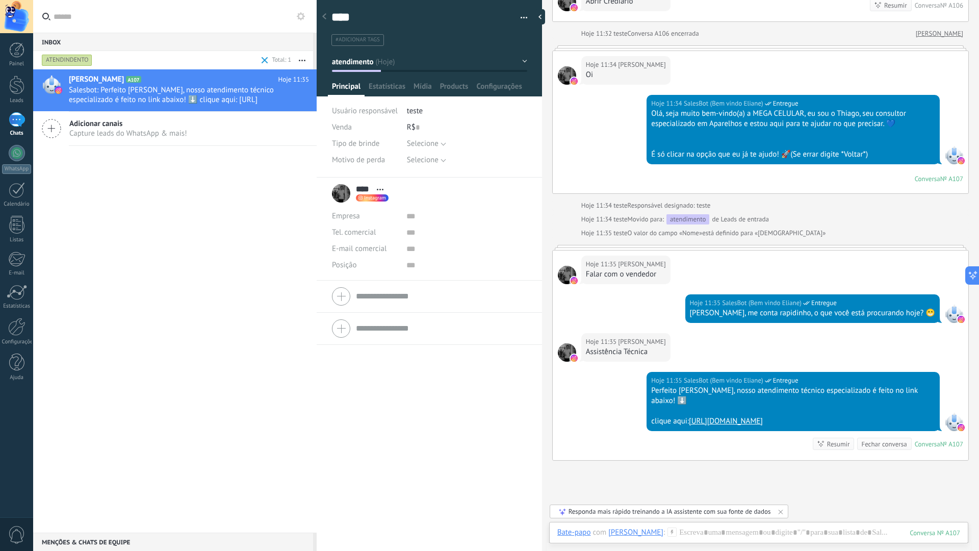
drag, startPoint x: 669, startPoint y: 371, endPoint x: 890, endPoint y: 390, distance: 222.1
click at [890, 390] on div "Perfeito João, nosso atendimento técnico especializado é feito no link abaixo! …" at bounding box center [793, 405] width 284 height 41
drag, startPoint x: 590, startPoint y: 334, endPoint x: 616, endPoint y: 334, distance: 26.0
click at [616, 347] on div "Assistência Técnica" at bounding box center [626, 352] width 80 height 10
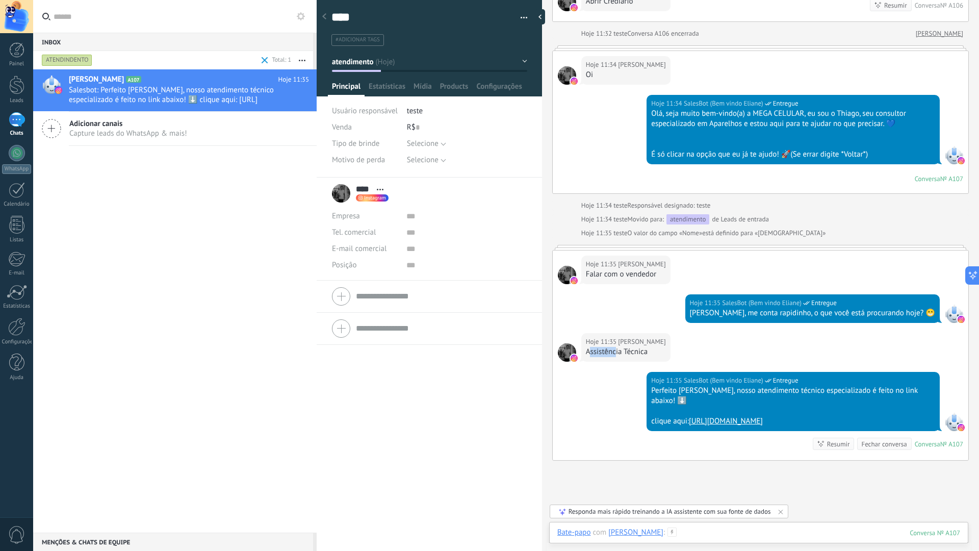
click at [772, 487] on div at bounding box center [758, 542] width 403 height 31
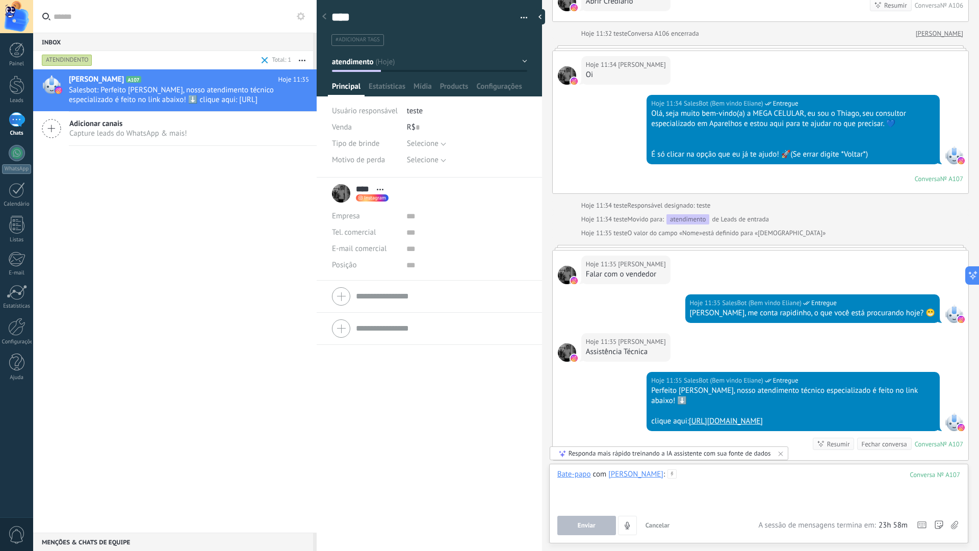
click at [688, 478] on div at bounding box center [758, 488] width 403 height 39
click at [655, 487] on span "Cancelar" at bounding box center [658, 525] width 24 height 9
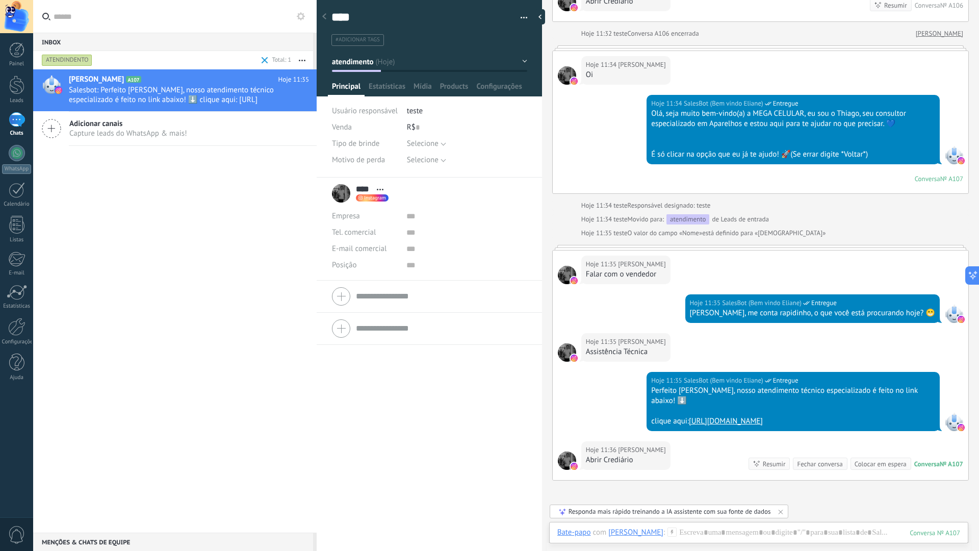
scroll to position [2099, 0]
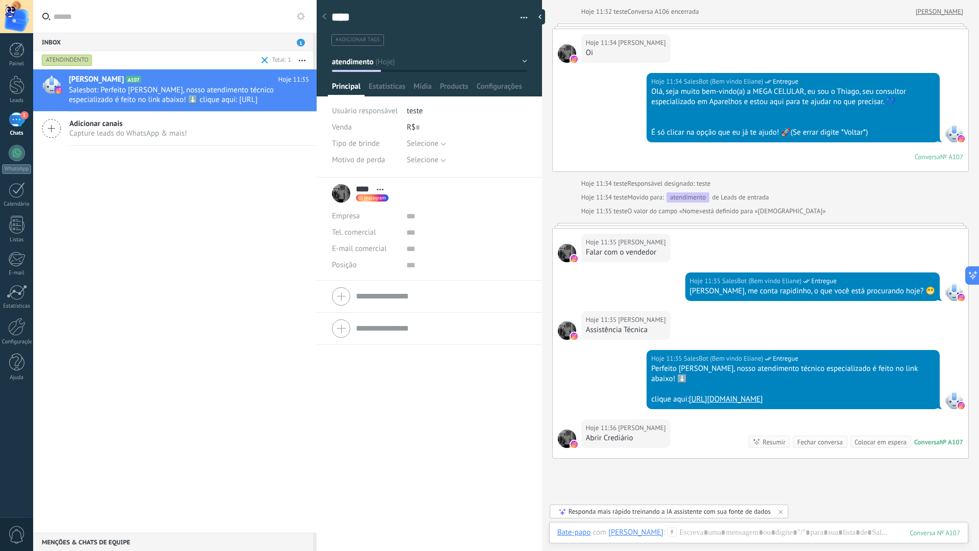
click at [777, 487] on icon at bounding box center [781, 511] width 8 height 8
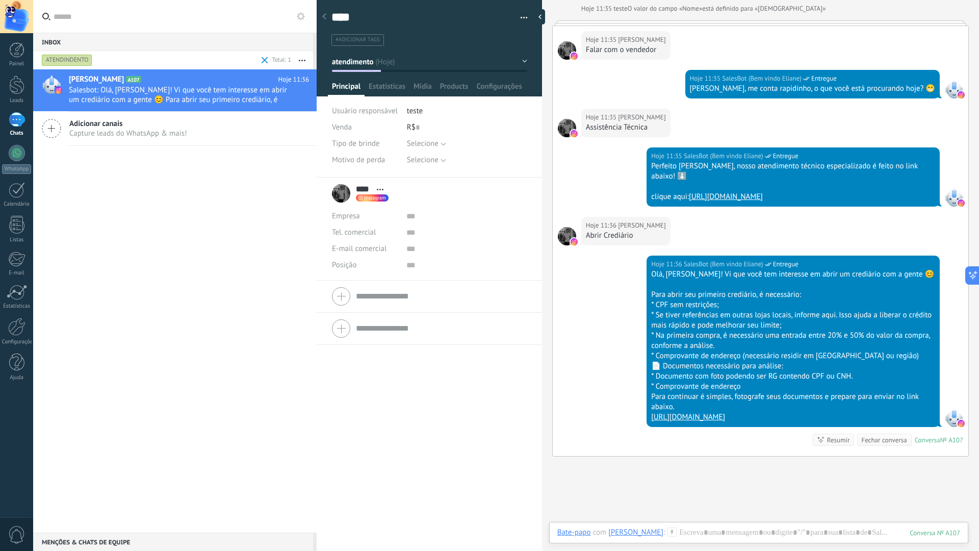
scroll to position [2149, 0]
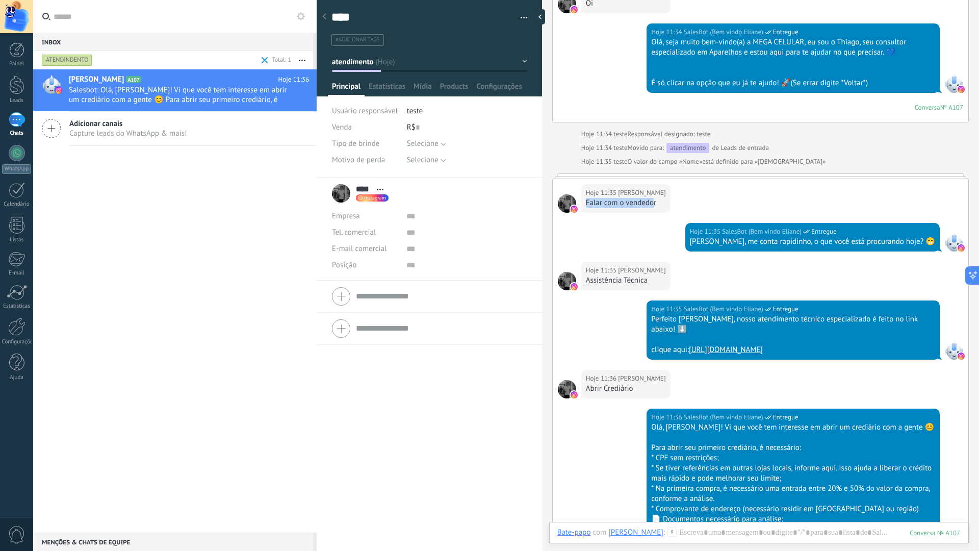
drag, startPoint x: 587, startPoint y: 183, endPoint x: 652, endPoint y: 180, distance: 65.3
click at [652, 198] on div "Falar com o vendedor" at bounding box center [626, 203] width 80 height 10
drag, startPoint x: 832, startPoint y: 222, endPoint x: 851, endPoint y: 240, distance: 26.3
click at [889, 223] on div "Hoje 11:35 SalesBot (Bem vindo Eliane) Entregue João, me conta rapidinho, o que…" at bounding box center [812, 237] width 254 height 29
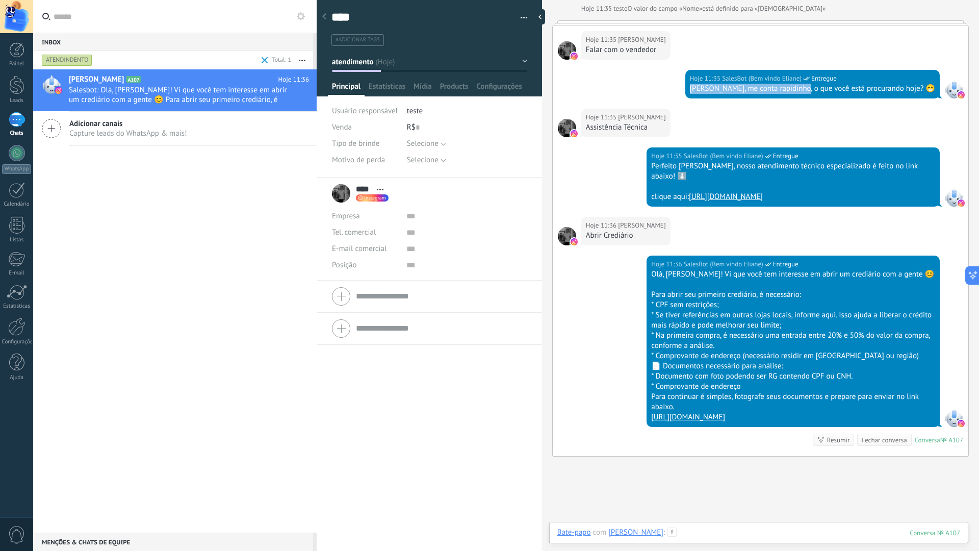
click at [741, 487] on div at bounding box center [758, 542] width 403 height 31
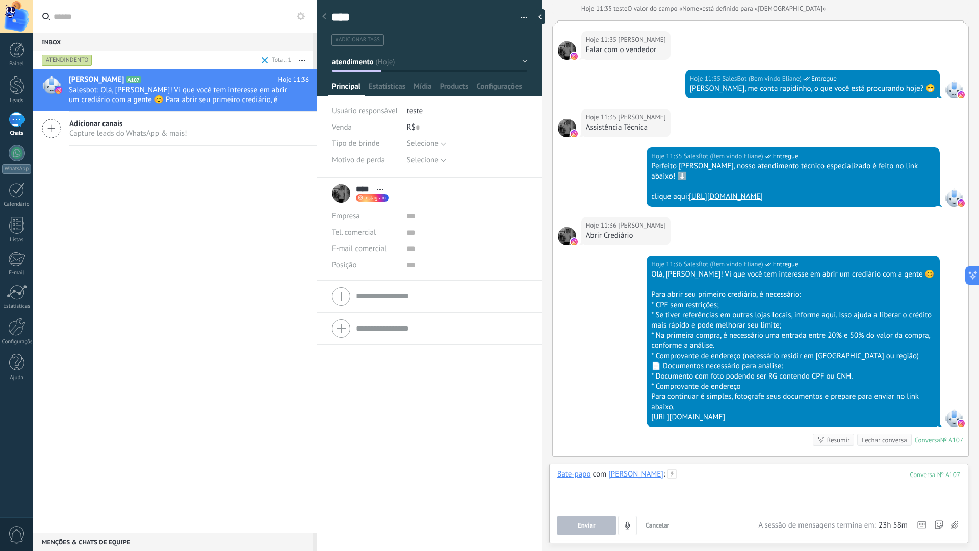
click at [676, 485] on div at bounding box center [758, 488] width 403 height 39
click at [661, 487] on button "Cancelar" at bounding box center [657, 525] width 33 height 19
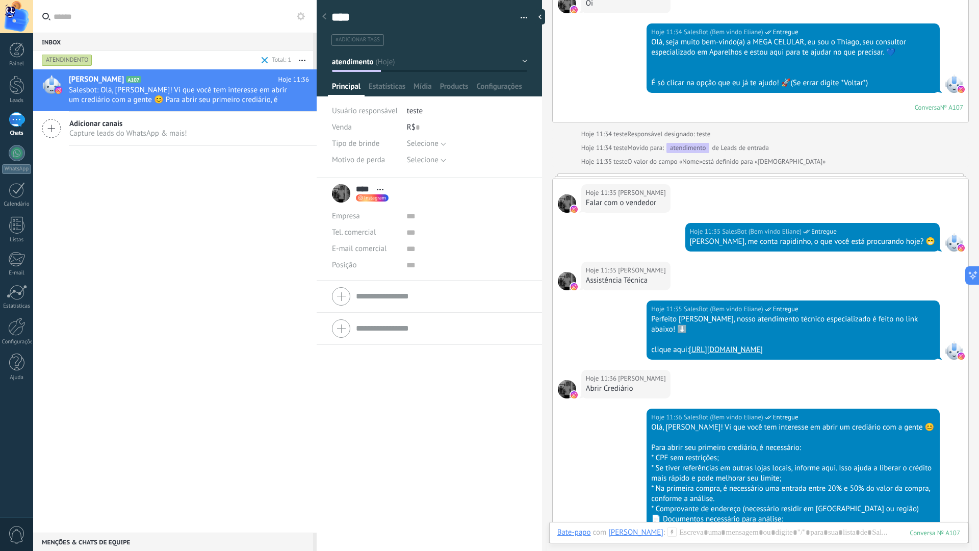
scroll to position [2251, 0]
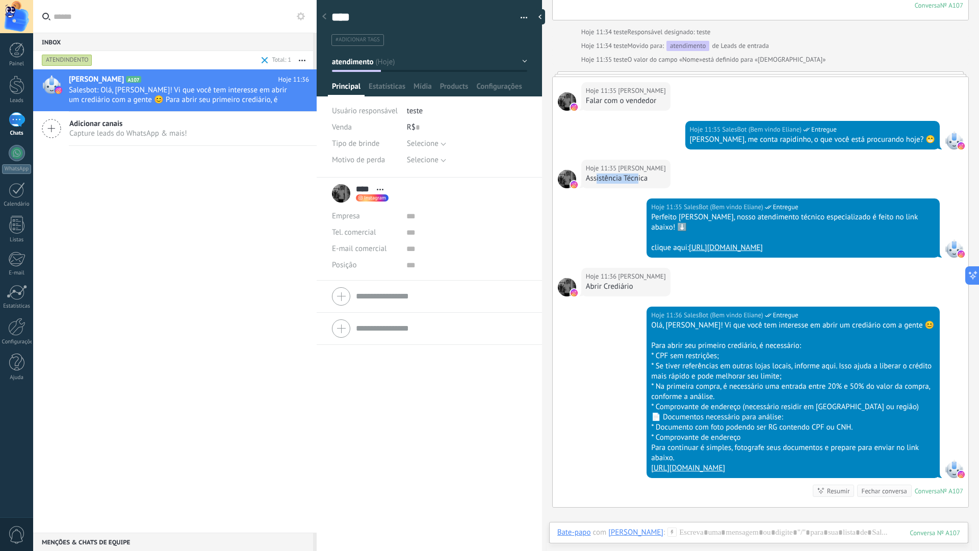
drag, startPoint x: 597, startPoint y: 162, endPoint x: 638, endPoint y: 161, distance: 41.8
click at [638, 173] on div "Assistência Técnica" at bounding box center [626, 178] width 80 height 10
drag, startPoint x: 599, startPoint y: 254, endPoint x: 621, endPoint y: 251, distance: 22.1
click at [621, 281] on div "Abrir Crediário" at bounding box center [626, 286] width 80 height 10
click at [628, 225] on div "Hoje 11:35 SalesBot (Bem vindo Eliane) Entregue Perfeito João, nosso atendiment…" at bounding box center [761, 232] width 416 height 69
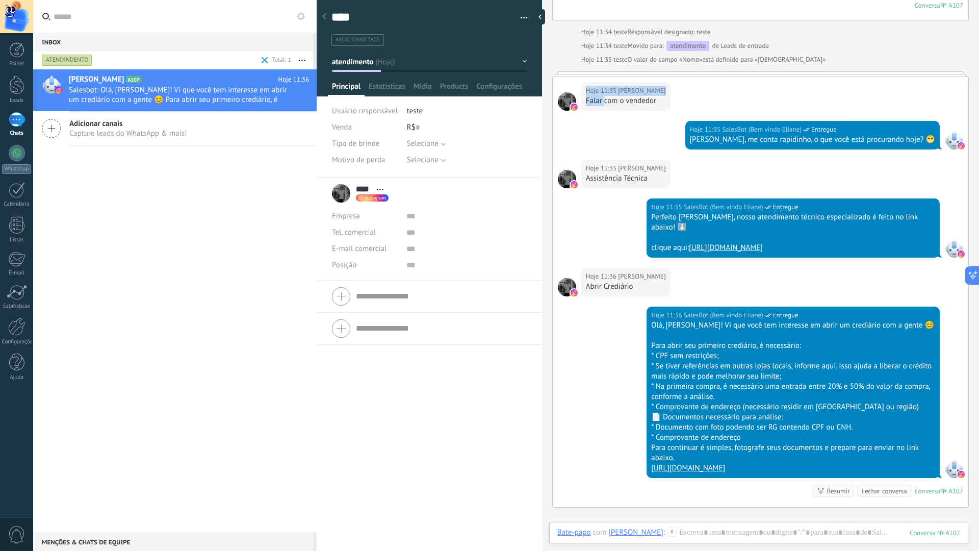
drag, startPoint x: 584, startPoint y: 75, endPoint x: 605, endPoint y: 77, distance: 21.5
click at [605, 82] on div "Hoje 11:35 João Falar com o vendedor" at bounding box center [625, 96] width 89 height 29
click at [622, 99] on div "Hoje 11:35 João Falar com o vendedor" at bounding box center [761, 99] width 416 height 44
drag, startPoint x: 747, startPoint y: 119, endPoint x: 908, endPoint y: 122, distance: 160.7
click at [908, 135] on div "[PERSON_NAME], me conta rapidinho, o que você está procurando hoje? 😁" at bounding box center [812, 140] width 245 height 10
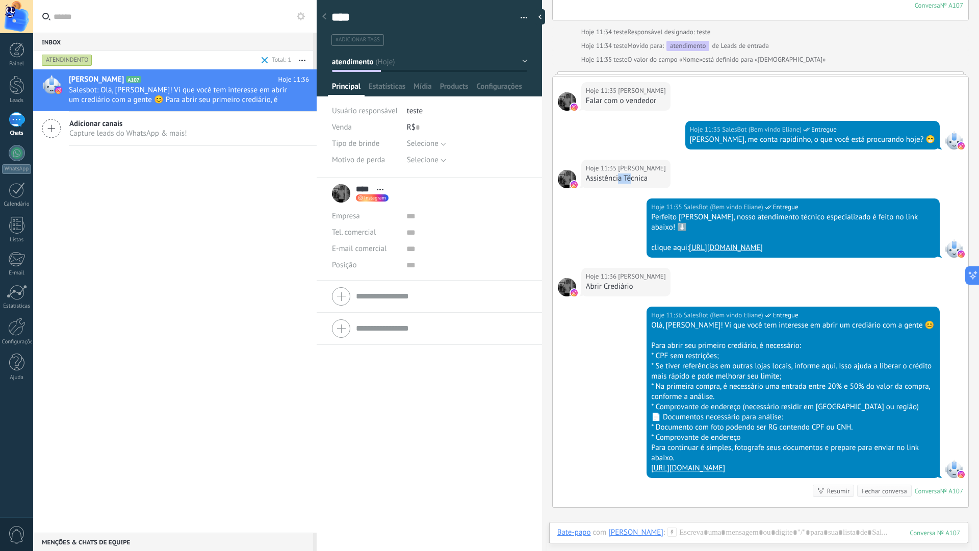
drag, startPoint x: 618, startPoint y: 161, endPoint x: 629, endPoint y: 160, distance: 11.2
click at [629, 173] on div "Assistência Técnica" at bounding box center [626, 178] width 80 height 10
click at [734, 487] on div "Bate-papo E-mail Nota Tarefa Bate-papo com João : 107 Enviar Cancelar Rastrear …" at bounding box center [758, 540] width 419 height 37
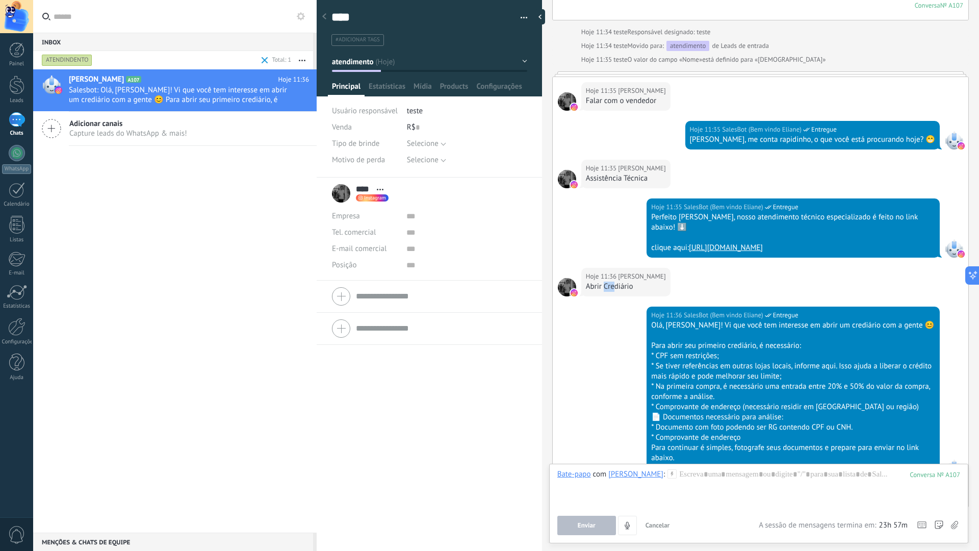
drag, startPoint x: 605, startPoint y: 257, endPoint x: 615, endPoint y: 255, distance: 10.3
click at [615, 281] on div "Abrir Crediário" at bounding box center [626, 286] width 80 height 10
drag, startPoint x: 595, startPoint y: 82, endPoint x: 603, endPoint y: 82, distance: 8.2
click at [603, 96] on div "Falar com o vendedor" at bounding box center [626, 101] width 80 height 10
click at [799, 135] on div "[PERSON_NAME], me conta rapidinho, o que você está procurando hoje? 😁" at bounding box center [812, 140] width 245 height 10
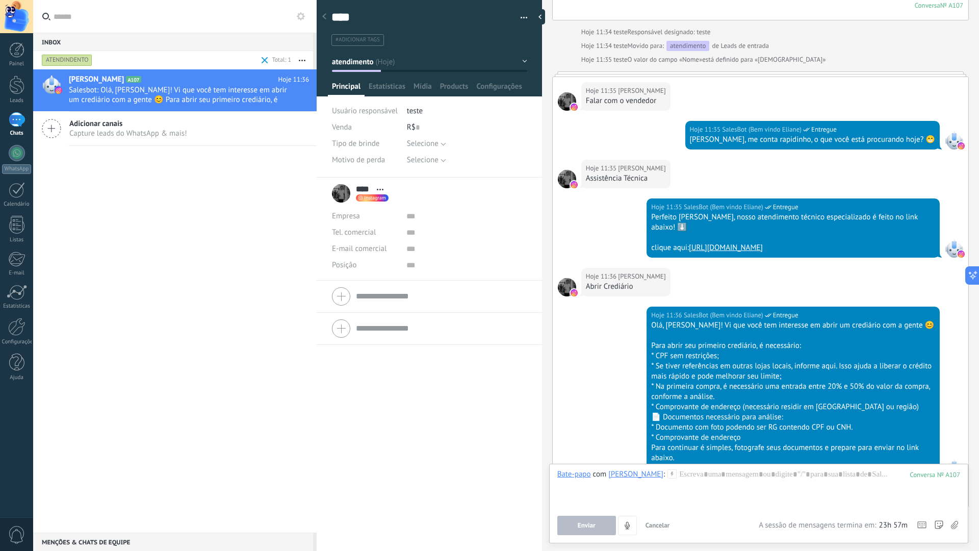
click at [690, 160] on div "Hoje 11:35 João Assistência Técnica" at bounding box center [761, 179] width 416 height 39
drag, startPoint x: 757, startPoint y: 122, endPoint x: 821, endPoint y: 126, distance: 64.9
click at [821, 126] on div "Hoje 11:35 SalesBot (Bem vindo Eliane) Entregue João, me conta rapidinho, o que…" at bounding box center [812, 135] width 254 height 29
drag, startPoint x: 804, startPoint y: 132, endPoint x: 809, endPoint y: 143, distance: 12.1
click at [805, 132] on div "Hoje 11:35 SalesBot (Bem vindo Eliane) Entregue João, me conta rapidinho, o que…" at bounding box center [761, 140] width 416 height 39
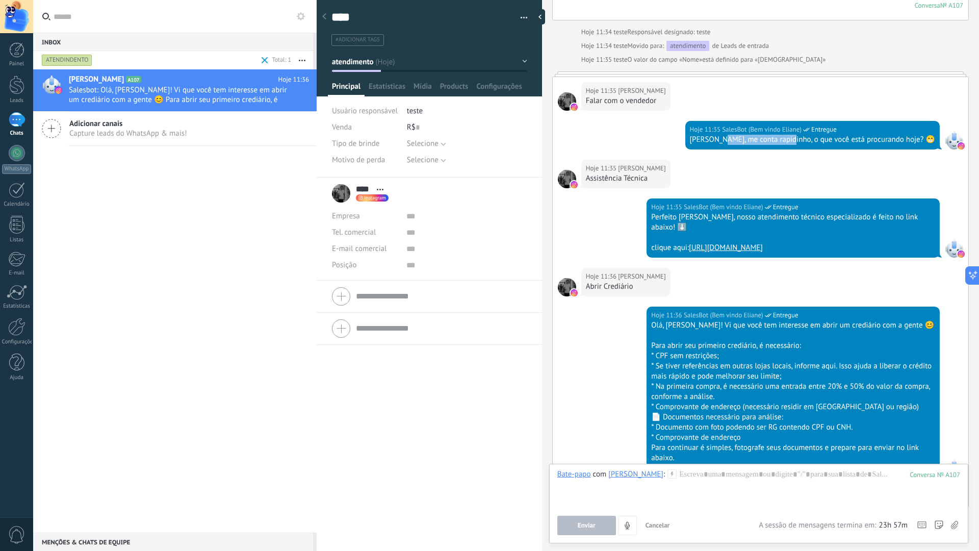
click at [395, 55] on button "atendimento" at bounding box center [429, 62] width 195 height 18
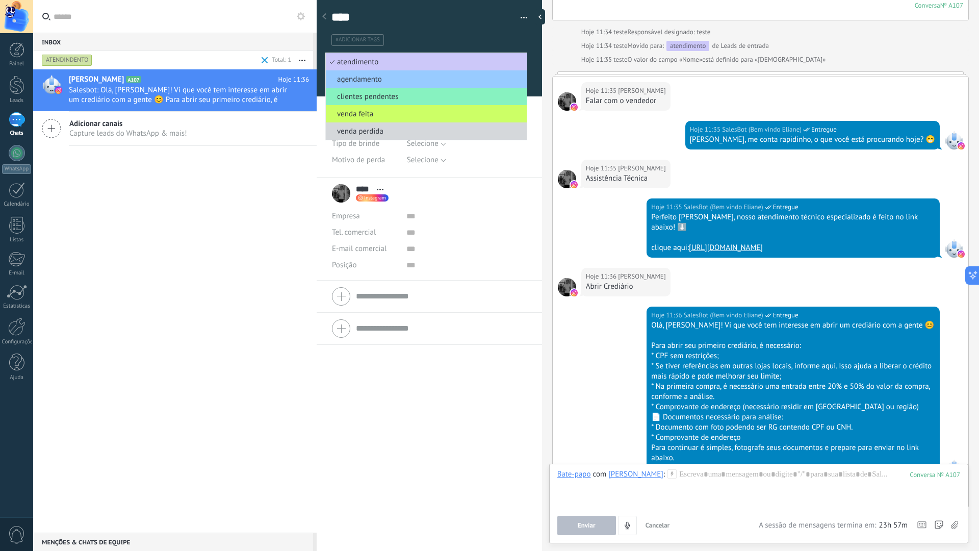
drag, startPoint x: 671, startPoint y: 136, endPoint x: 427, endPoint y: 80, distance: 249.5
click at [672, 135] on div "Hoje 11:35 SalesBot (Bem vindo Eliane) Entregue João, me conta rapidinho, o que…" at bounding box center [761, 140] width 416 height 39
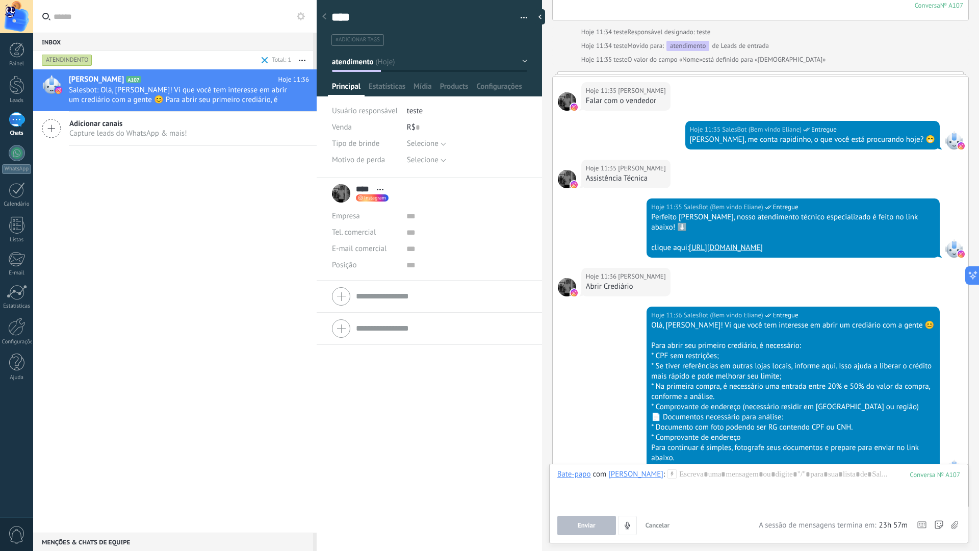
click at [382, 66] on button "atendimento" at bounding box center [429, 62] width 195 height 18
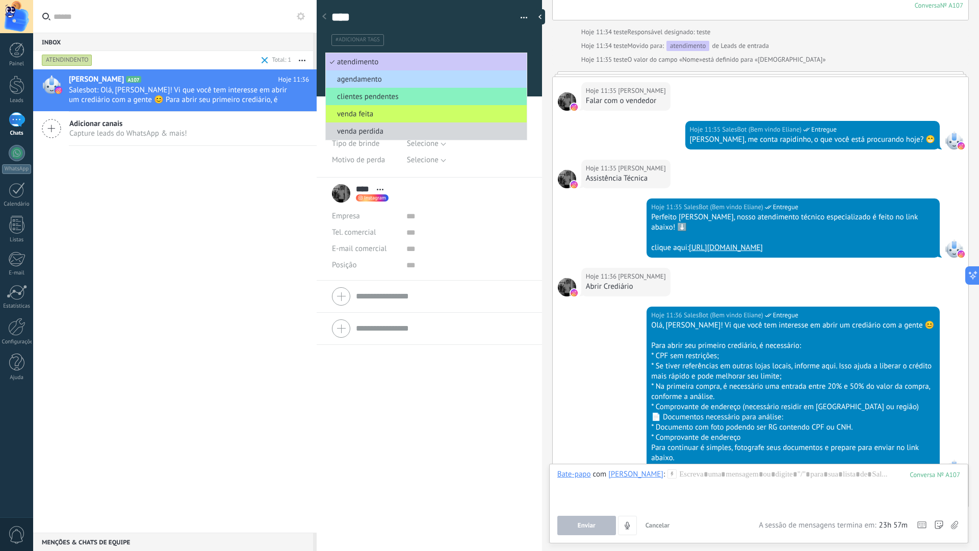
click at [370, 83] on span "agendamento" at bounding box center [425, 79] width 198 height 10
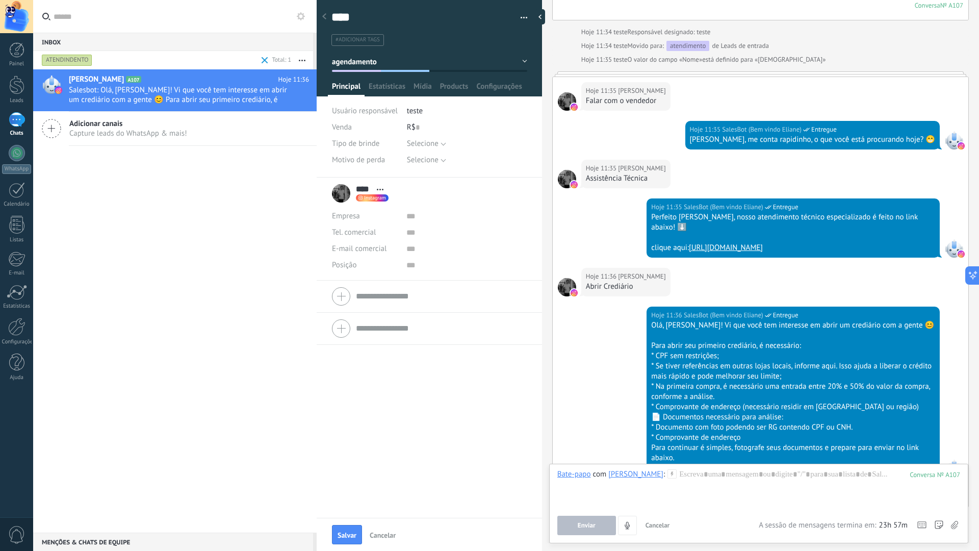
click at [347, 487] on div "Salvar Cancelar" at bounding box center [429, 534] width 225 height 33
click at [348, 487] on button "Salvar" at bounding box center [347, 534] width 30 height 19
click at [573, 475] on div "Bate-papo" at bounding box center [574, 473] width 34 height 9
click at [576, 456] on div "Tarefa" at bounding box center [576, 456] width 53 height 17
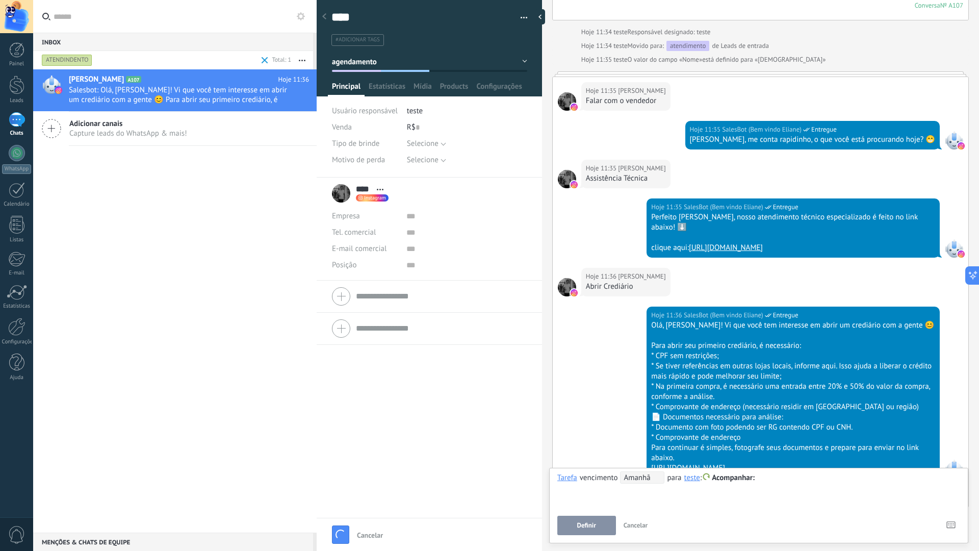
click at [635, 473] on span "Amanhã" at bounding box center [642, 477] width 44 height 12
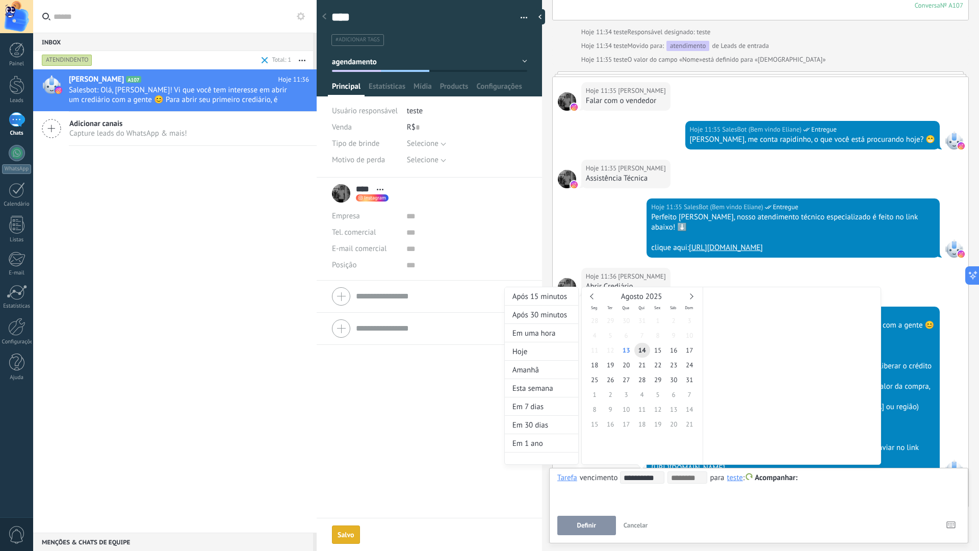
scroll to position [2268, 0]
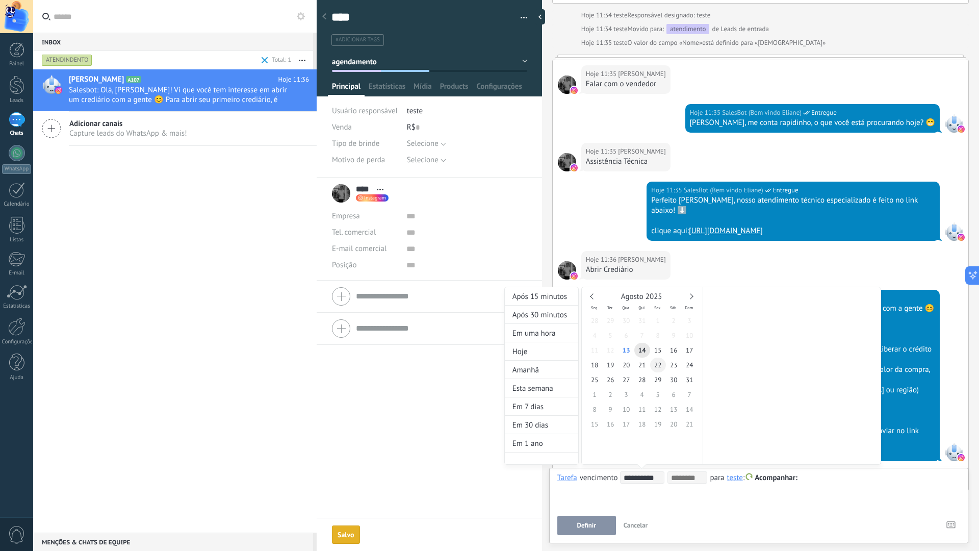
type input "**********"
click at [655, 369] on span "22" at bounding box center [658, 364] width 16 height 15
type input "**********"
click at [843, 474] on div "**********" at bounding box center [692, 385] width 377 height 197
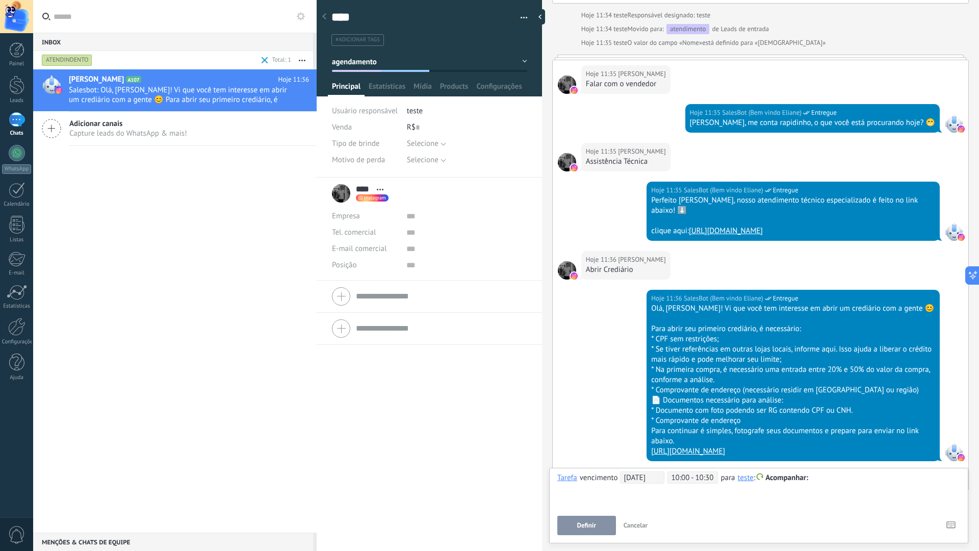
click at [830, 478] on div at bounding box center [758, 478] width 403 height 12
click at [589, 487] on span "Definir" at bounding box center [586, 525] width 19 height 7
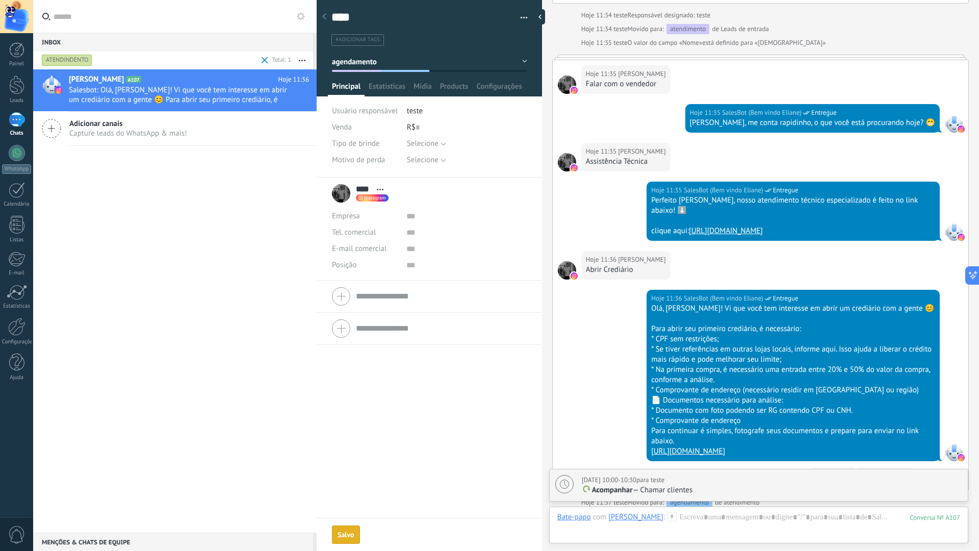
scroll to position [2407, 0]
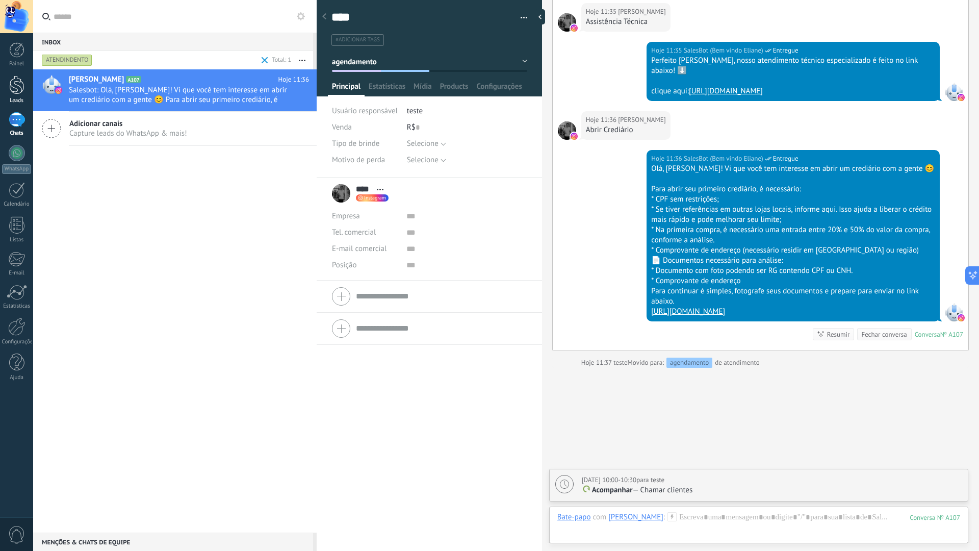
drag, startPoint x: 17, startPoint y: 86, endPoint x: 12, endPoint y: 83, distance: 5.9
click at [16, 86] on div at bounding box center [16, 84] width 15 height 19
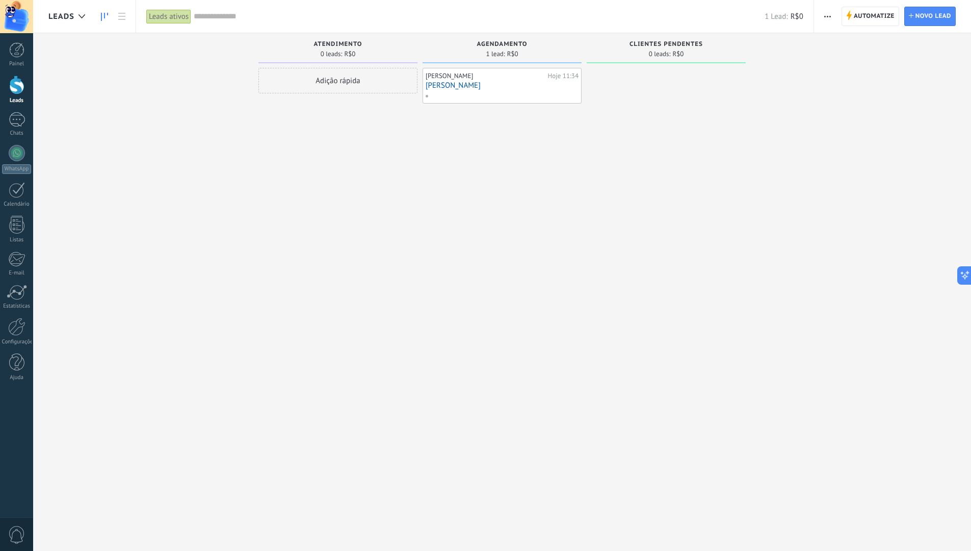
click at [182, 15] on div "Leads ativos" at bounding box center [168, 16] width 45 height 15
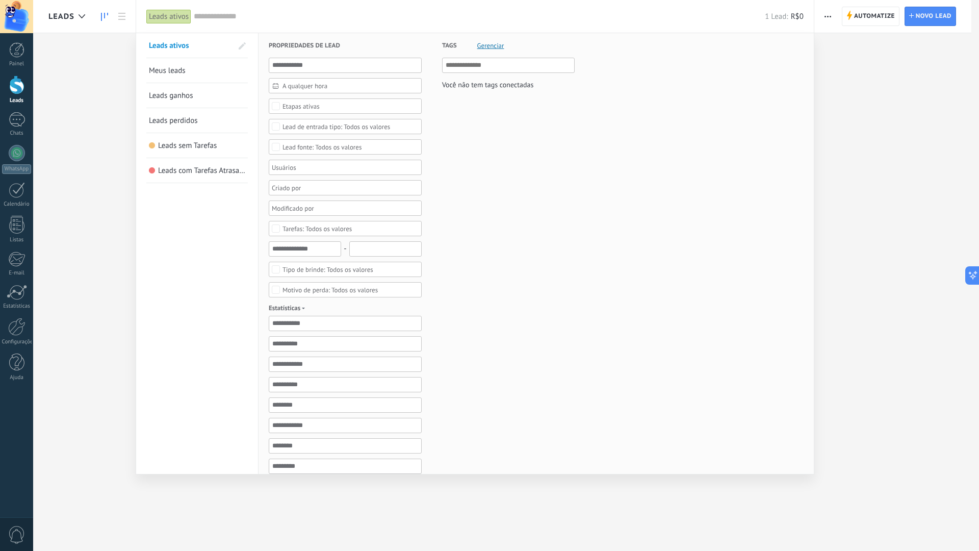
drag, startPoint x: 312, startPoint y: 104, endPoint x: 292, endPoint y: 159, distance: 59.0
click at [312, 104] on div "Etapas ativas" at bounding box center [300, 106] width 37 height 8
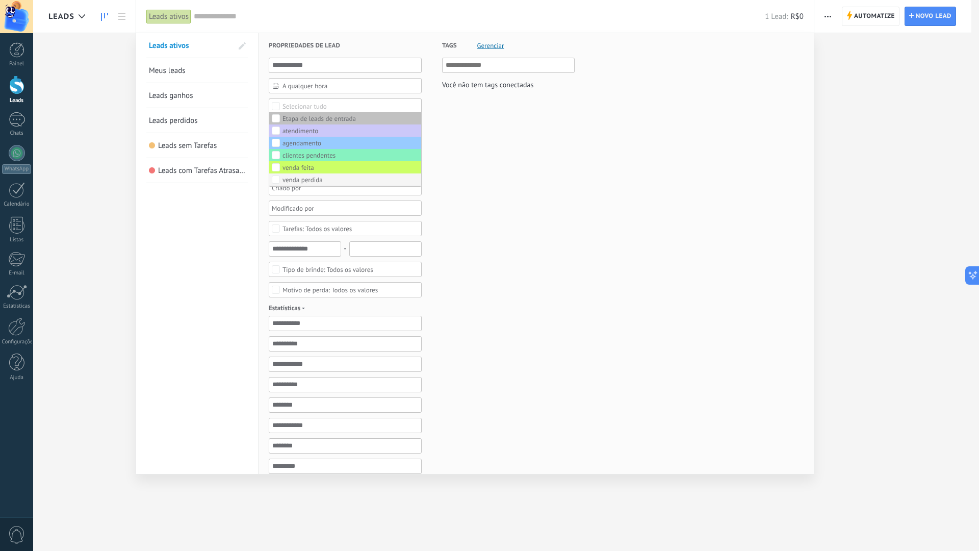
drag, startPoint x: 289, startPoint y: 167, endPoint x: 287, endPoint y: 179, distance: 12.9
click at [288, 168] on div "venda feita" at bounding box center [298, 167] width 32 height 7
click at [287, 179] on div "venda perdida" at bounding box center [302, 179] width 40 height 7
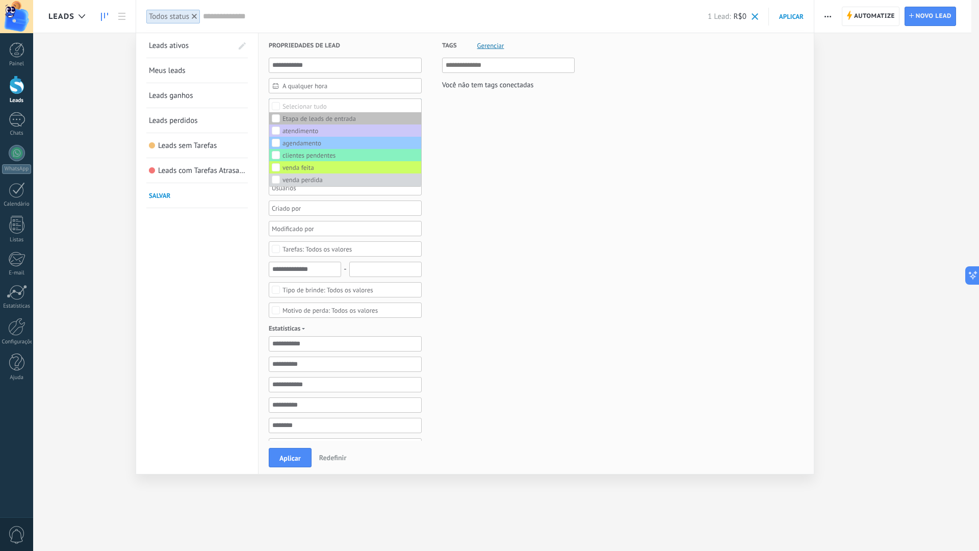
drag, startPoint x: 294, startPoint y: 458, endPoint x: 313, endPoint y: 442, distance: 25.3
click at [296, 455] on span "Aplicar" at bounding box center [289, 457] width 21 height 7
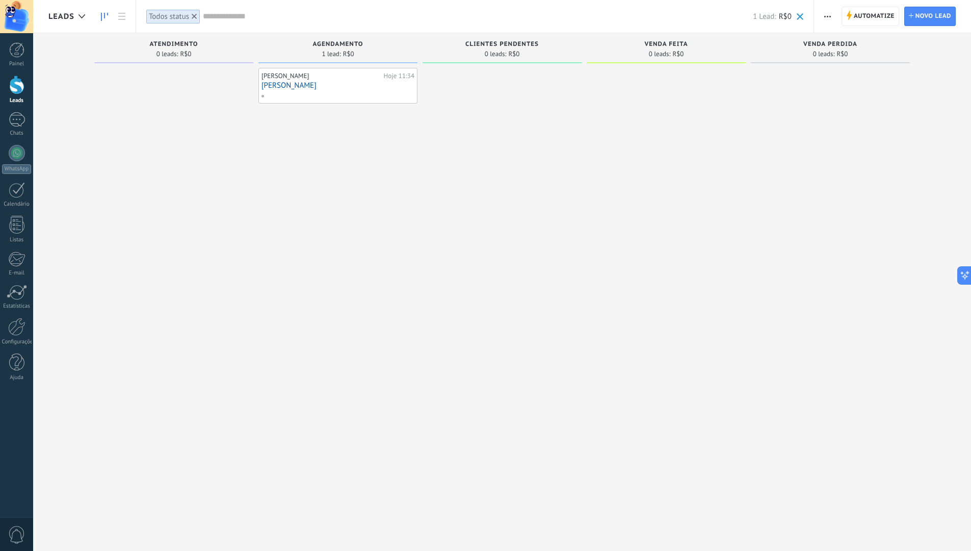
click at [272, 85] on link "[PERSON_NAME]" at bounding box center [338, 85] width 153 height 9
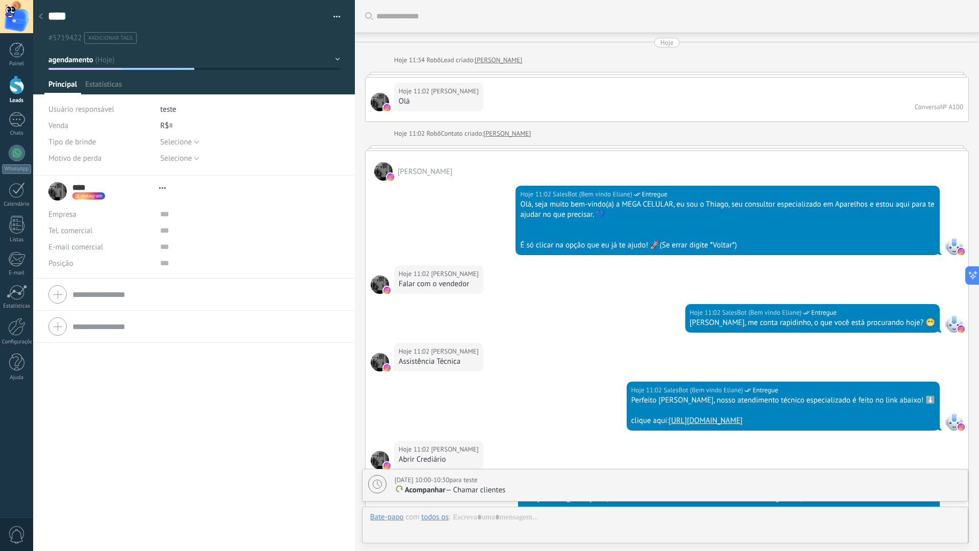
type textarea "****"
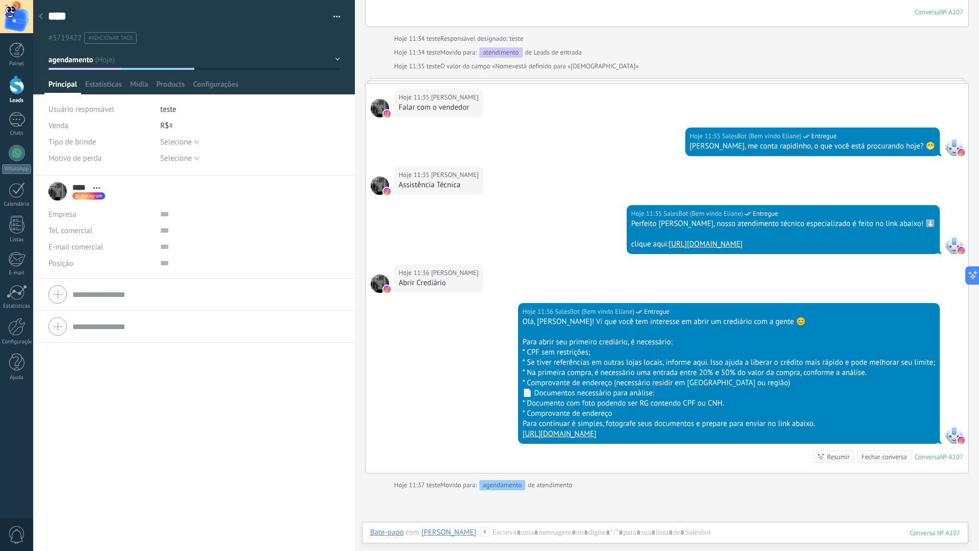
scroll to position [2720, 0]
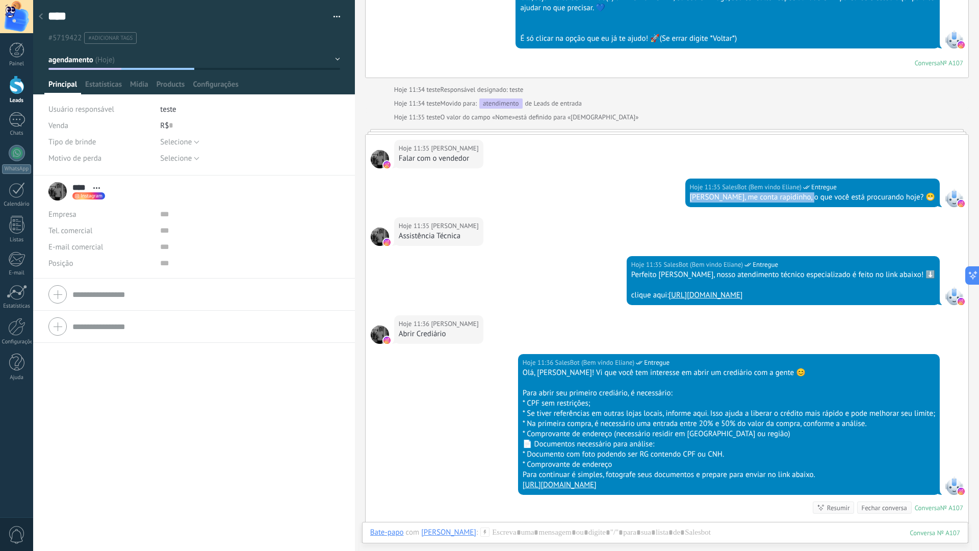
drag, startPoint x: 727, startPoint y: 201, endPoint x: 839, endPoint y: 201, distance: 112.2
click at [839, 201] on div "[PERSON_NAME], me conta rapidinho, o que você está procurando hoje? 😁" at bounding box center [812, 197] width 245 height 10
click at [415, 237] on div "Assistência Técnica" at bounding box center [439, 236] width 80 height 10
drag, startPoint x: 685, startPoint y: 273, endPoint x: 699, endPoint y: 296, distance: 26.8
click at [717, 280] on div "Perfeito João, nosso atendimento técnico especializado é feito no link abaixo! …" at bounding box center [783, 285] width 304 height 31
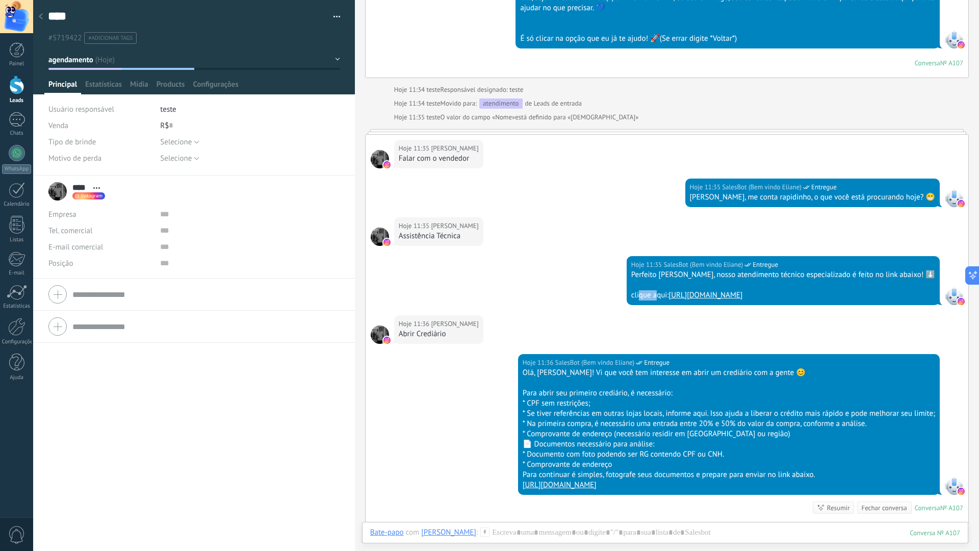
drag, startPoint x: 677, startPoint y: 299, endPoint x: 693, endPoint y: 298, distance: 16.3
click at [693, 298] on div "clique aqui: https://wa.me/75982343156" at bounding box center [783, 295] width 304 height 10
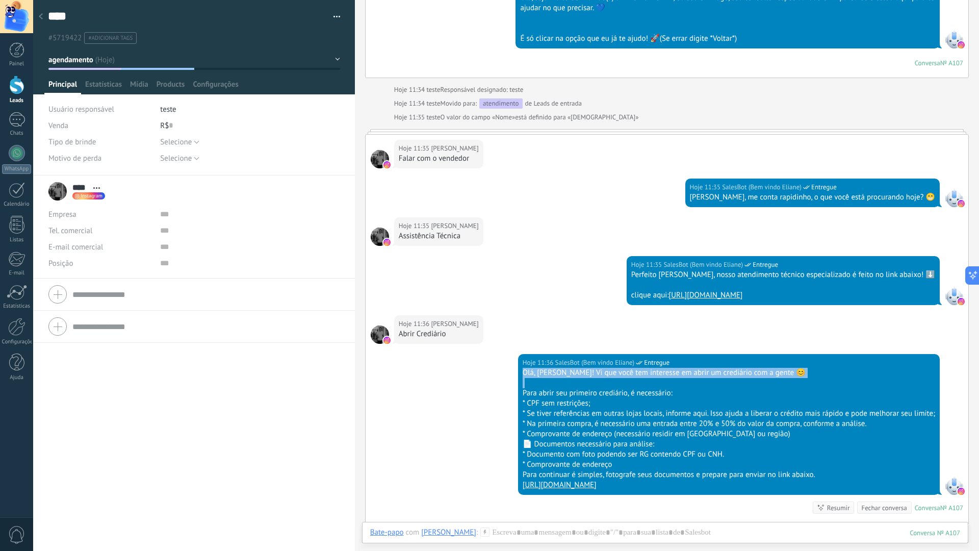
drag, startPoint x: 524, startPoint y: 374, endPoint x: 634, endPoint y: 393, distance: 111.3
click at [634, 385] on div "Olá, João! Vi que você tem interesse em abrir um crediário com a gente 😊 Para a…" at bounding box center [729, 429] width 413 height 122
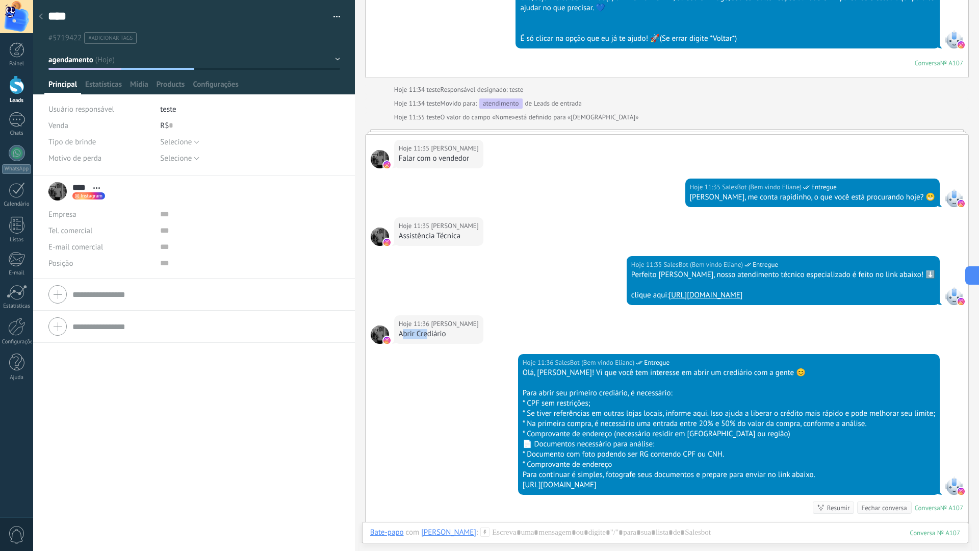
drag, startPoint x: 404, startPoint y: 338, endPoint x: 431, endPoint y: 354, distance: 31.6
click at [426, 342] on div "Hoje 11:36 João Abrir Crediário" at bounding box center [438, 329] width 89 height 29
click at [503, 487] on div "Bate-papo E-mail Nota Tarefa Bate-papo com João : 107 Enviar Cancelar Rastrear …" at bounding box center [665, 540] width 606 height 37
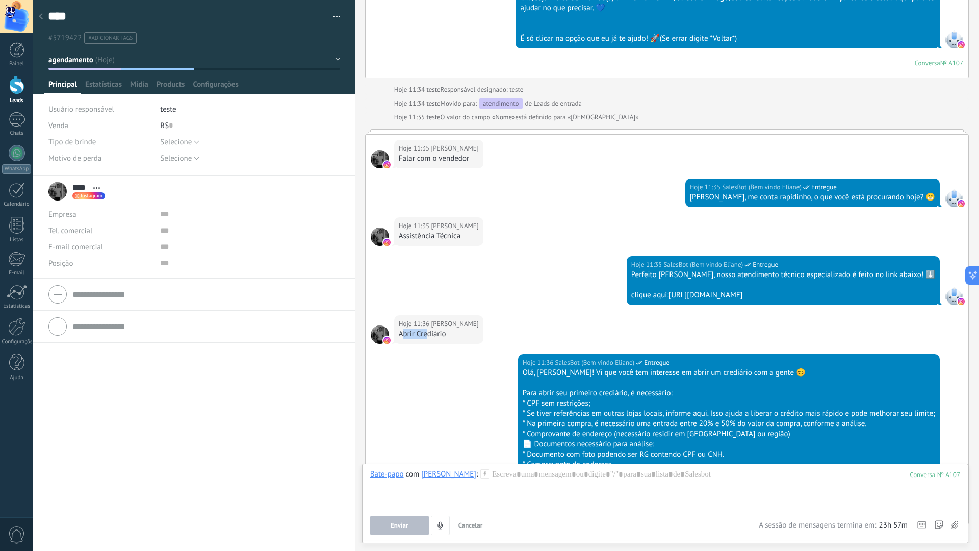
click at [504, 487] on div "Bate-papo E-mail Nota Tarefa Bate-papo com João : 107 Enviar Cancelar Rastrear …" at bounding box center [665, 504] width 606 height 80
click at [480, 487] on span "Cancelar" at bounding box center [470, 525] width 24 height 9
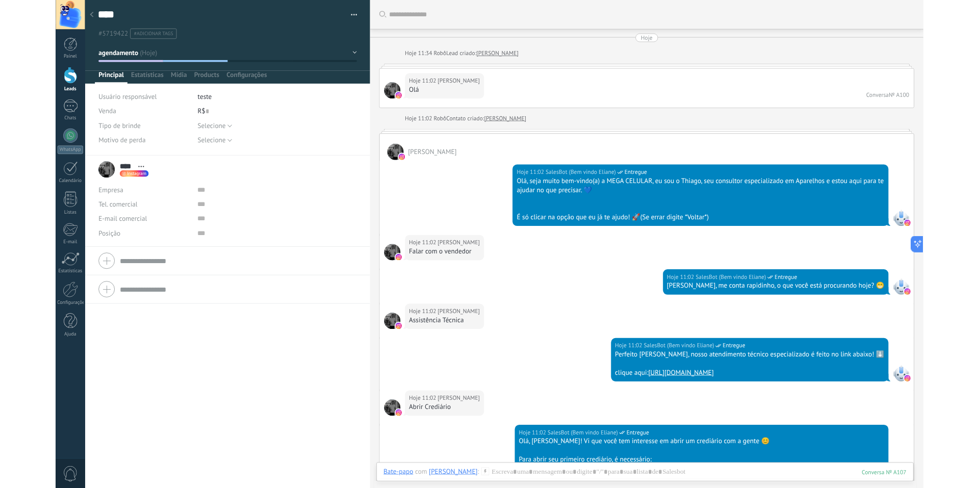
scroll to position [15, 0]
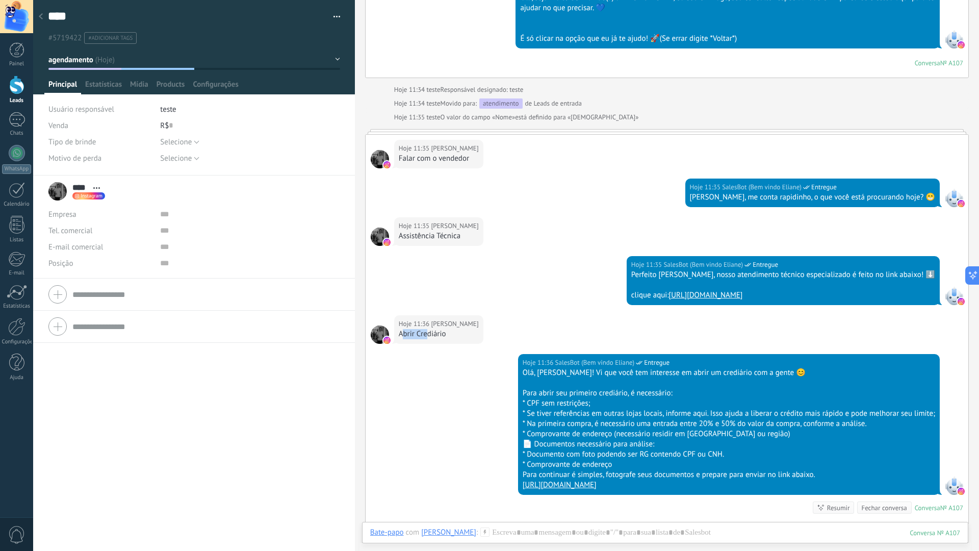
type textarea "****"
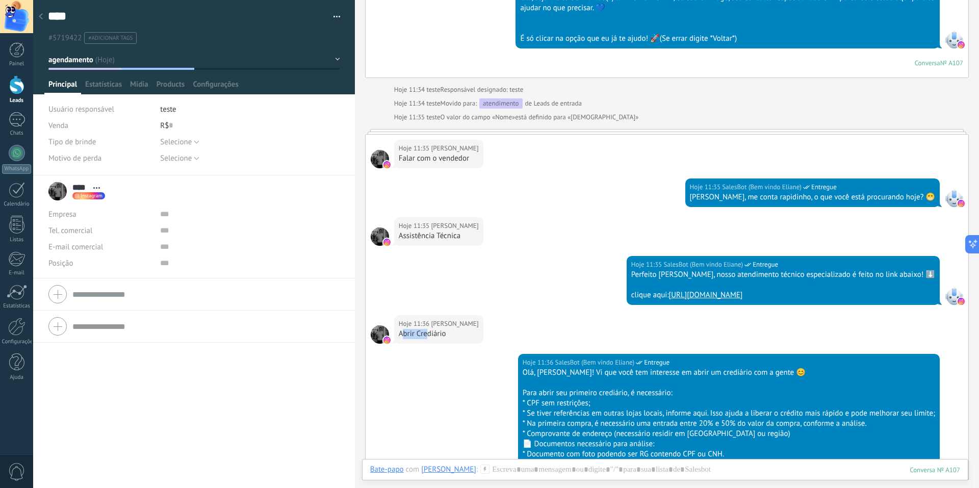
scroll to position [10, 0]
